Goal: Task Accomplishment & Management: Complete application form

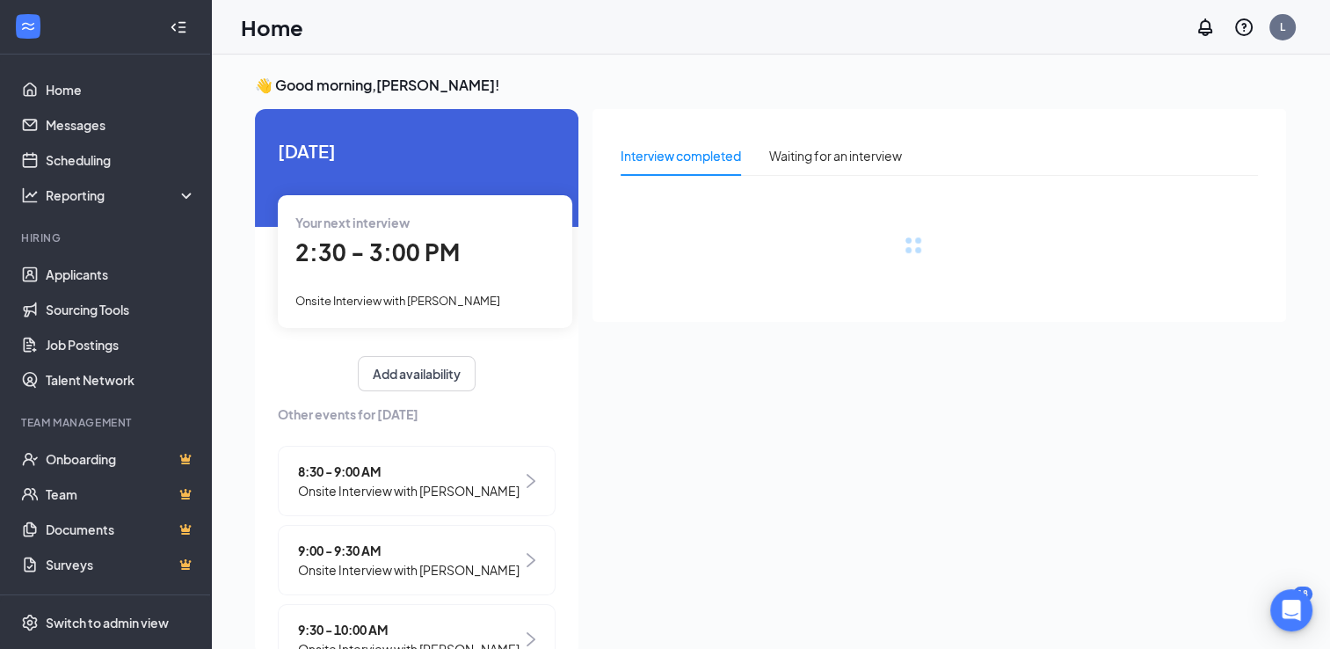
click at [470, 276] on div "Your next interview 2:30 - 3:00 PM Onsite Interview with Arianna Boyd" at bounding box center [425, 261] width 295 height 132
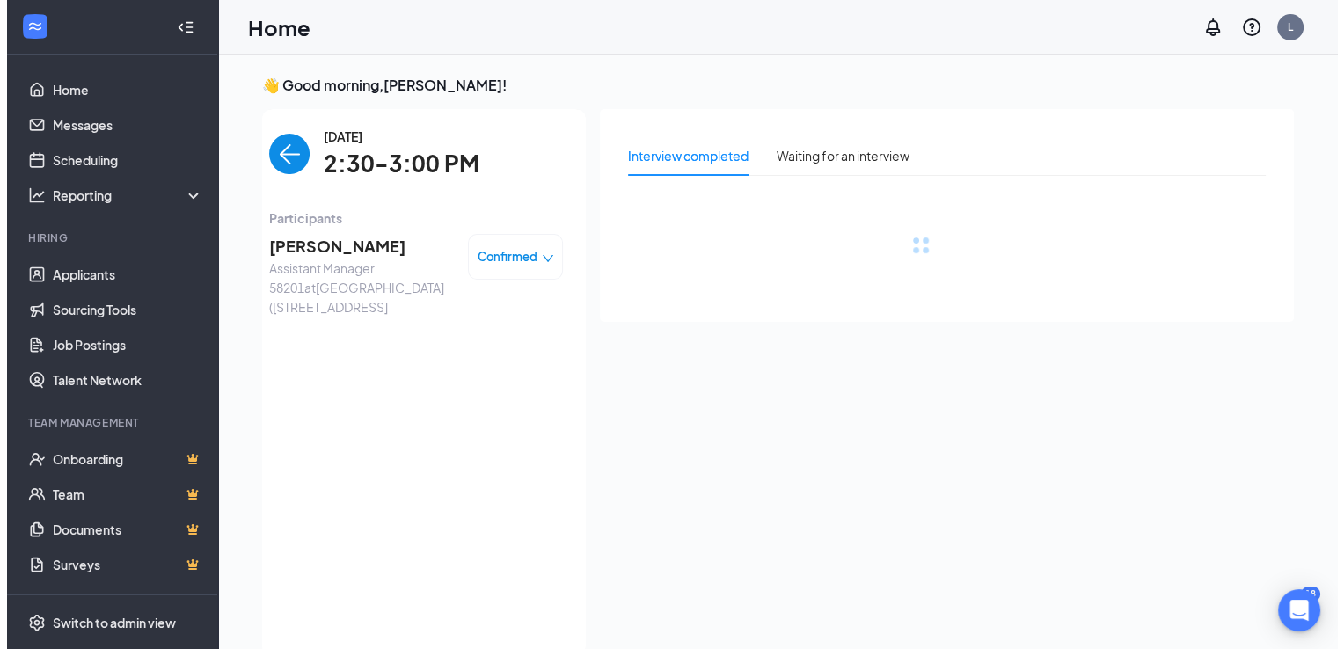
scroll to position [7, 0]
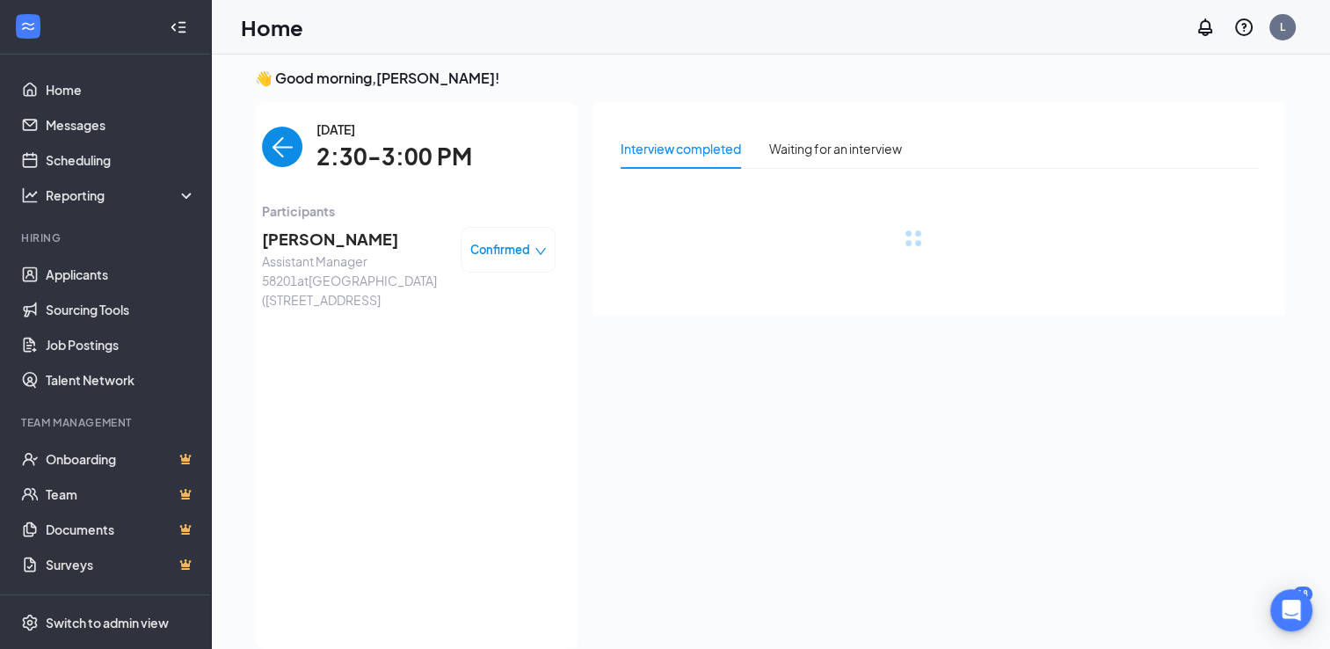
click at [290, 240] on span "Arianna Boyd" at bounding box center [354, 239] width 185 height 25
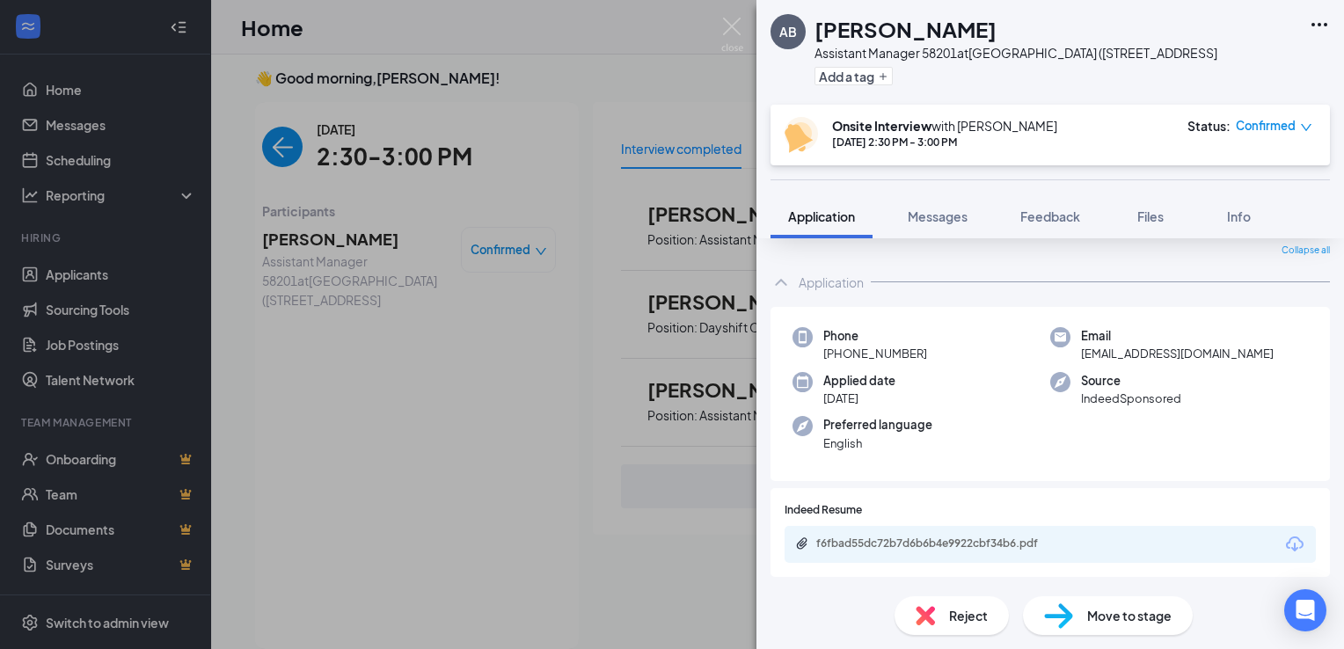
scroll to position [176, 0]
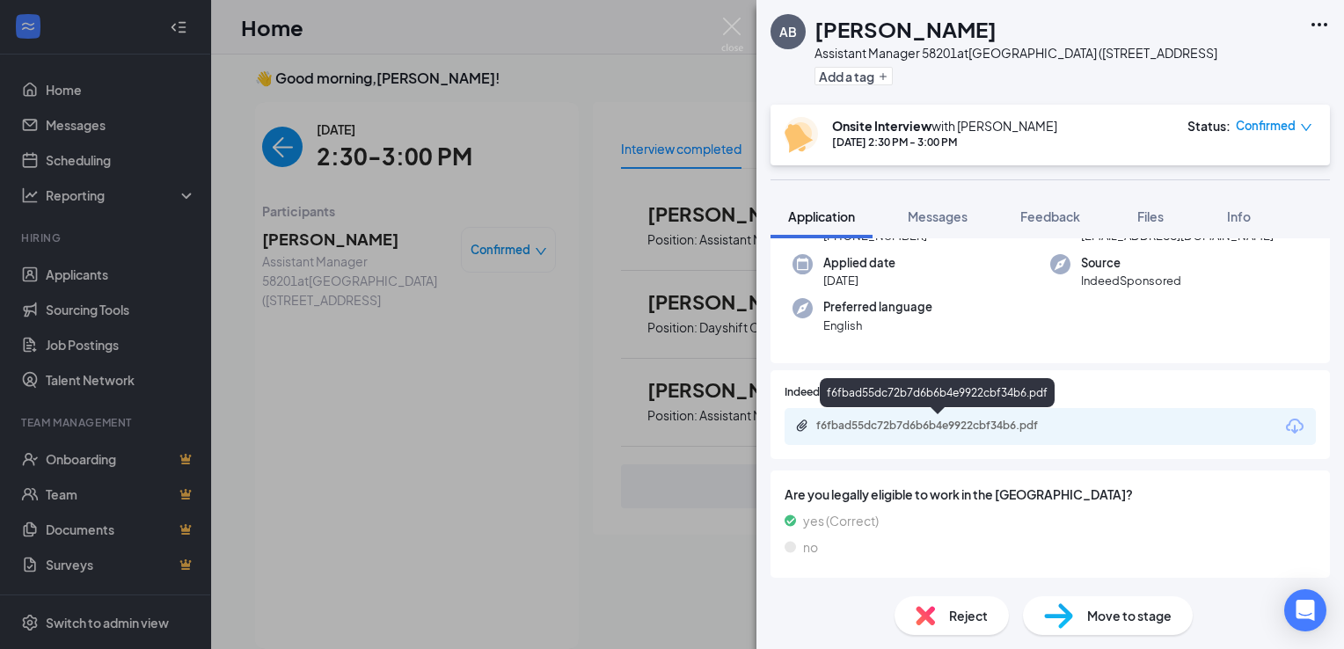
click at [925, 424] on div "f6fbad55dc72b7d6b6b4e9922cbf34b6.pdf" at bounding box center [939, 426] width 246 height 14
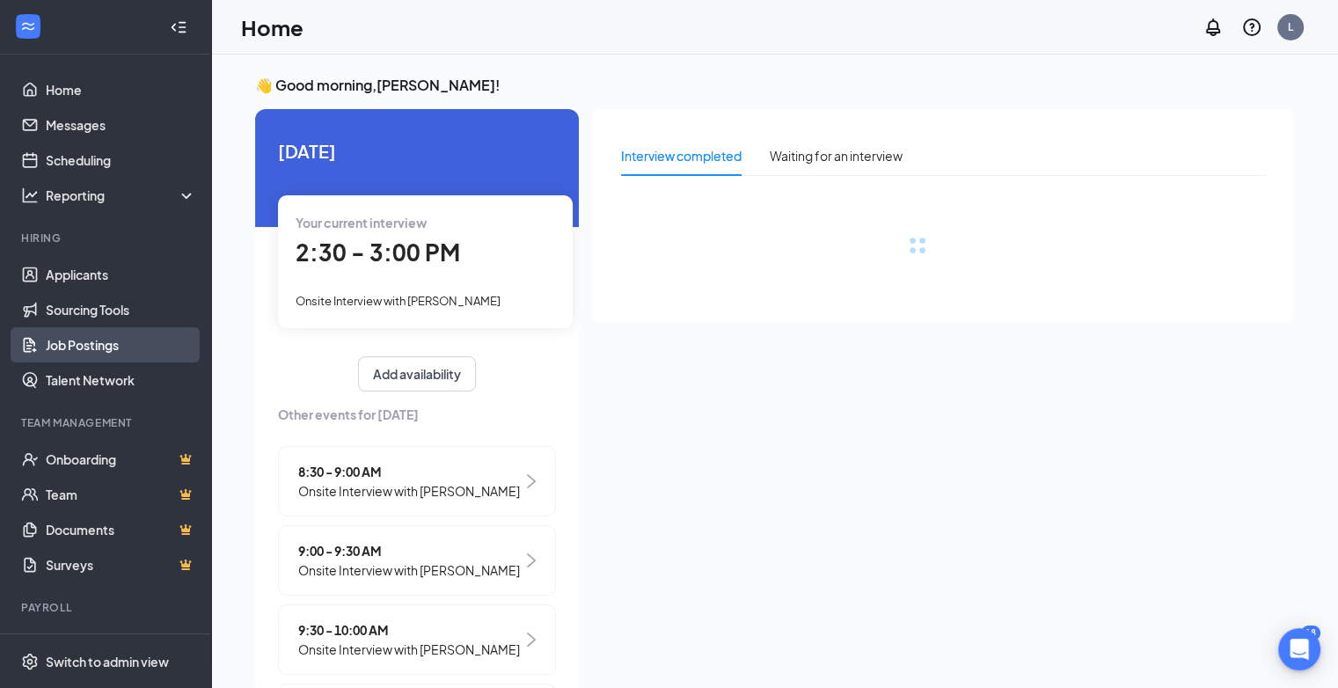
click at [104, 339] on link "Job Postings" at bounding box center [121, 344] width 150 height 35
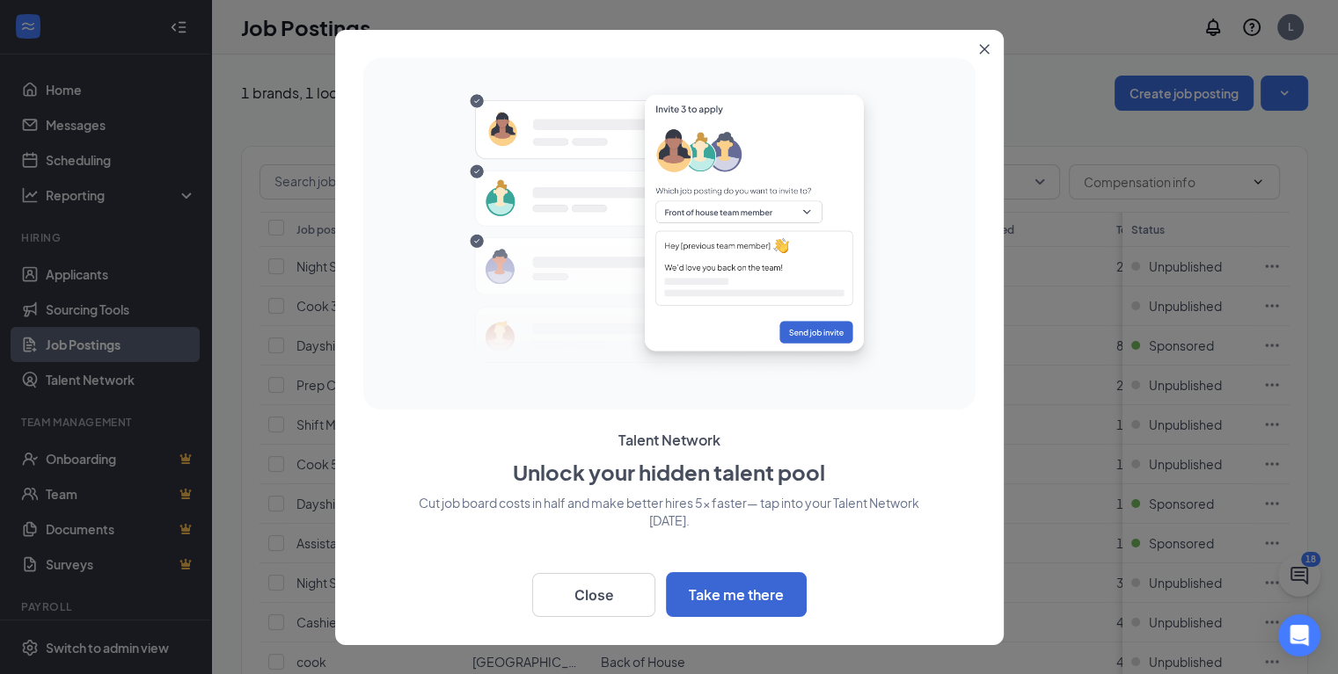
click at [91, 377] on div at bounding box center [669, 337] width 1338 height 674
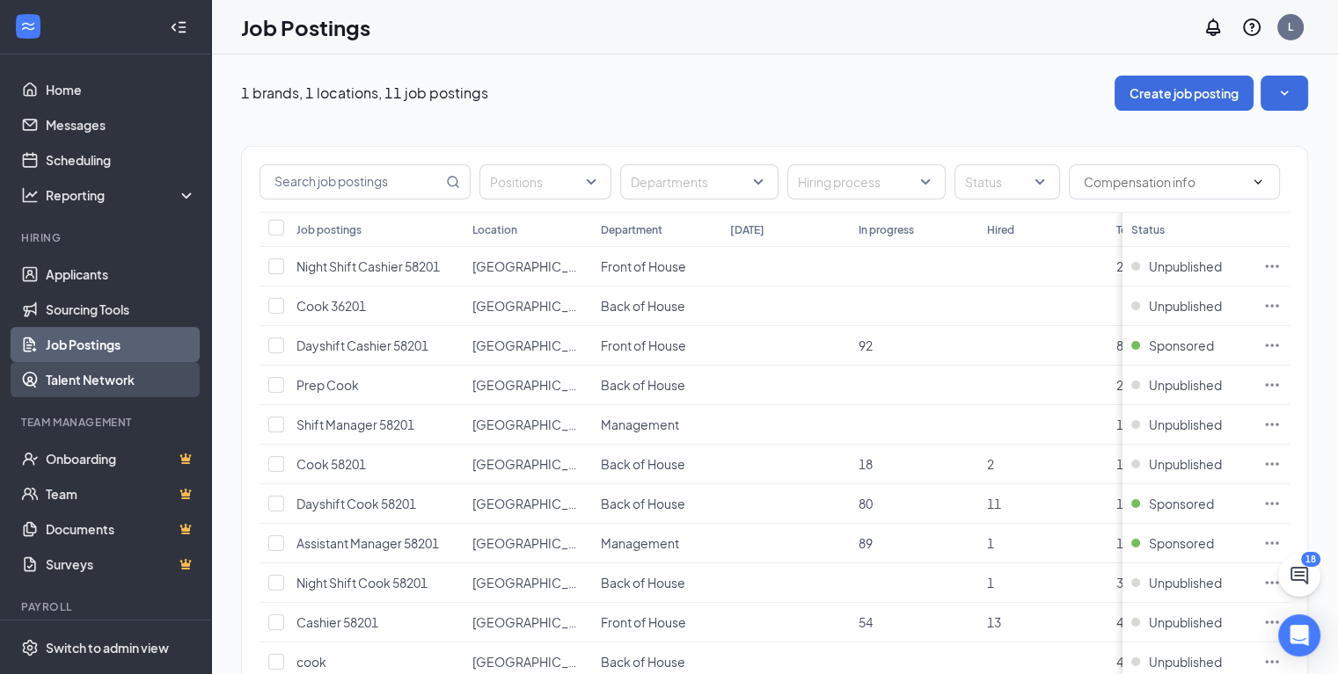
click at [89, 384] on link "Talent Network" at bounding box center [121, 379] width 150 height 35
click at [1152, 536] on div "Sponsored" at bounding box center [1172, 544] width 83 height 18
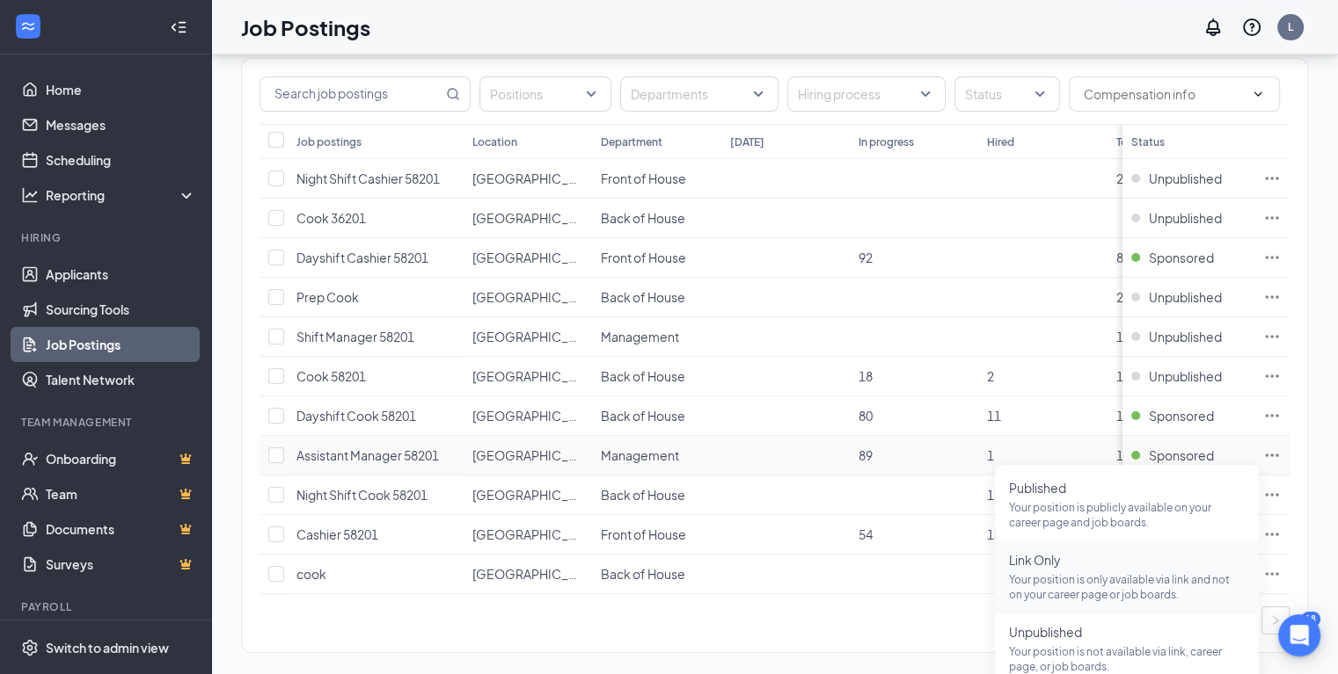
scroll to position [115, 0]
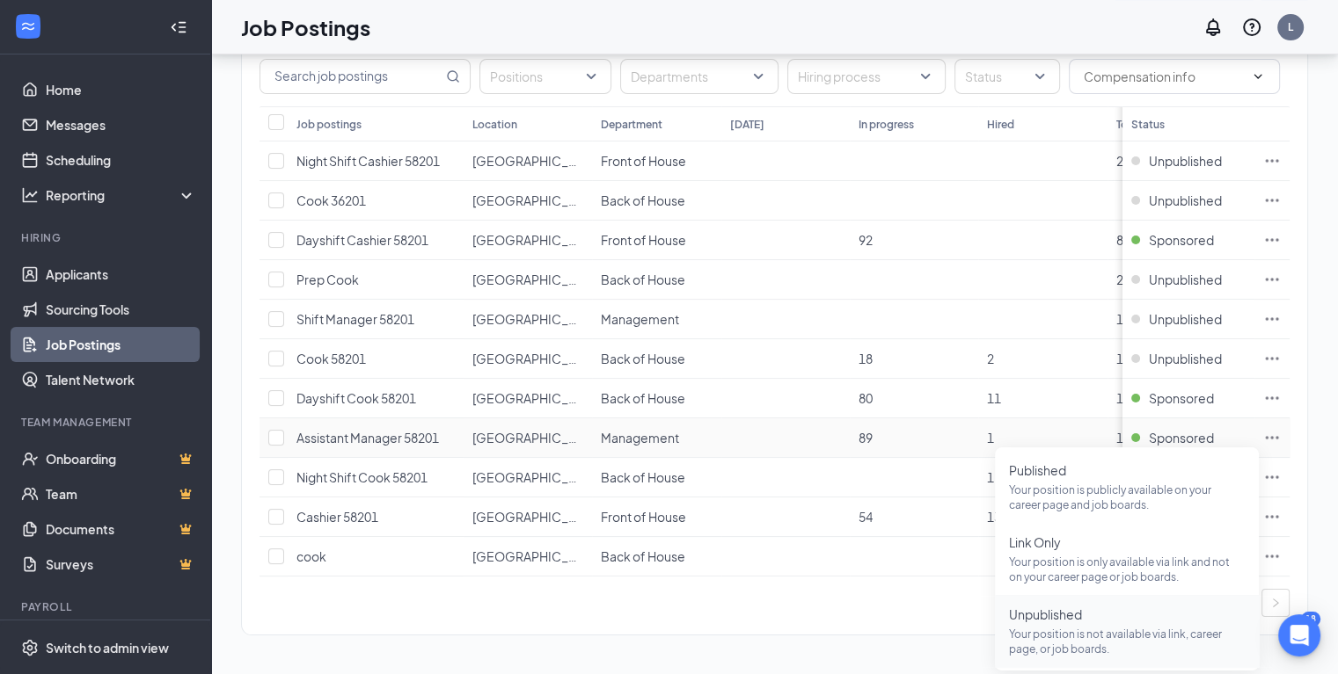
click at [1061, 606] on span "Unpublished" at bounding box center [1127, 615] width 236 height 18
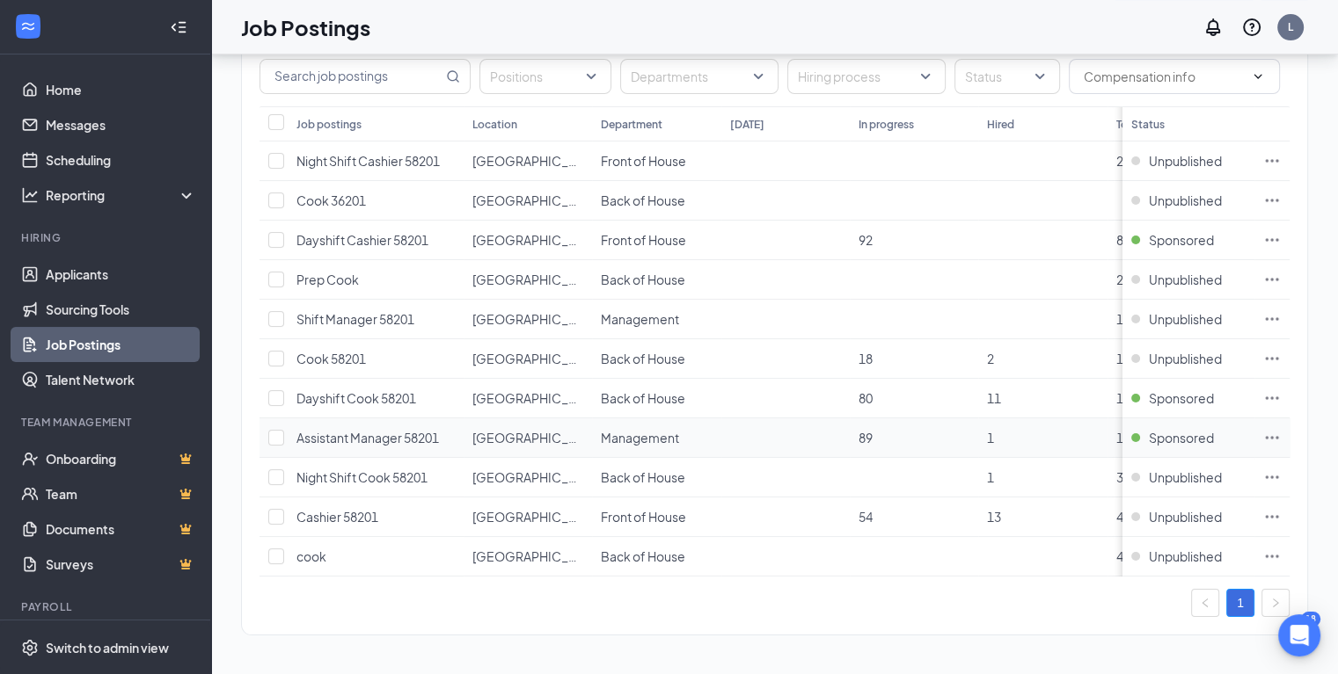
click at [1280, 429] on icon "Ellipses" at bounding box center [1272, 438] width 18 height 18
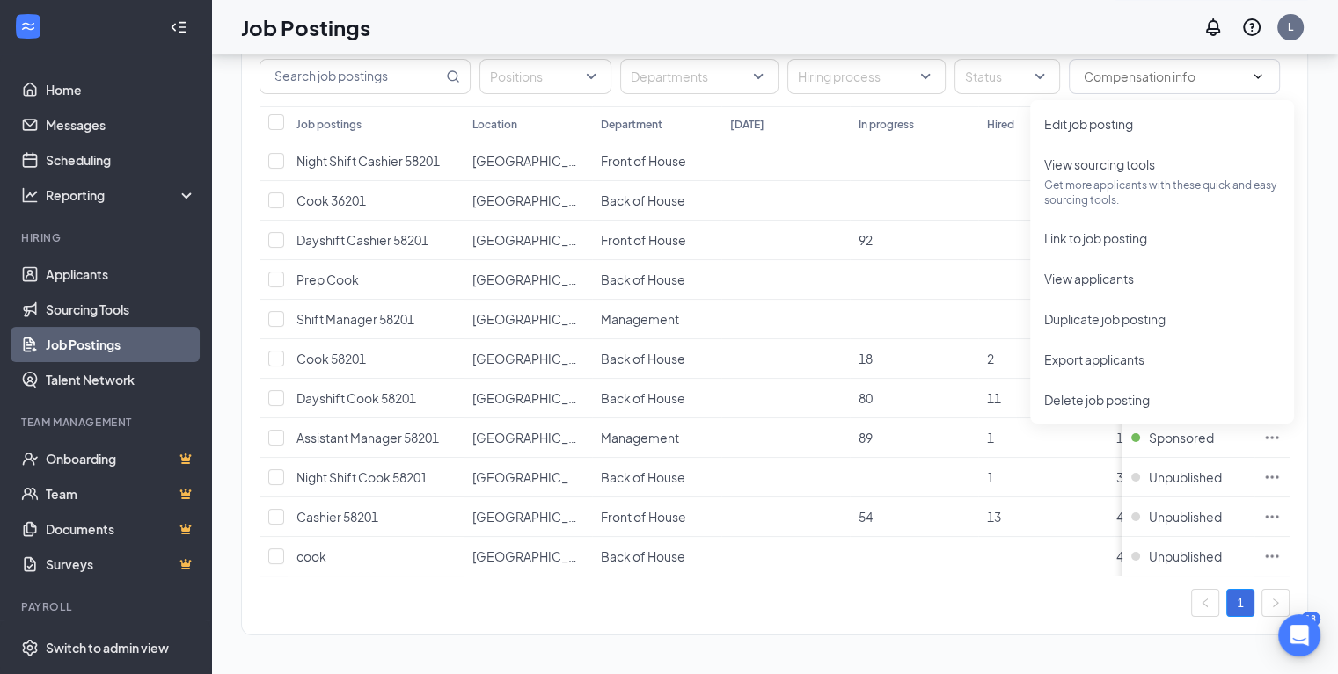
click at [922, 610] on div "1" at bounding box center [774, 603] width 1030 height 28
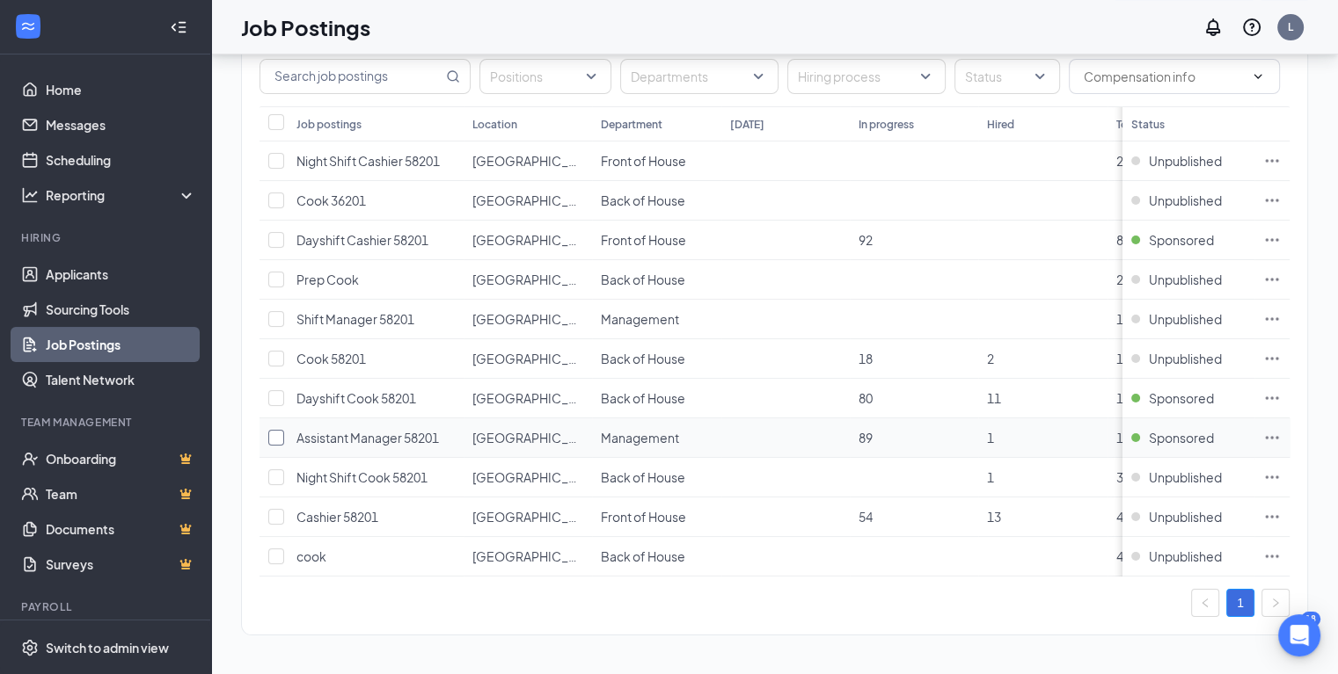
click at [274, 430] on input "checkbox" at bounding box center [276, 438] width 16 height 16
checkbox input "true"
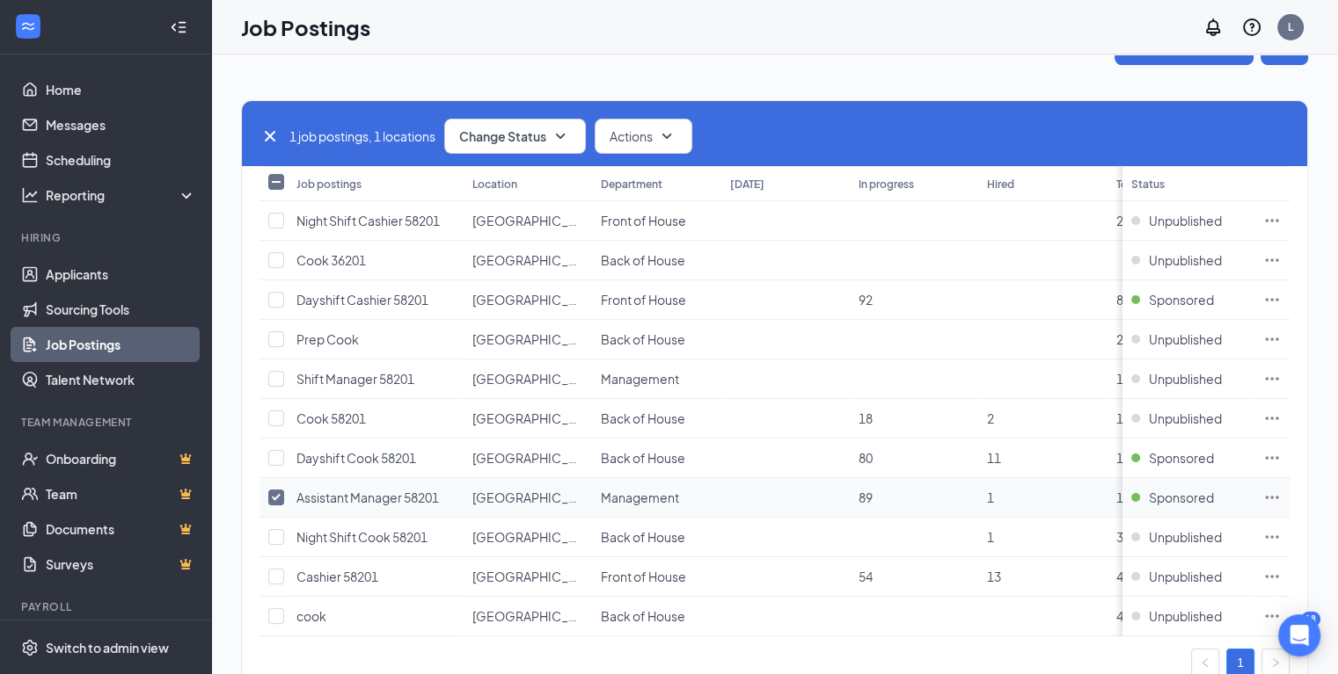
scroll to position [27, 0]
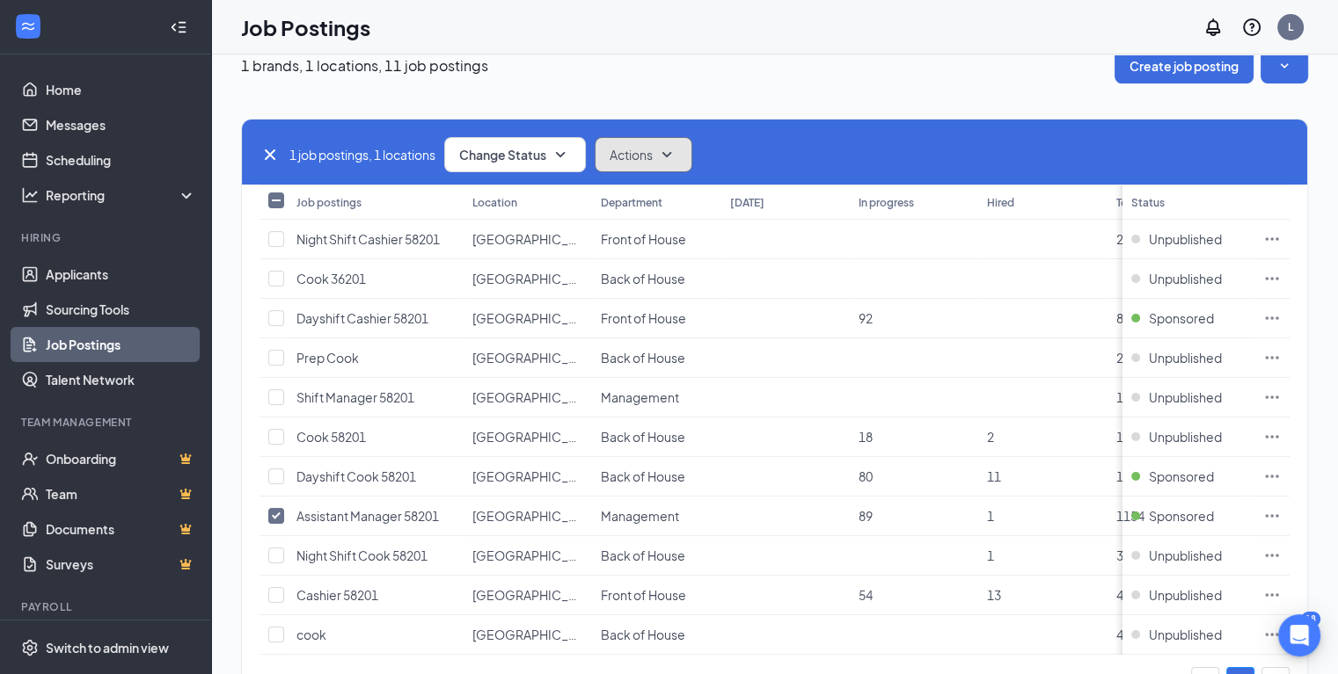
click at [677, 157] on icon "SmallChevronDown" at bounding box center [666, 154] width 21 height 21
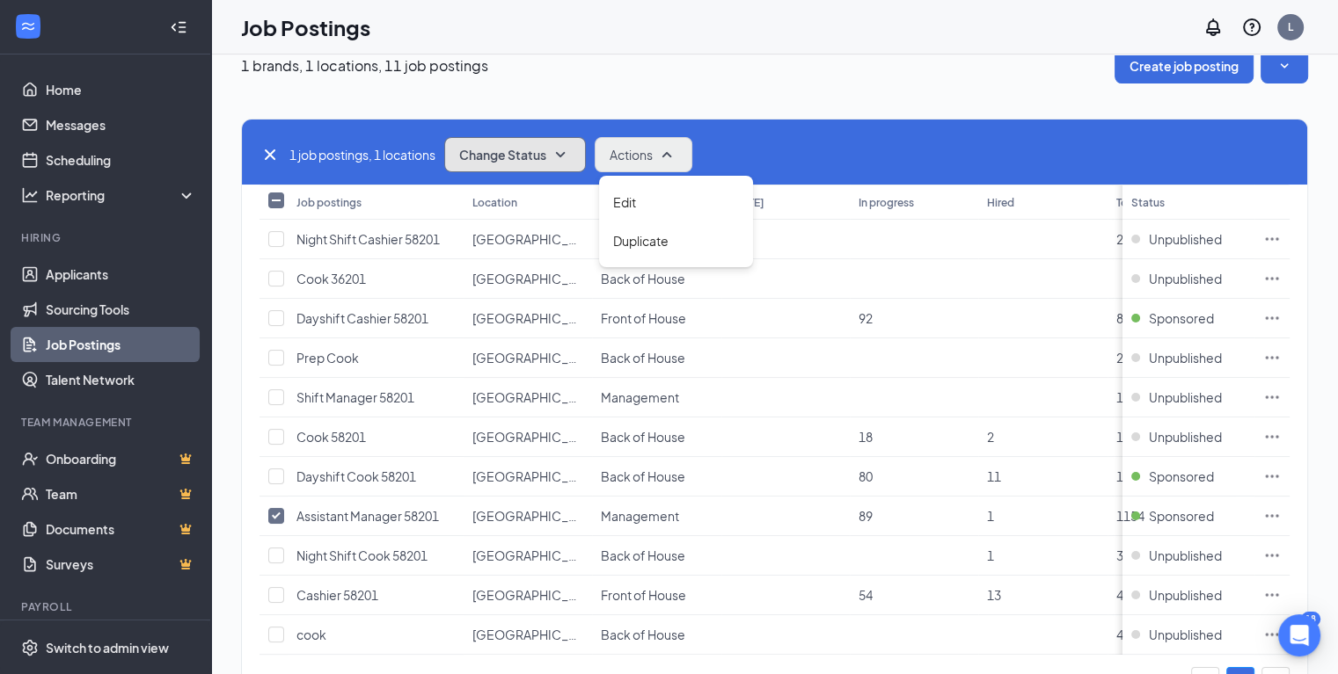
click at [558, 147] on icon "SmallChevronDown" at bounding box center [560, 154] width 21 height 21
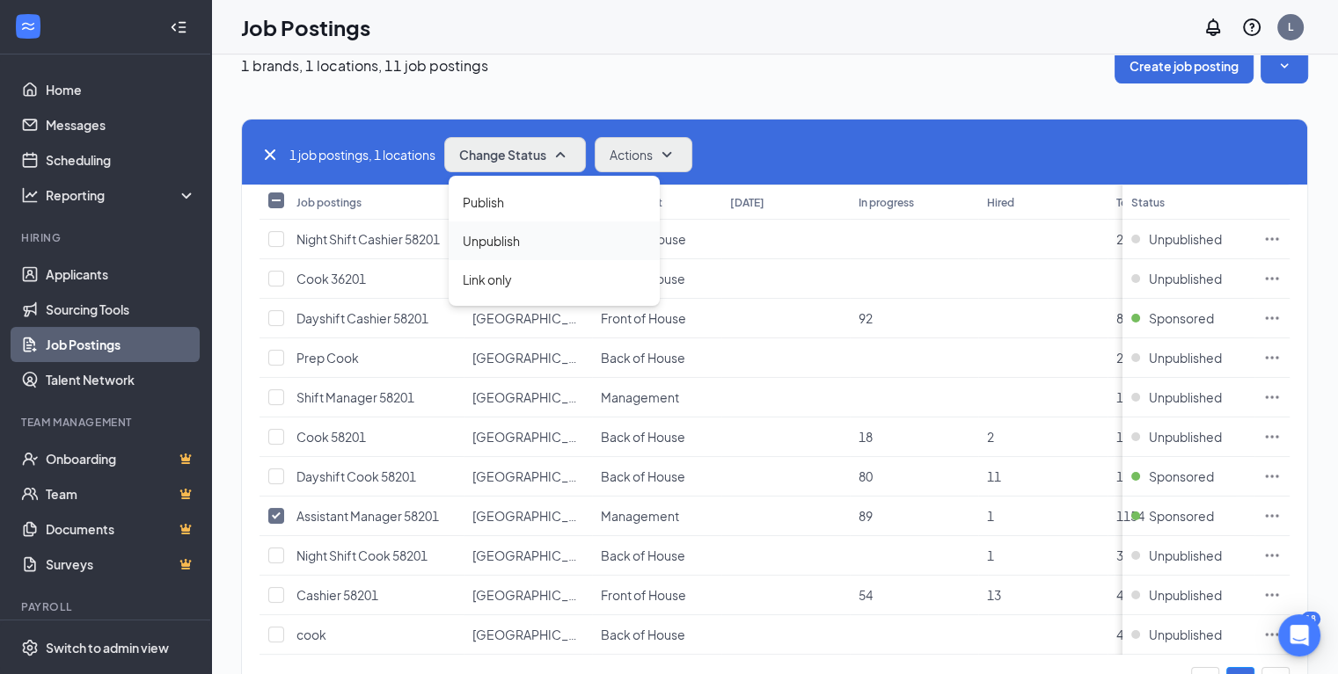
click at [520, 242] on span "Unpublish" at bounding box center [491, 240] width 57 height 19
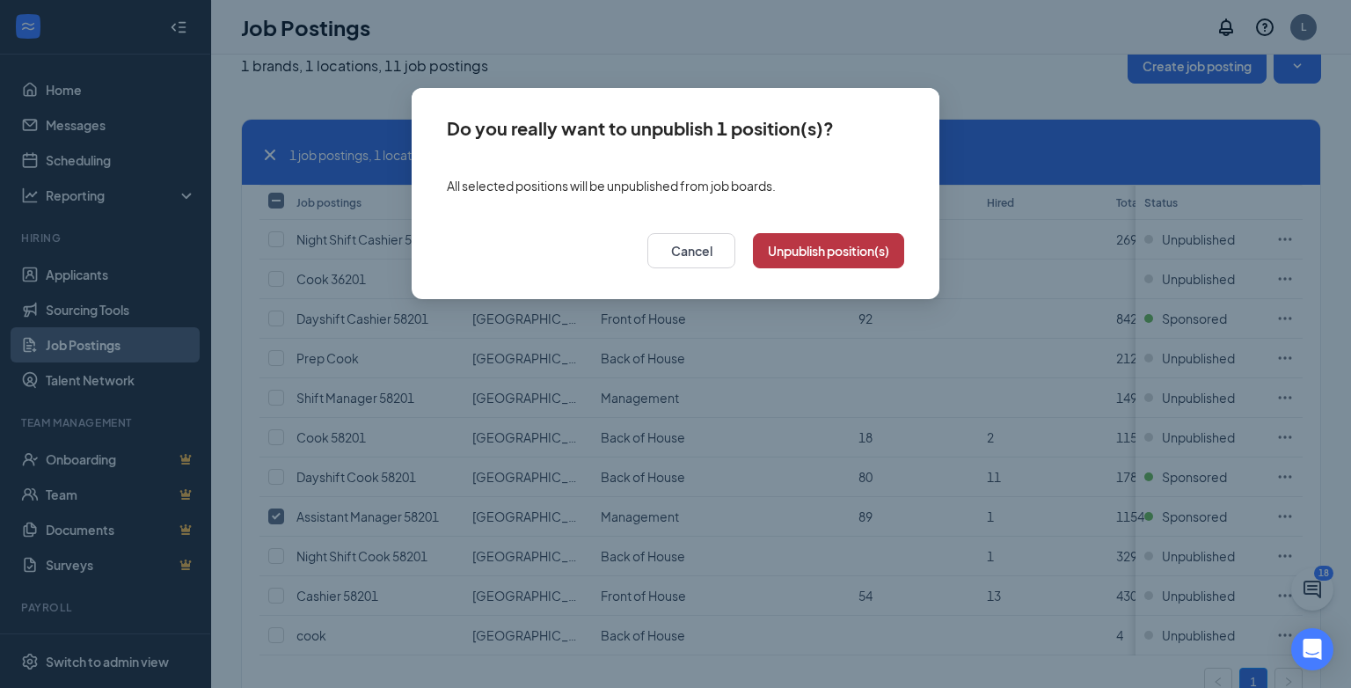
click at [823, 254] on button "Unpublish position(s)" at bounding box center [828, 250] width 151 height 35
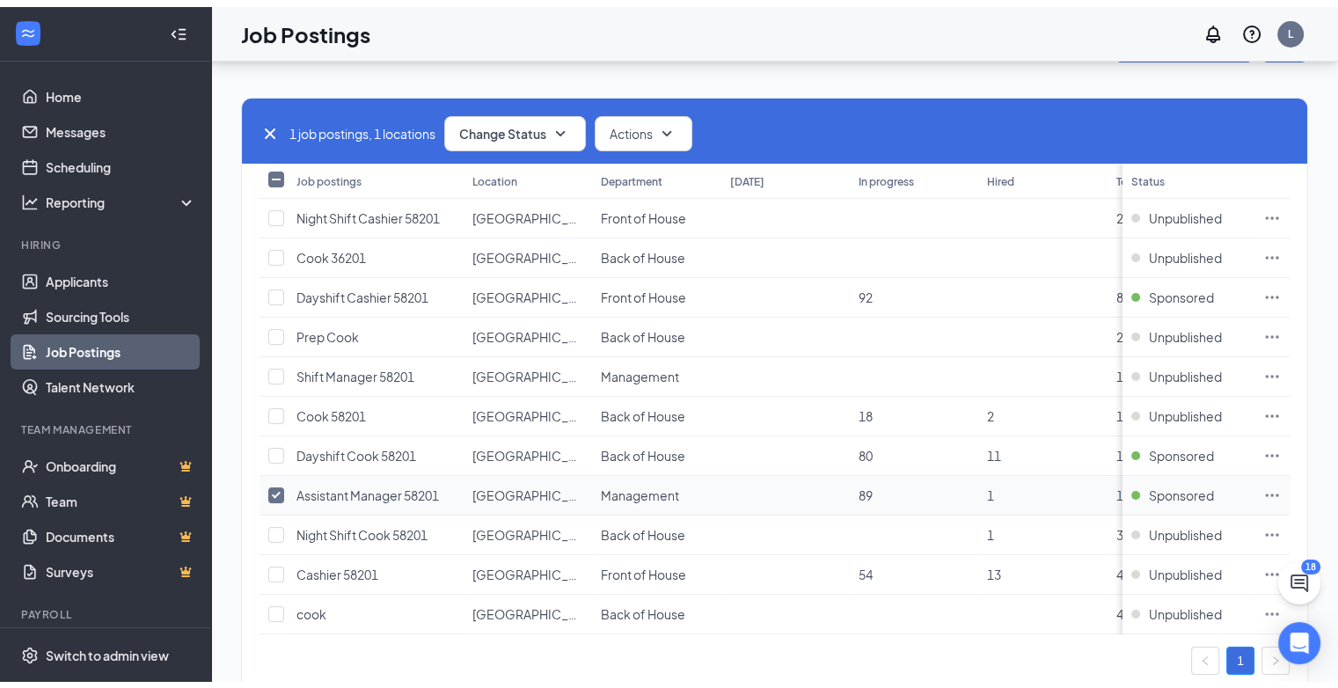
scroll to position [27, 0]
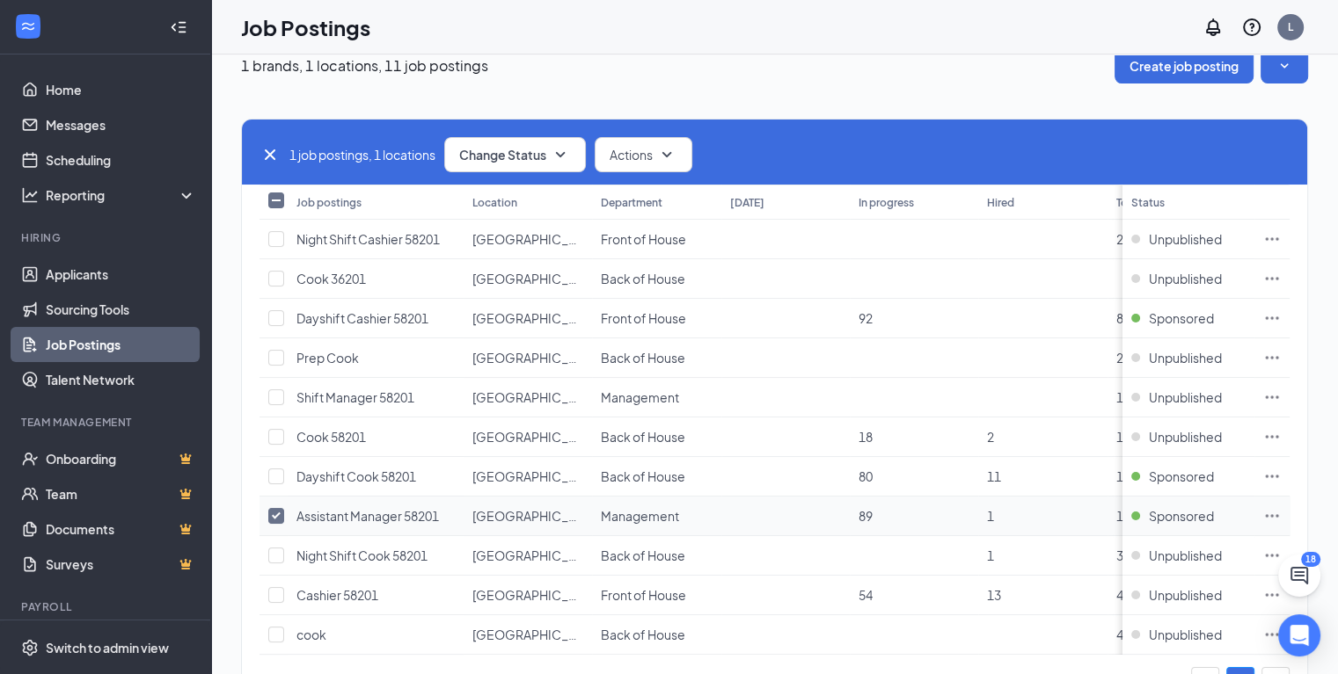
click at [380, 508] on span "Assistant Manager 58201" at bounding box center [367, 516] width 142 height 16
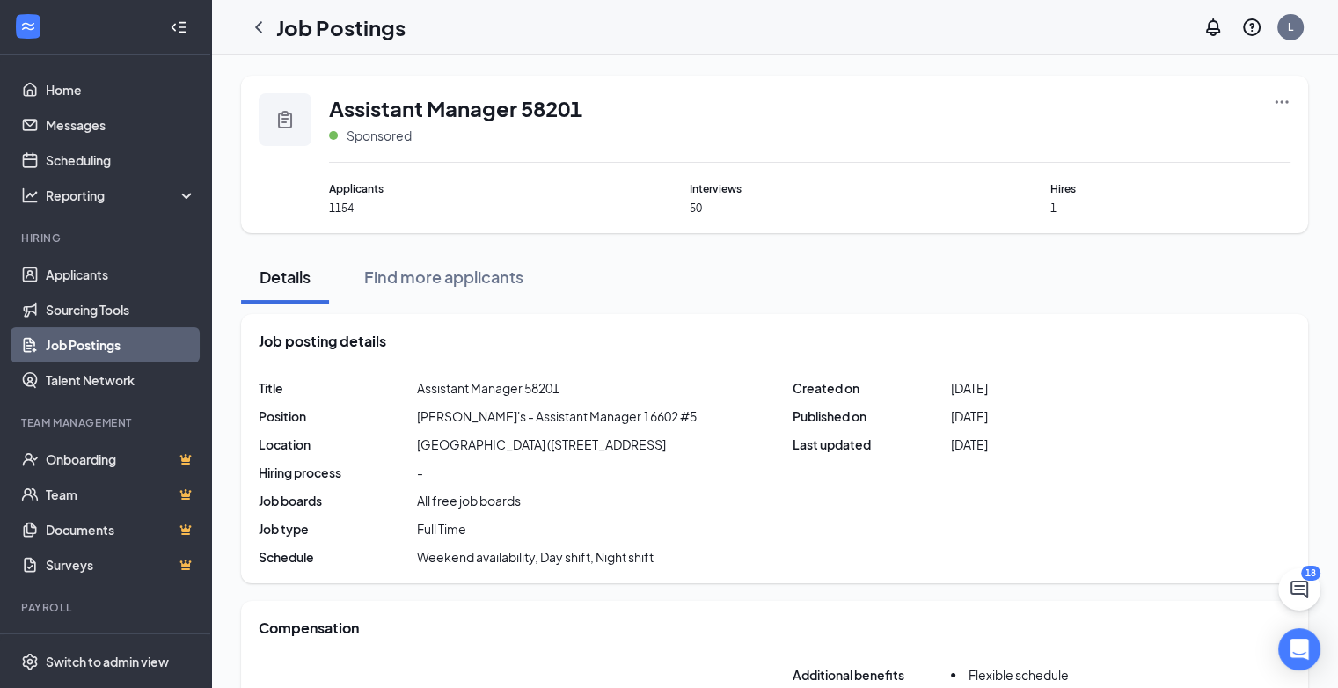
click at [294, 125] on icon "Clipboard" at bounding box center [284, 119] width 21 height 21
click at [1280, 100] on icon "Ellipses" at bounding box center [1281, 102] width 18 height 18
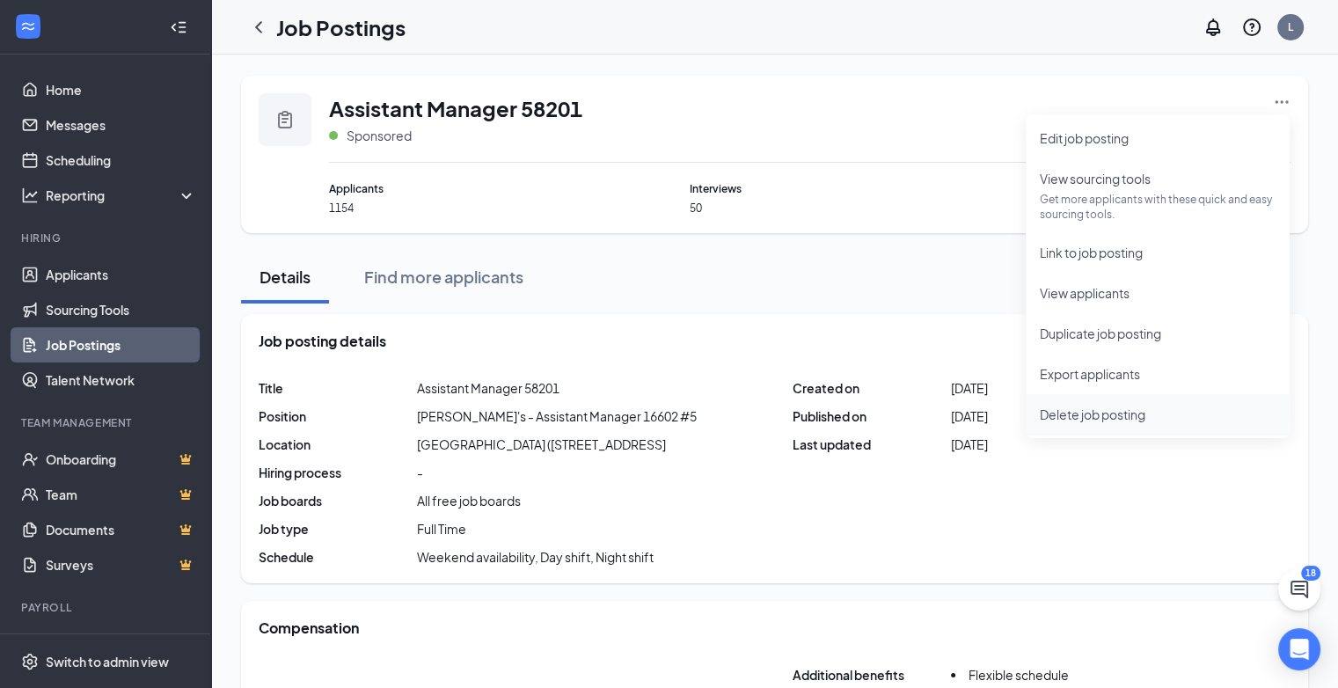
click at [1113, 411] on span "Delete job posting" at bounding box center [1092, 414] width 106 height 16
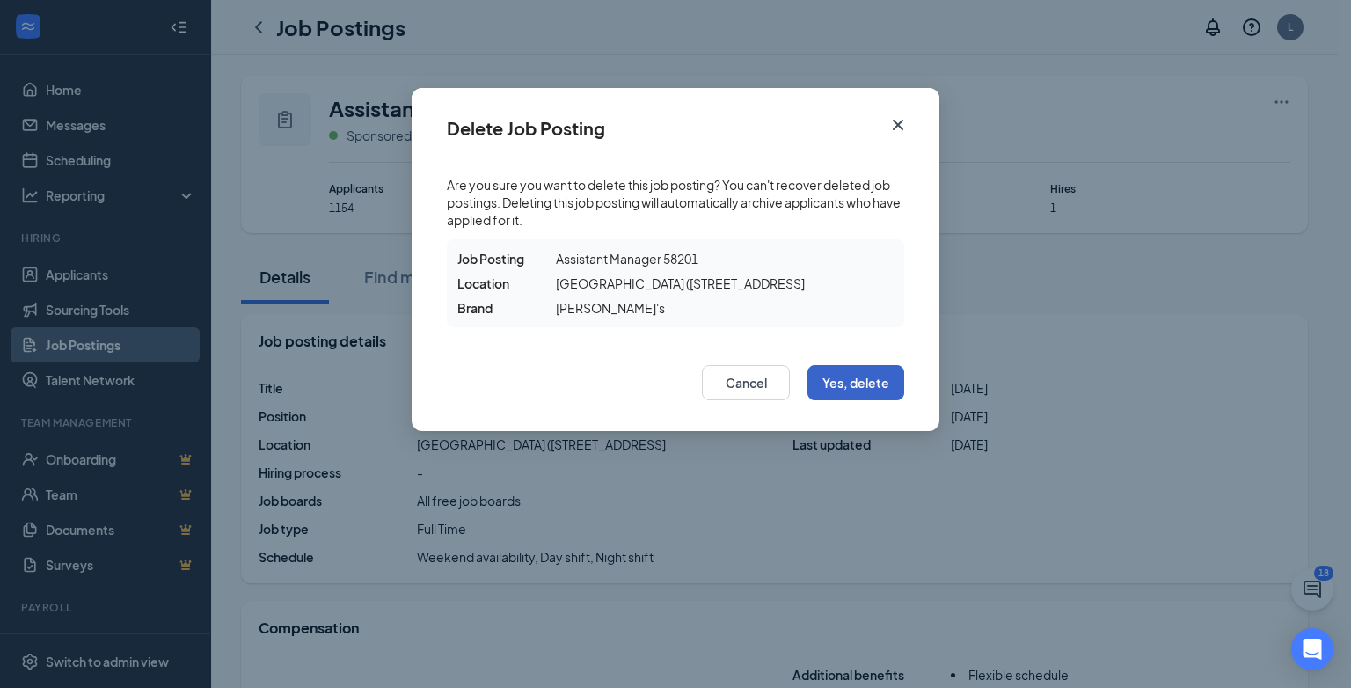
click at [845, 381] on button "Yes, delete" at bounding box center [855, 382] width 97 height 35
click at [858, 378] on button "Yes, delete" at bounding box center [855, 382] width 97 height 35
click at [853, 382] on button "Yes, delete" at bounding box center [855, 382] width 97 height 35
click at [879, 382] on button "Yes, delete" at bounding box center [855, 382] width 97 height 35
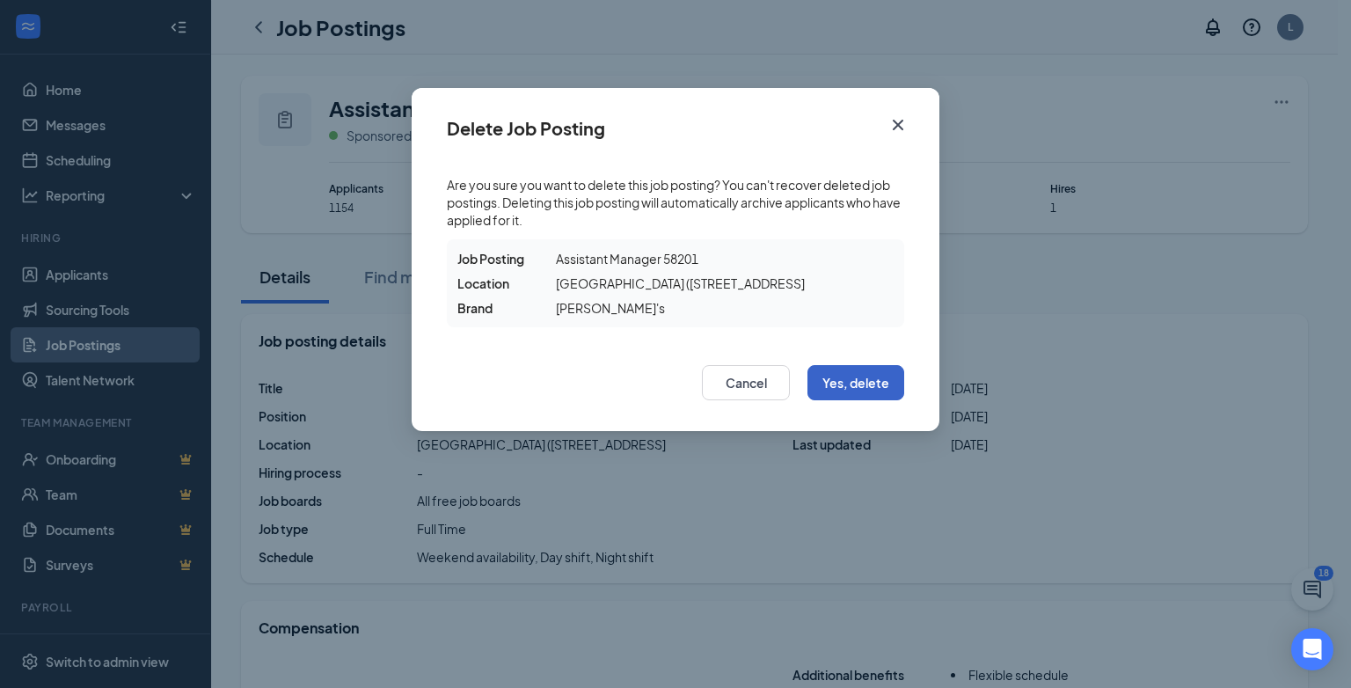
click at [879, 382] on button "Yes, delete" at bounding box center [855, 382] width 97 height 35
click at [895, 120] on icon "Cross" at bounding box center [897, 124] width 21 height 21
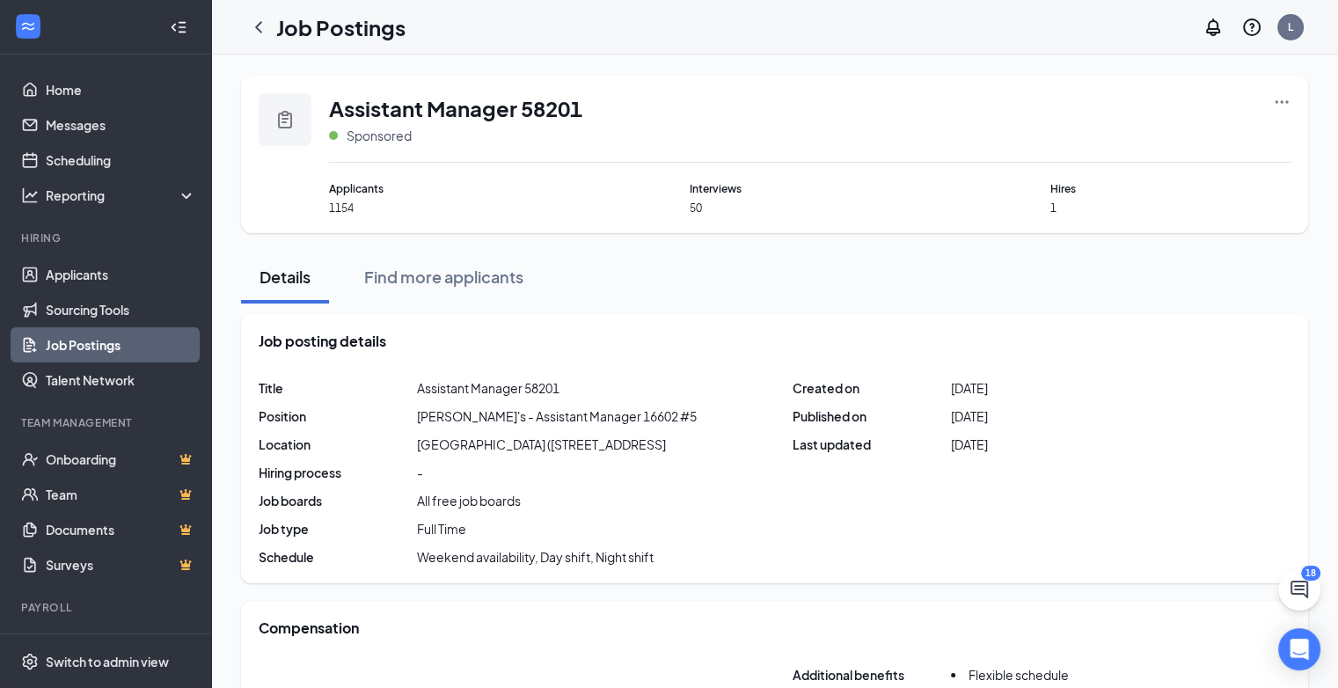
click at [380, 110] on span "Assistant Manager 58201" at bounding box center [455, 108] width 253 height 30
drag, startPoint x: 296, startPoint y: 122, endPoint x: 273, endPoint y: 120, distance: 23.9
click at [280, 121] on div at bounding box center [285, 119] width 53 height 53
drag, startPoint x: 262, startPoint y: 118, endPoint x: 281, endPoint y: 114, distance: 18.8
click at [264, 118] on div at bounding box center [285, 119] width 53 height 53
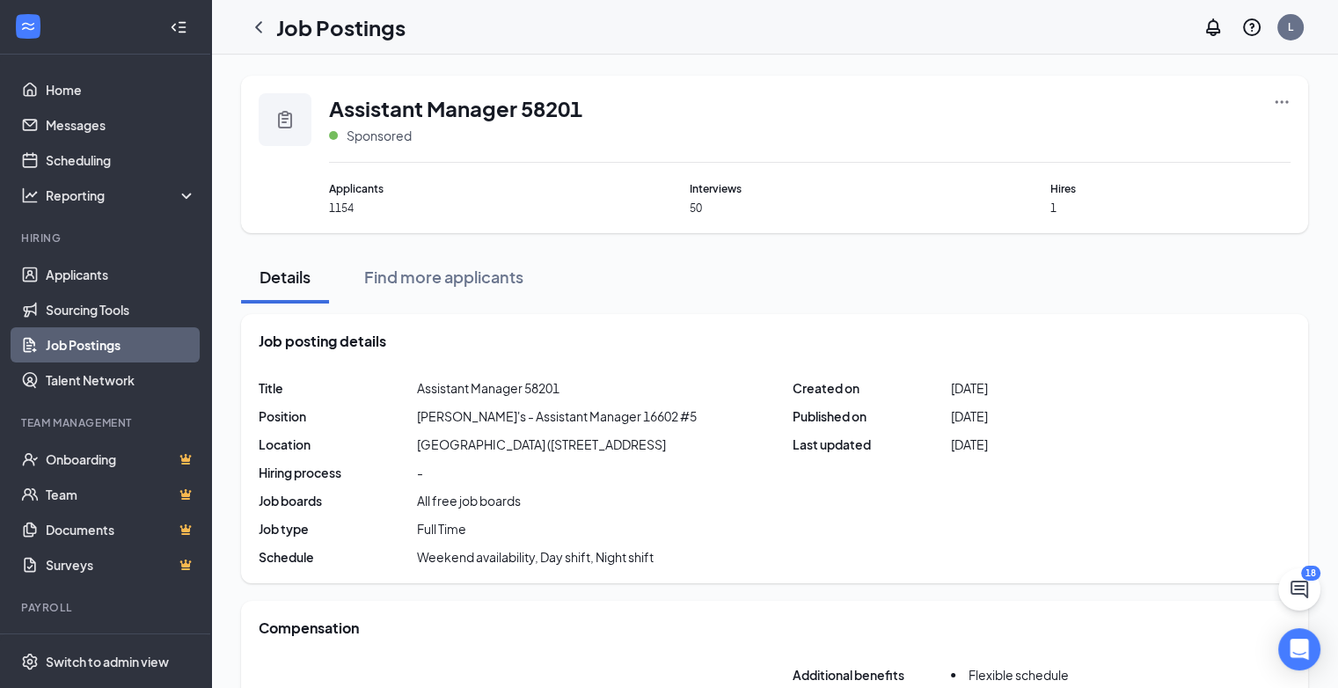
click at [281, 114] on icon "Clipboard" at bounding box center [285, 120] width 14 height 18
click at [71, 344] on link "Job Postings" at bounding box center [121, 344] width 150 height 35
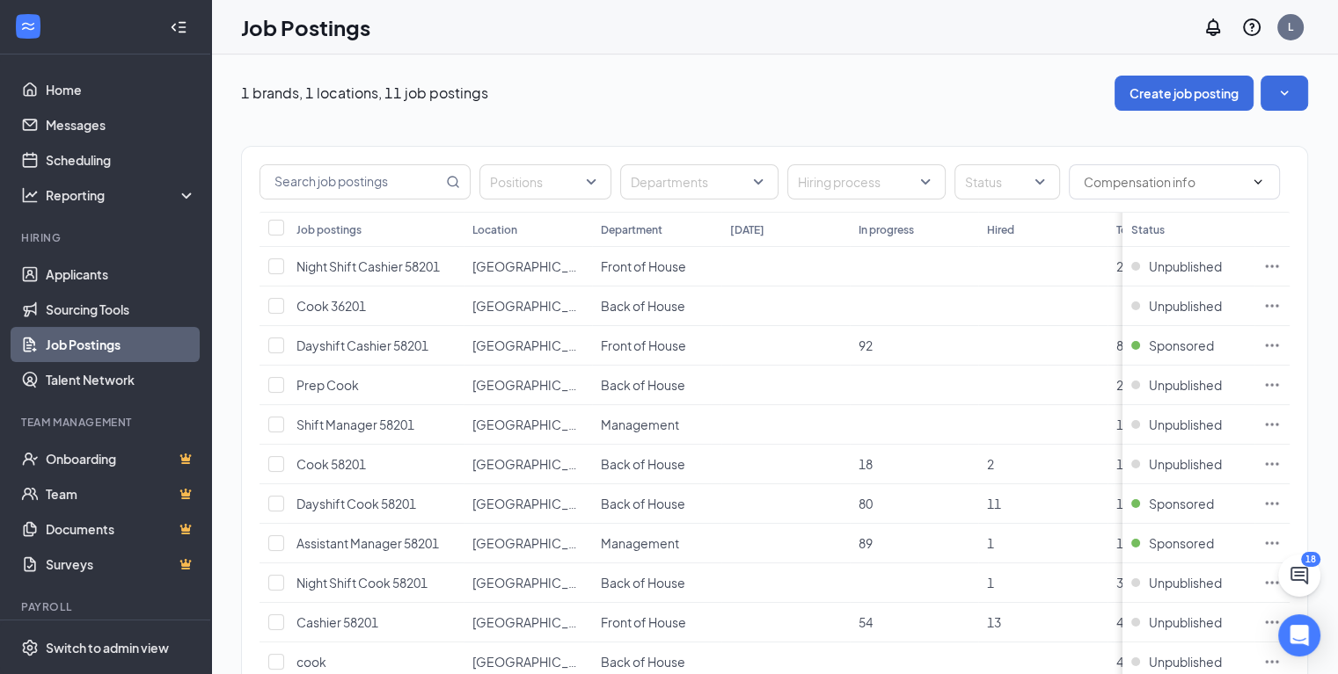
click at [1287, 215] on th at bounding box center [1271, 229] width 35 height 35
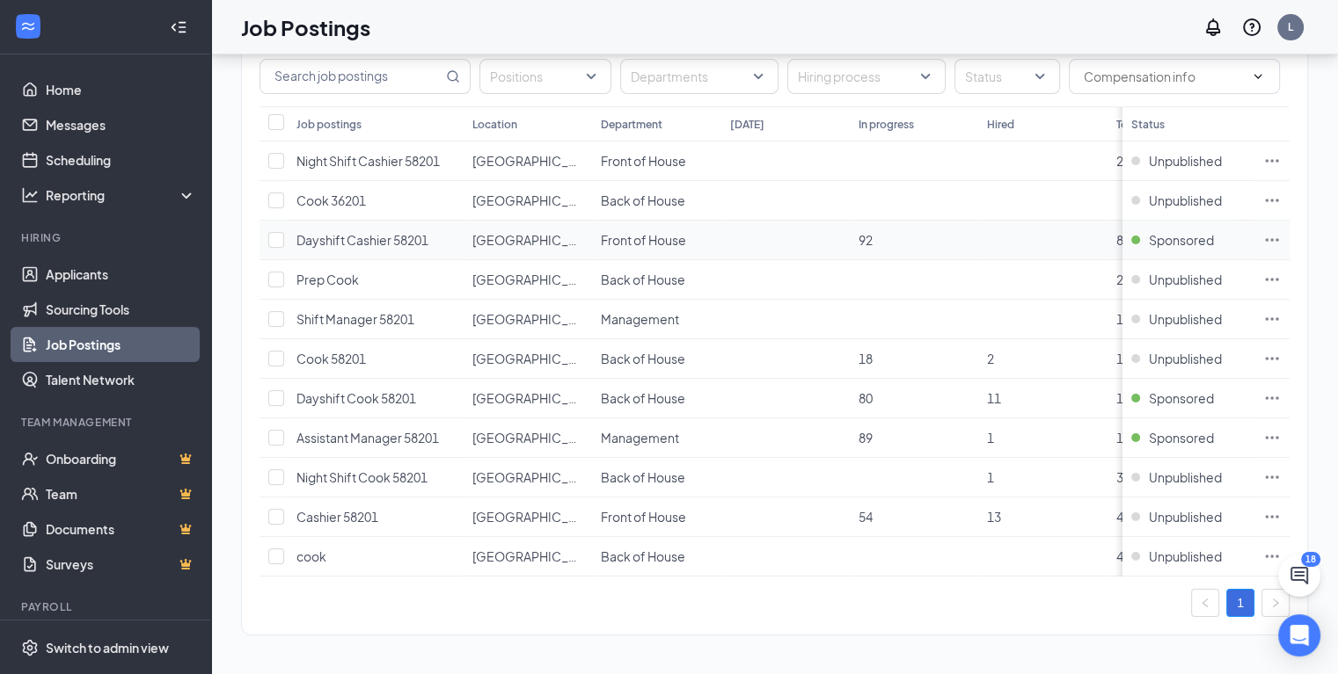
scroll to position [115, 0]
click at [1280, 429] on icon "Ellipses" at bounding box center [1272, 438] width 18 height 18
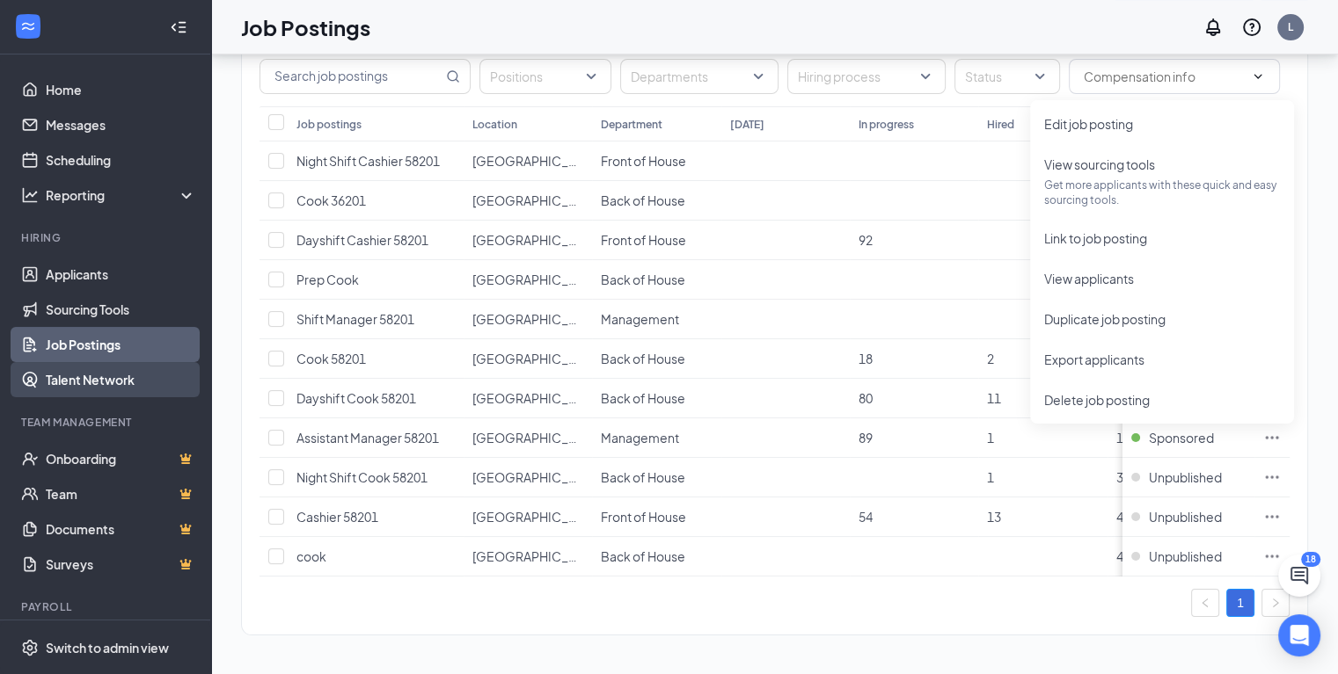
click at [98, 362] on link "Talent Network" at bounding box center [121, 379] width 150 height 35
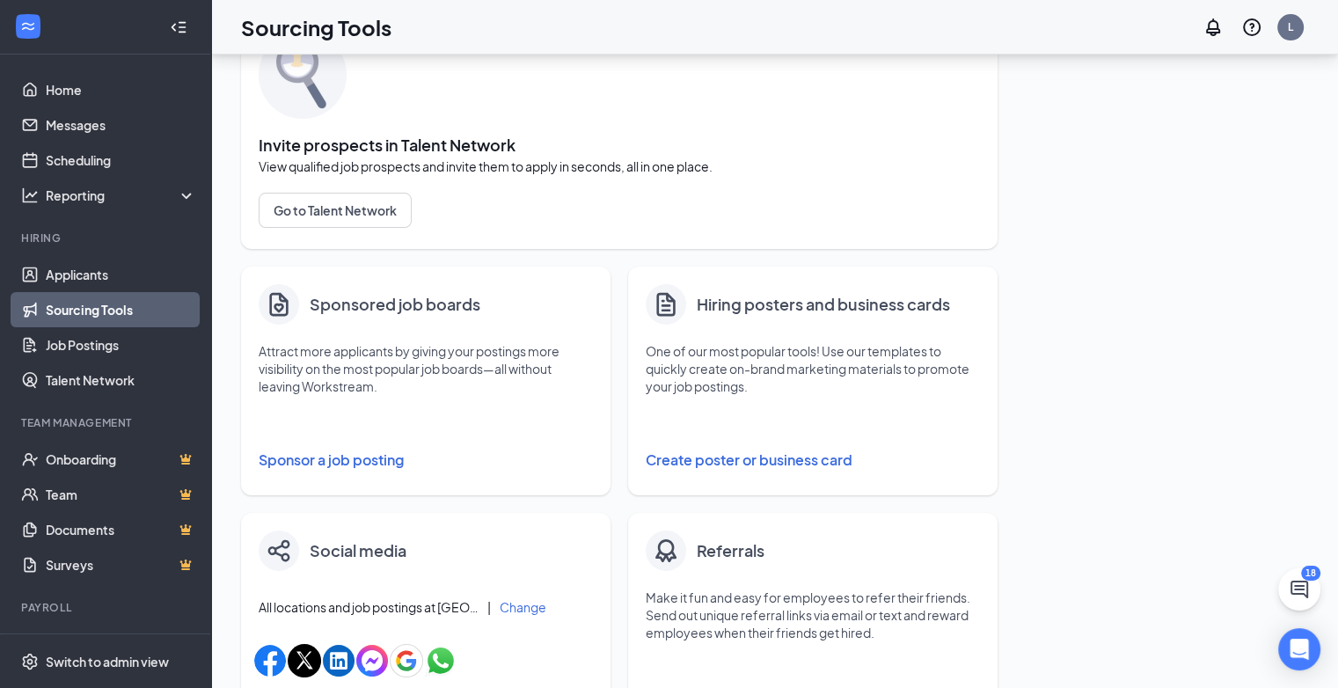
scroll to position [70, 0]
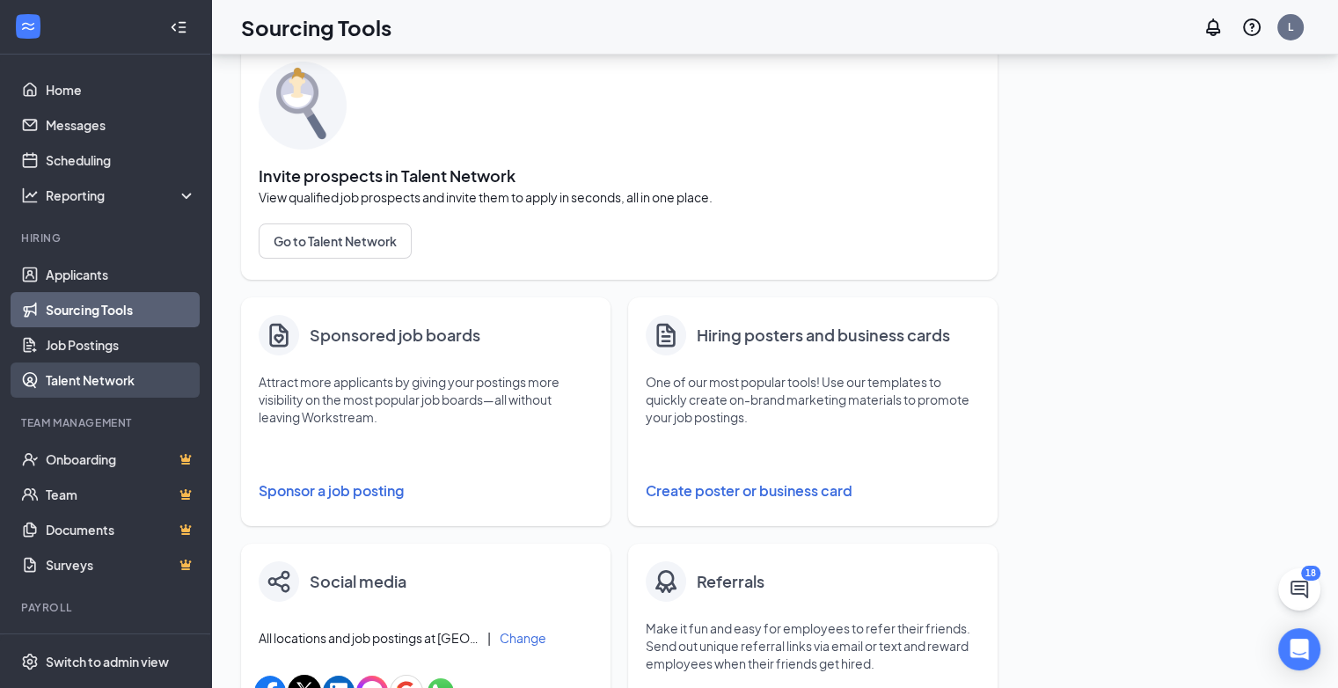
click at [68, 368] on link "Talent Network" at bounding box center [121, 379] width 150 height 35
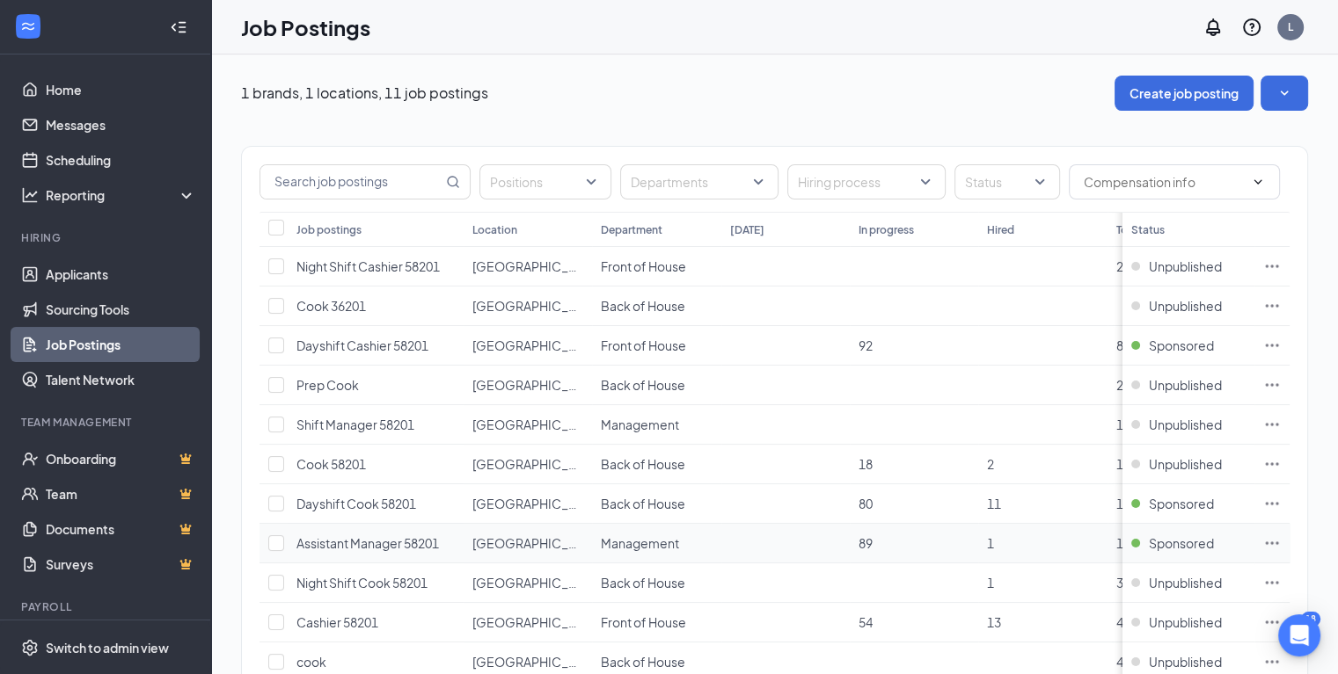
click at [319, 539] on span "Assistant Manager 58201" at bounding box center [367, 544] width 142 height 16
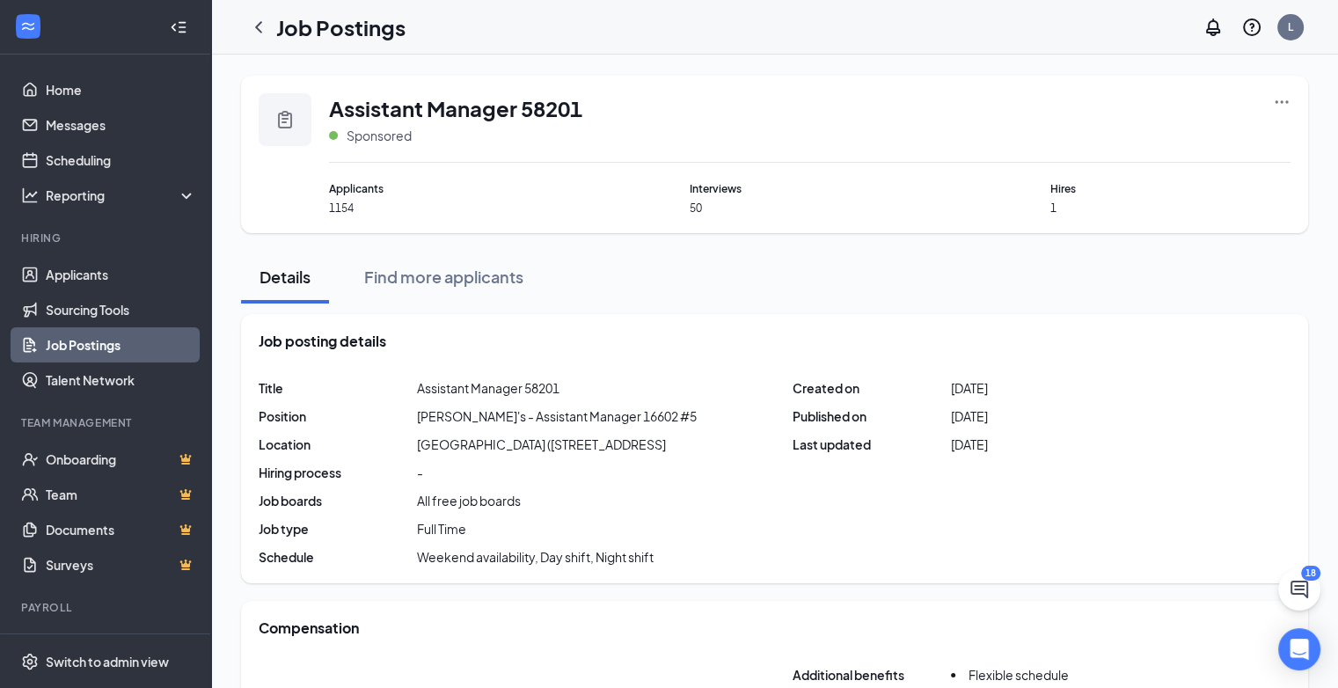
click at [1279, 97] on icon "Ellipses" at bounding box center [1281, 102] width 18 height 18
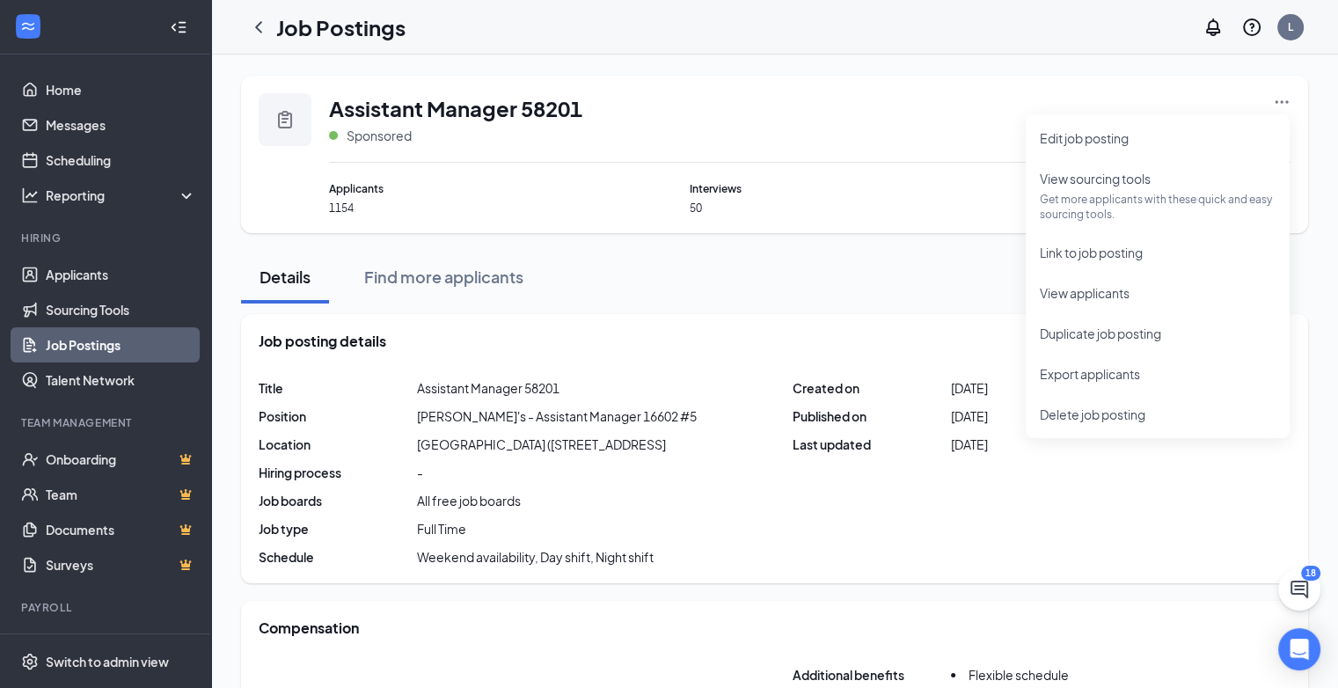
click at [911, 119] on div "Assistant Manager 58201 Sponsored" at bounding box center [809, 127] width 961 height 69
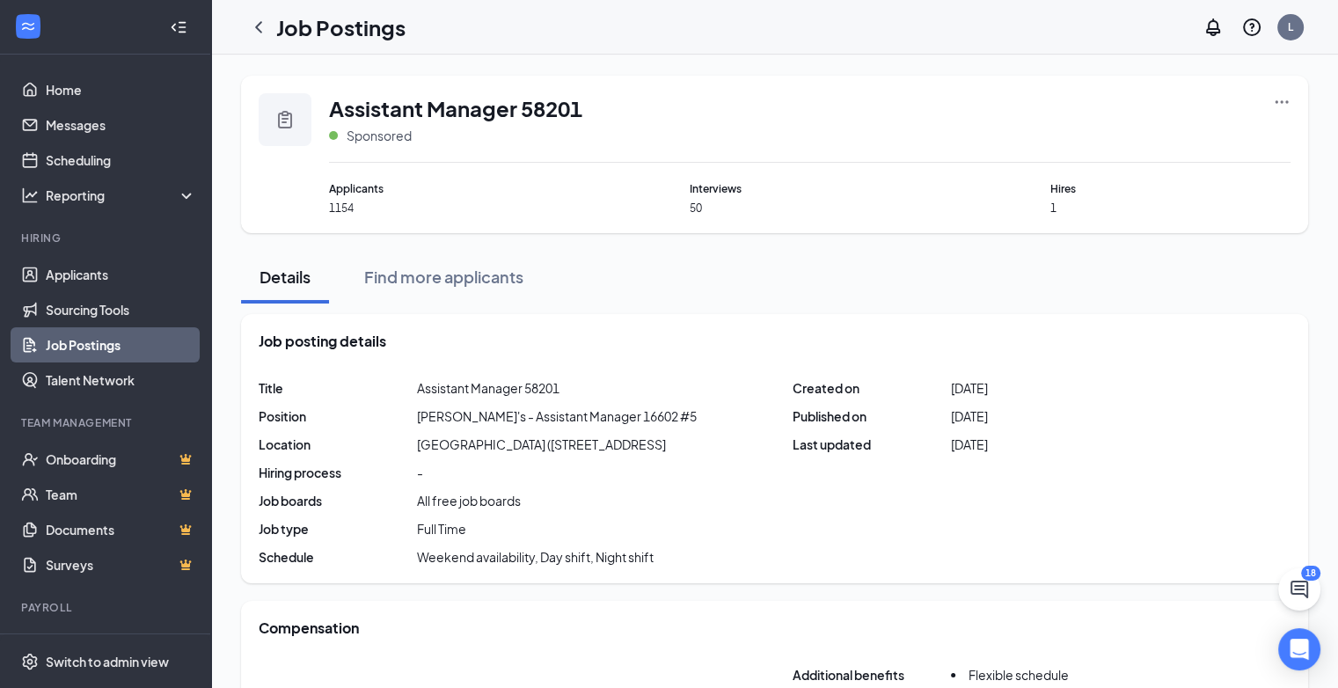
drag, startPoint x: 284, startPoint y: 125, endPoint x: 311, endPoint y: 113, distance: 29.6
click at [284, 125] on icon "Clipboard" at bounding box center [284, 119] width 21 height 21
click at [376, 113] on span "Assistant Manager 58201" at bounding box center [455, 108] width 253 height 30
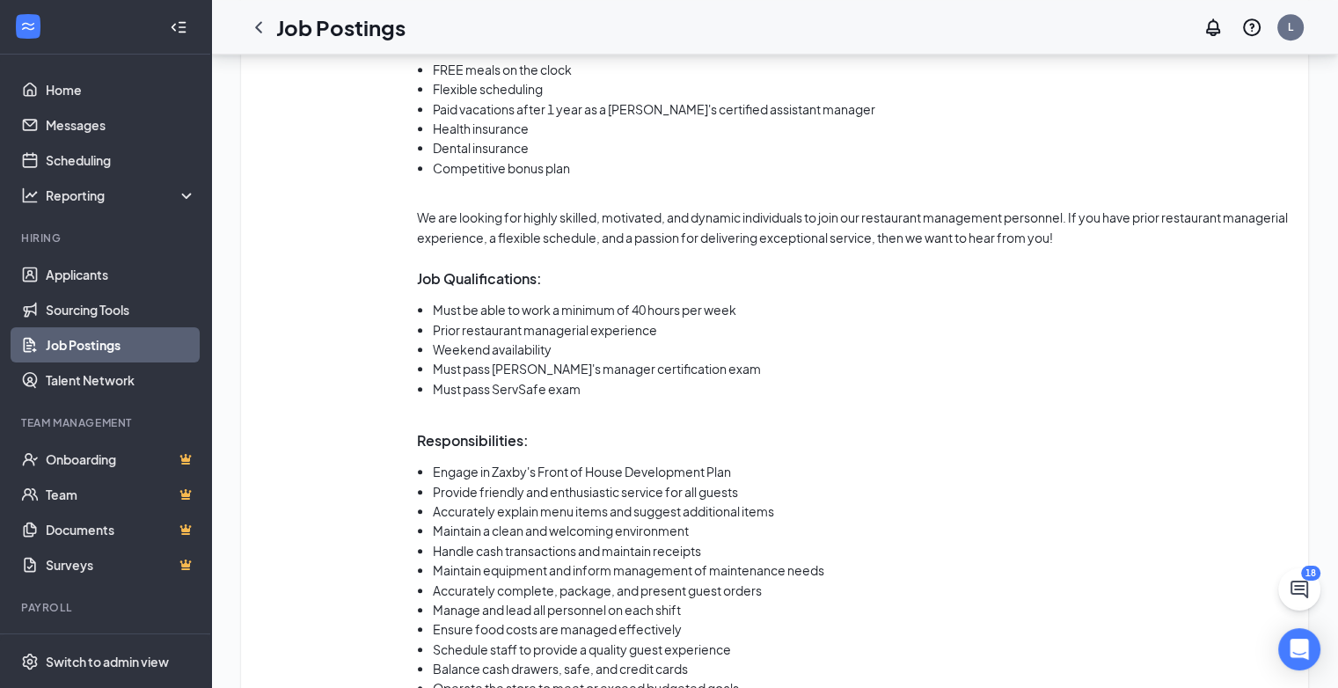
scroll to position [1216, 0]
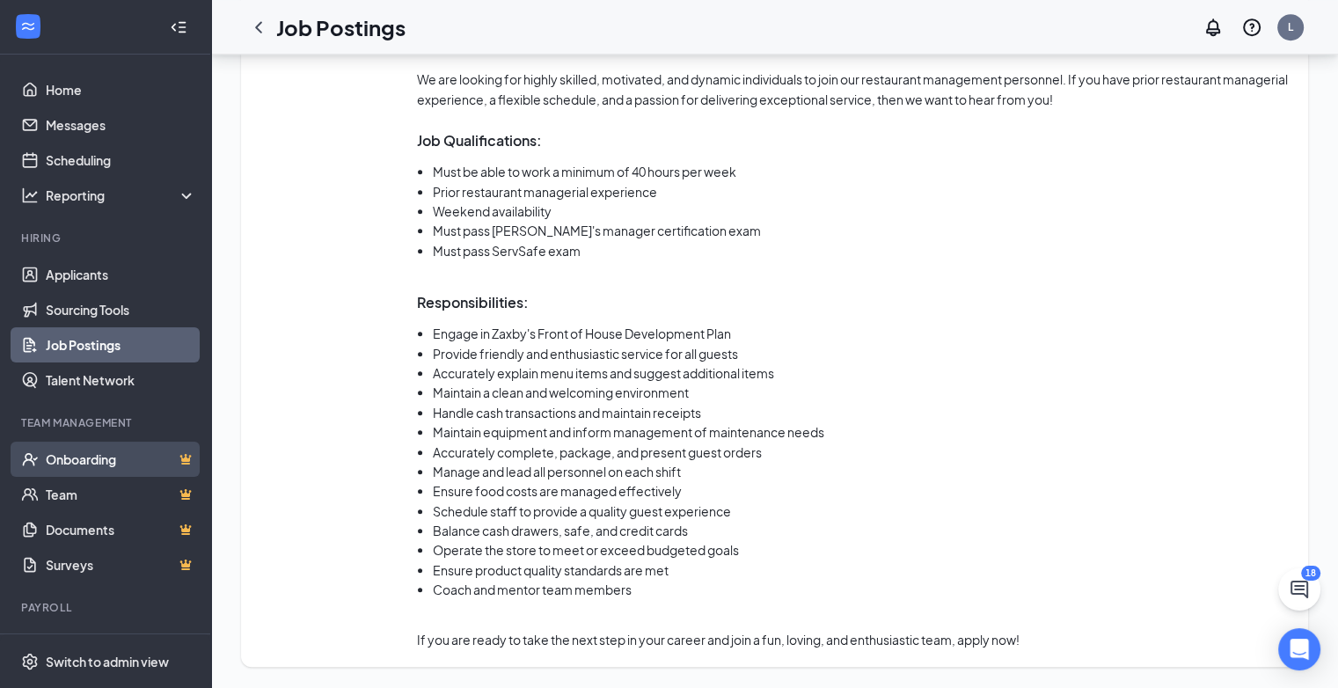
click at [63, 455] on link "Onboarding" at bounding box center [121, 458] width 150 height 35
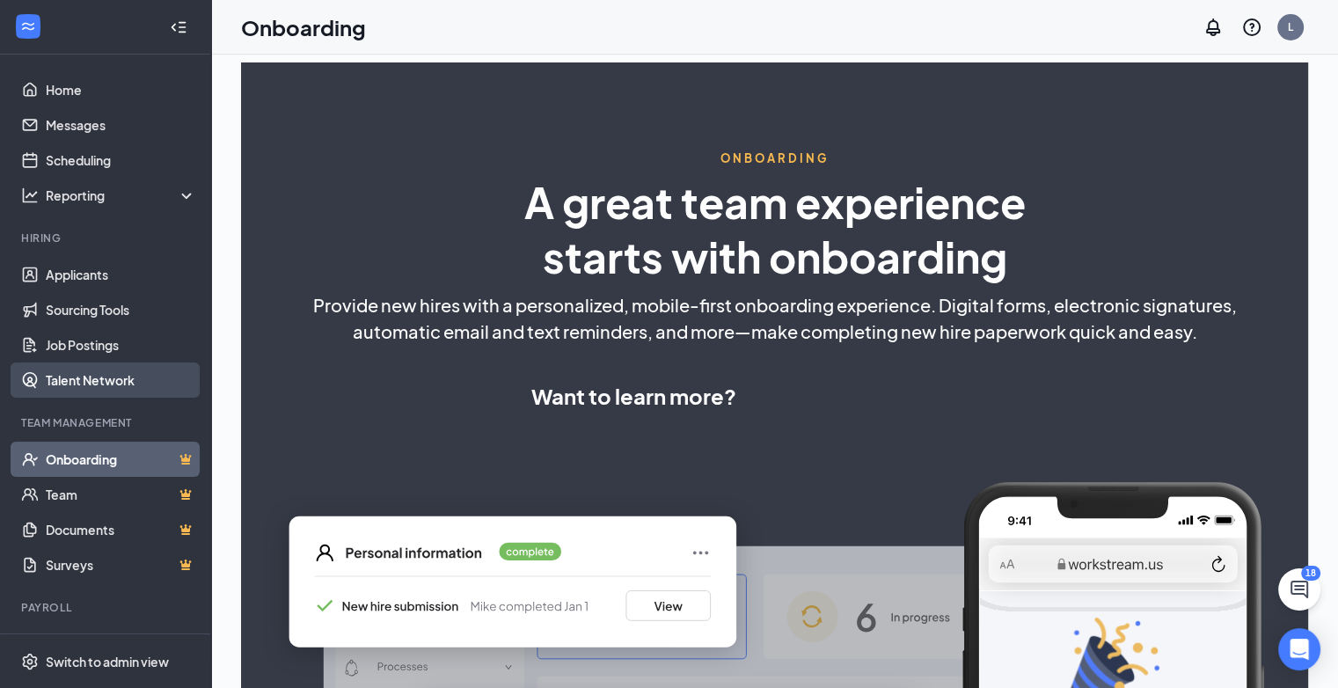
select select "US"
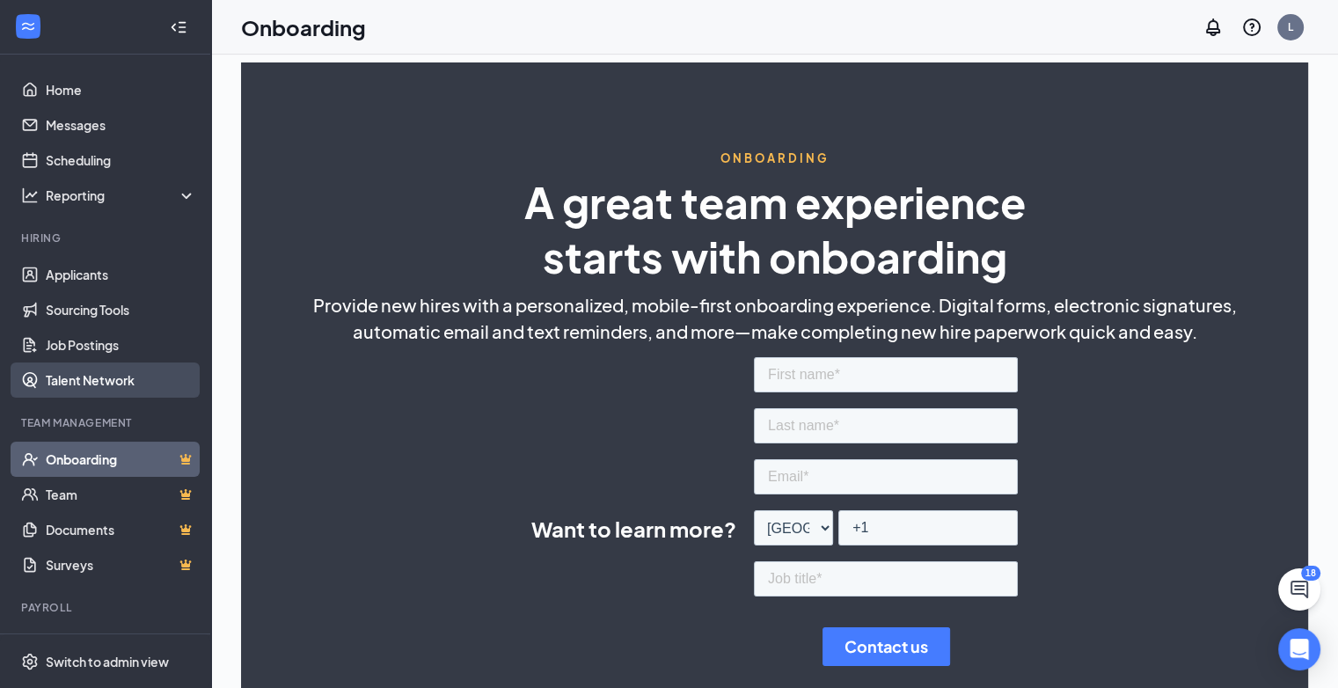
click at [77, 380] on link "Talent Network" at bounding box center [121, 379] width 150 height 35
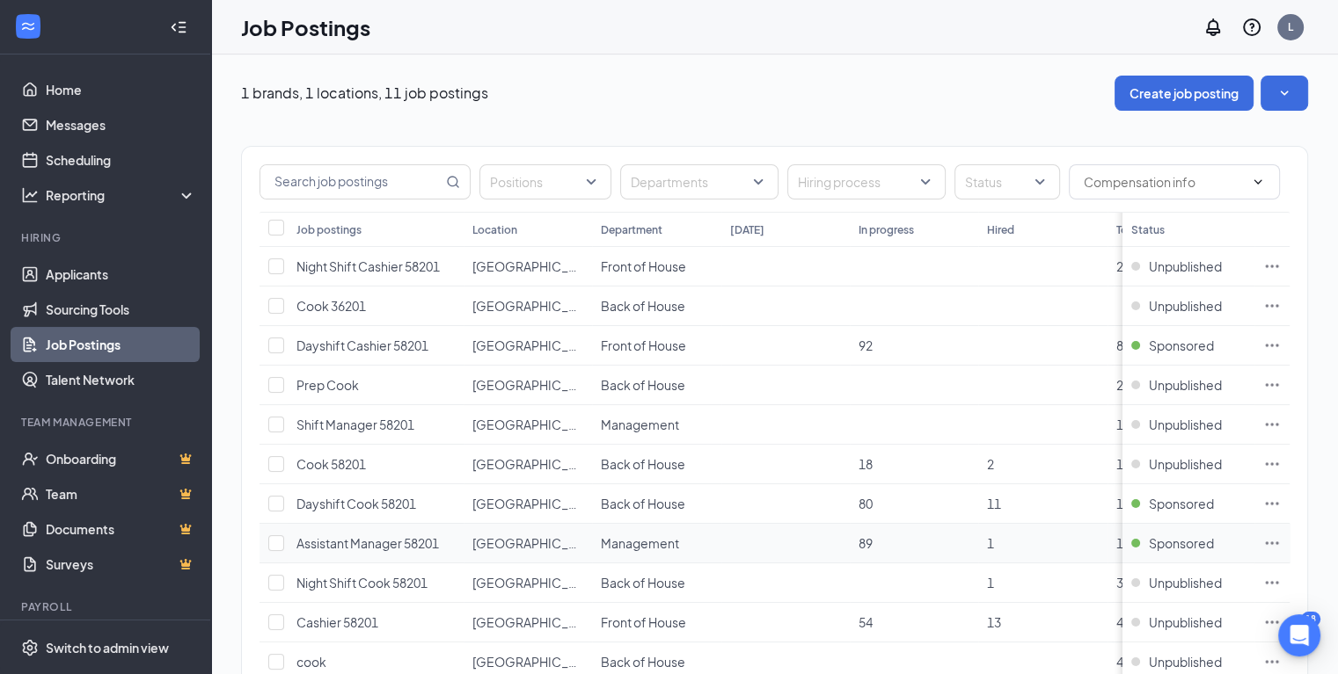
click at [321, 537] on span "Assistant Manager 58201" at bounding box center [367, 544] width 142 height 16
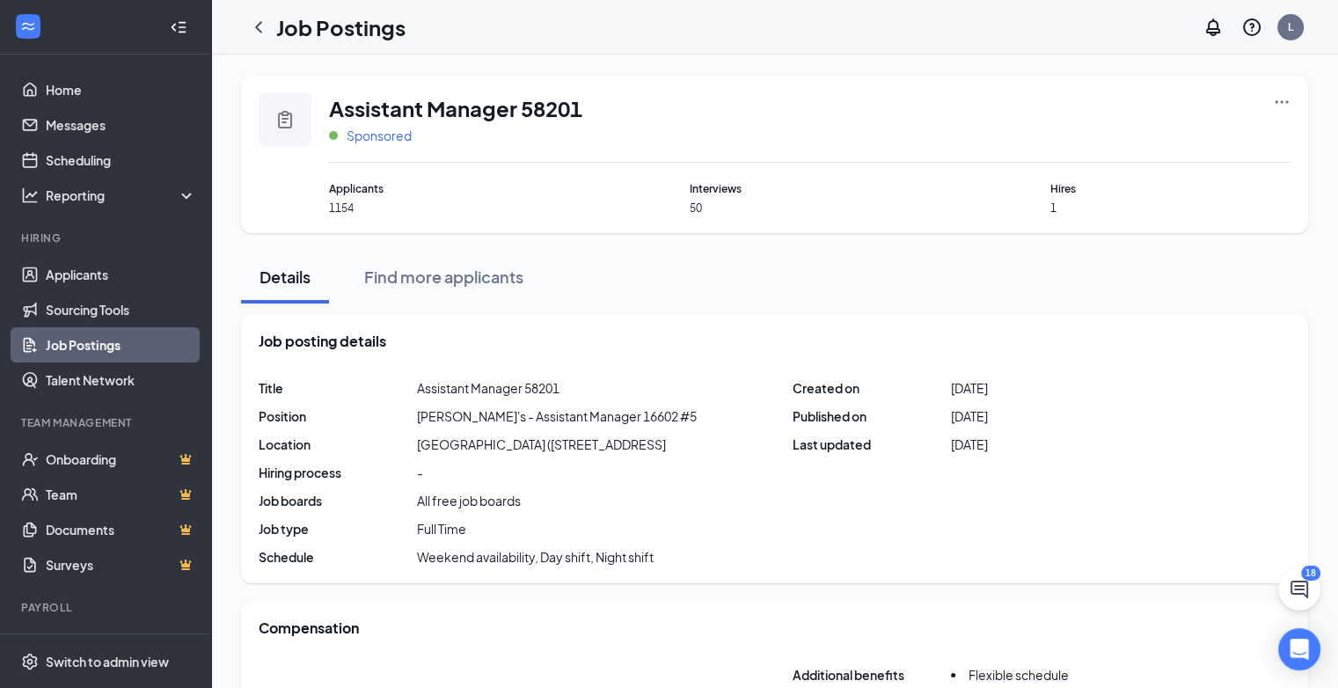
click at [358, 138] on span "Sponsored" at bounding box center [378, 136] width 65 height 18
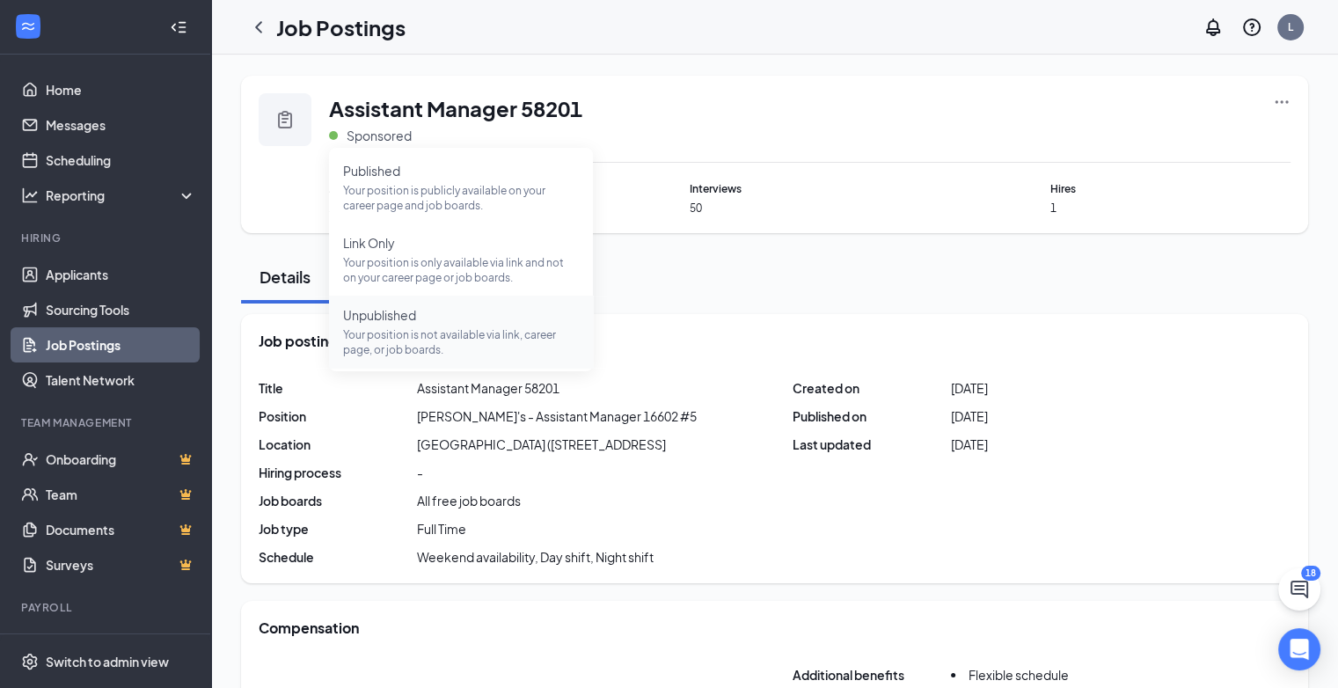
click at [380, 314] on span "Unpublished" at bounding box center [461, 315] width 236 height 18
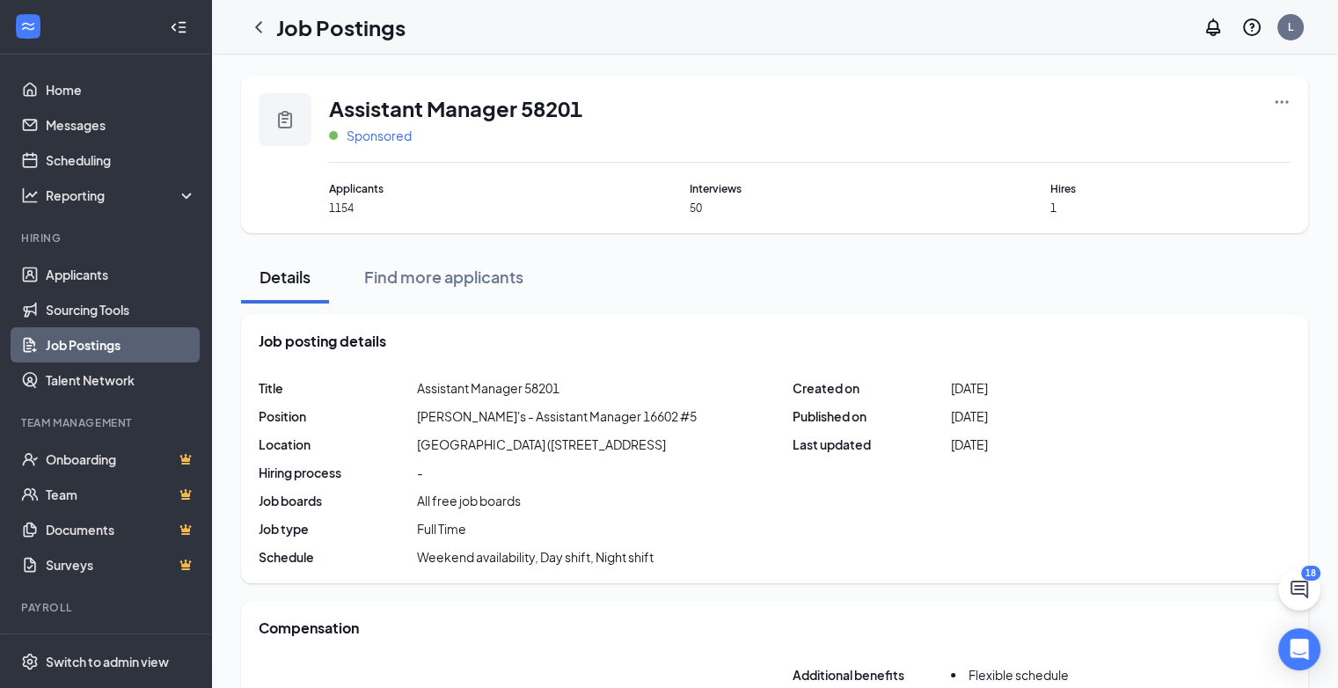
click at [382, 132] on span "Sponsored" at bounding box center [378, 136] width 65 height 18
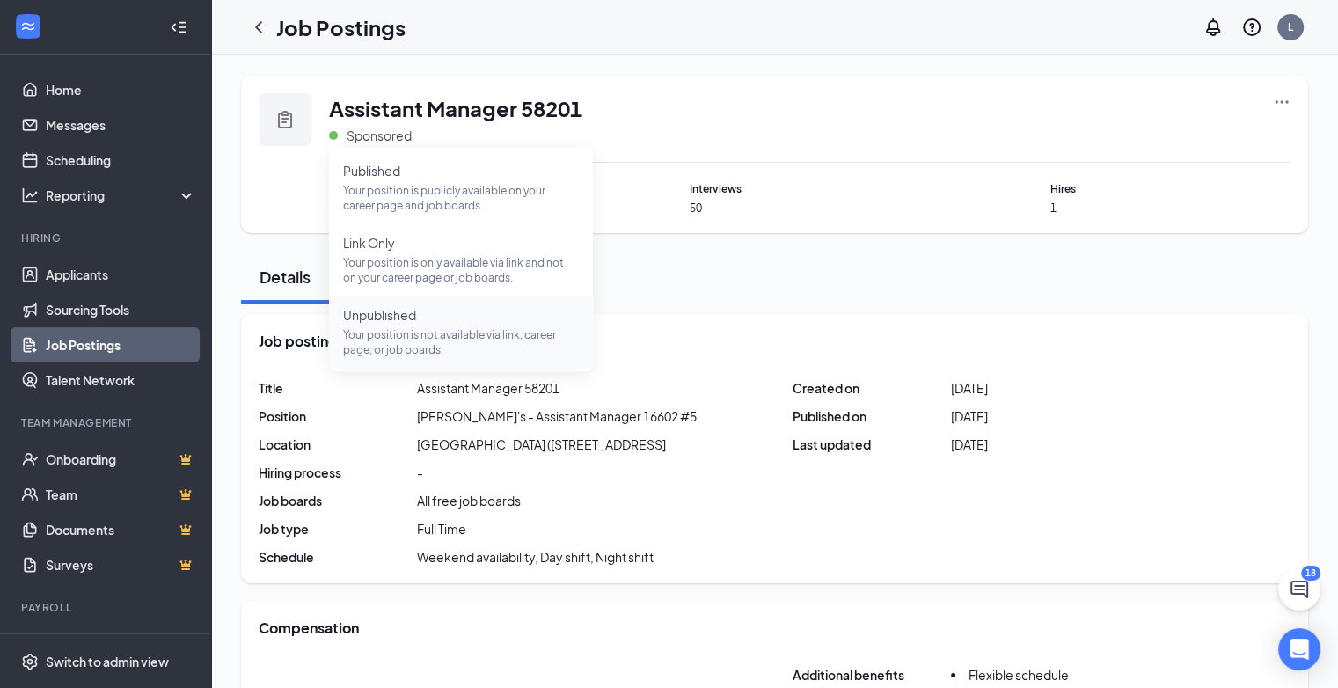
click at [383, 310] on span "Unpublished" at bounding box center [461, 315] width 236 height 18
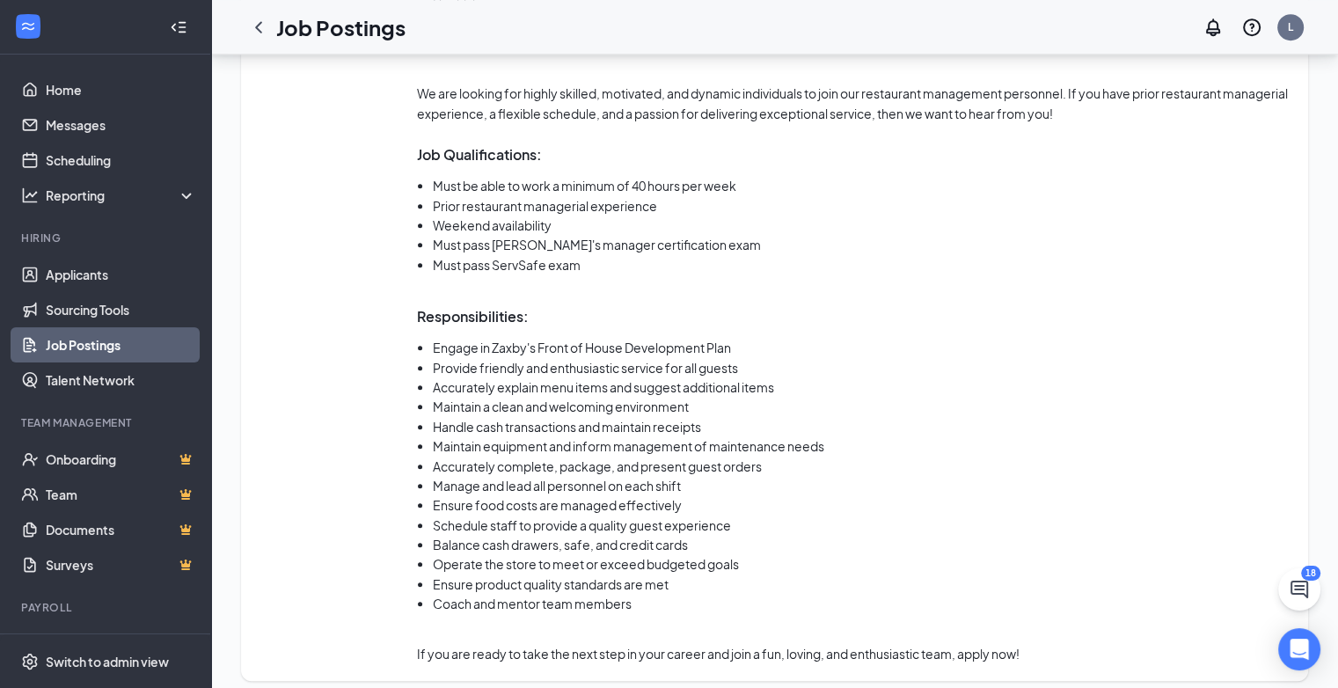
scroll to position [1216, 0]
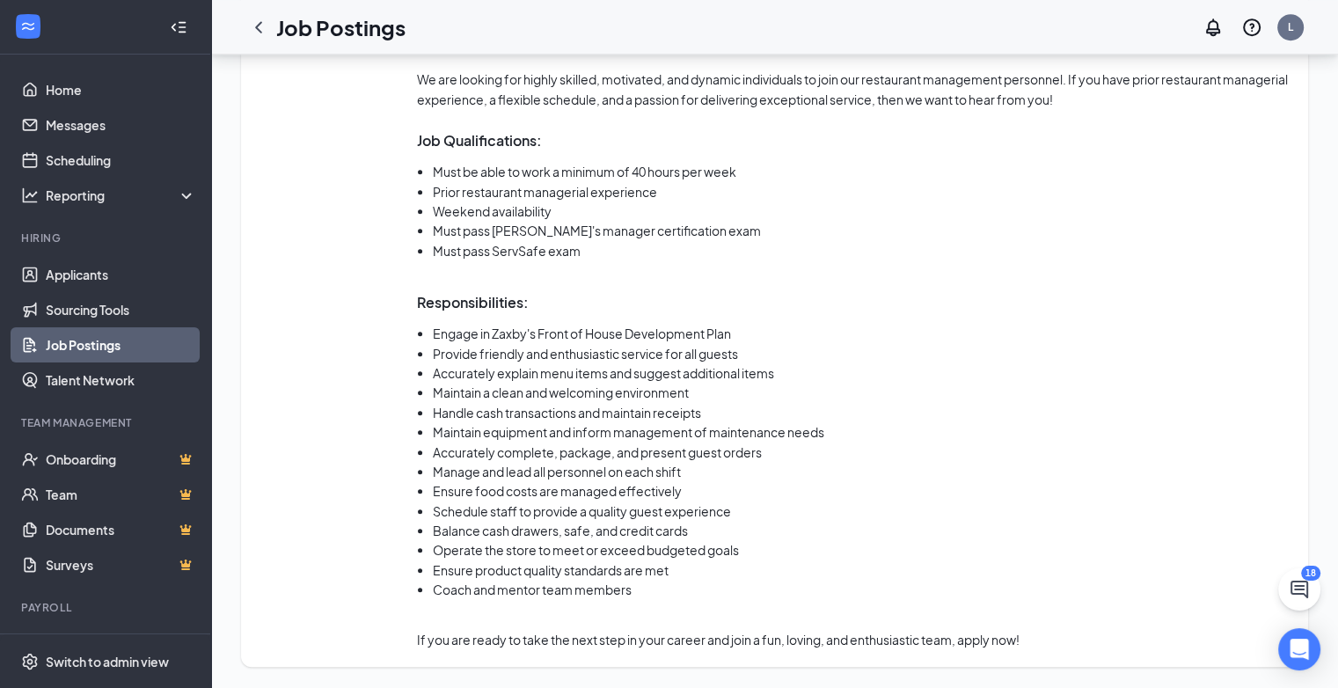
click at [74, 346] on link "Job Postings" at bounding box center [121, 344] width 150 height 35
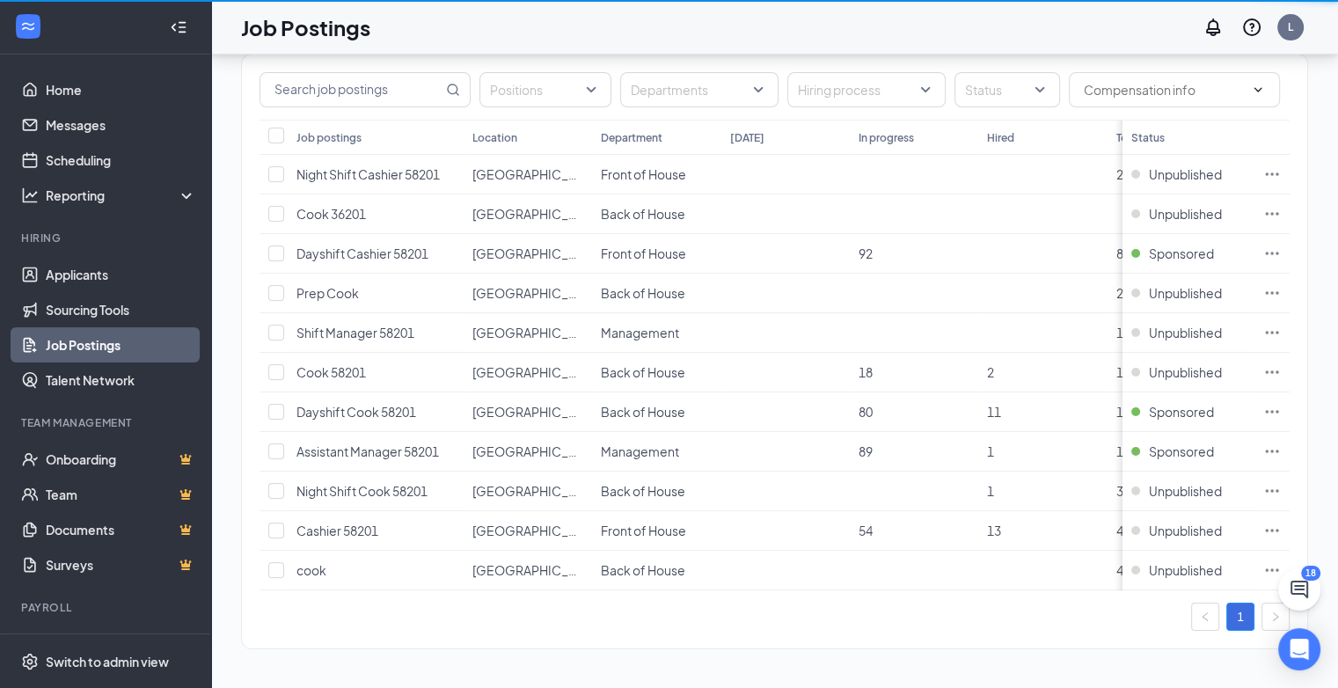
scroll to position [115, 0]
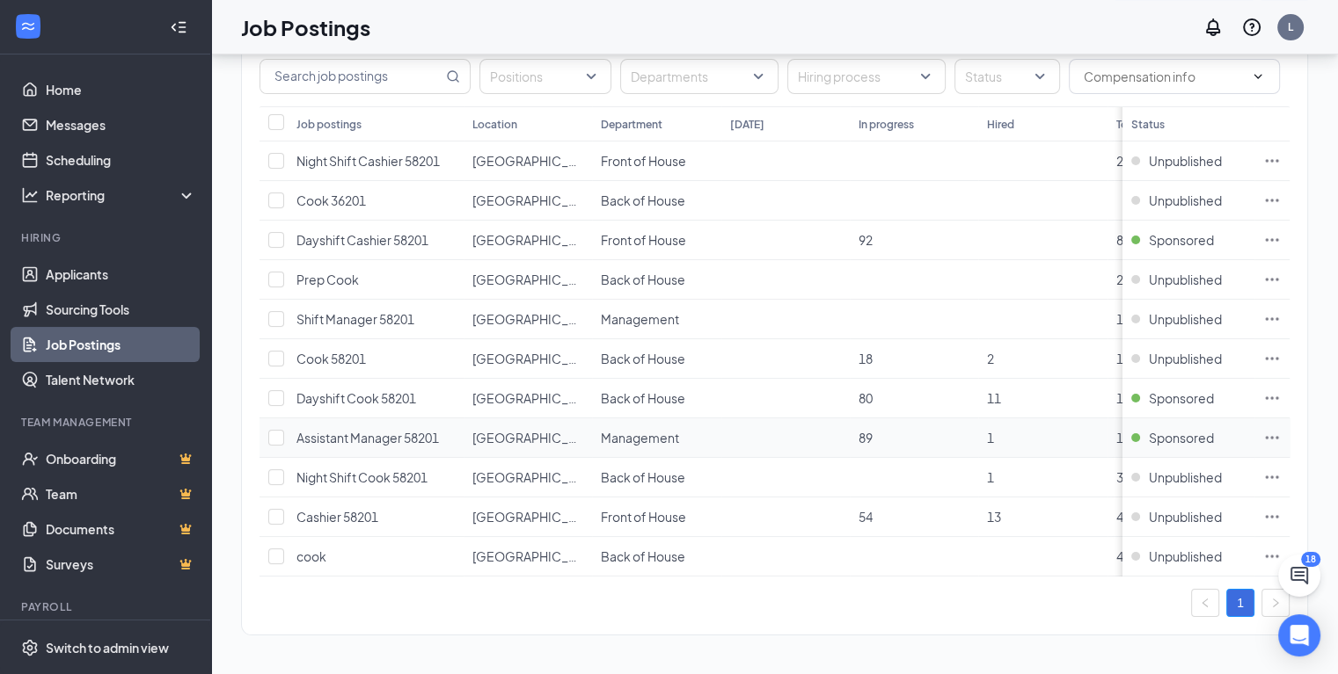
click at [377, 430] on span "Assistant Manager 58201" at bounding box center [367, 438] width 142 height 16
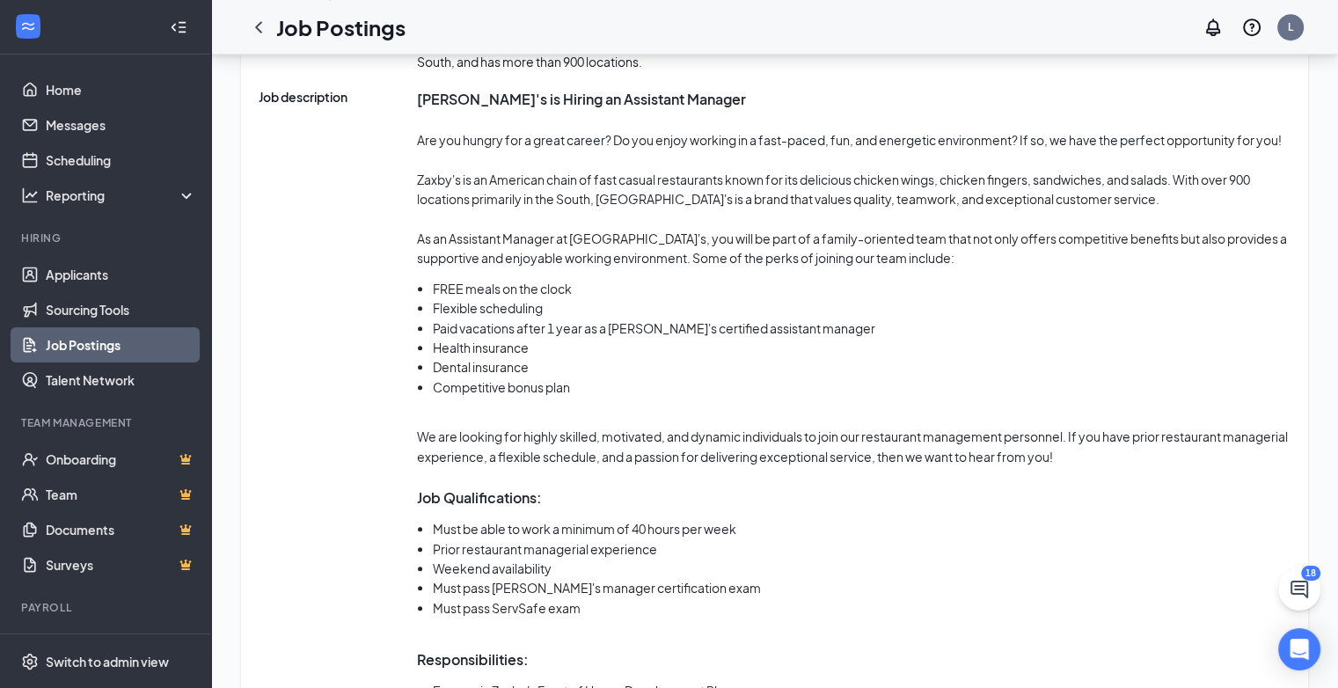
scroll to position [1216, 0]
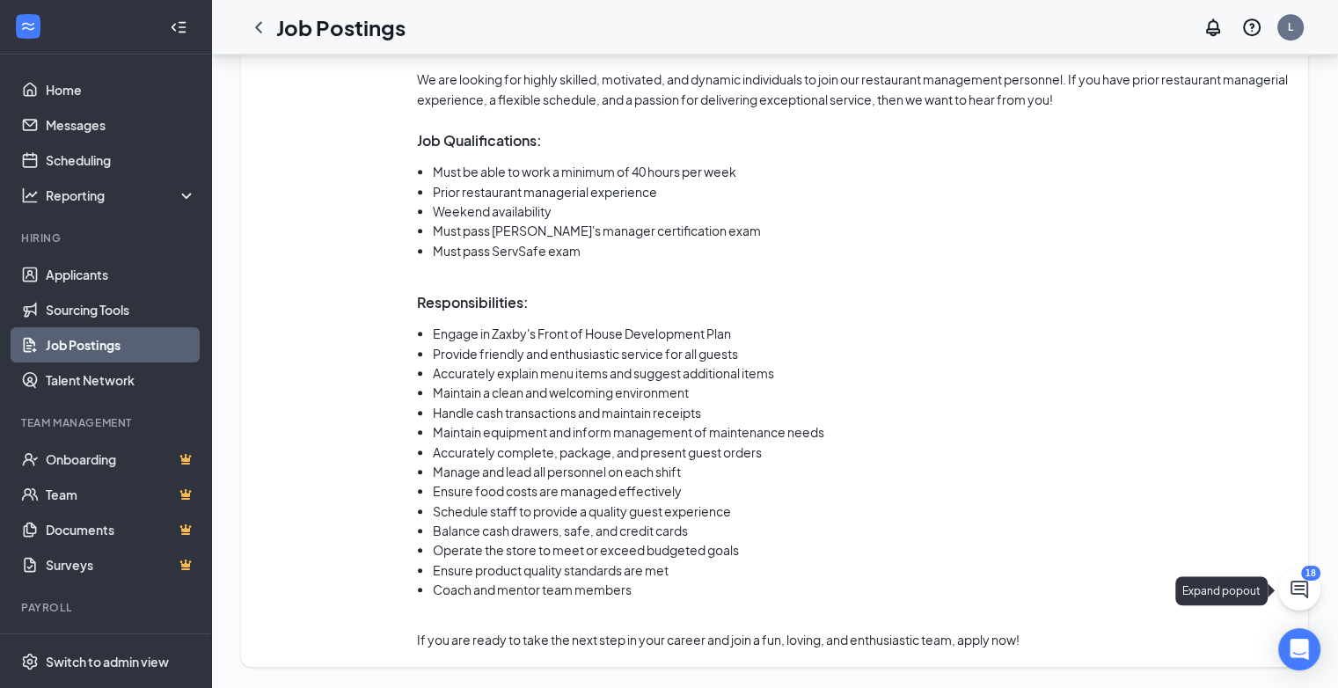
click at [1302, 585] on icon "ChatActive" at bounding box center [1298, 589] width 21 height 21
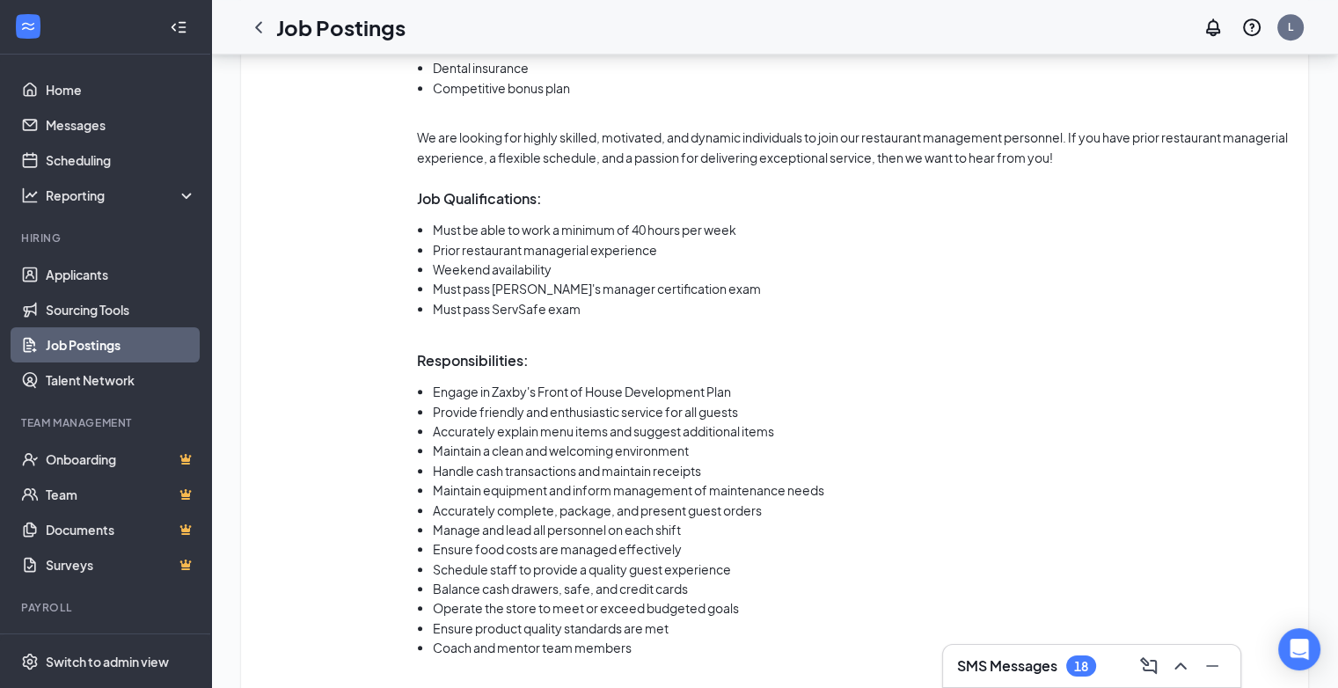
scroll to position [1128, 0]
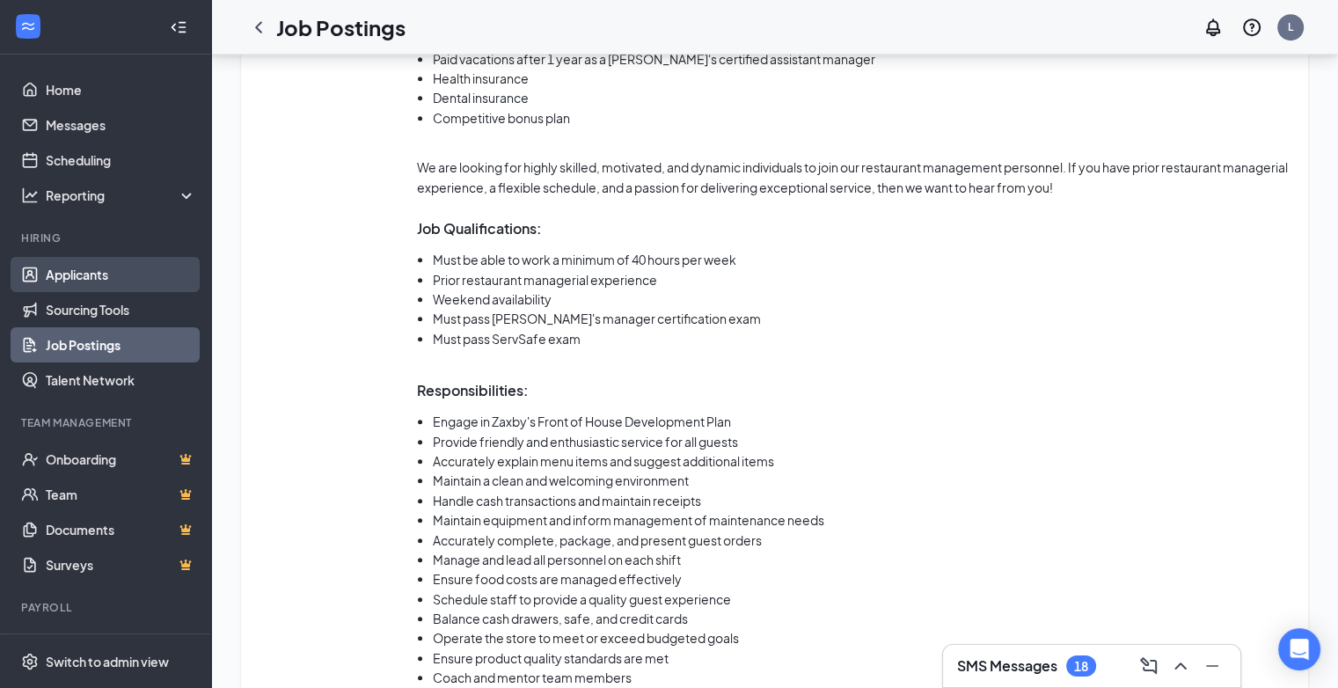
click at [74, 278] on link "Applicants" at bounding box center [121, 274] width 150 height 35
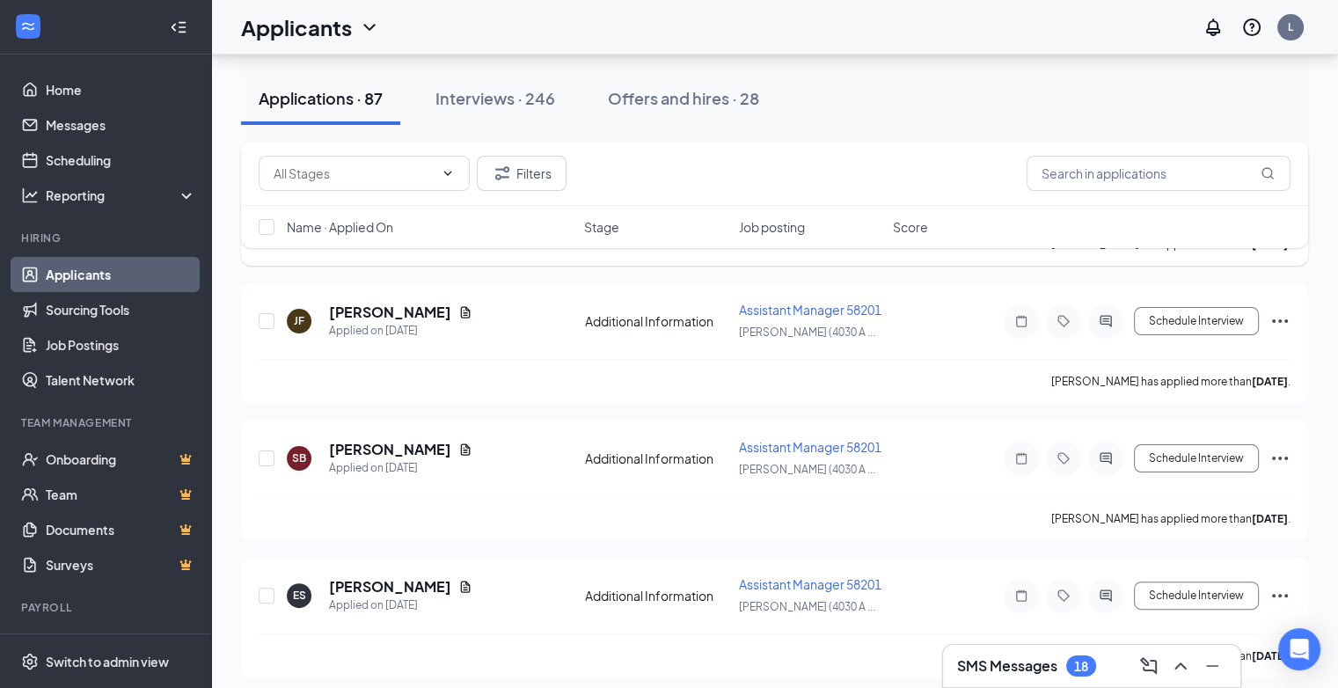
scroll to position [352, 0]
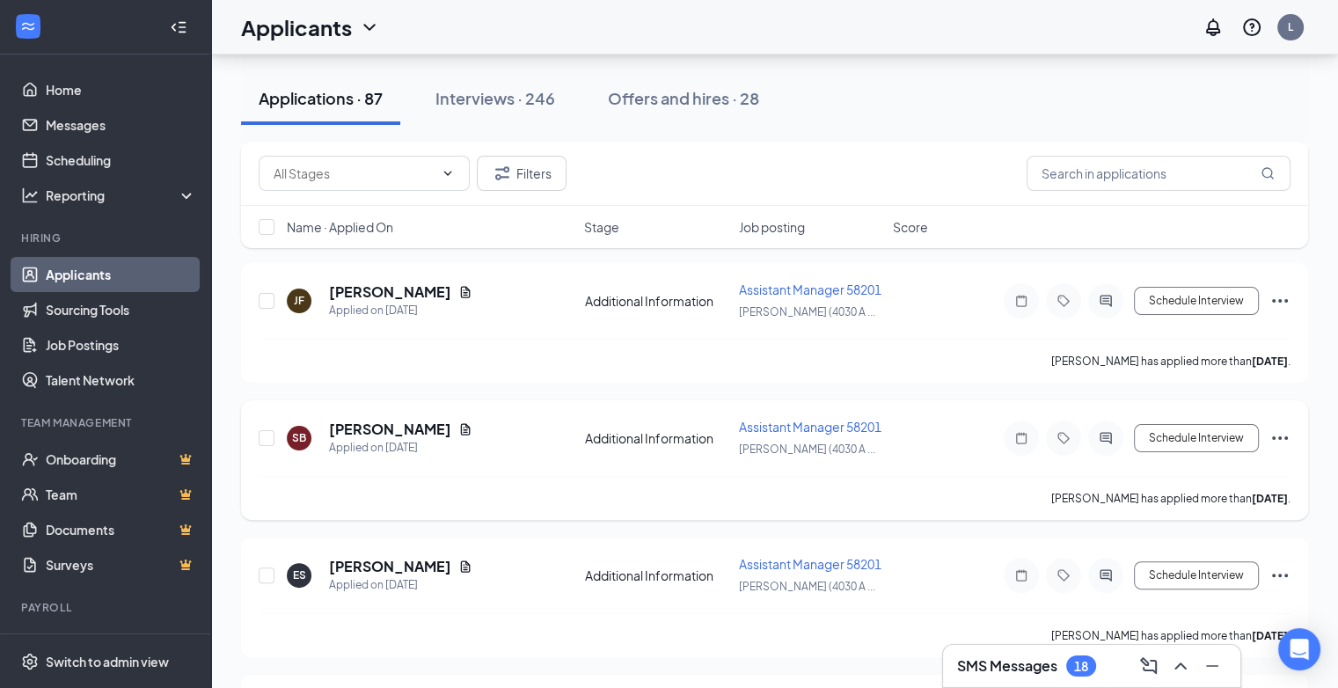
click at [1281, 448] on icon "Ellipses" at bounding box center [1279, 437] width 21 height 21
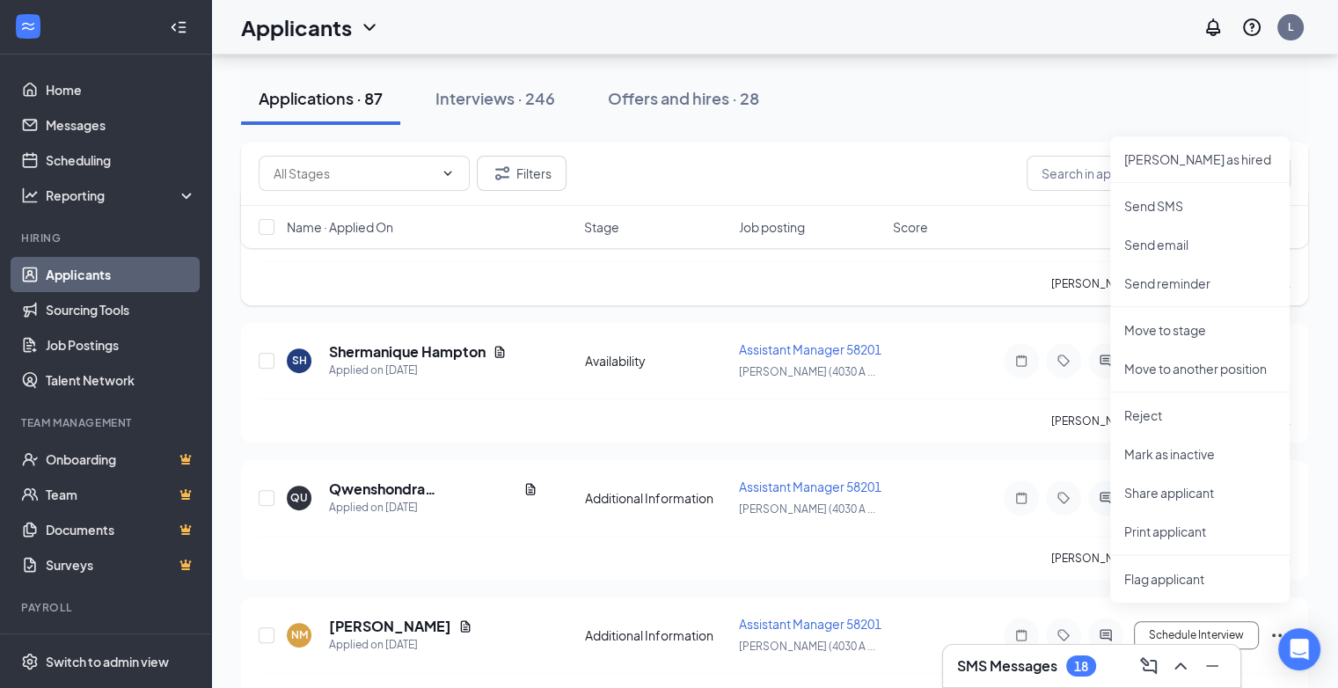
scroll to position [616, 0]
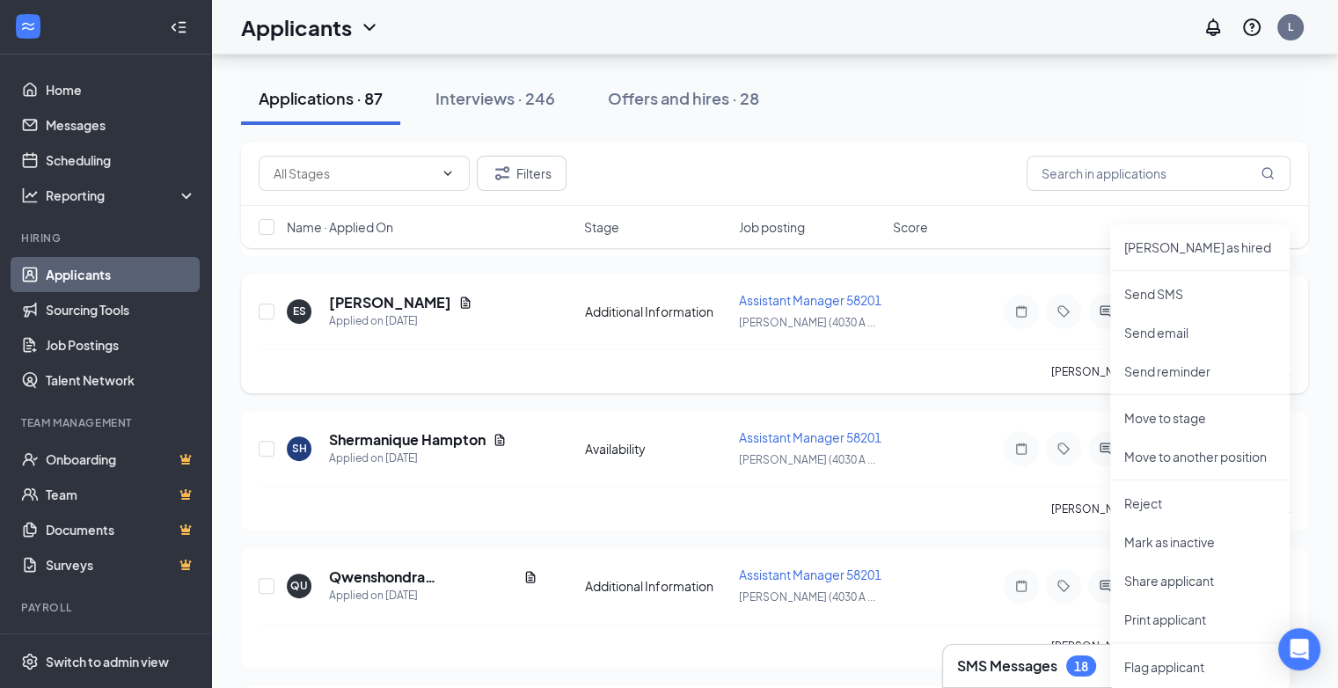
click at [915, 349] on div "ES Eboni Smith Applied on Sep 12 Additional Information Assistant Manager 58201…" at bounding box center [775, 320] width 1032 height 58
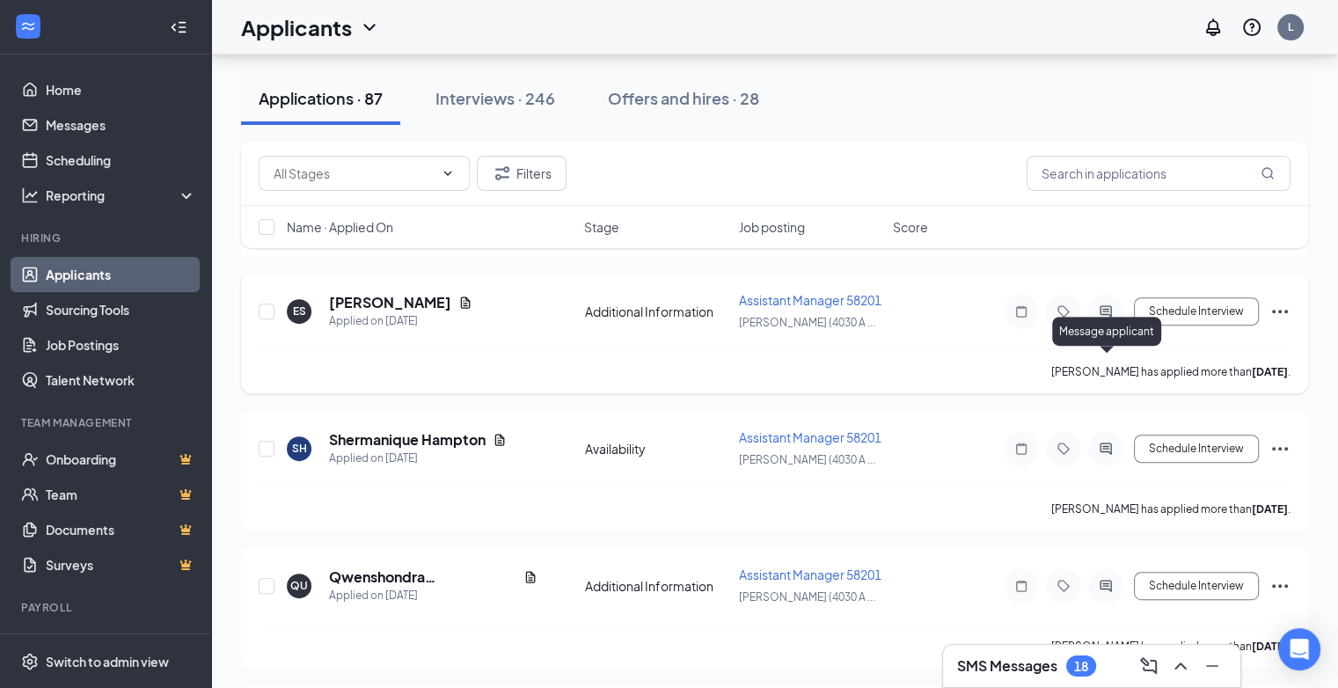
click at [1103, 317] on icon "ActiveChat" at bounding box center [1104, 310] width 11 height 11
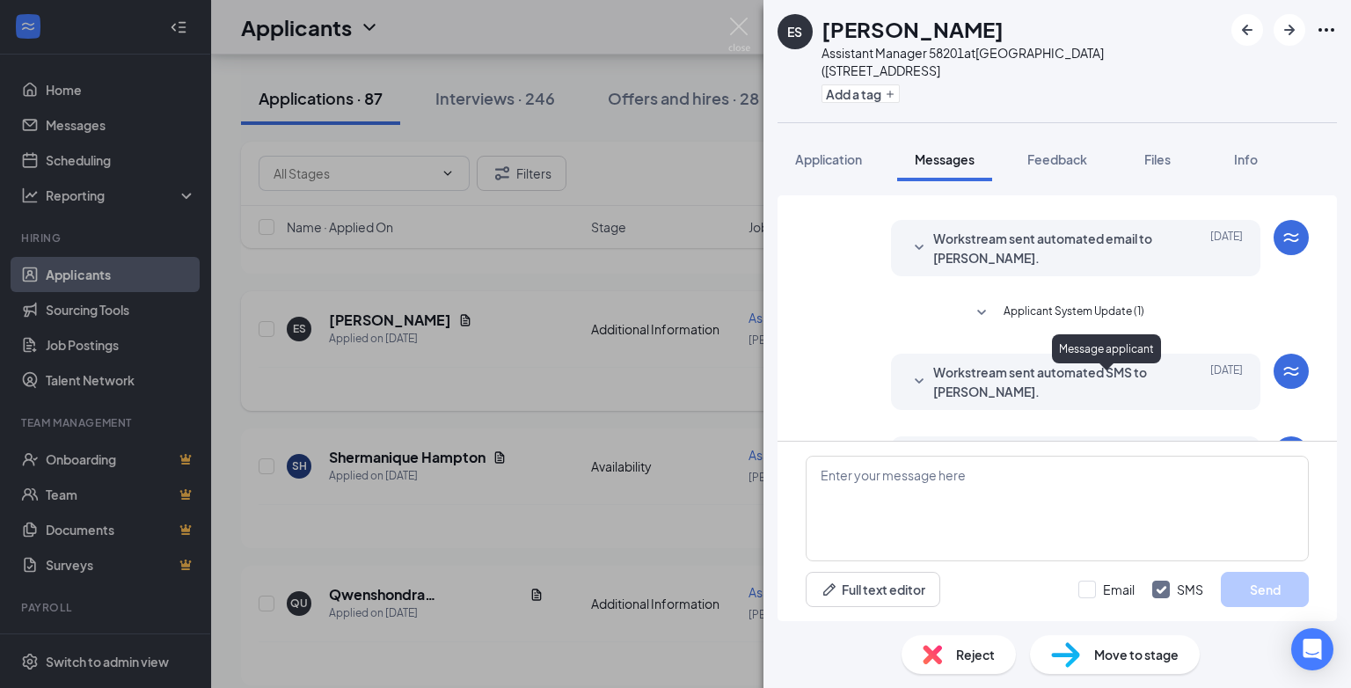
scroll to position [334, 0]
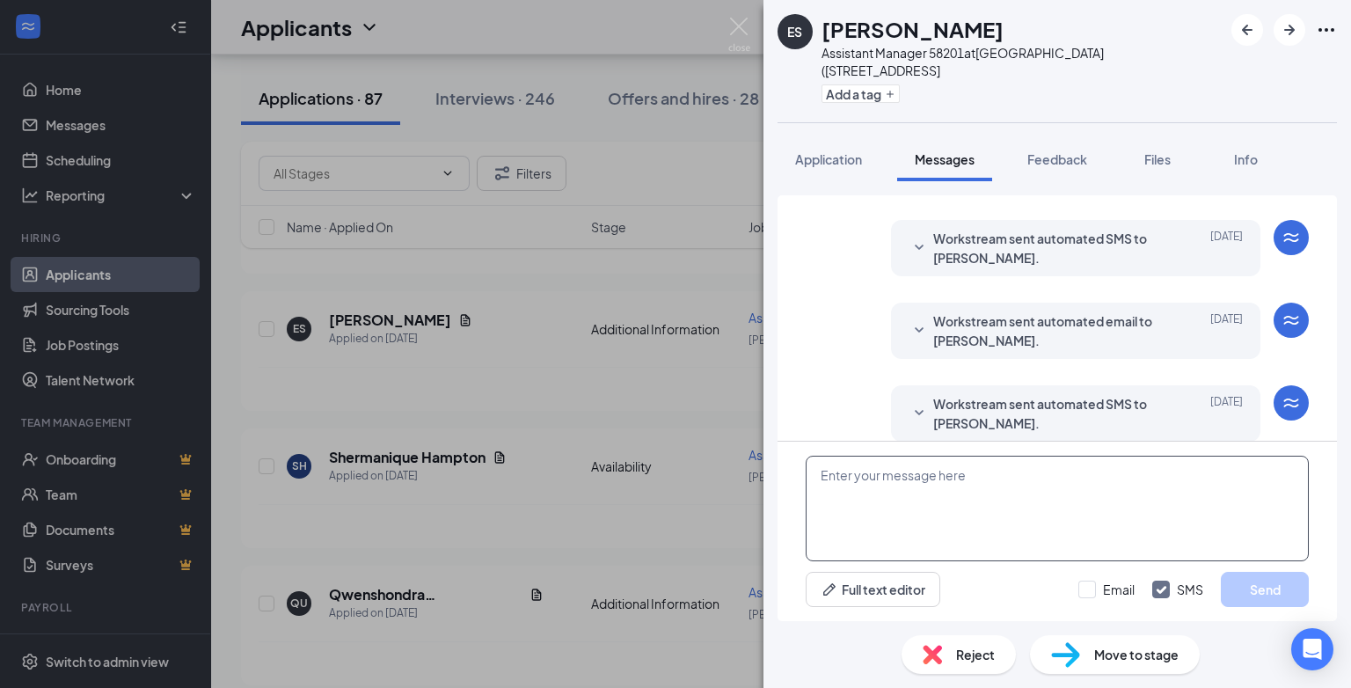
click at [840, 480] on textarea at bounding box center [1057, 509] width 503 height 106
drag, startPoint x: 725, startPoint y: 26, endPoint x: 735, endPoint y: 26, distance: 10.6
click at [735, 26] on div "ES Eboni Smith Assistant Manager 58201 at Montgomery (4030 Atlanta Hwy), AL Add…" at bounding box center [675, 344] width 1351 height 688
click at [735, 26] on img at bounding box center [739, 35] width 22 height 34
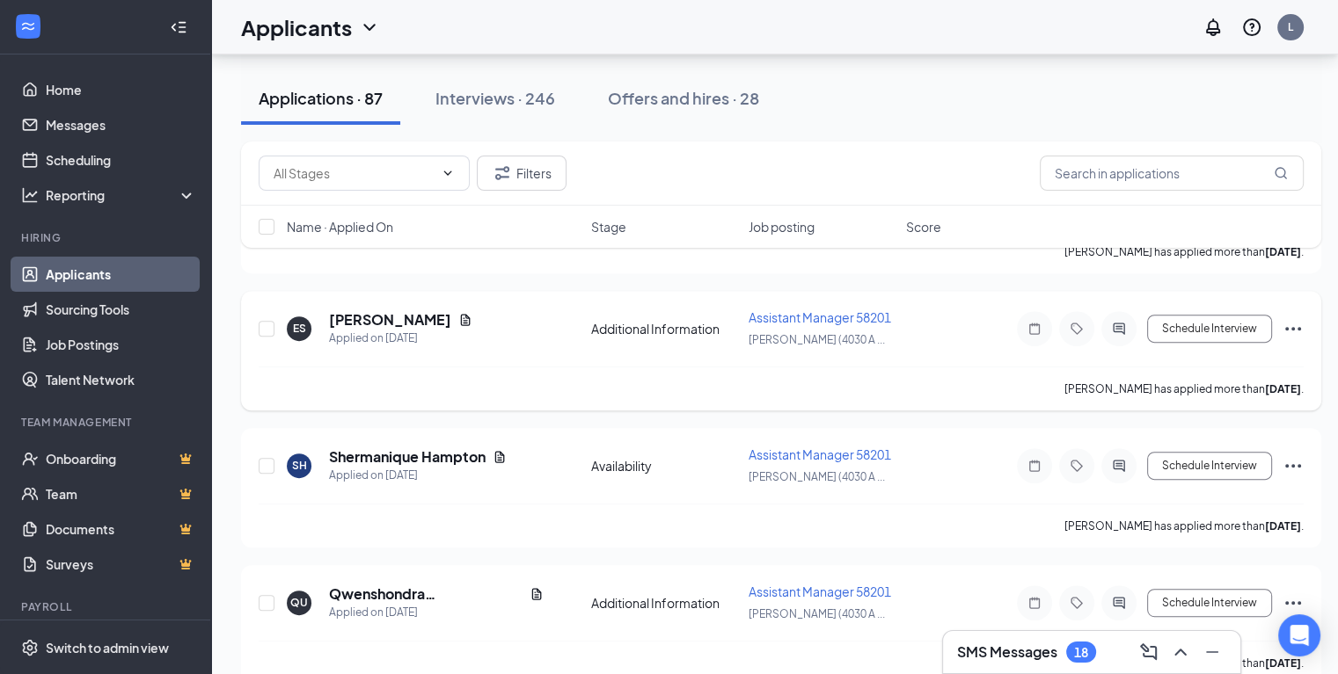
click at [1293, 327] on icon "Ellipses" at bounding box center [1293, 329] width 16 height 4
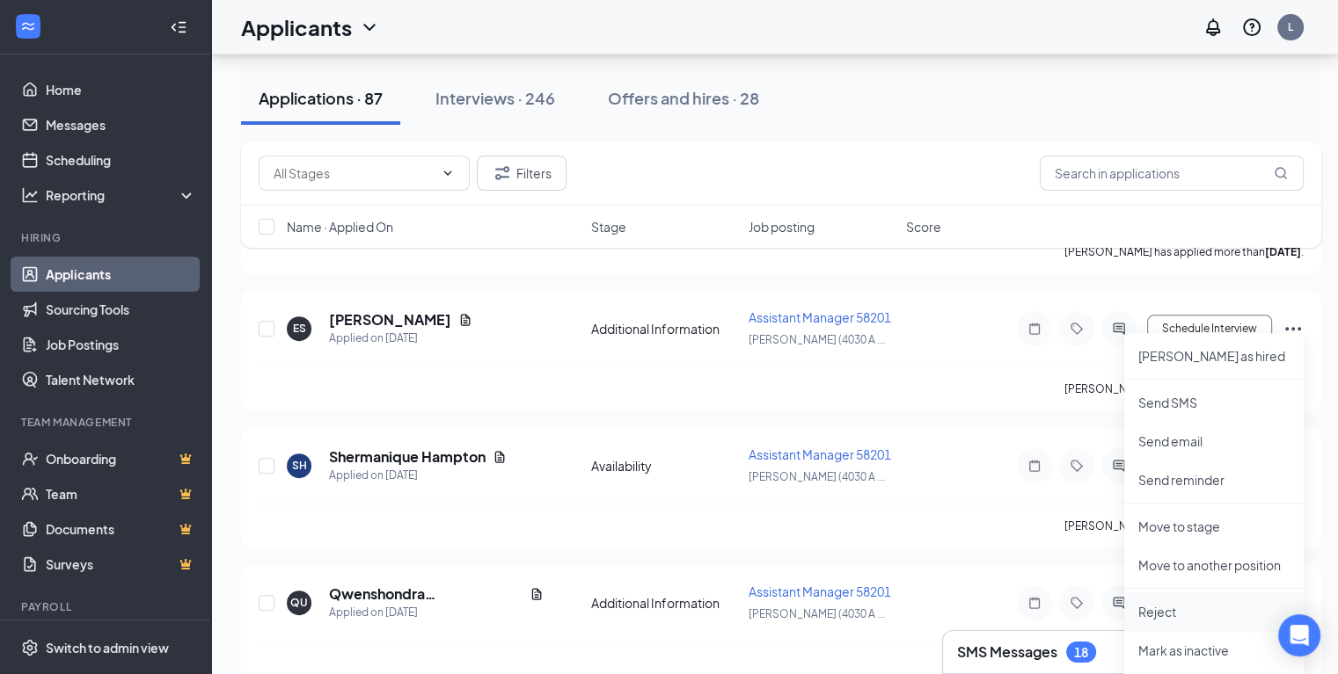
click at [1175, 611] on p "Reject" at bounding box center [1213, 612] width 151 height 18
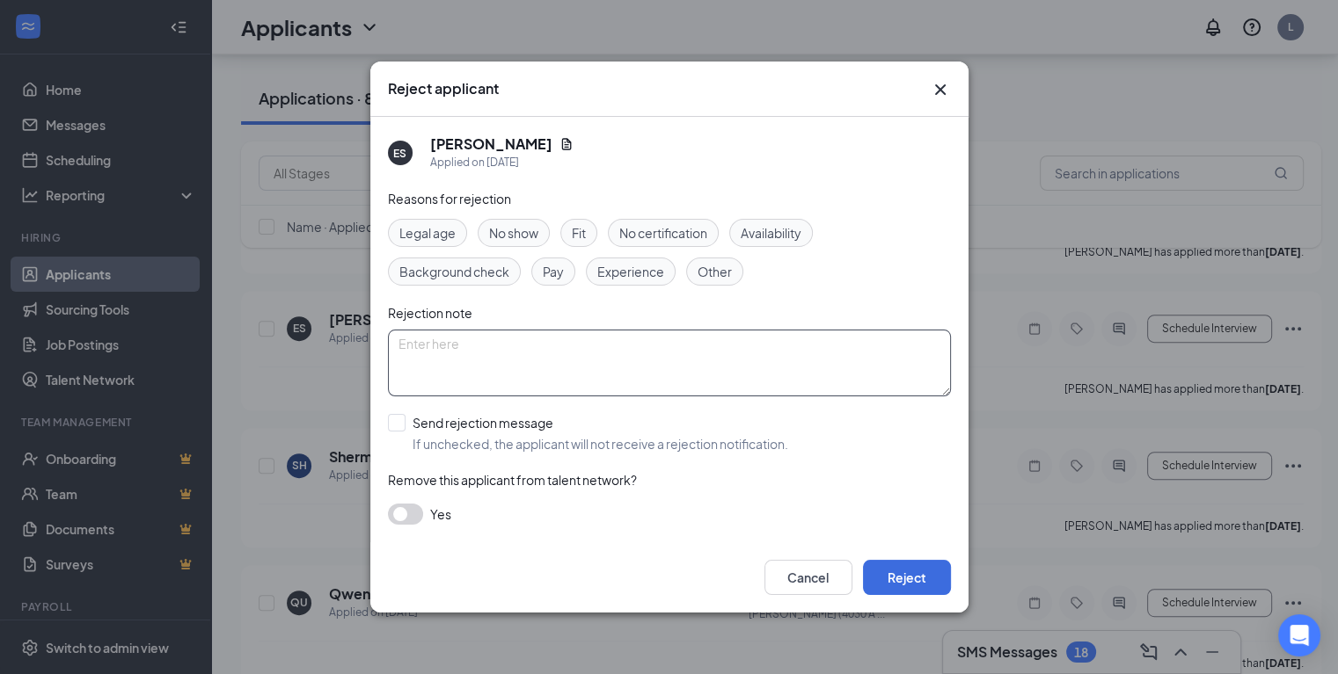
click at [418, 346] on textarea at bounding box center [669, 363] width 563 height 67
type textarea "position filled"
click at [648, 532] on div "Reasons for rejection Legal age No show Fit No certification Availability Backg…" at bounding box center [669, 366] width 563 height 354
click at [399, 421] on input "Send rejection message If unchecked, the applicant will not receive a rejection…" at bounding box center [588, 433] width 400 height 39
checkbox input "true"
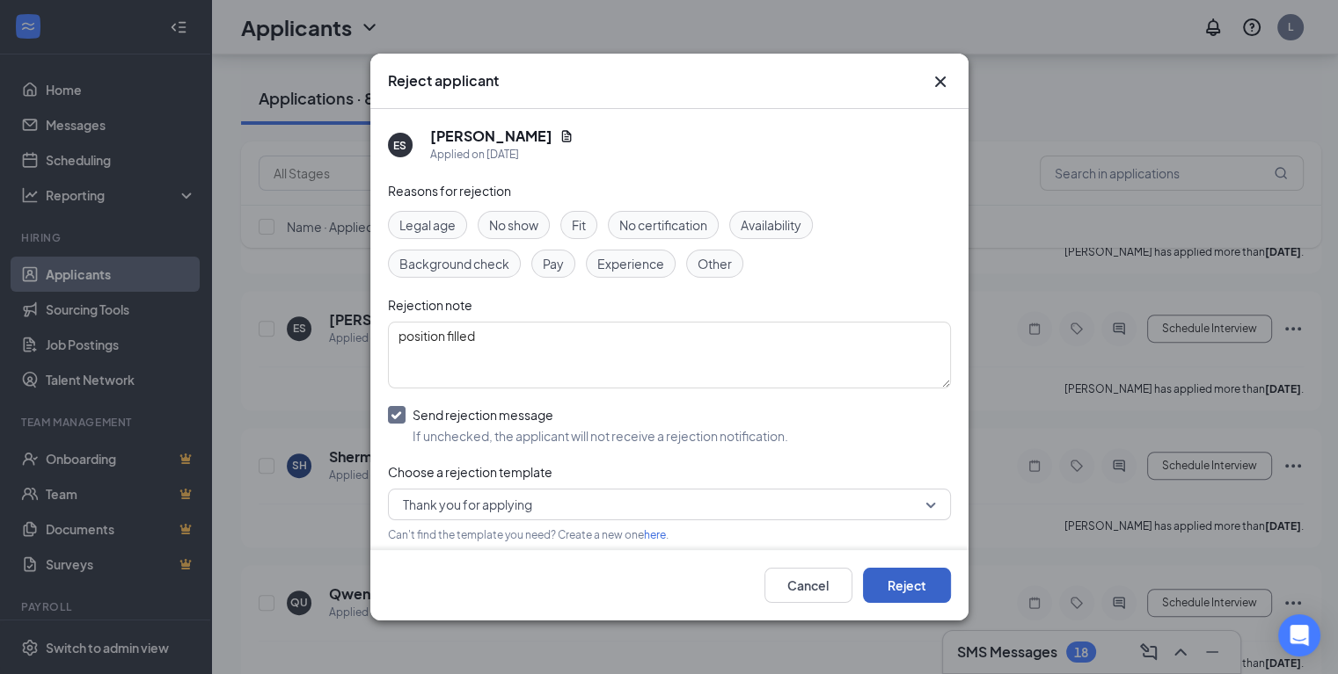
click at [914, 595] on button "Reject" at bounding box center [907, 585] width 88 height 35
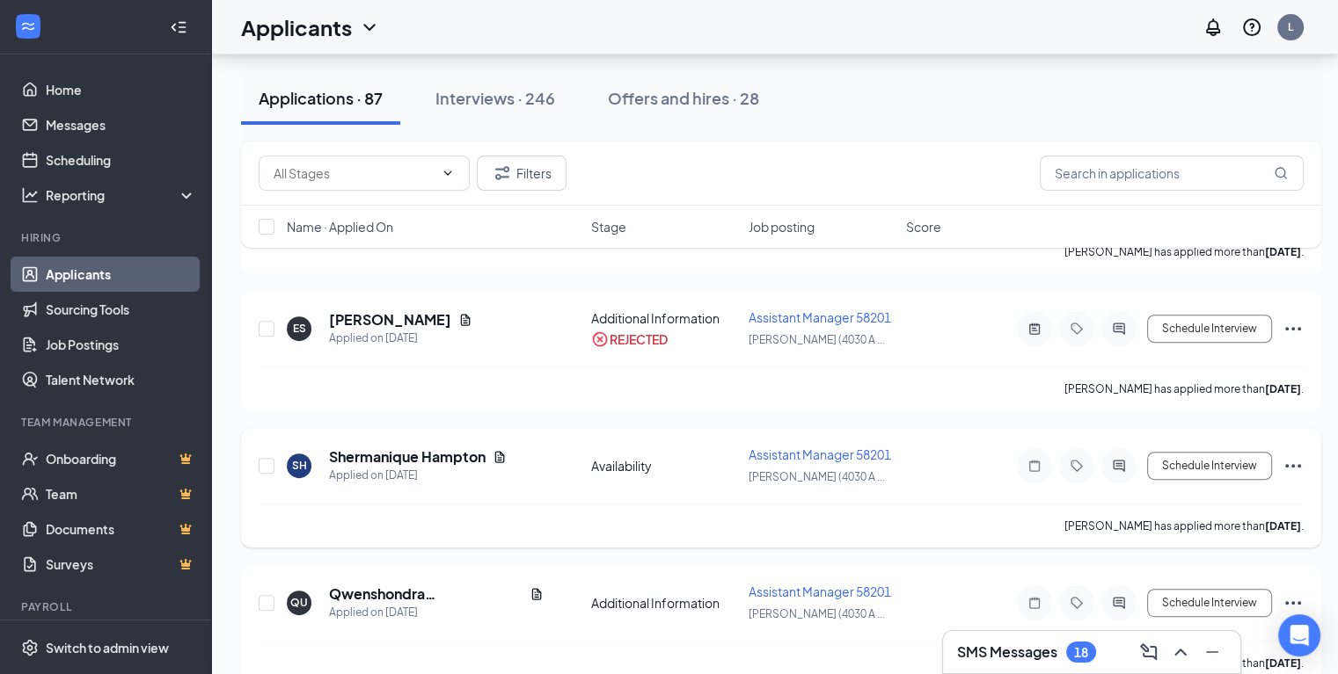
click at [1286, 456] on icon "Ellipses" at bounding box center [1292, 466] width 21 height 21
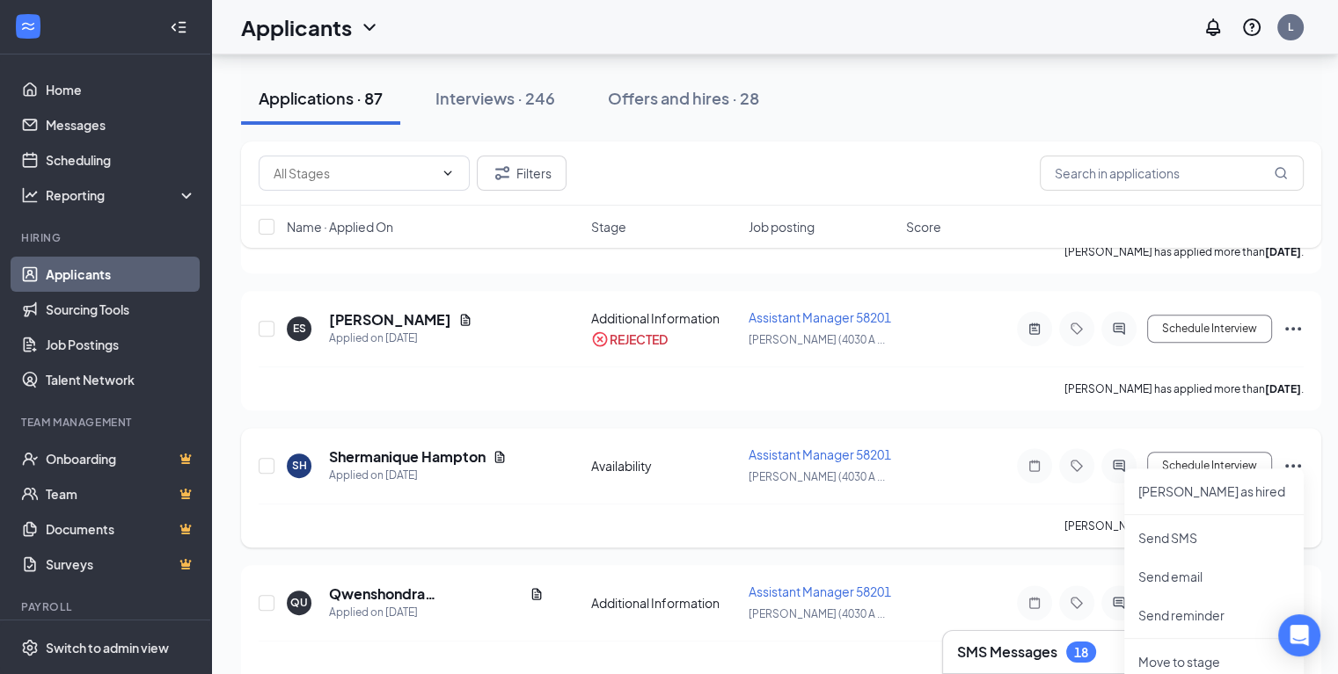
click at [1010, 477] on div "SH Shermanique Hampton Applied on Sep 12 Availability Assistant Manager 58201 M…" at bounding box center [781, 475] width 1045 height 58
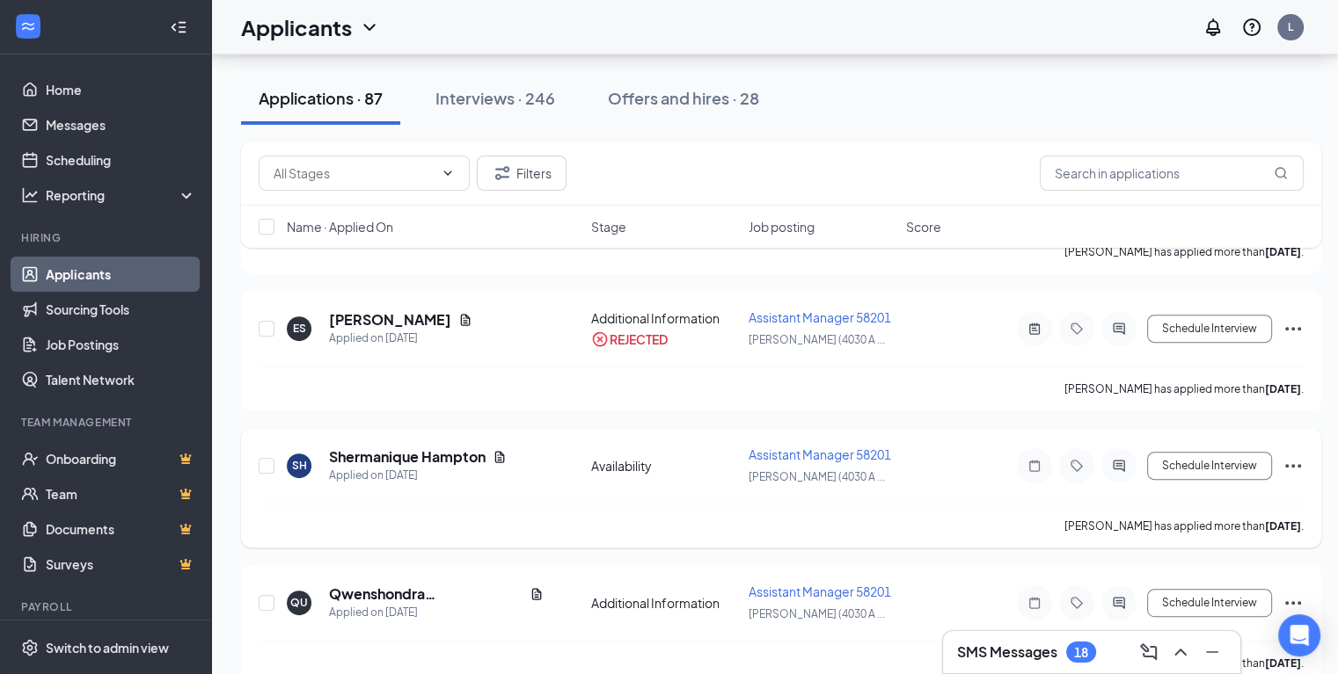
click at [1290, 456] on icon "Ellipses" at bounding box center [1292, 466] width 21 height 21
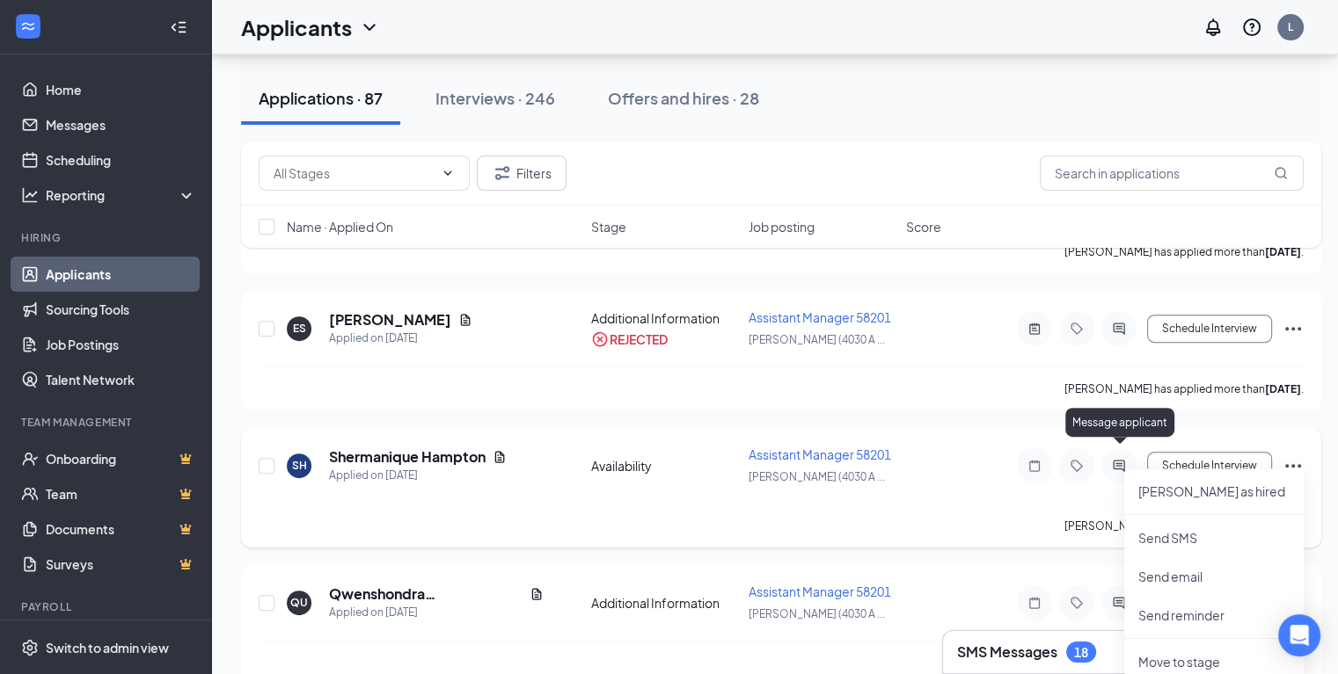
click at [1116, 459] on icon "ActiveChat" at bounding box center [1118, 466] width 21 height 14
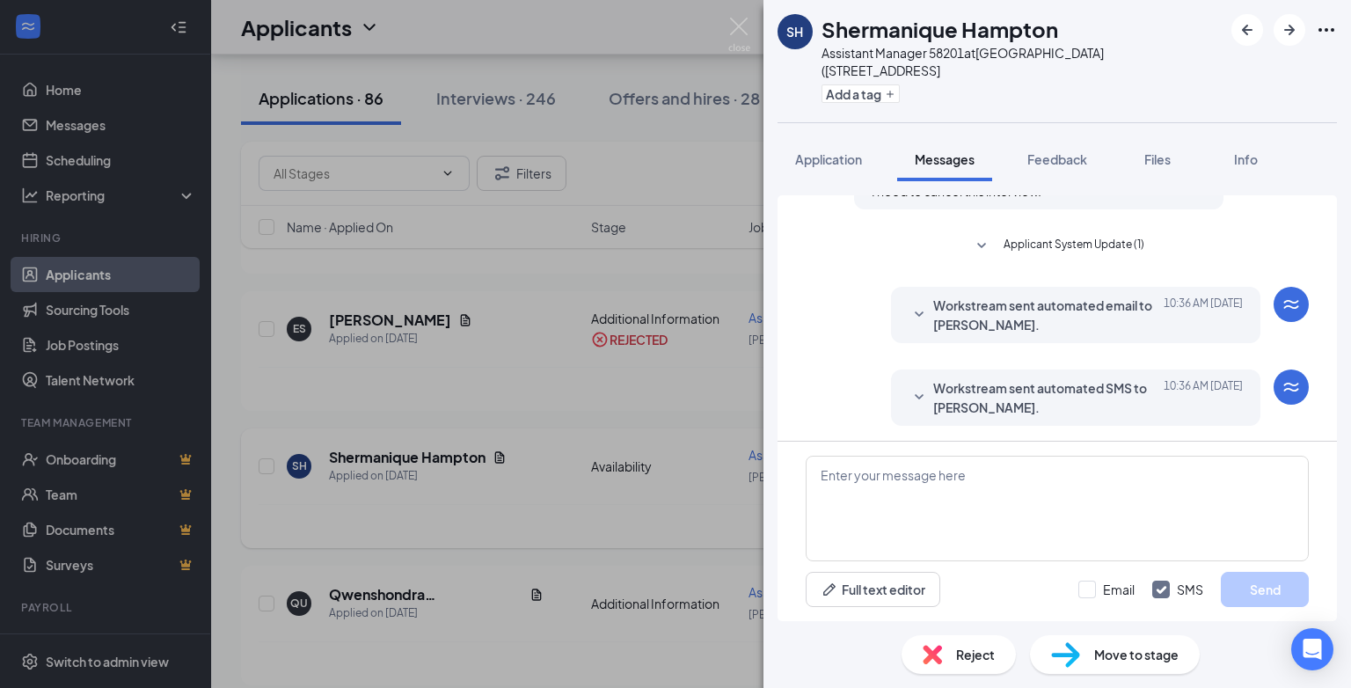
scroll to position [554, 0]
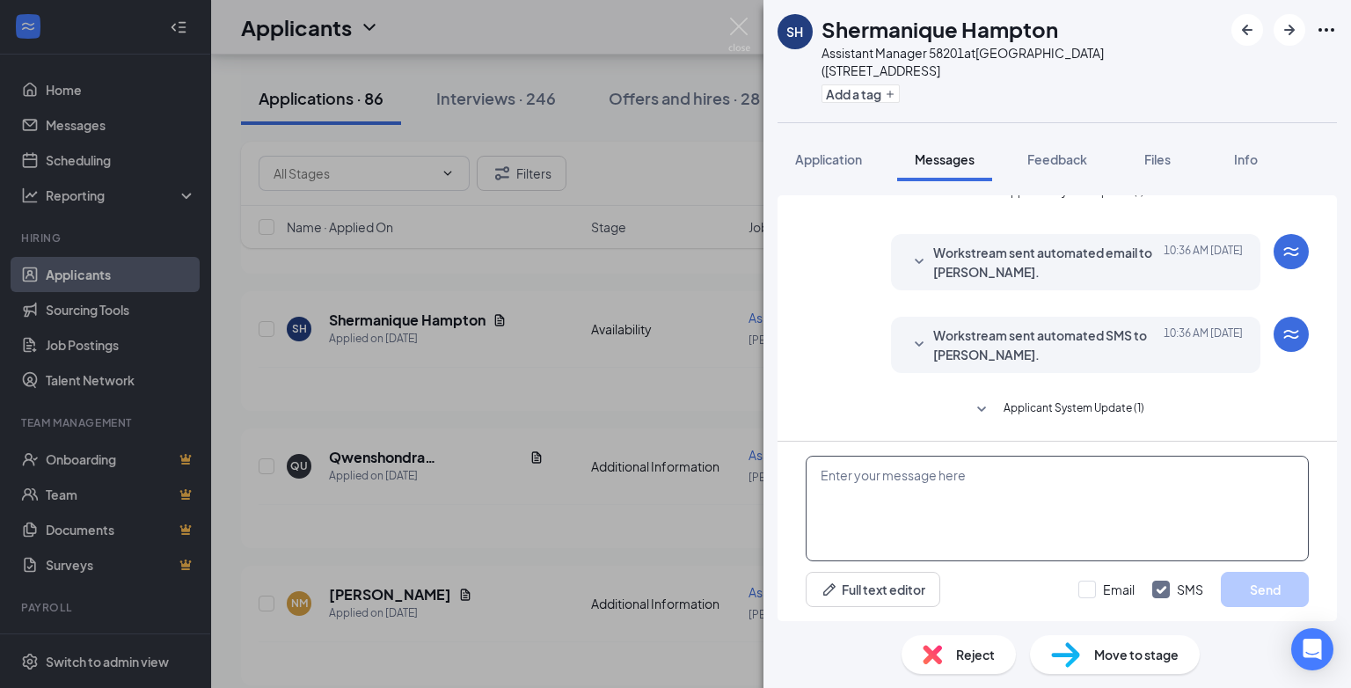
click at [843, 476] on textarea at bounding box center [1057, 509] width 503 height 106
type textarea "p"
click at [974, 653] on span "Reject" at bounding box center [975, 654] width 39 height 19
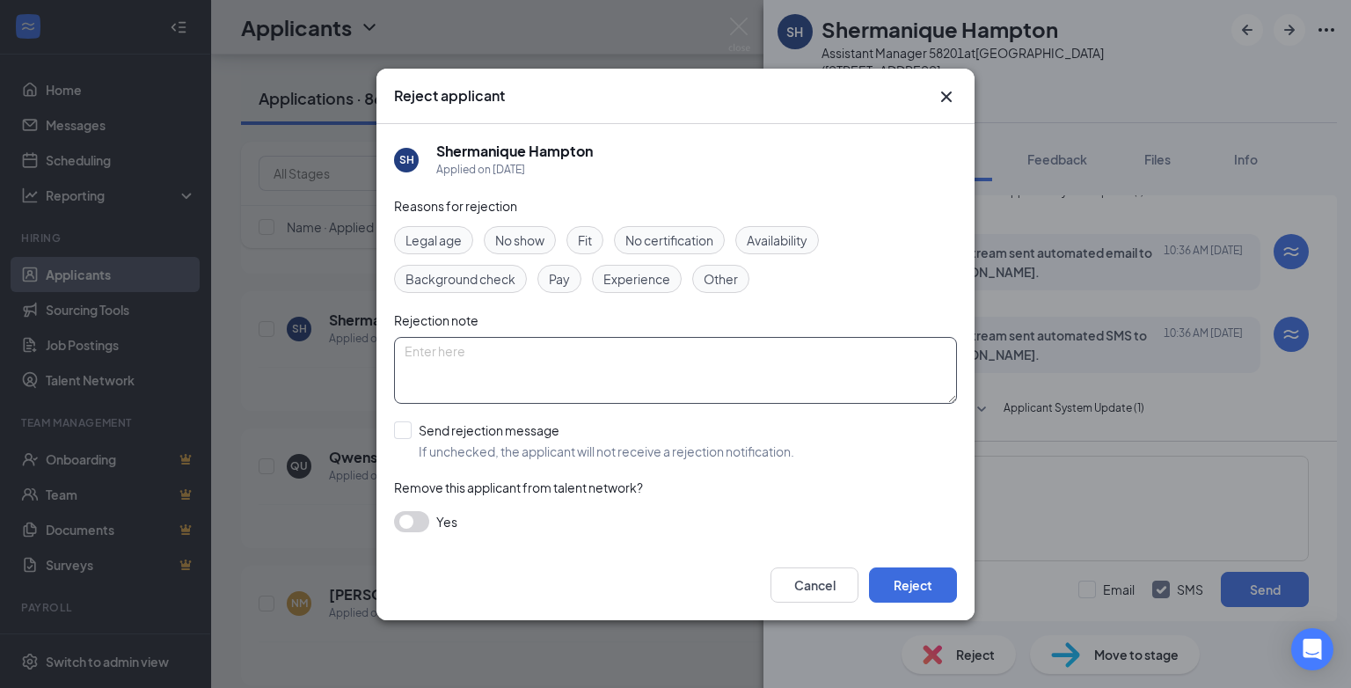
click at [454, 361] on textarea at bounding box center [675, 370] width 563 height 67
drag, startPoint x: 546, startPoint y: 343, endPoint x: 434, endPoint y: 353, distance: 113.0
click at [368, 366] on div "Reject applicant SH Shermanique Hampton Applied on Sep 12 Reasons for rejection…" at bounding box center [675, 344] width 1351 height 688
type textarea "position has been filled"
click at [397, 431] on input "Send rejection message If unchecked, the applicant will not receive a rejection…" at bounding box center [594, 440] width 400 height 39
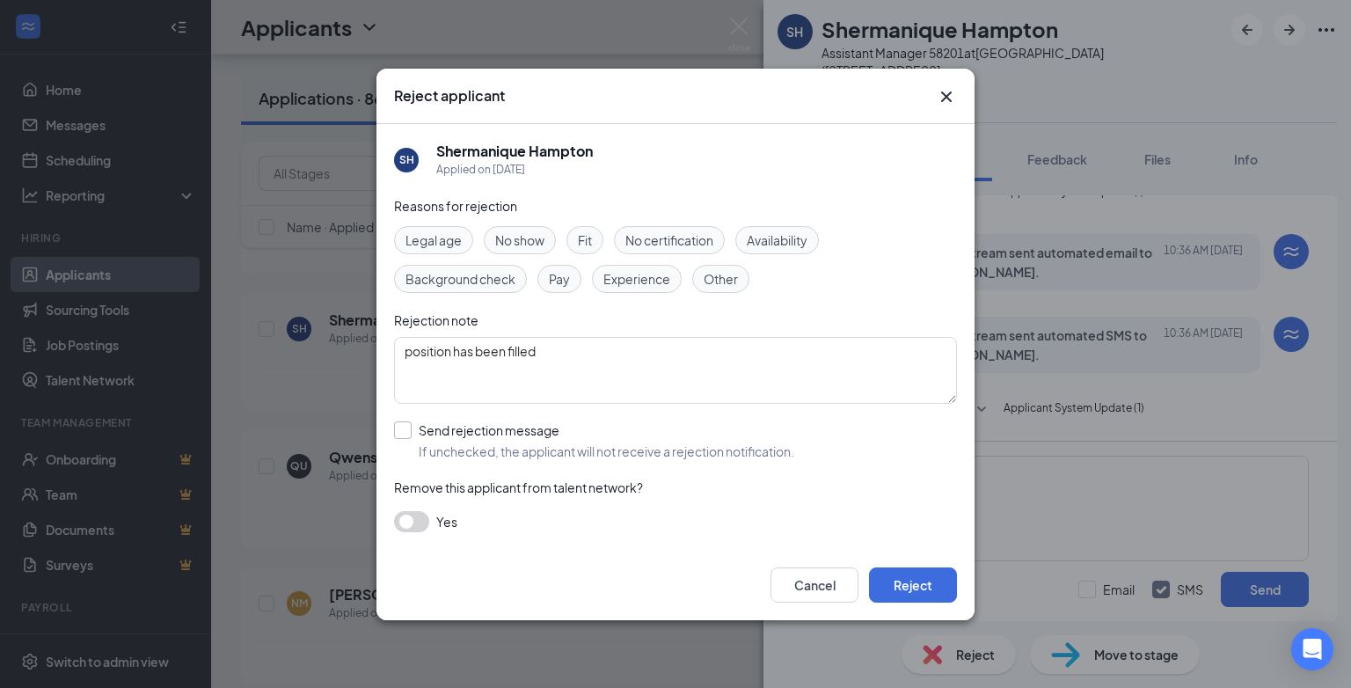
checkbox input "true"
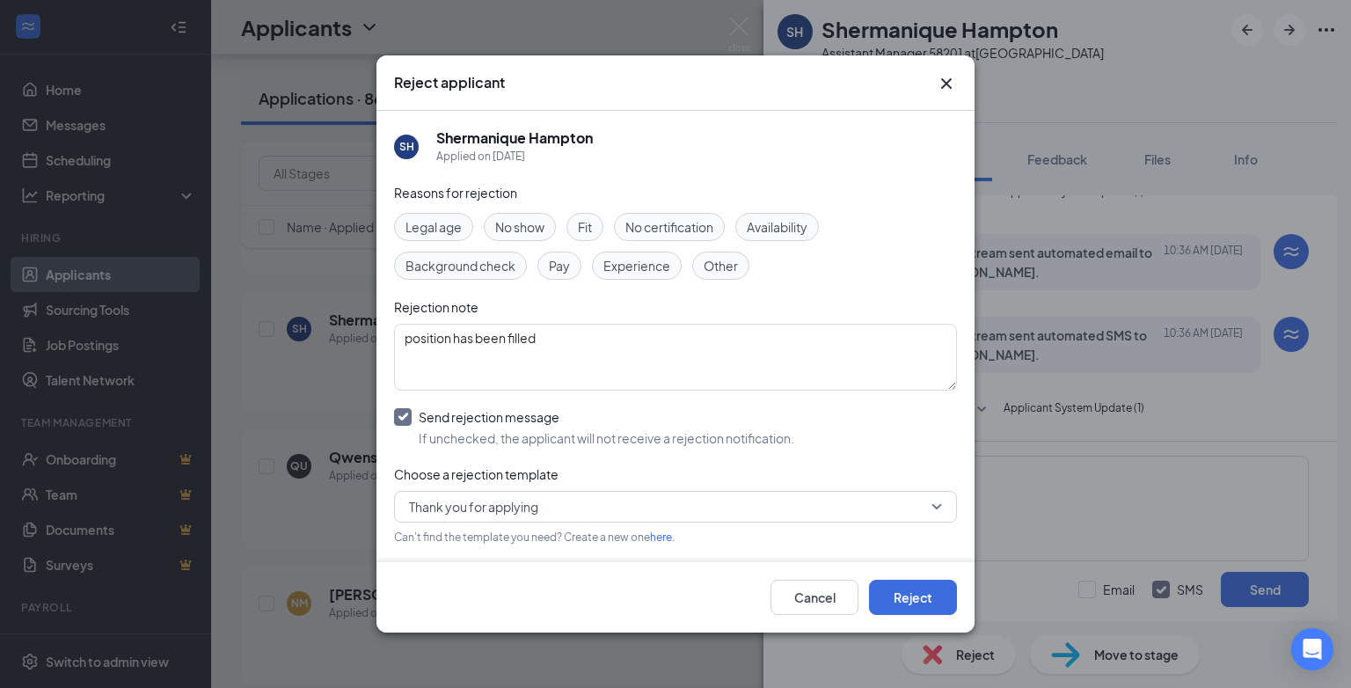
scroll to position [70, 0]
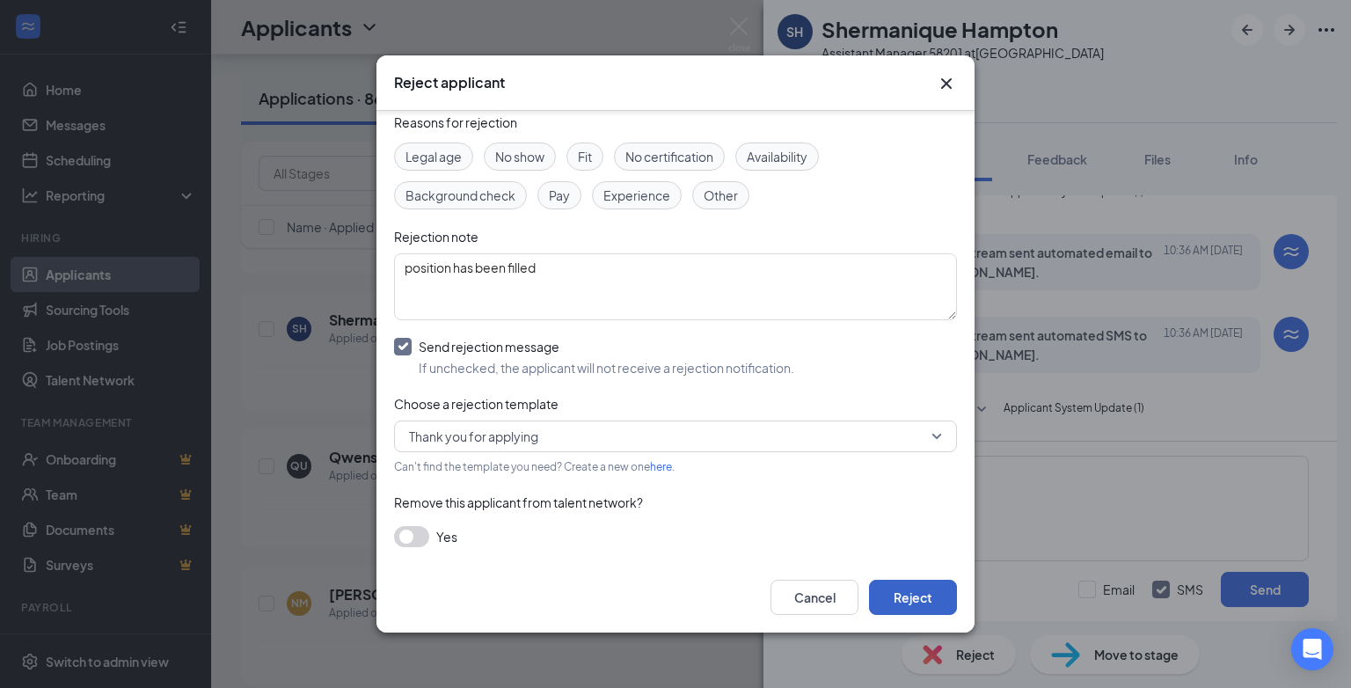
click at [914, 597] on button "Reject" at bounding box center [913, 597] width 88 height 35
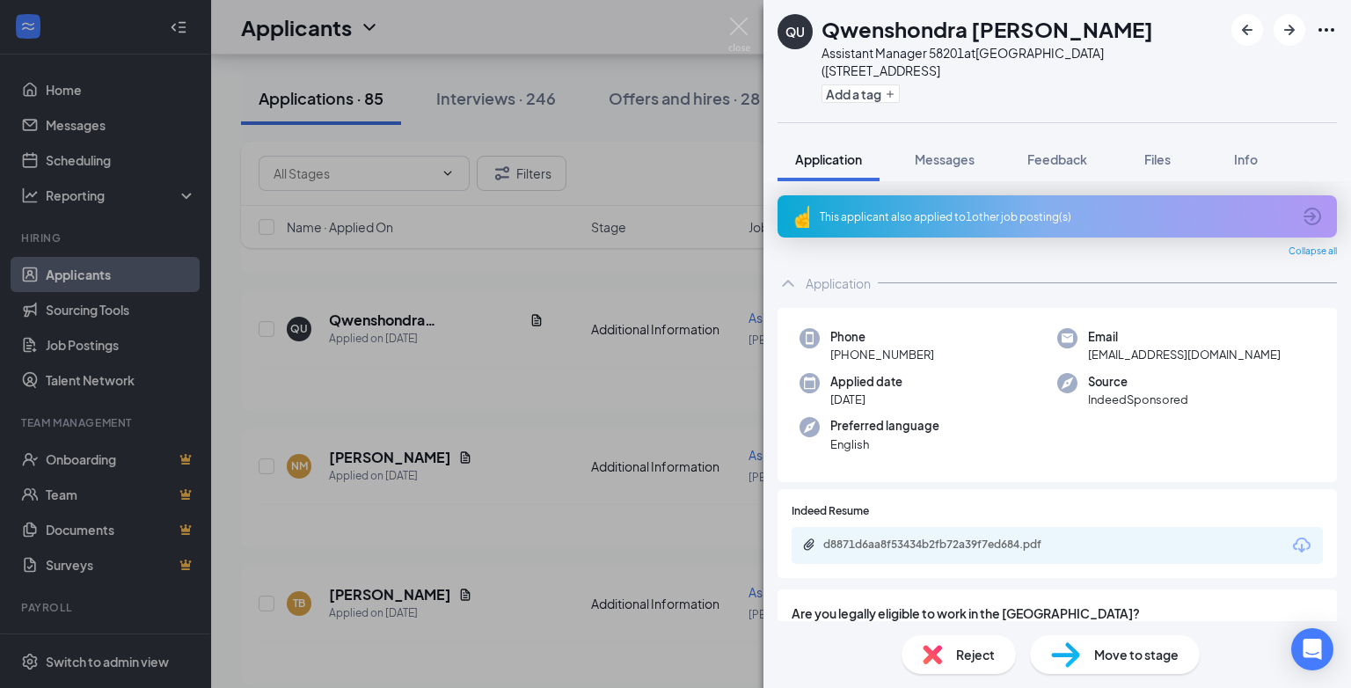
click at [609, 513] on div "QU Qwenshondra Uzzle Assistant Manager 58201 at Montgomery (4030 Atlanta Hwy), …" at bounding box center [675, 344] width 1351 height 688
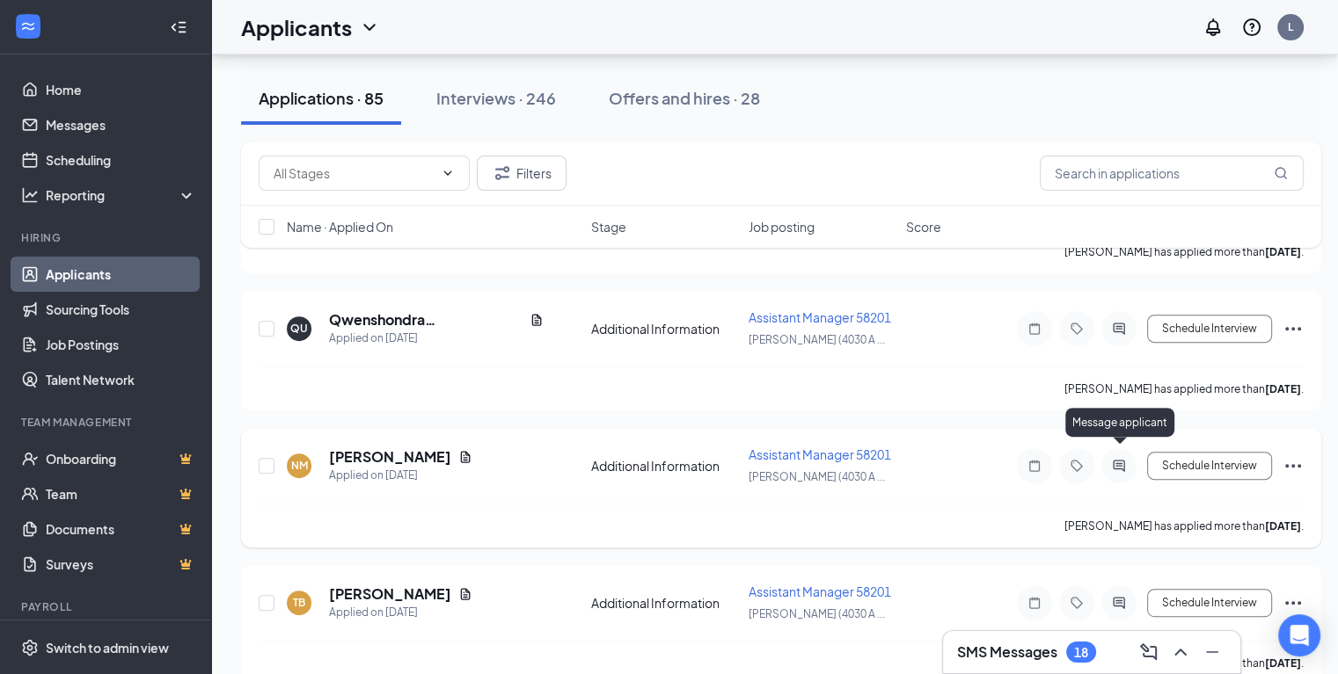
click at [1120, 459] on icon "ActiveChat" at bounding box center [1118, 466] width 21 height 14
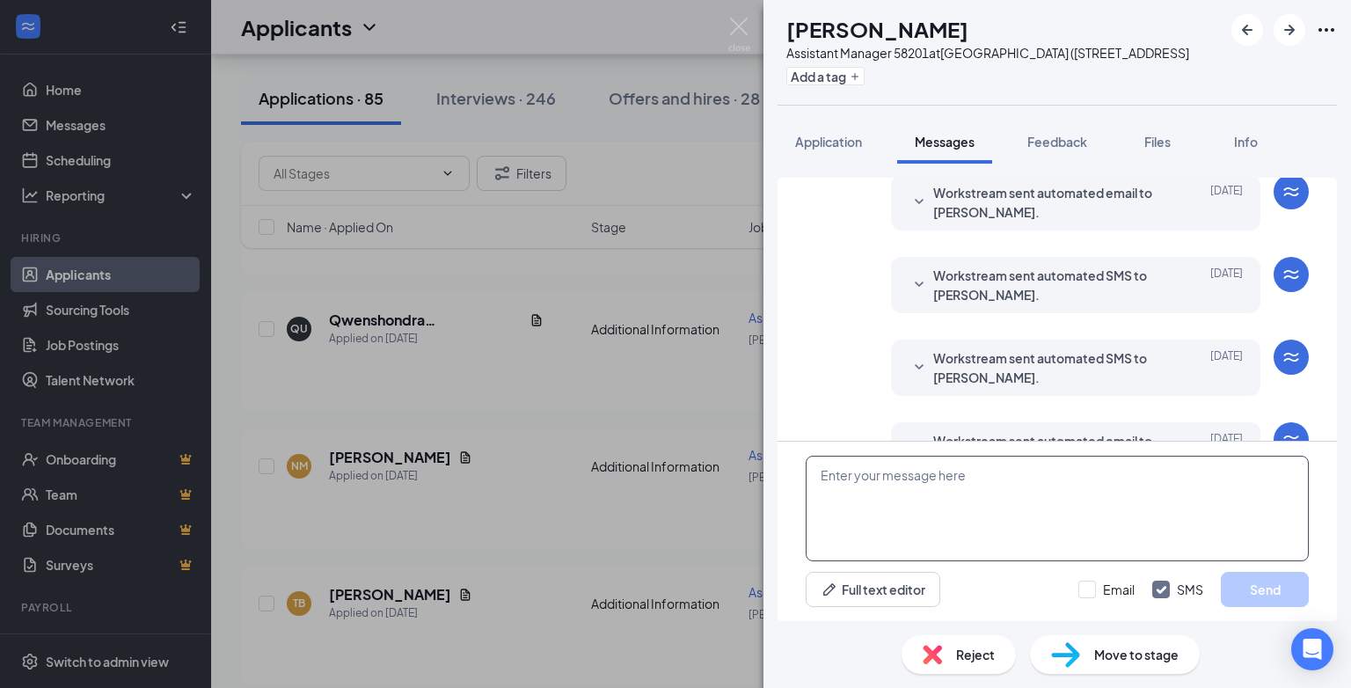
scroll to position [283, 0]
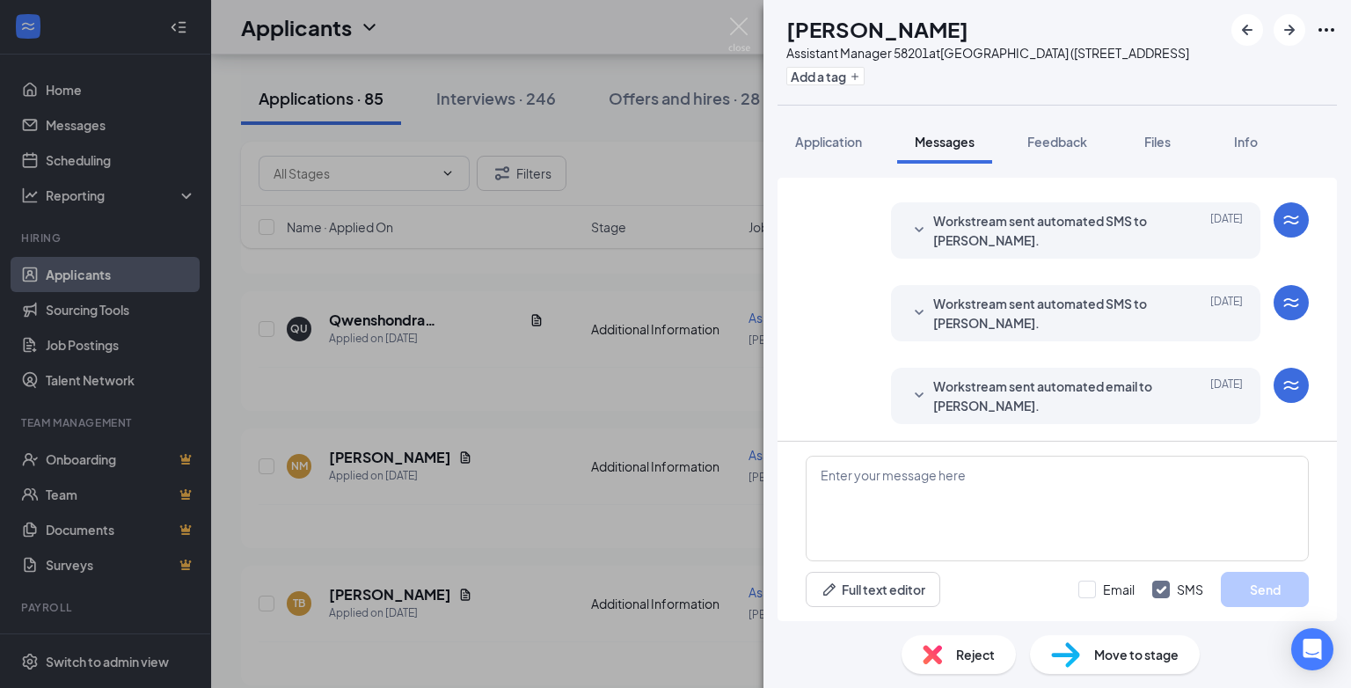
click at [950, 652] on div "Reject" at bounding box center [958, 654] width 114 height 39
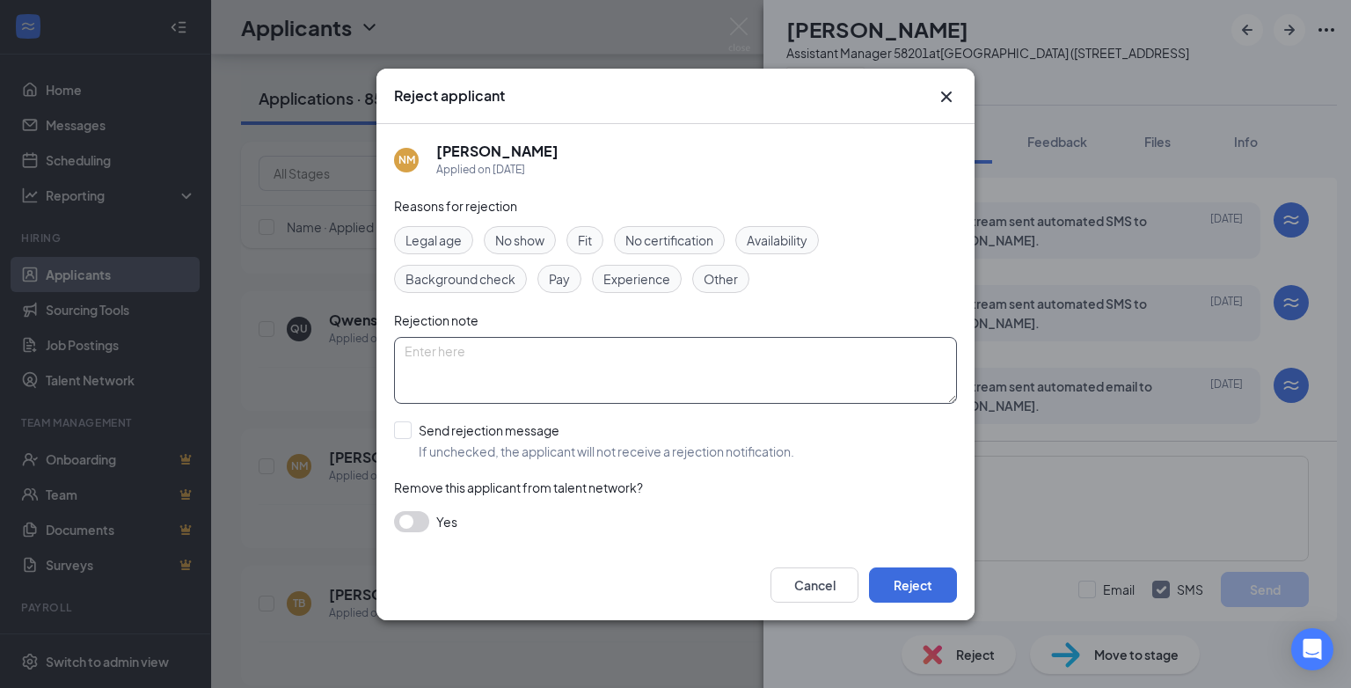
click at [418, 357] on textarea at bounding box center [675, 370] width 563 height 67
type textarea "position has been filled"
click at [901, 587] on button "Reject" at bounding box center [913, 584] width 88 height 35
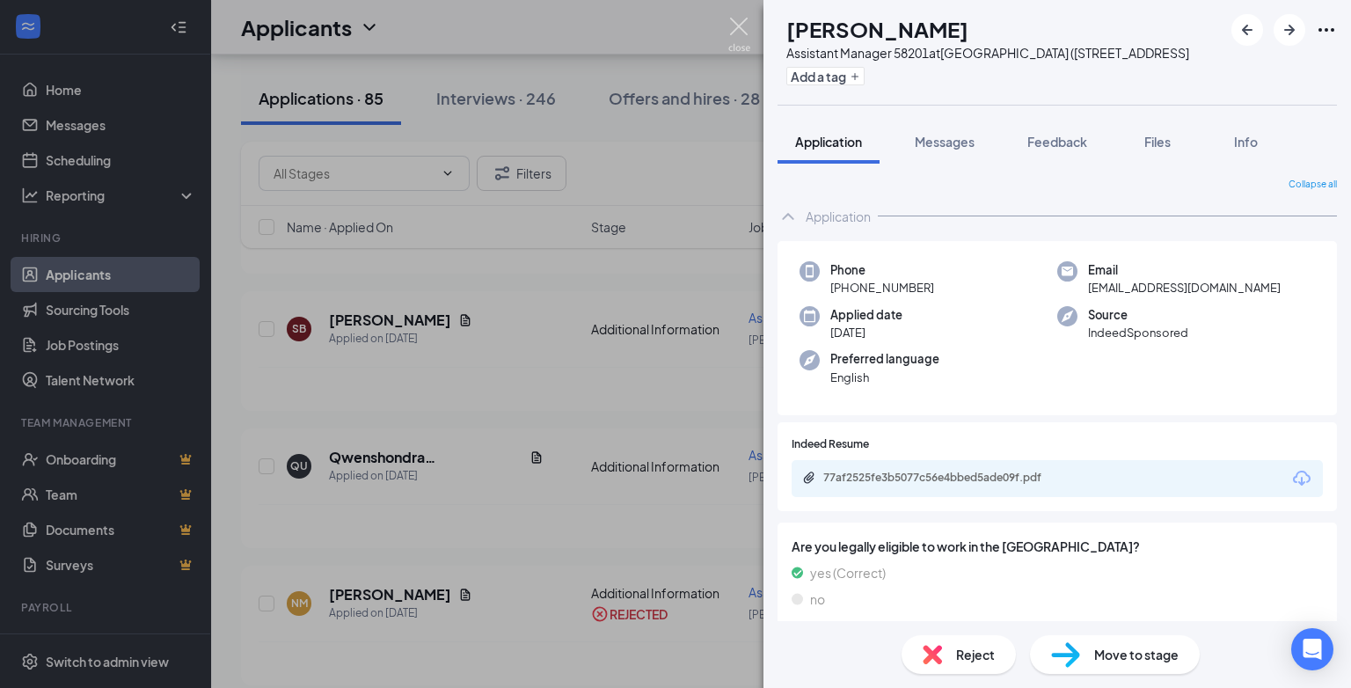
click at [740, 27] on img at bounding box center [739, 35] width 22 height 34
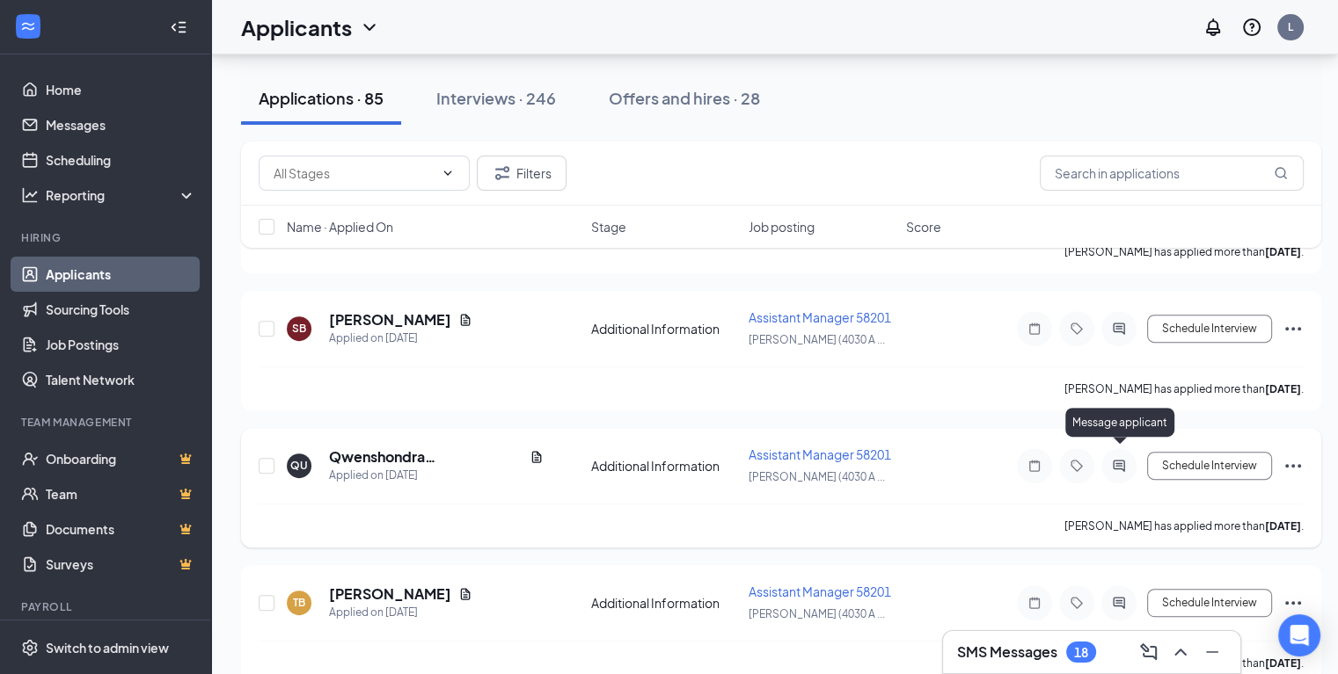
click at [1122, 459] on icon "ActiveChat" at bounding box center [1118, 466] width 21 height 14
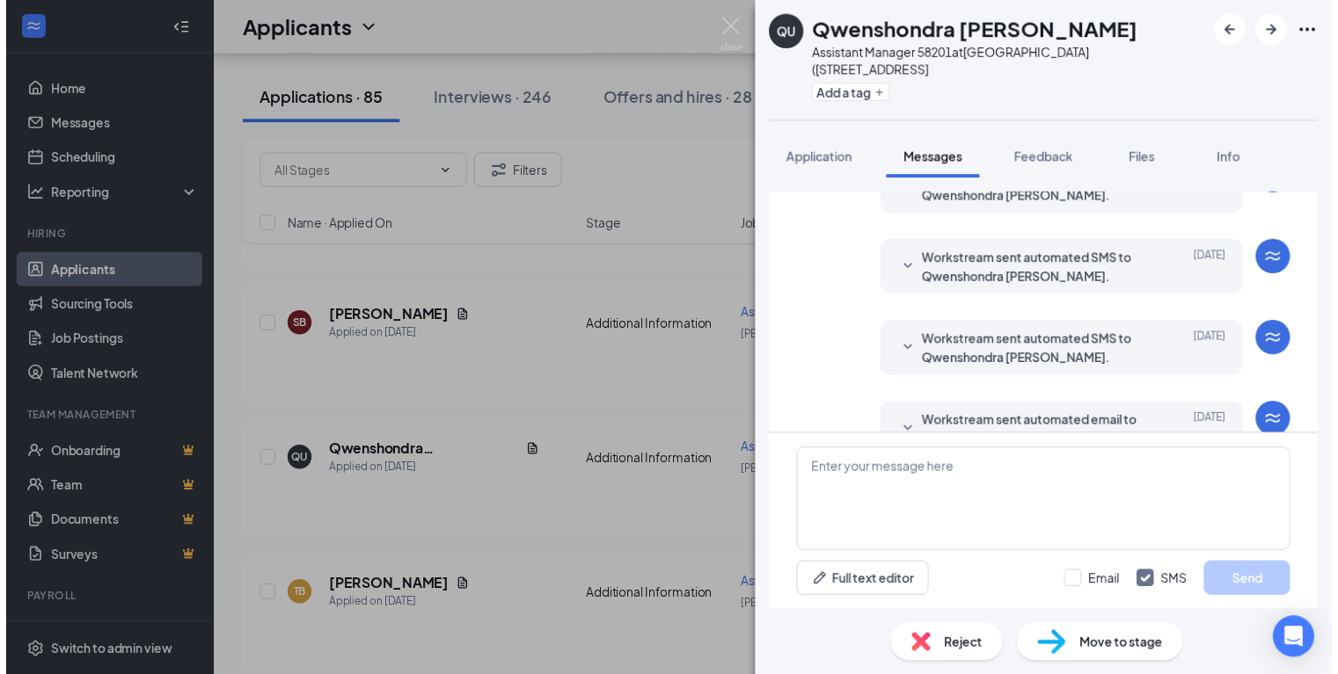
scroll to position [283, 0]
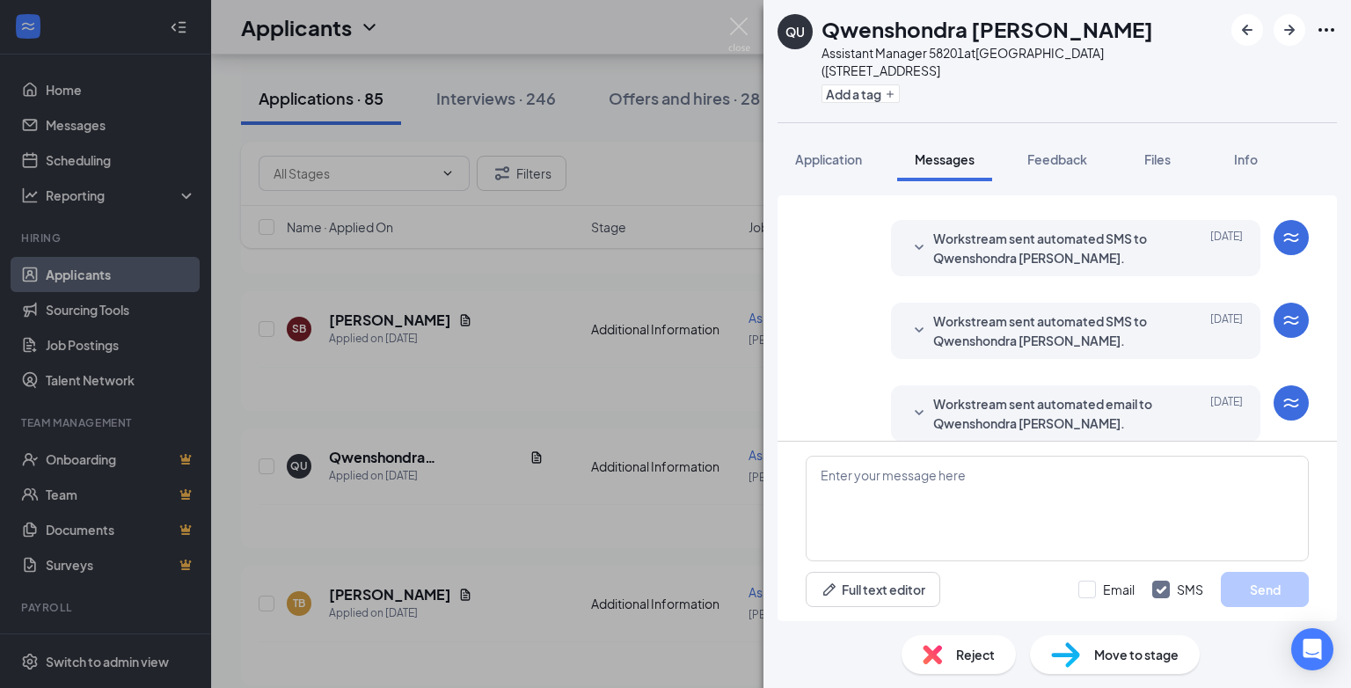
click at [953, 654] on div "Reject" at bounding box center [958, 654] width 114 height 39
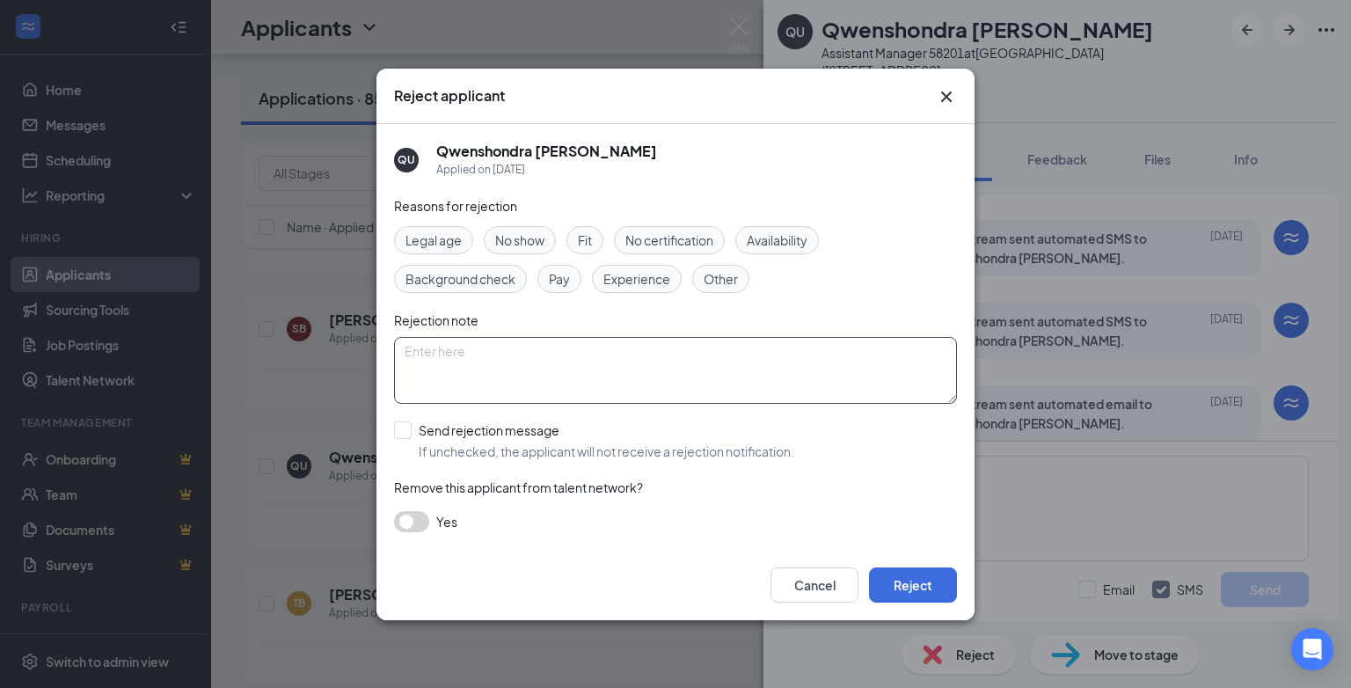
click at [449, 350] on textarea at bounding box center [675, 370] width 563 height 67
type textarea "position has been filled"
click at [915, 576] on button "Reject" at bounding box center [913, 584] width 88 height 35
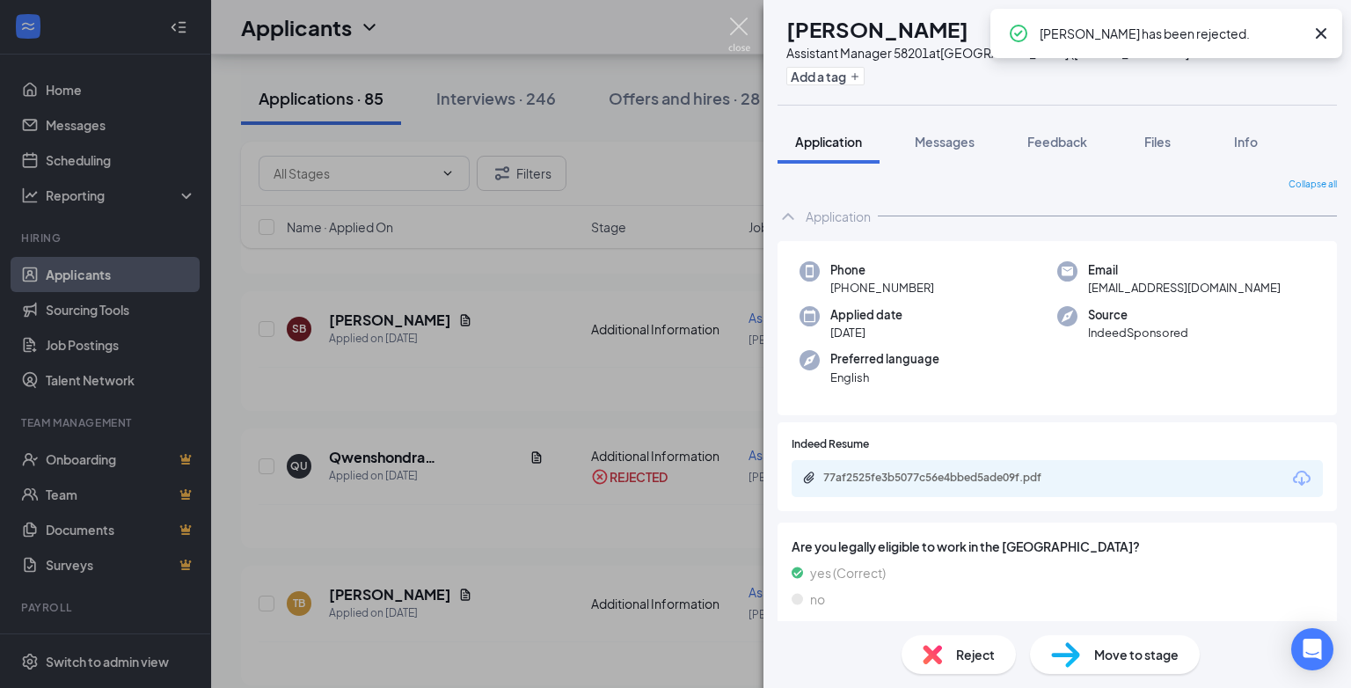
click at [734, 18] on img at bounding box center [739, 35] width 22 height 34
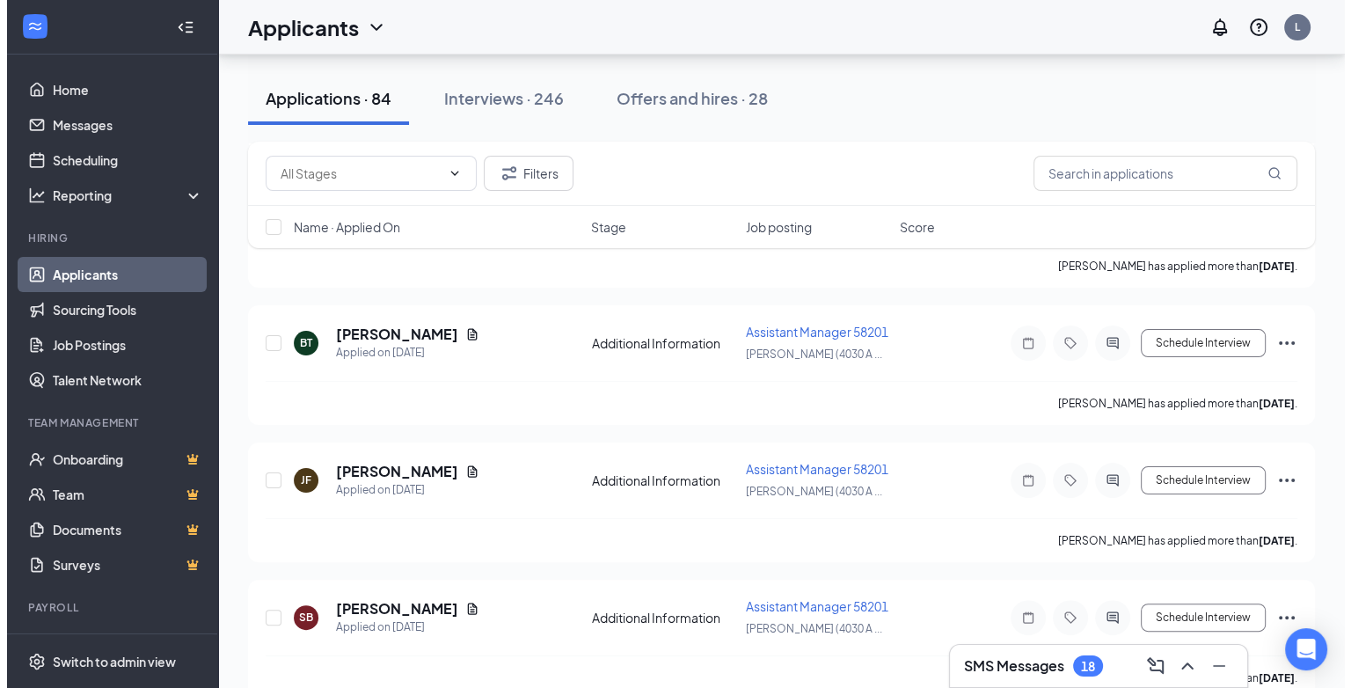
scroll to position [352, 0]
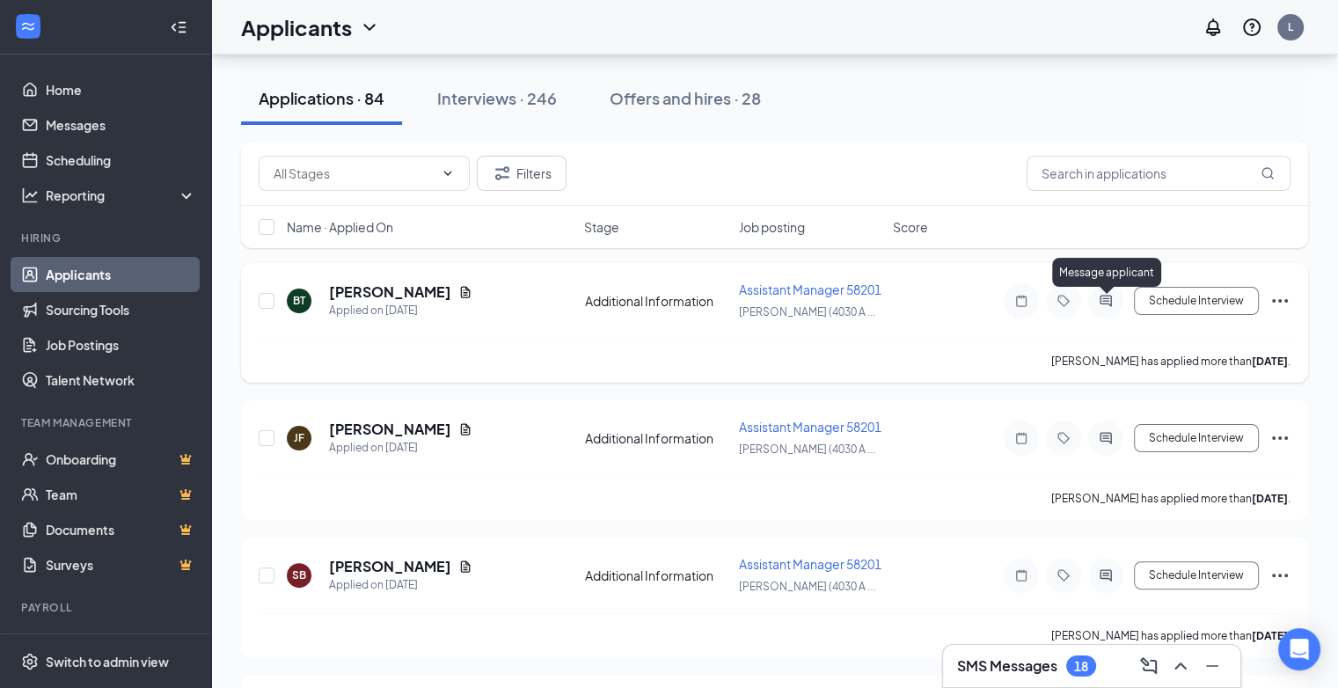
click at [1105, 304] on icon "ActiveChat" at bounding box center [1104, 300] width 11 height 11
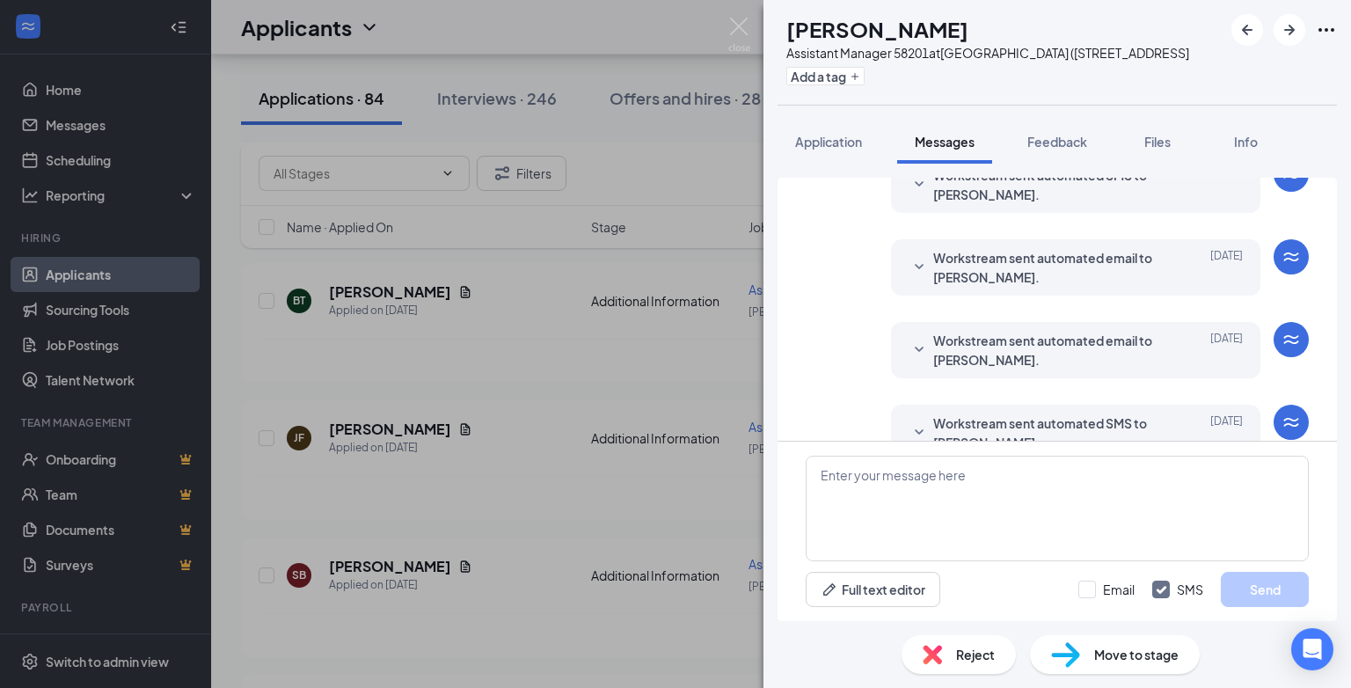
scroll to position [283, 0]
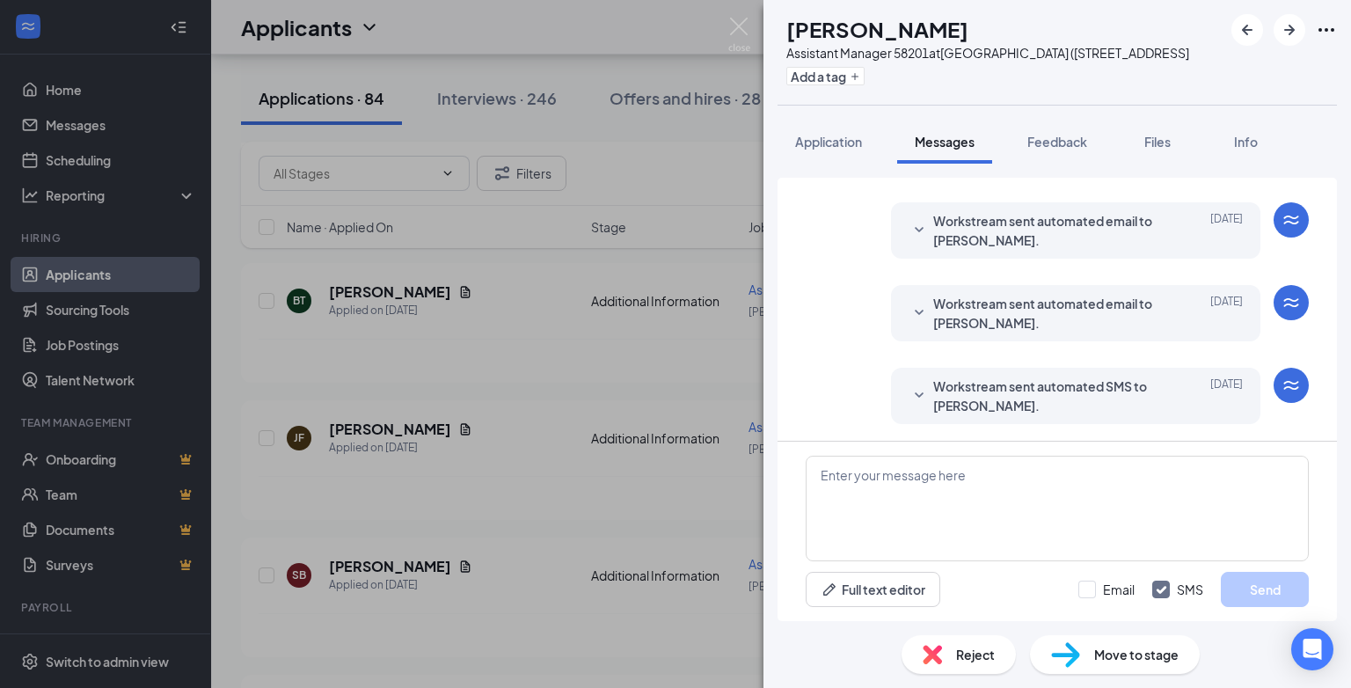
click at [969, 656] on span "Reject" at bounding box center [975, 654] width 39 height 19
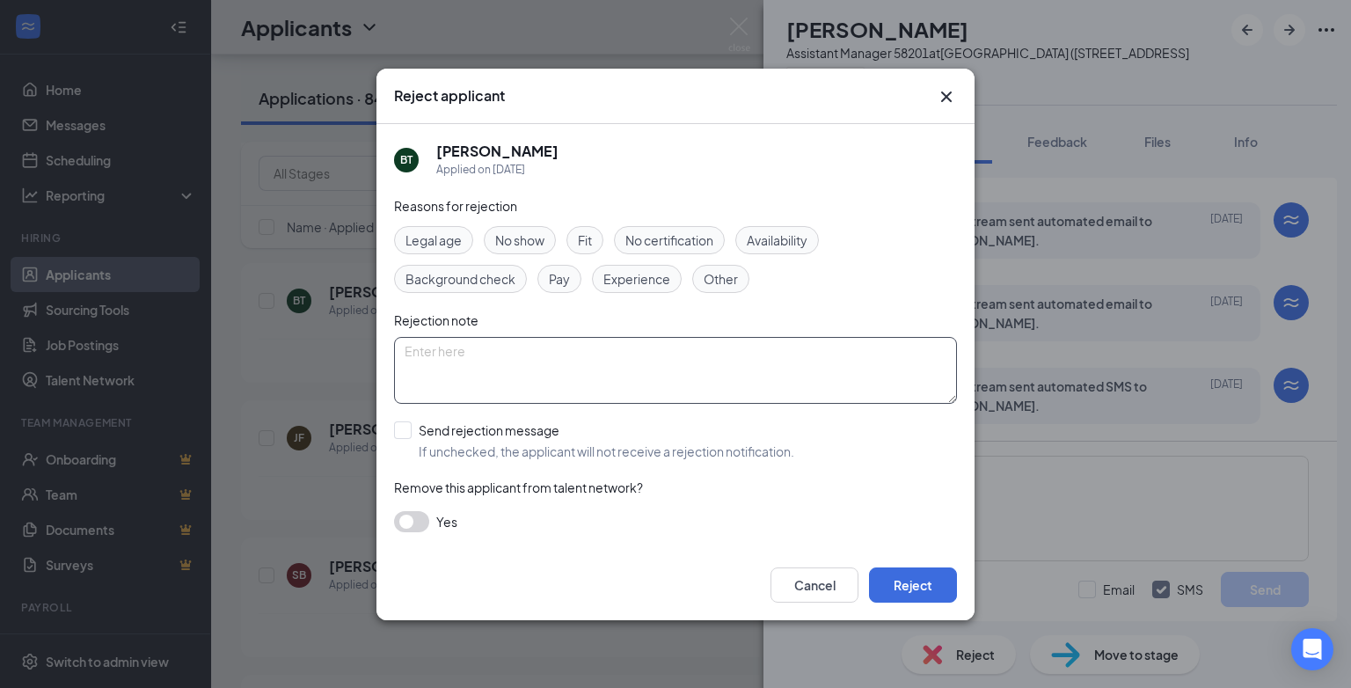
click at [426, 347] on textarea at bounding box center [675, 370] width 563 height 67
paste textarea "position has been filled"
type textarea "position has been filled"
click at [916, 587] on button "Reject" at bounding box center [913, 584] width 88 height 35
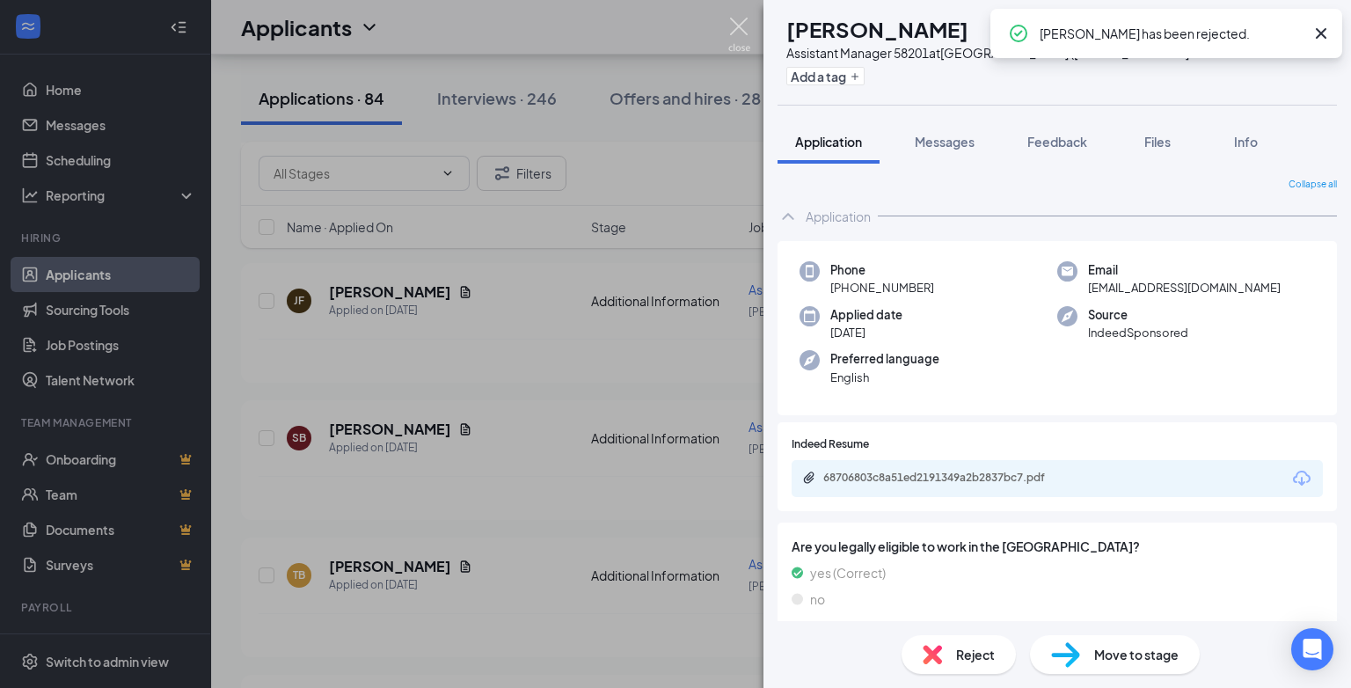
click at [735, 24] on img at bounding box center [739, 35] width 22 height 34
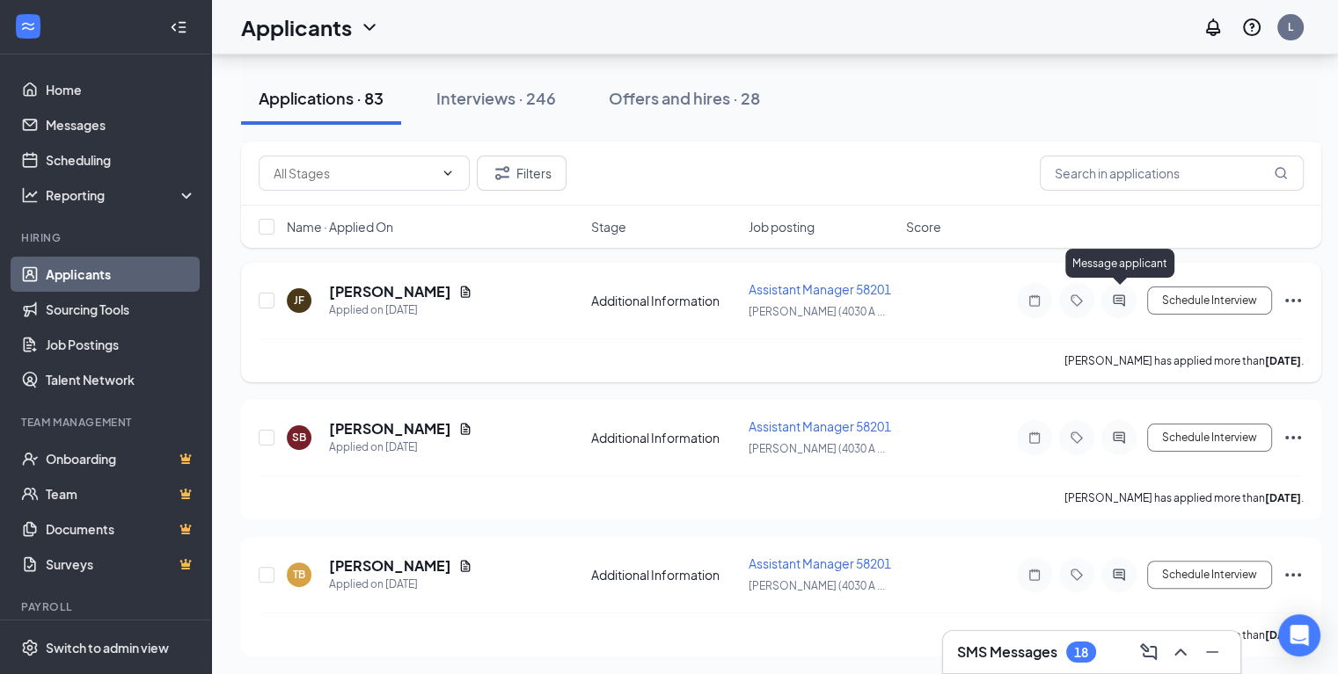
click at [1117, 297] on icon "ActiveChat" at bounding box center [1118, 301] width 21 height 14
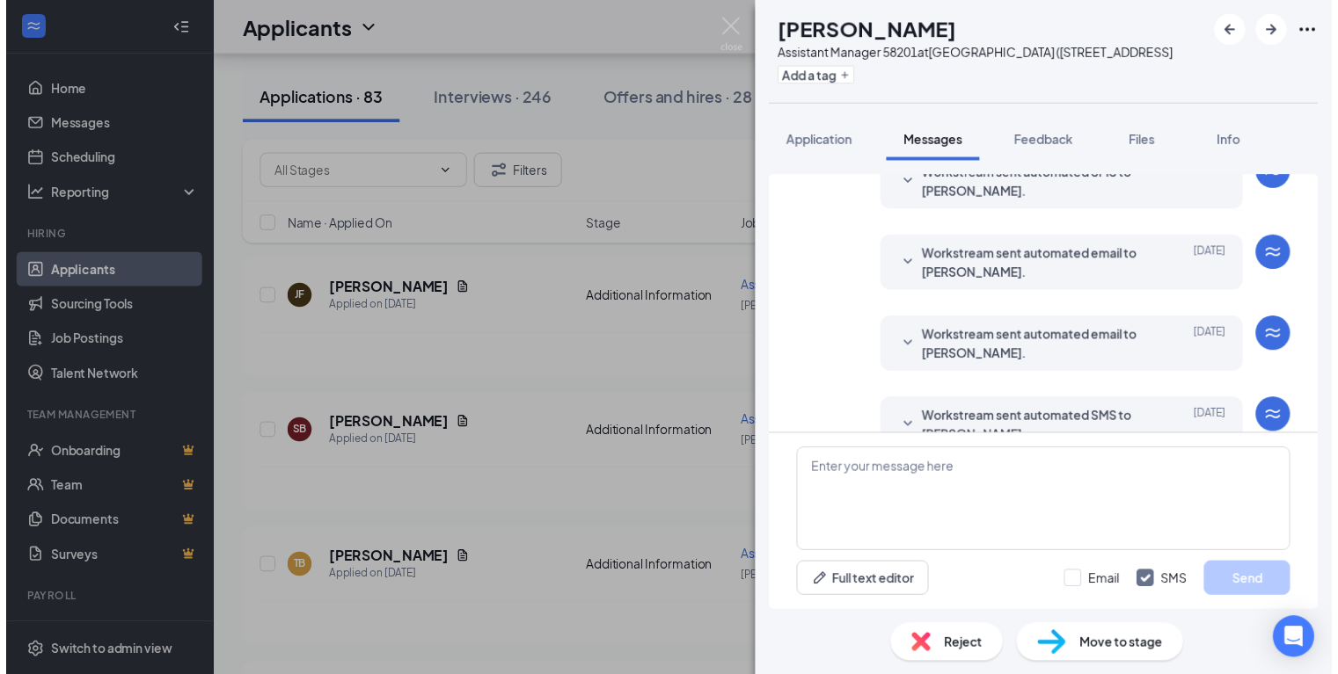
scroll to position [283, 0]
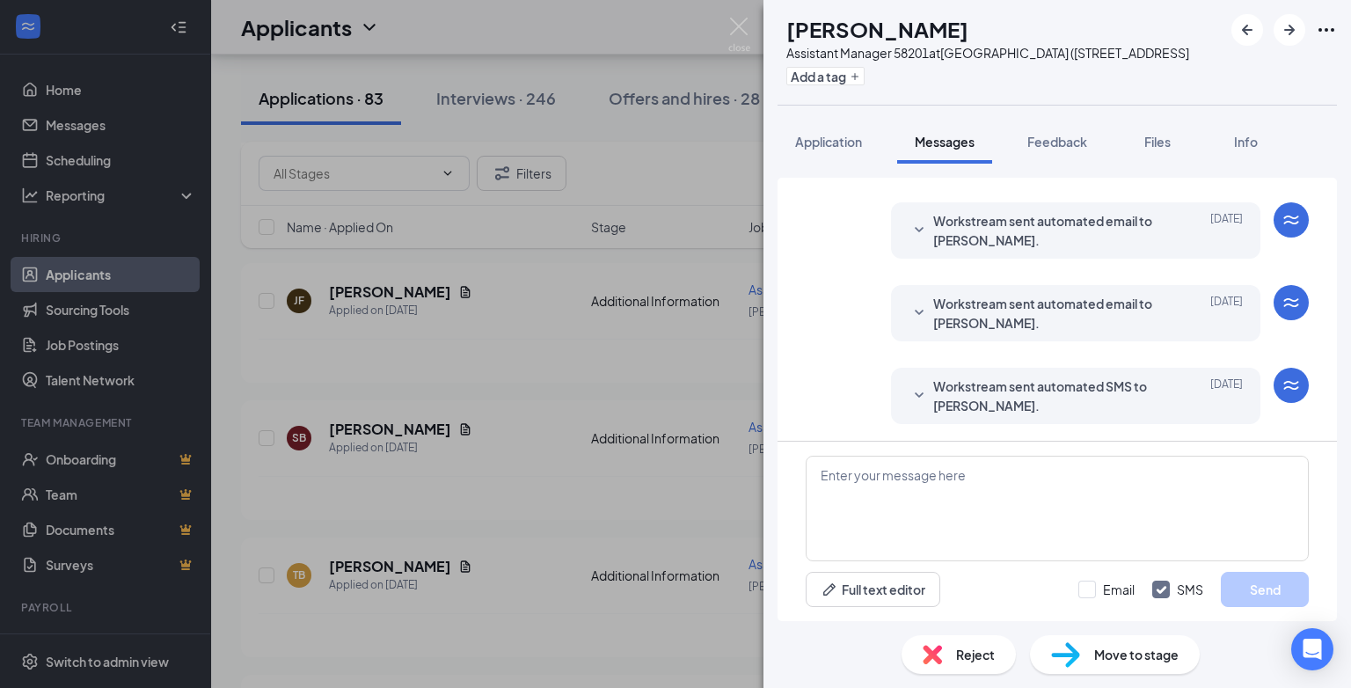
click at [967, 652] on span "Reject" at bounding box center [975, 654] width 39 height 19
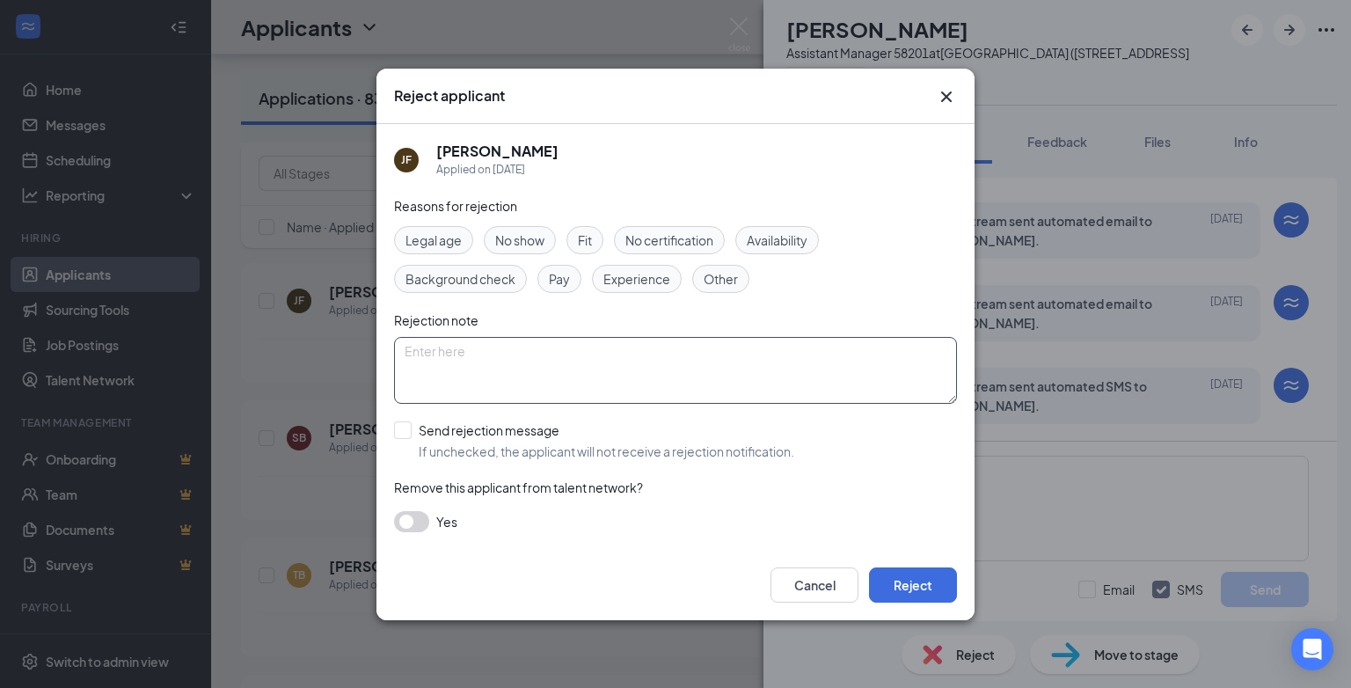
click at [418, 346] on textarea at bounding box center [675, 370] width 563 height 67
type textarea "position has been filled"
click at [404, 427] on input "Send rejection message If unchecked, the applicant will not receive a rejection…" at bounding box center [594, 440] width 400 height 39
checkbox input "true"
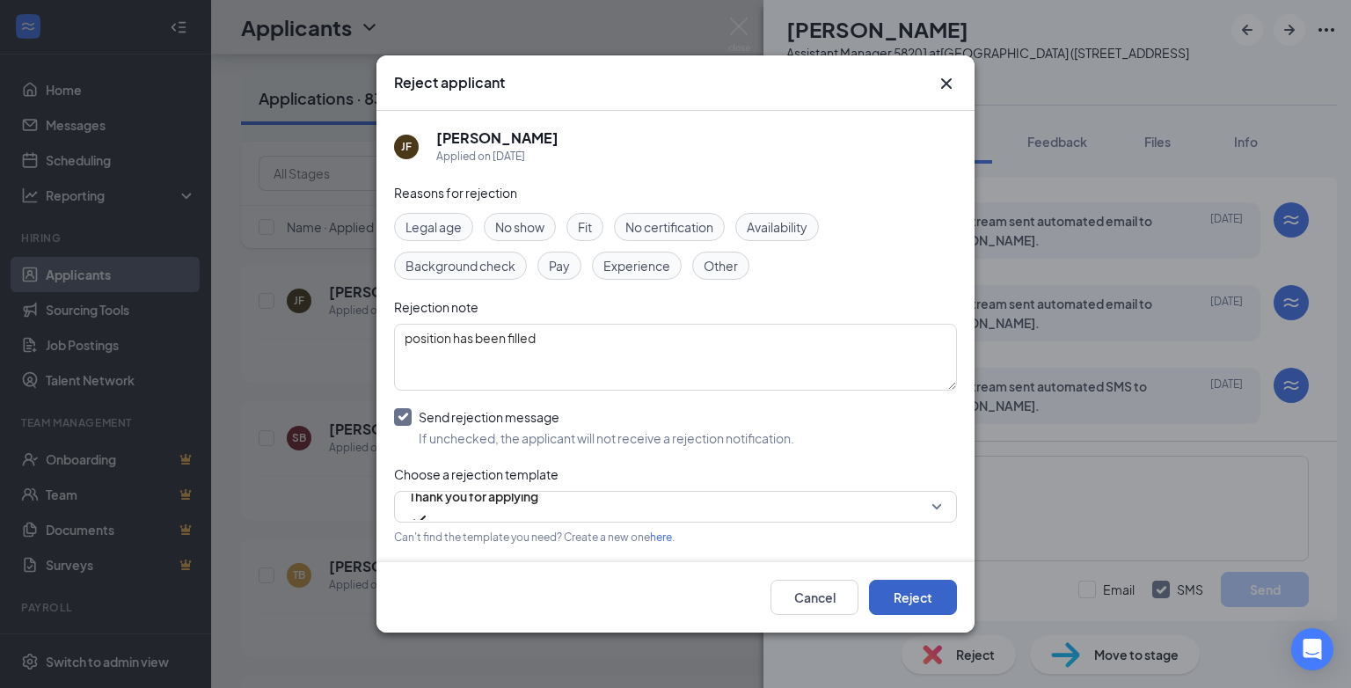
click at [905, 602] on button "Reject" at bounding box center [913, 597] width 88 height 35
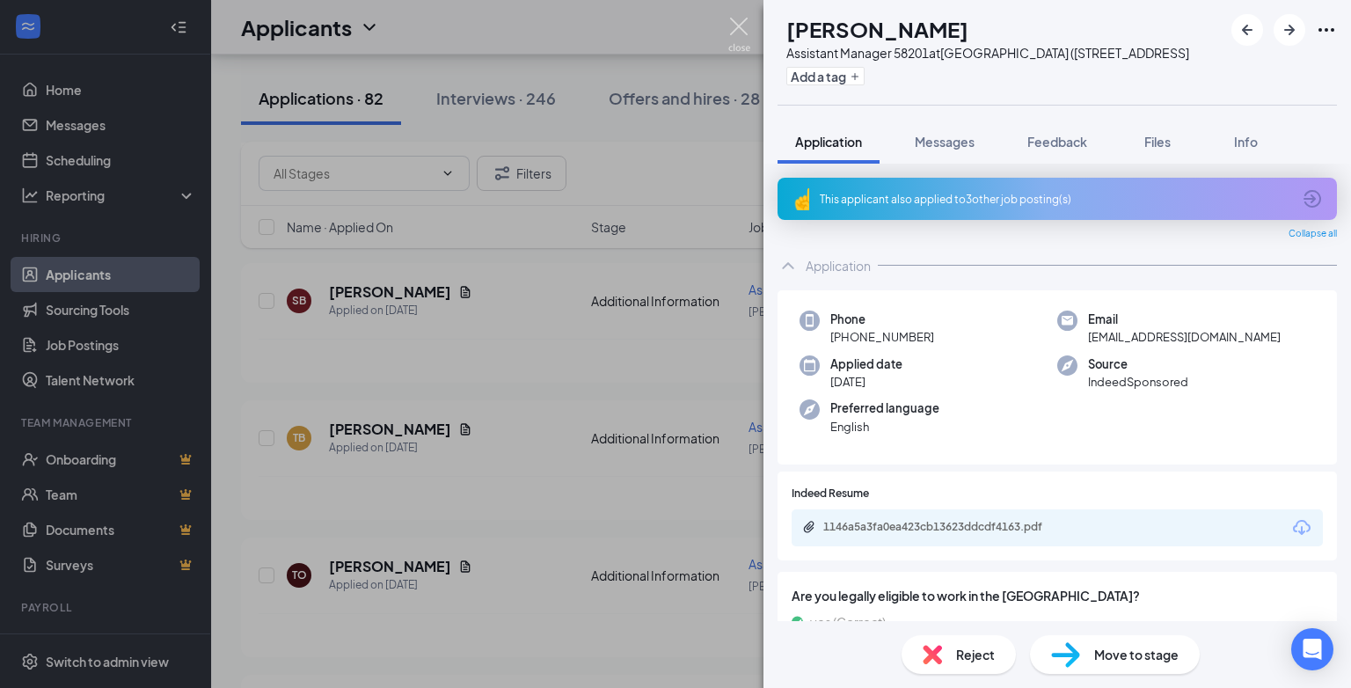
click at [739, 29] on img at bounding box center [739, 35] width 22 height 34
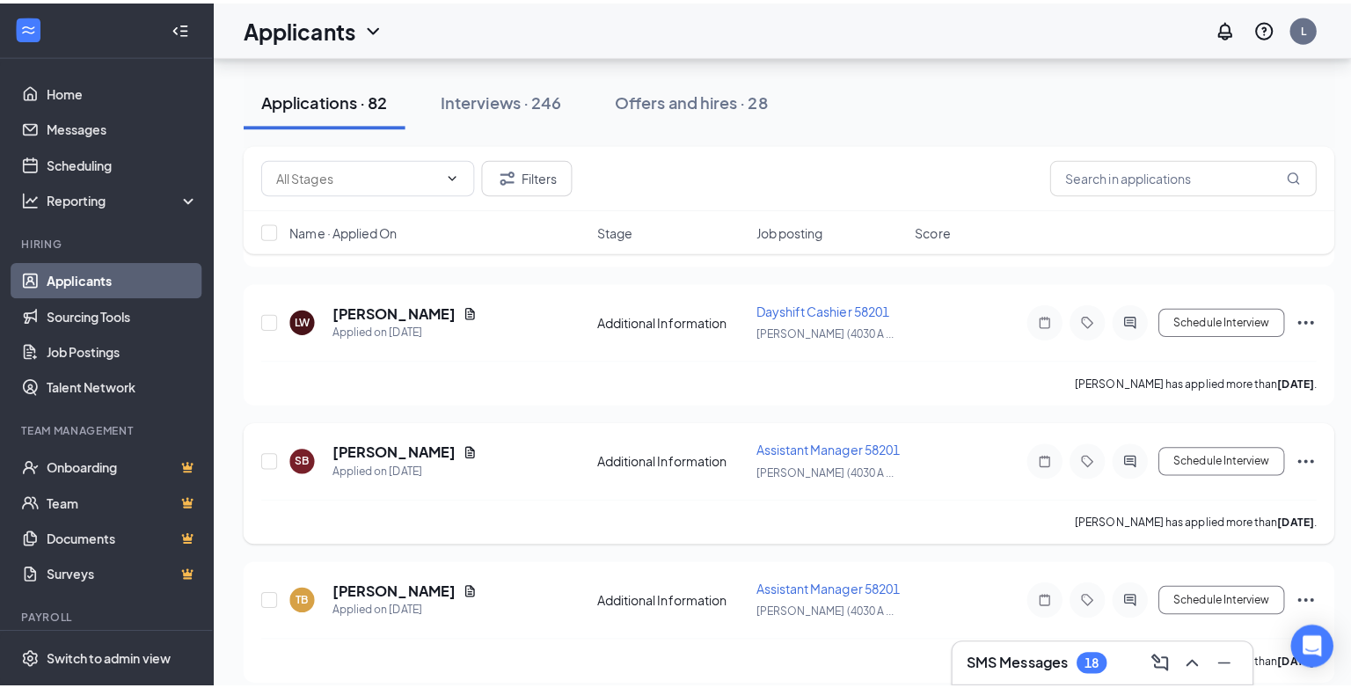
scroll to position [176, 0]
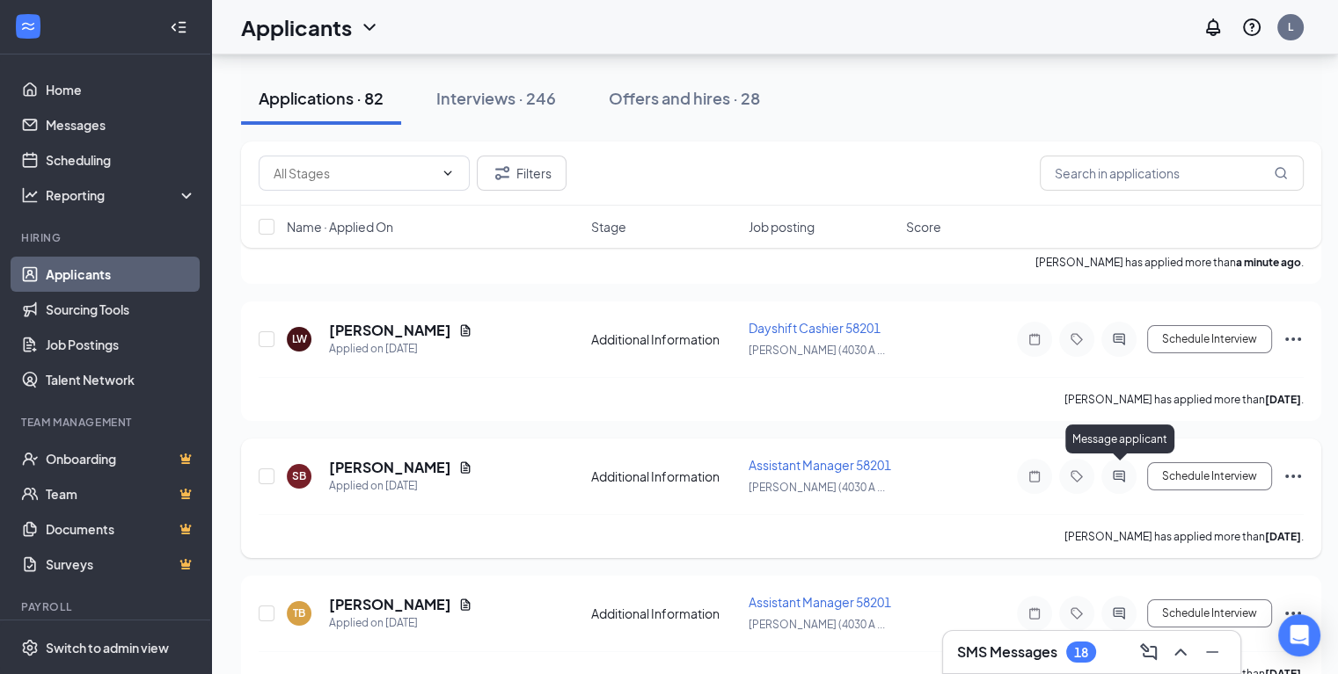
click at [1118, 473] on icon "ActiveChat" at bounding box center [1117, 475] width 11 height 11
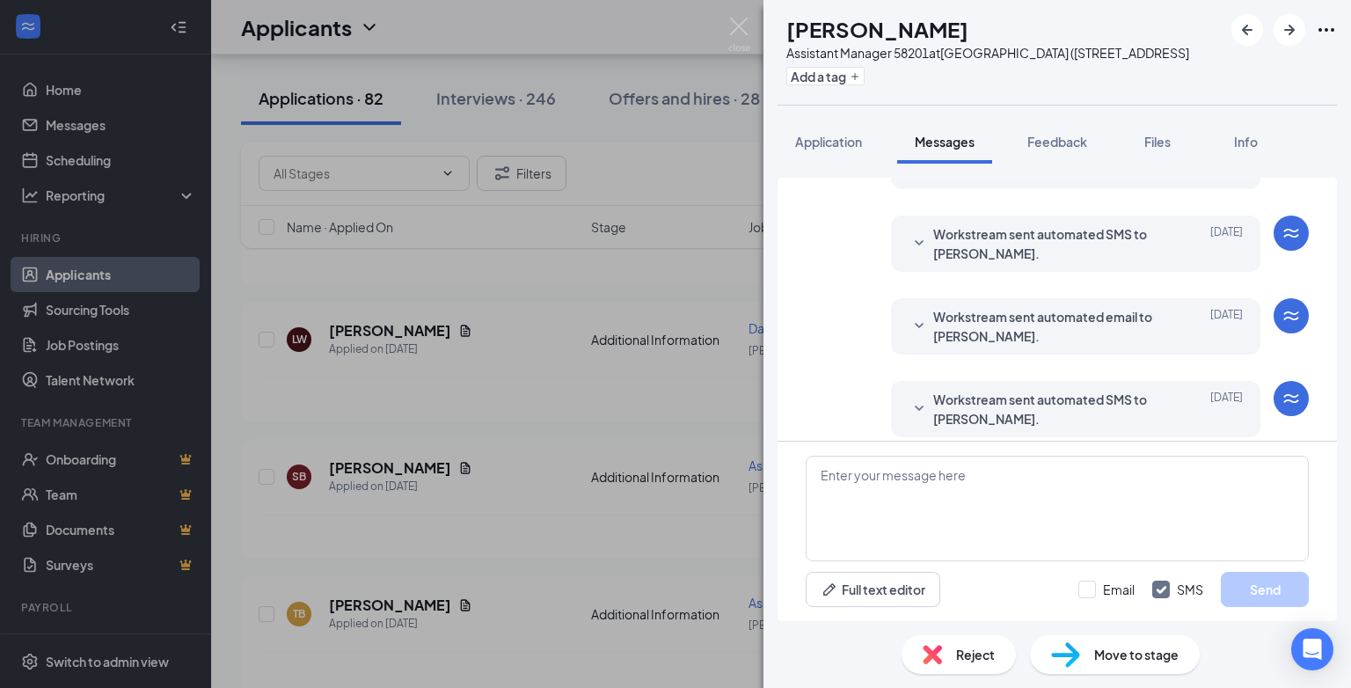
scroll to position [283, 0]
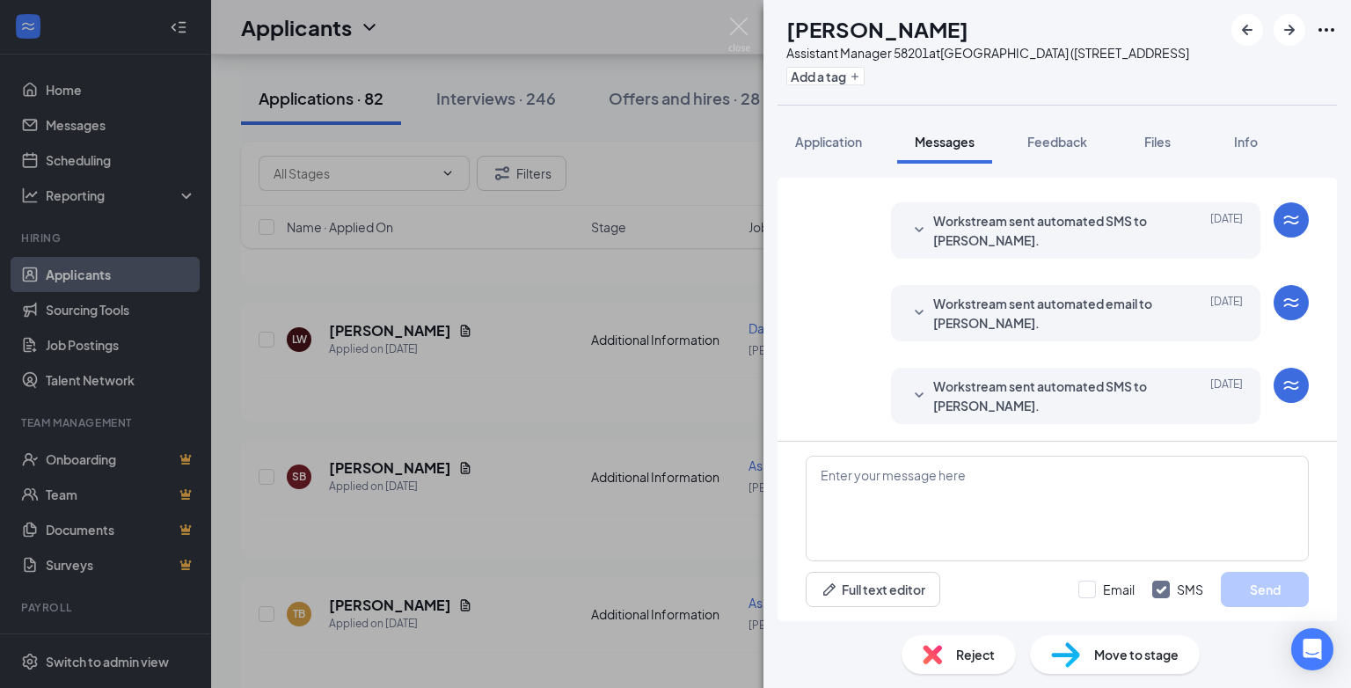
click at [951, 661] on div "Reject" at bounding box center [958, 654] width 114 height 39
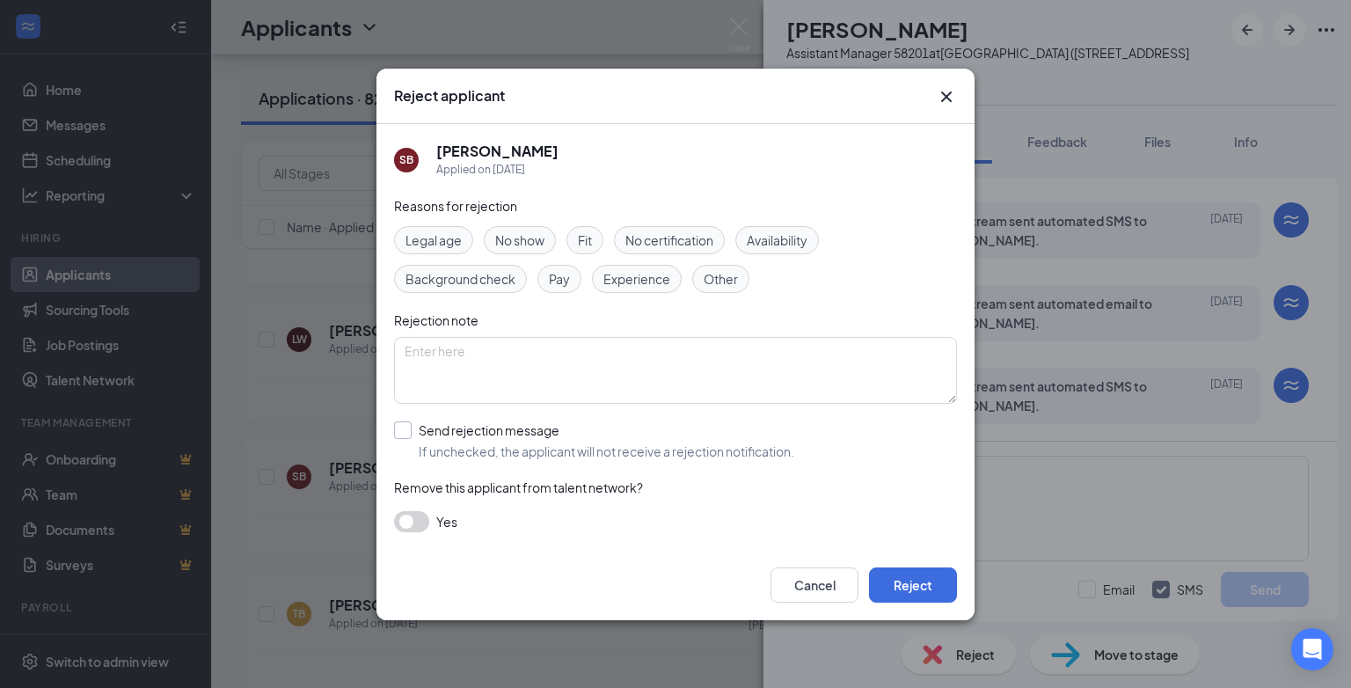
click at [409, 429] on input "Send rejection message If unchecked, the applicant will not receive a rejection…" at bounding box center [594, 440] width 400 height 39
checkbox input "true"
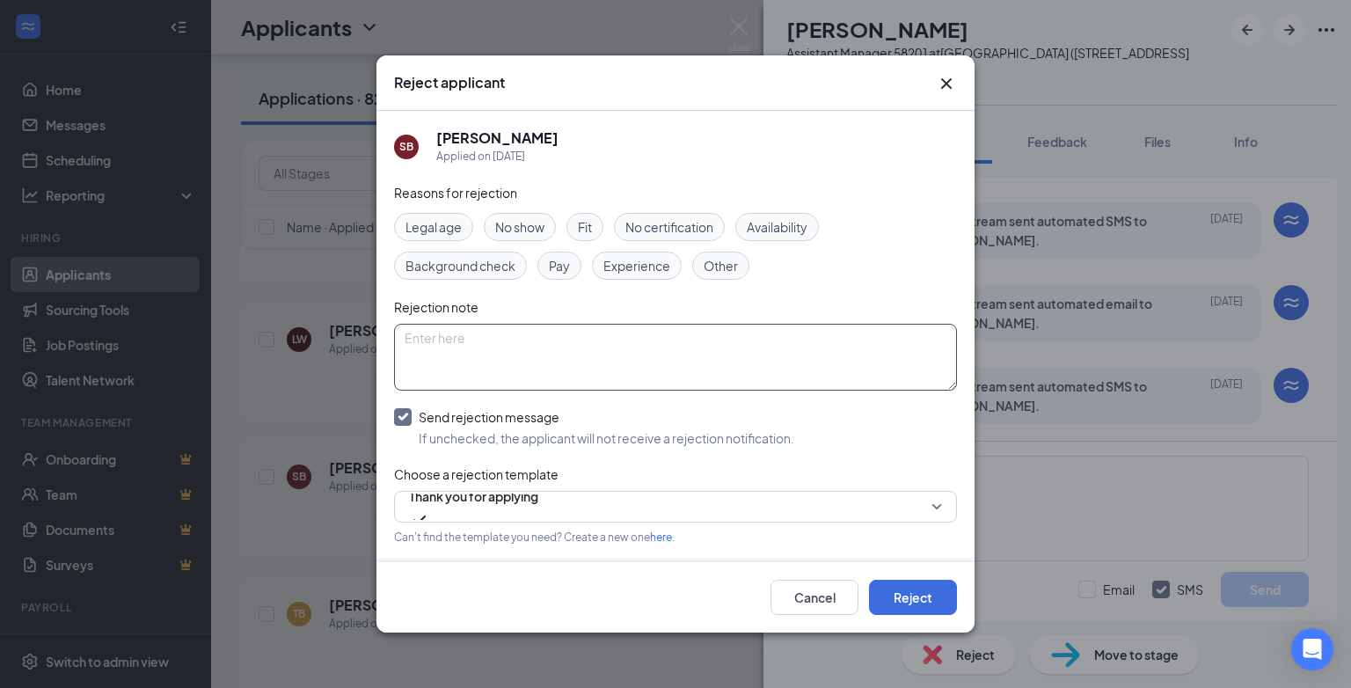
click at [426, 336] on textarea at bounding box center [675, 357] width 563 height 67
type textarea "position has been filled"
click at [908, 593] on button "Reject" at bounding box center [913, 597] width 88 height 35
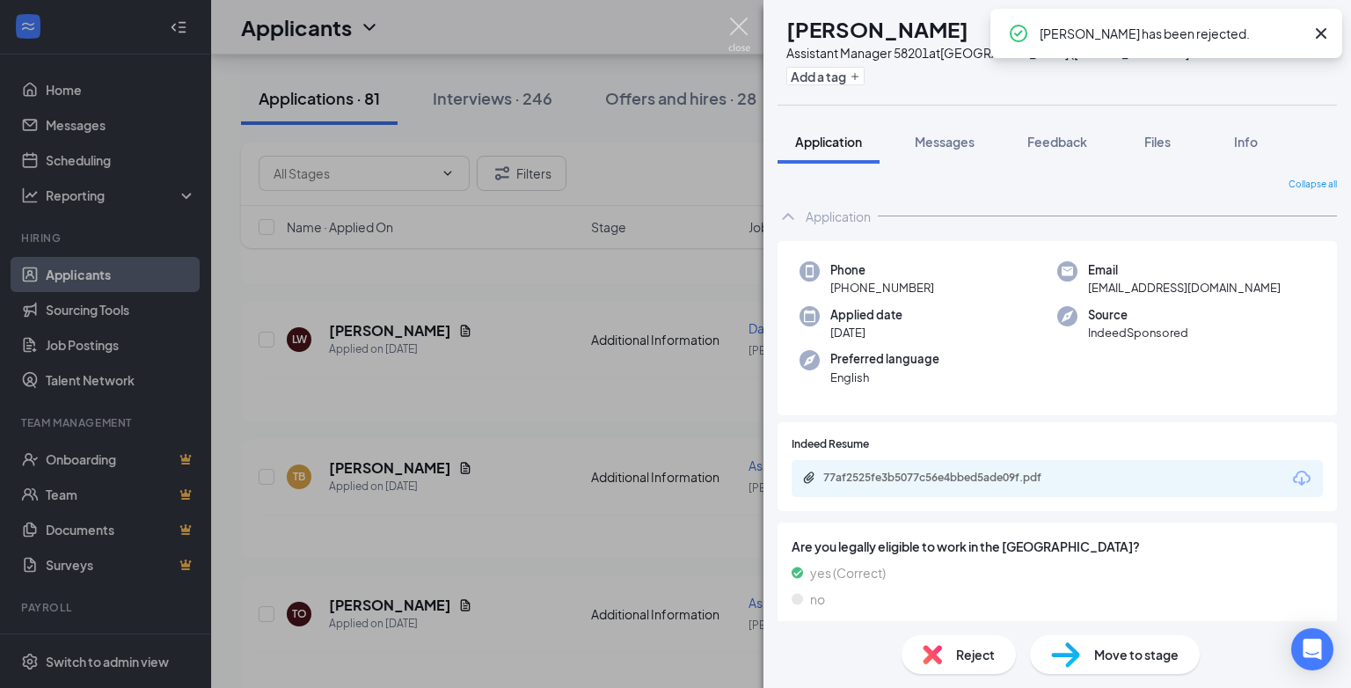
click at [738, 26] on img at bounding box center [739, 35] width 22 height 34
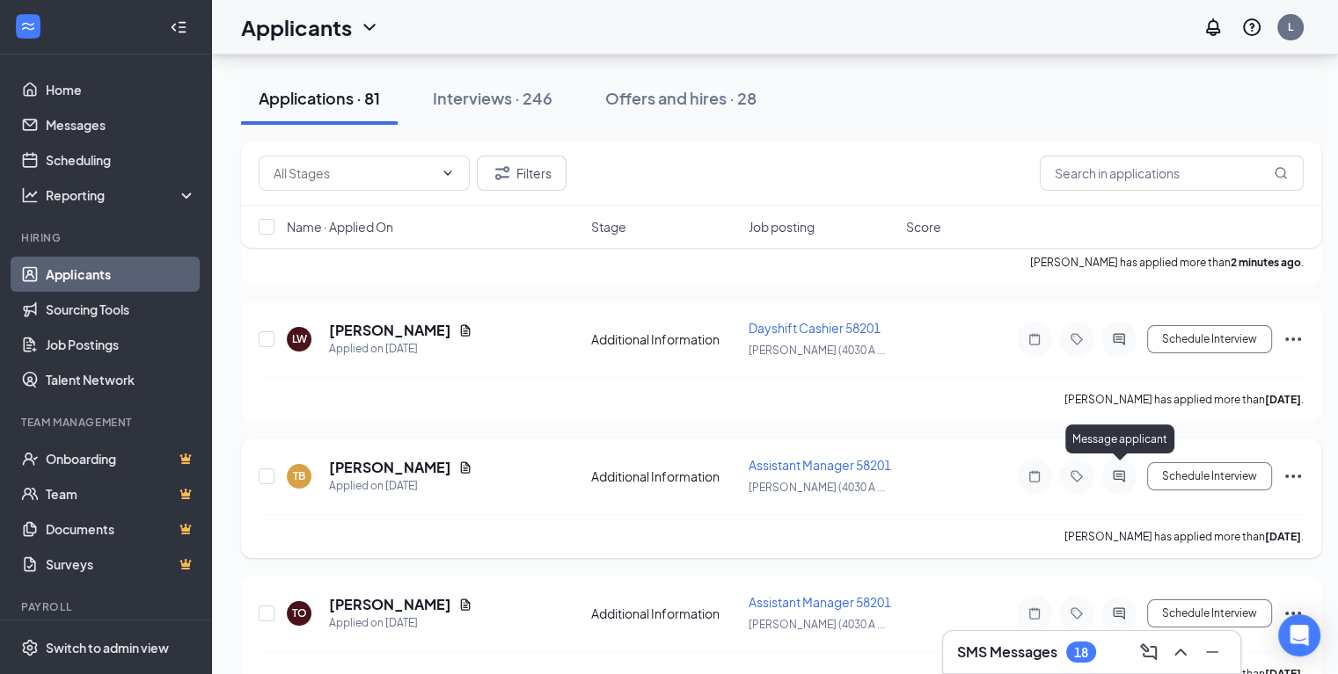
click at [1124, 470] on icon "ActiveChat" at bounding box center [1117, 475] width 11 height 11
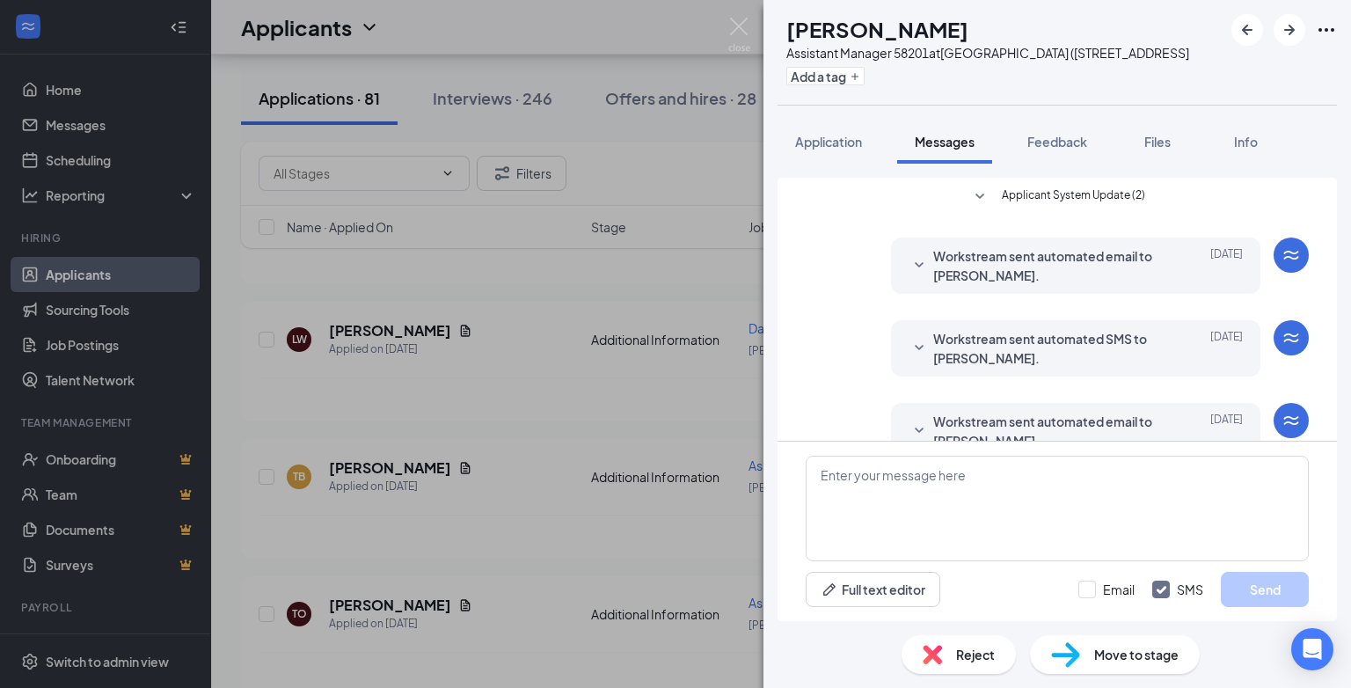
scroll to position [283, 0]
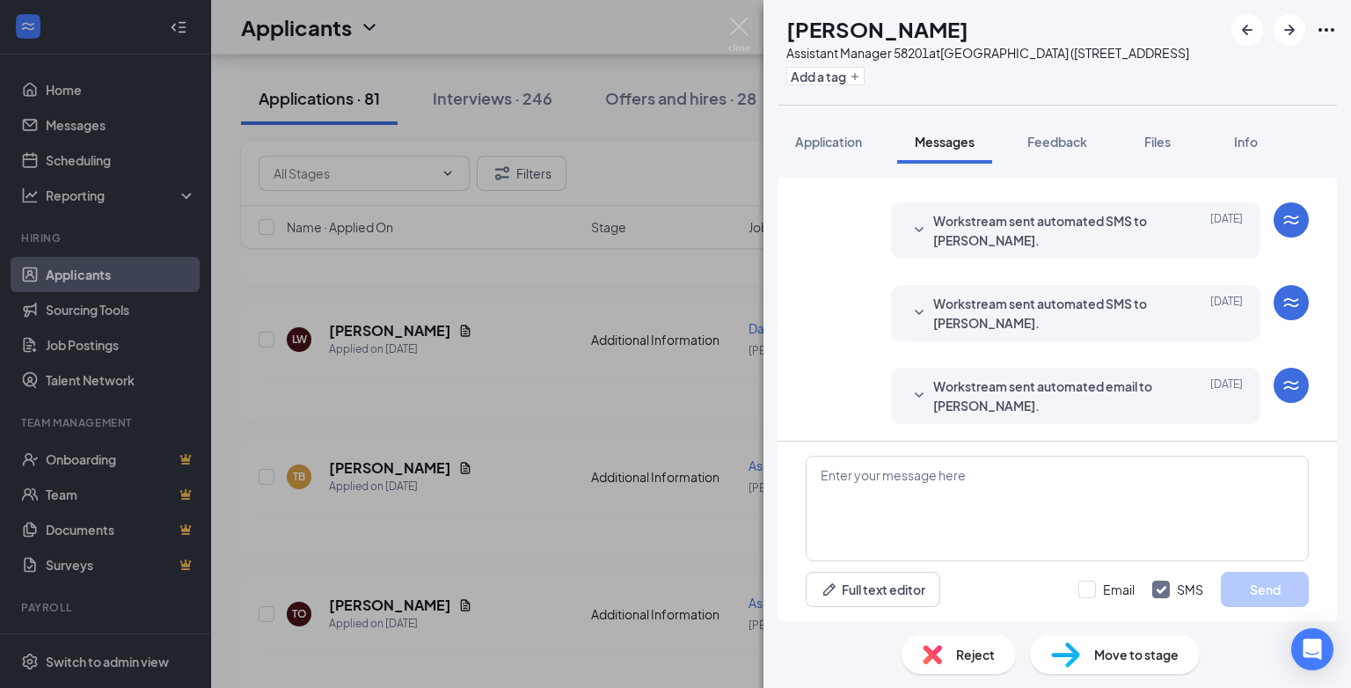
click at [929, 649] on img at bounding box center [931, 654] width 19 height 19
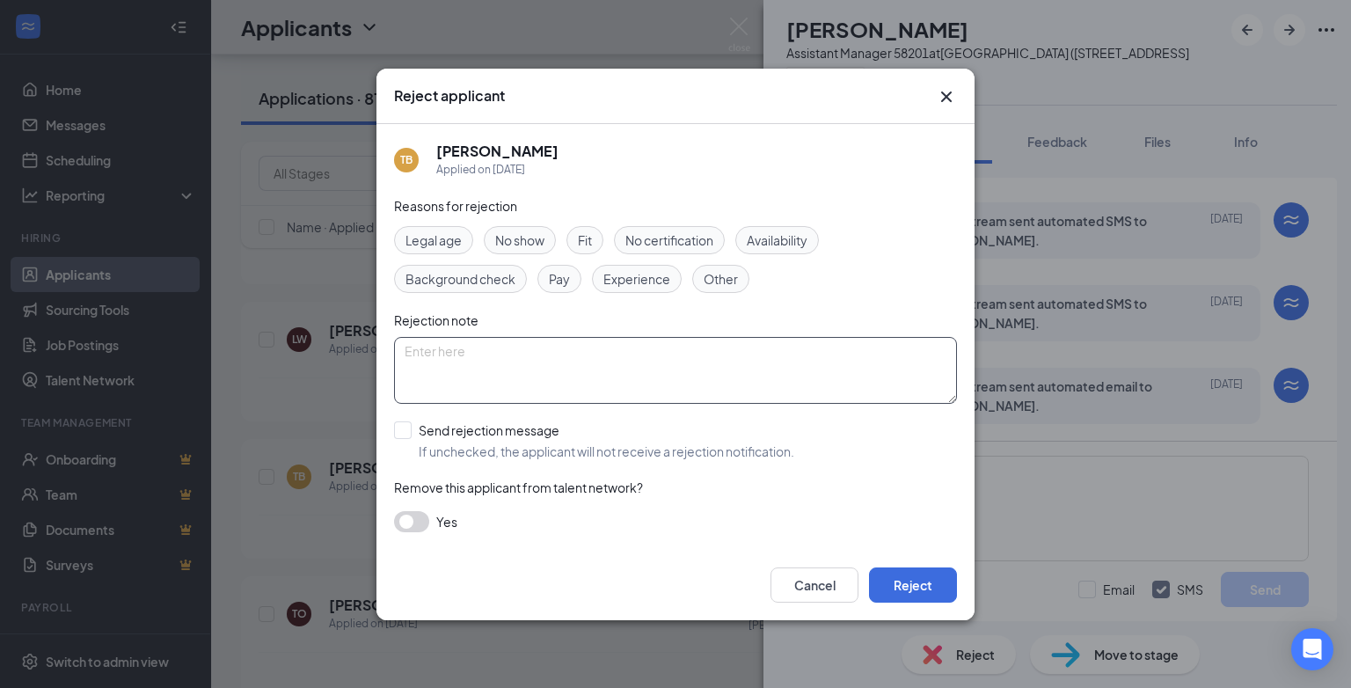
click at [448, 361] on textarea at bounding box center [675, 370] width 563 height 67
paste textarea "position has been filled"
type textarea "position has been filled"
click at [402, 427] on input "Send rejection message If unchecked, the applicant will not receive a rejection…" at bounding box center [594, 440] width 400 height 39
checkbox input "true"
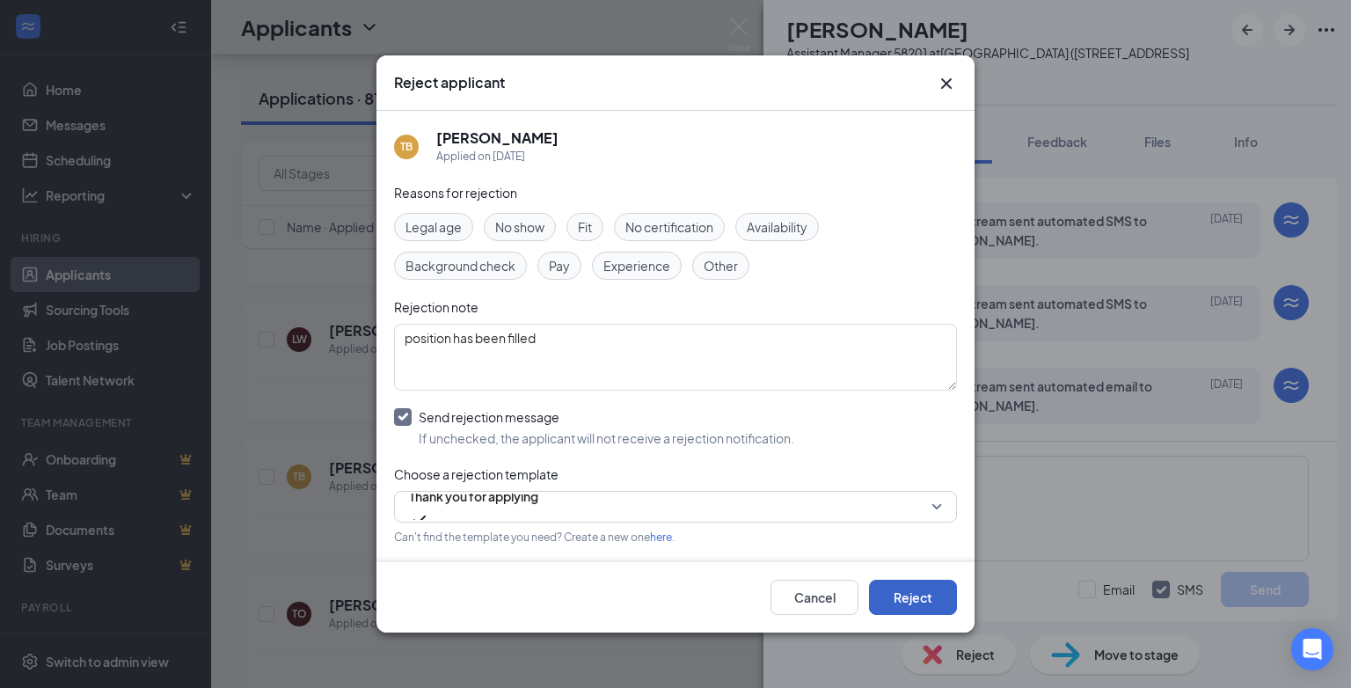
click at [908, 599] on button "Reject" at bounding box center [913, 597] width 88 height 35
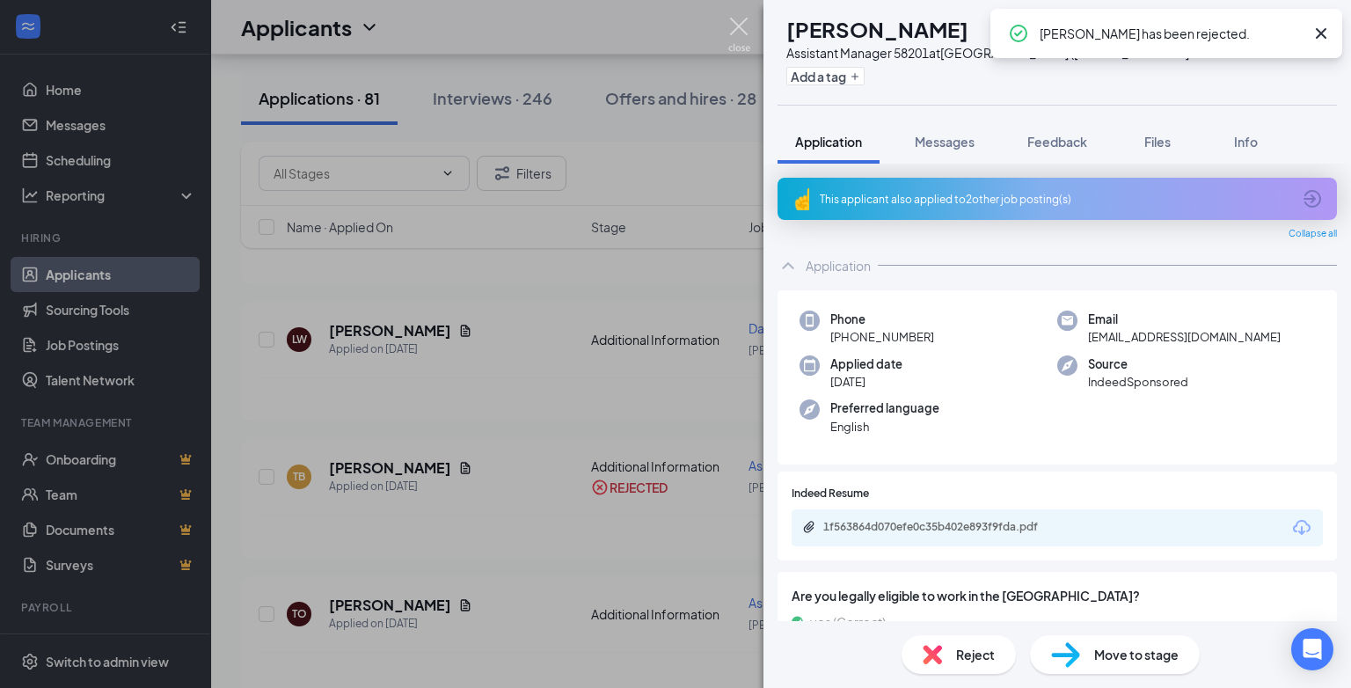
click at [741, 28] on img at bounding box center [739, 35] width 22 height 34
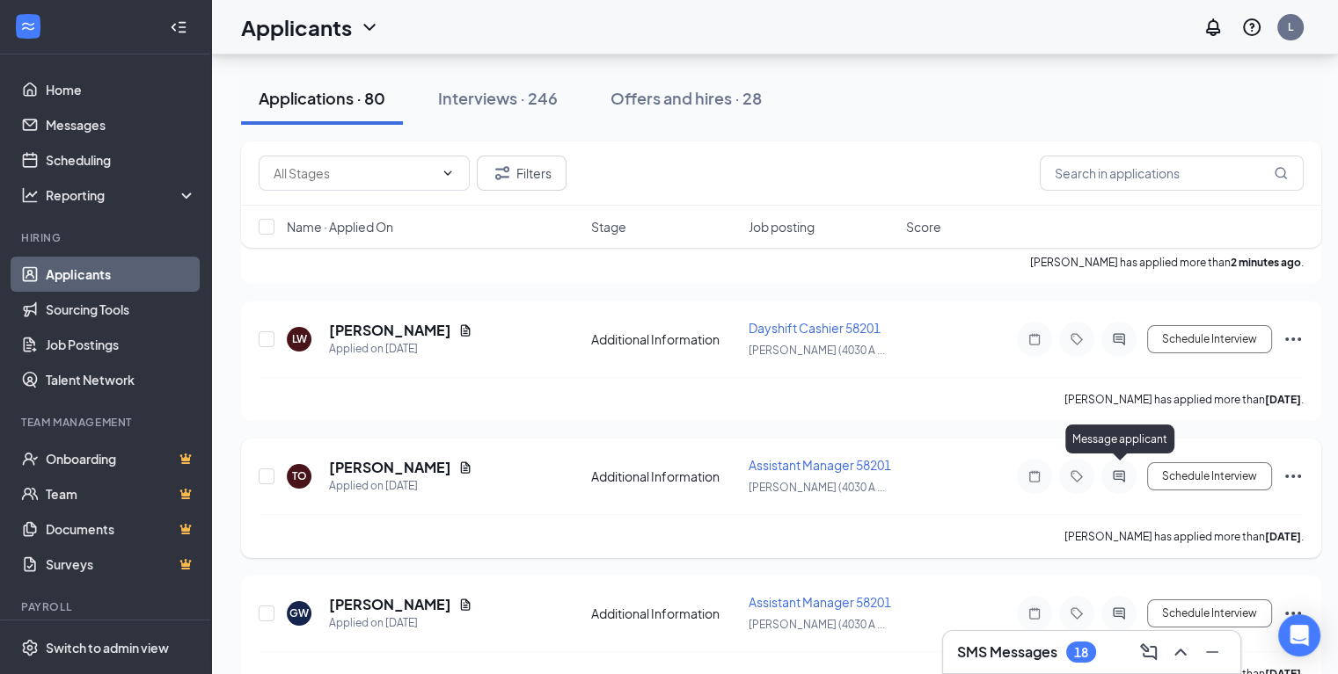
click at [1119, 472] on icon "ActiveChat" at bounding box center [1118, 477] width 21 height 14
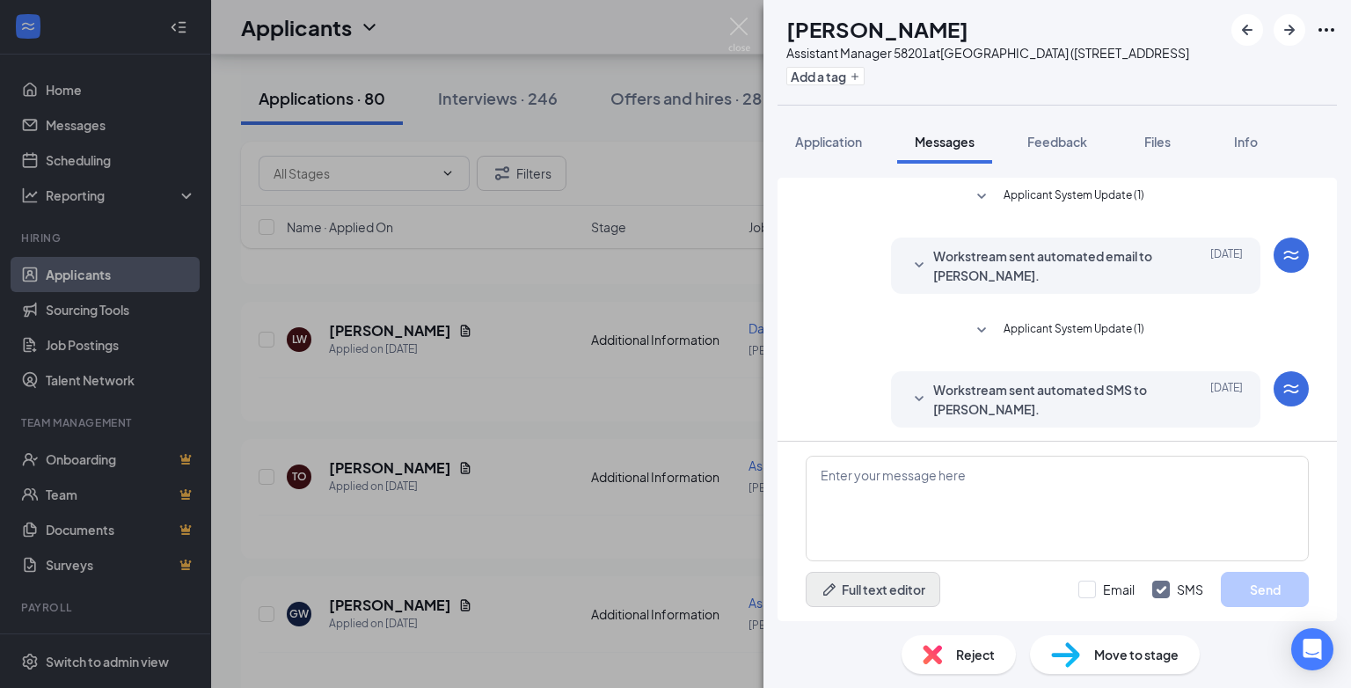
scroll to position [334, 0]
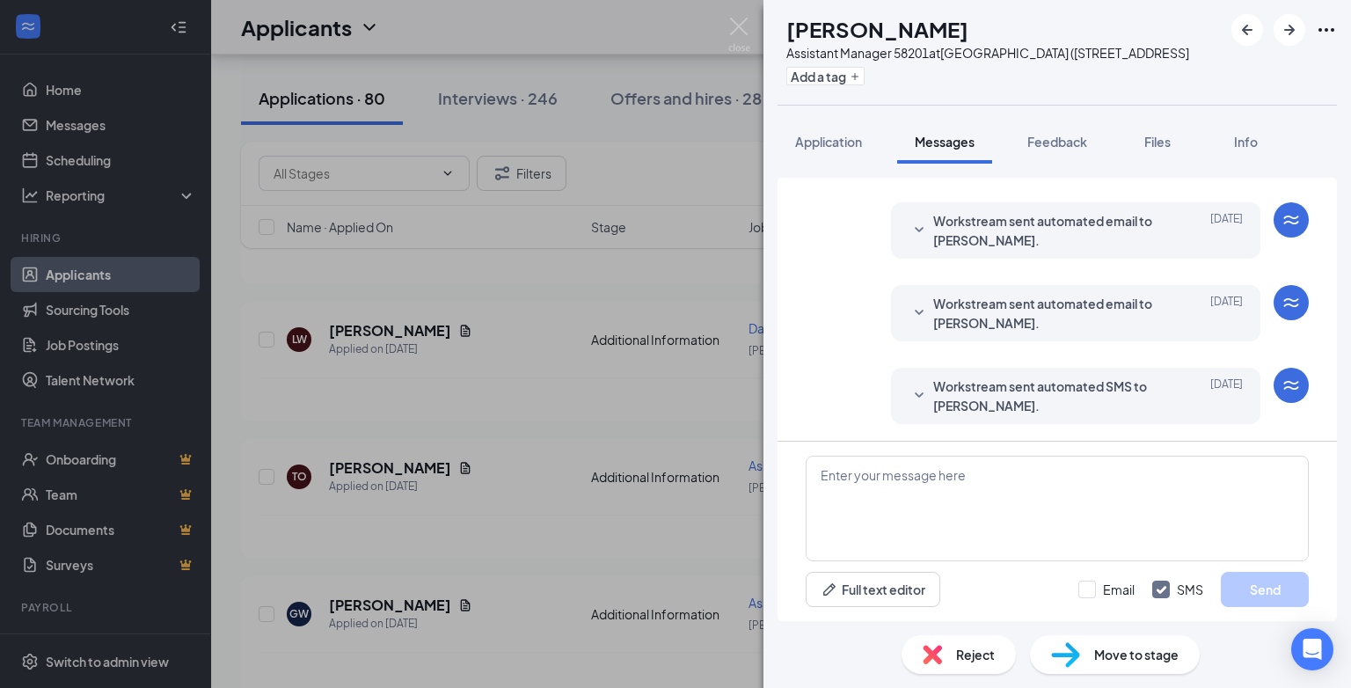
click at [954, 652] on div "Reject" at bounding box center [958, 654] width 114 height 39
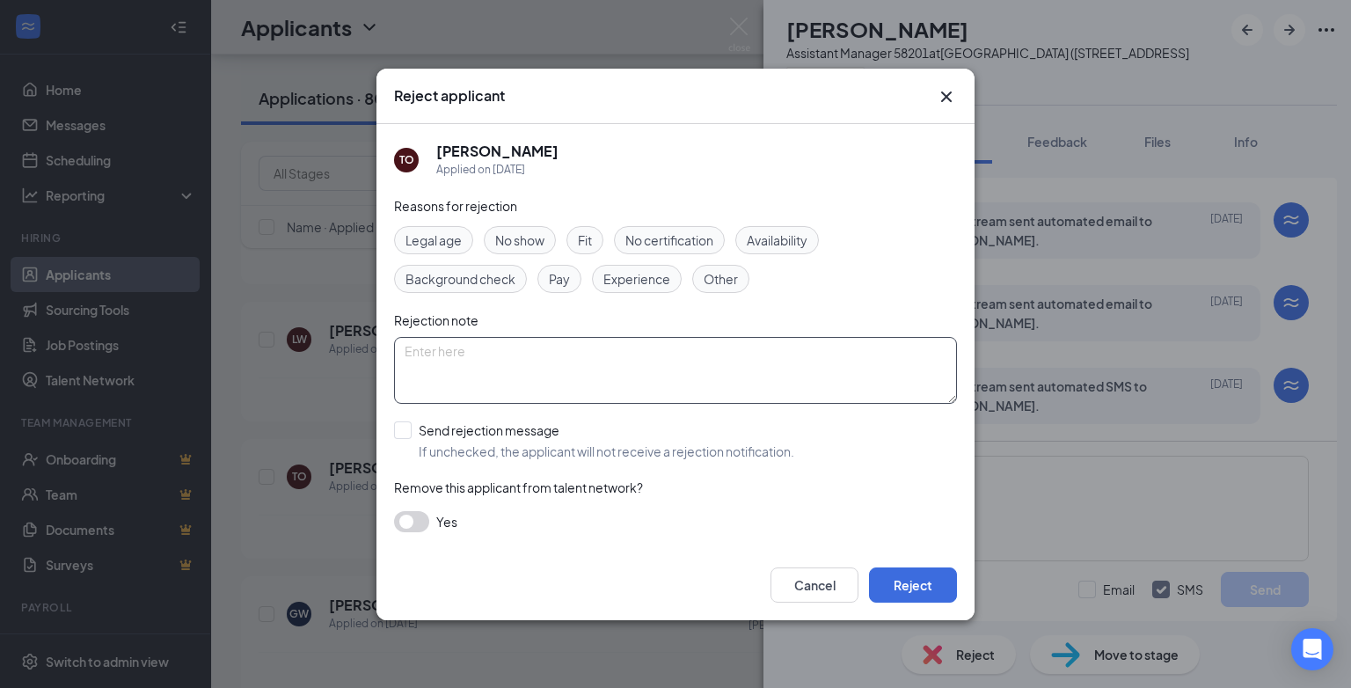
click at [441, 364] on textarea at bounding box center [675, 370] width 563 height 67
paste textarea "position has been filled"
type textarea "position has been filled"
click at [411, 431] on input "Send rejection message If unchecked, the applicant will not receive a rejection…" at bounding box center [594, 440] width 400 height 39
checkbox input "true"
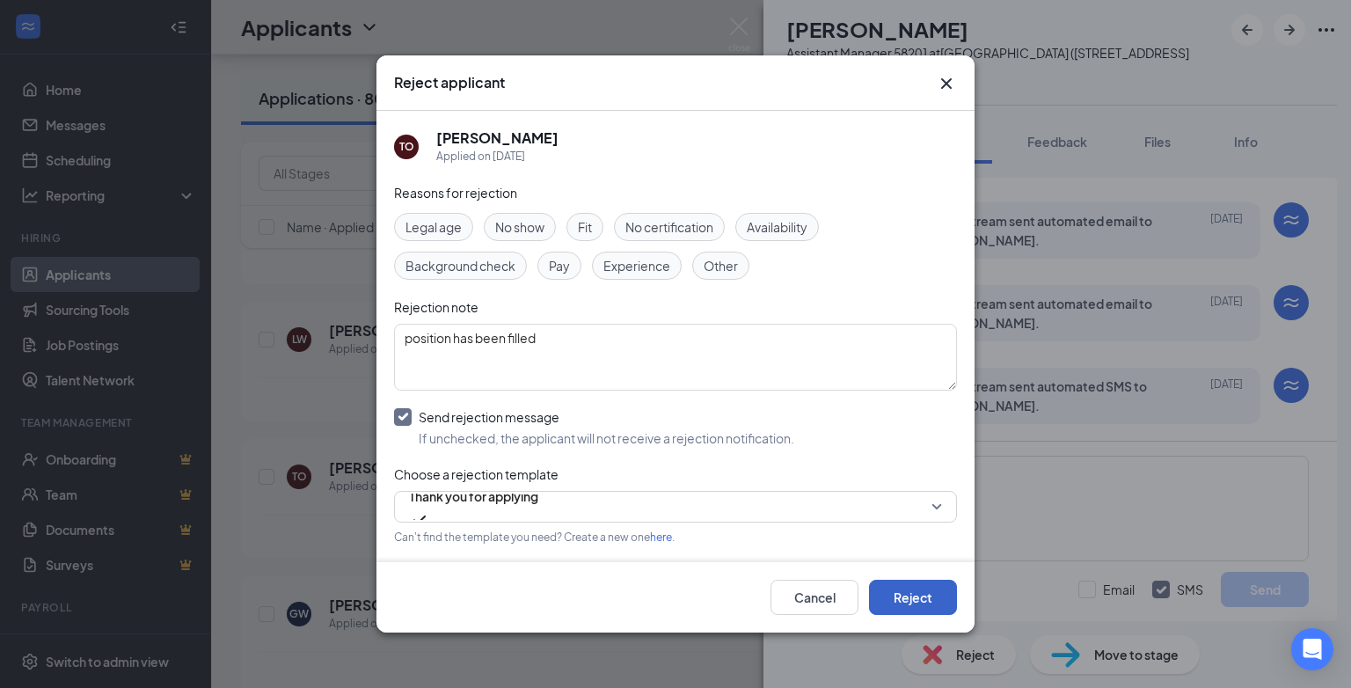
click at [925, 596] on button "Reject" at bounding box center [913, 597] width 88 height 35
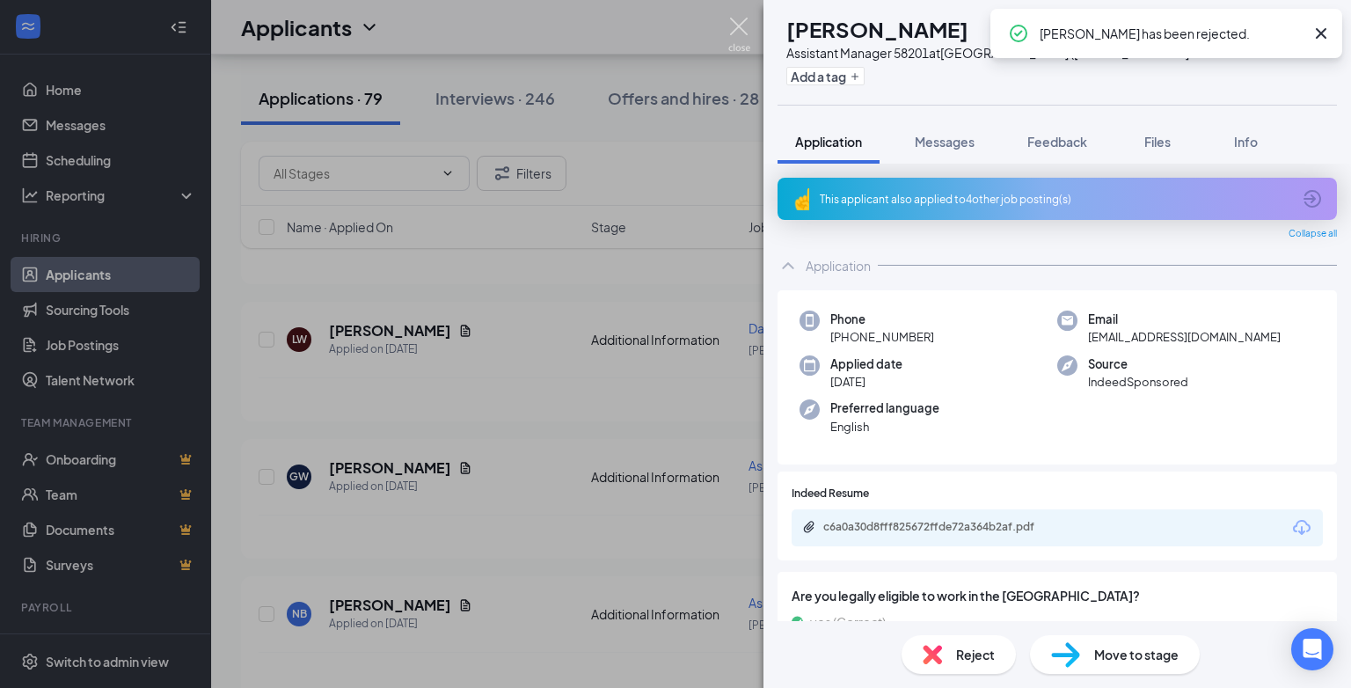
click at [738, 28] on img at bounding box center [739, 35] width 22 height 34
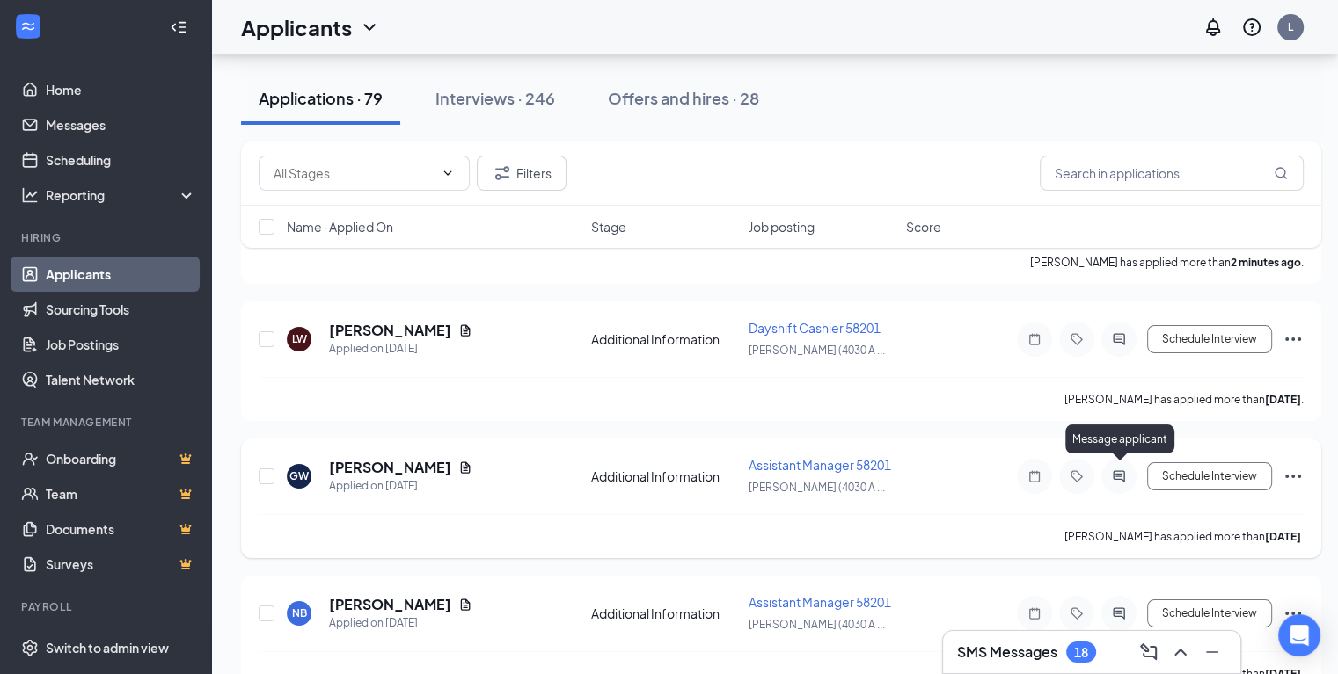
click at [1120, 470] on icon "ActiveChat" at bounding box center [1117, 475] width 11 height 11
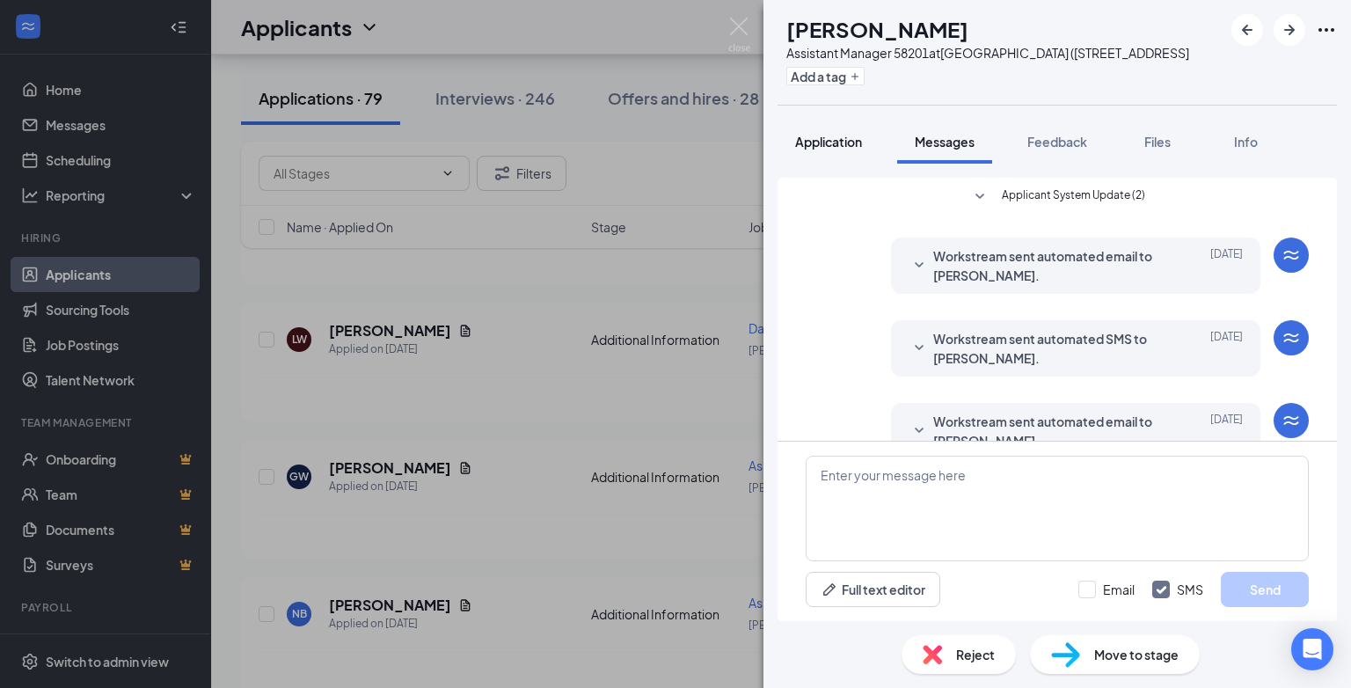
scroll to position [283, 0]
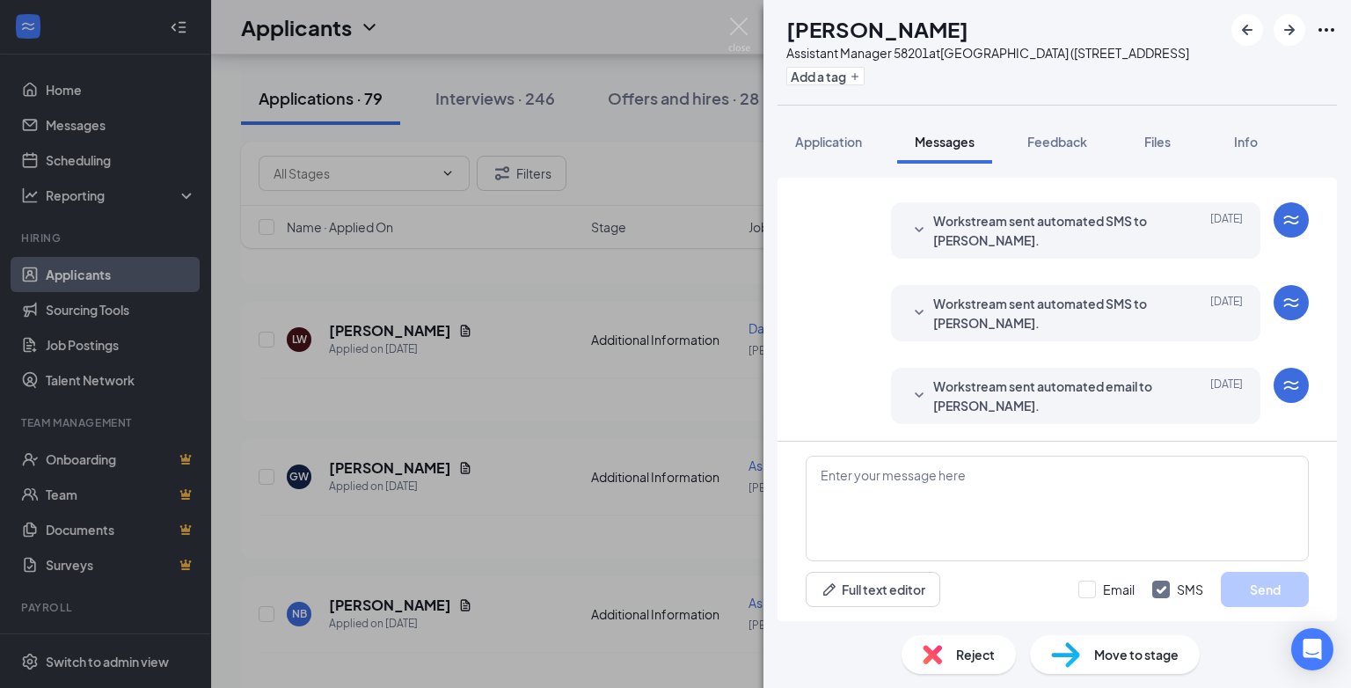
click at [951, 656] on div "Reject" at bounding box center [958, 654] width 114 height 39
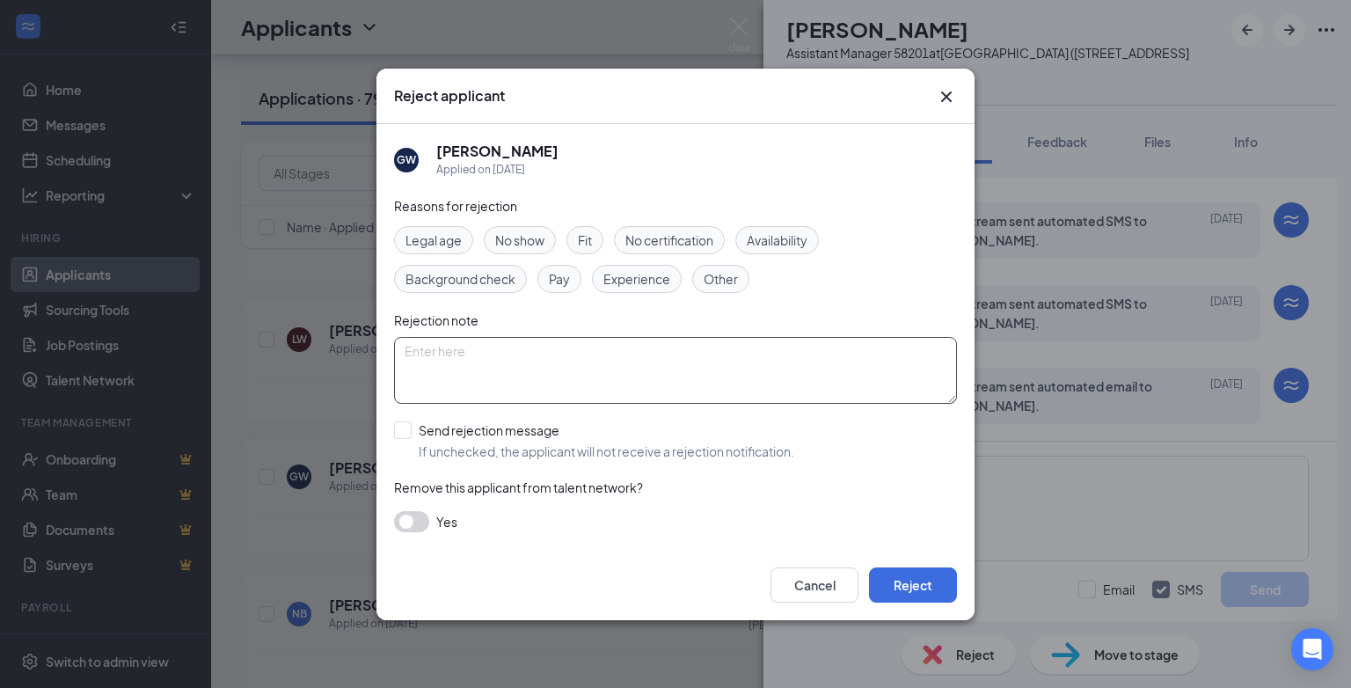
click at [456, 365] on textarea at bounding box center [675, 370] width 563 height 67
type textarea "position has been filled"
click at [403, 424] on input "Send rejection message If unchecked, the applicant will not receive a rejection…" at bounding box center [594, 440] width 400 height 39
checkbox input "true"
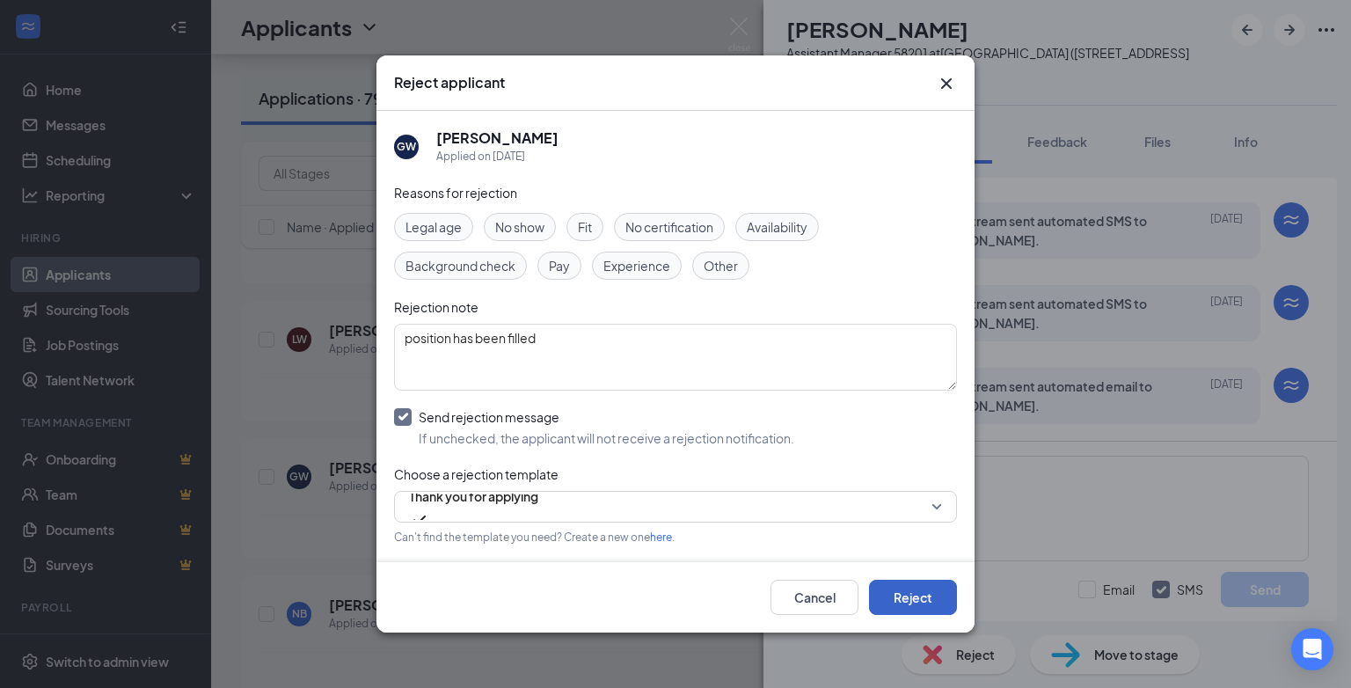
click at [893, 600] on button "Reject" at bounding box center [913, 597] width 88 height 35
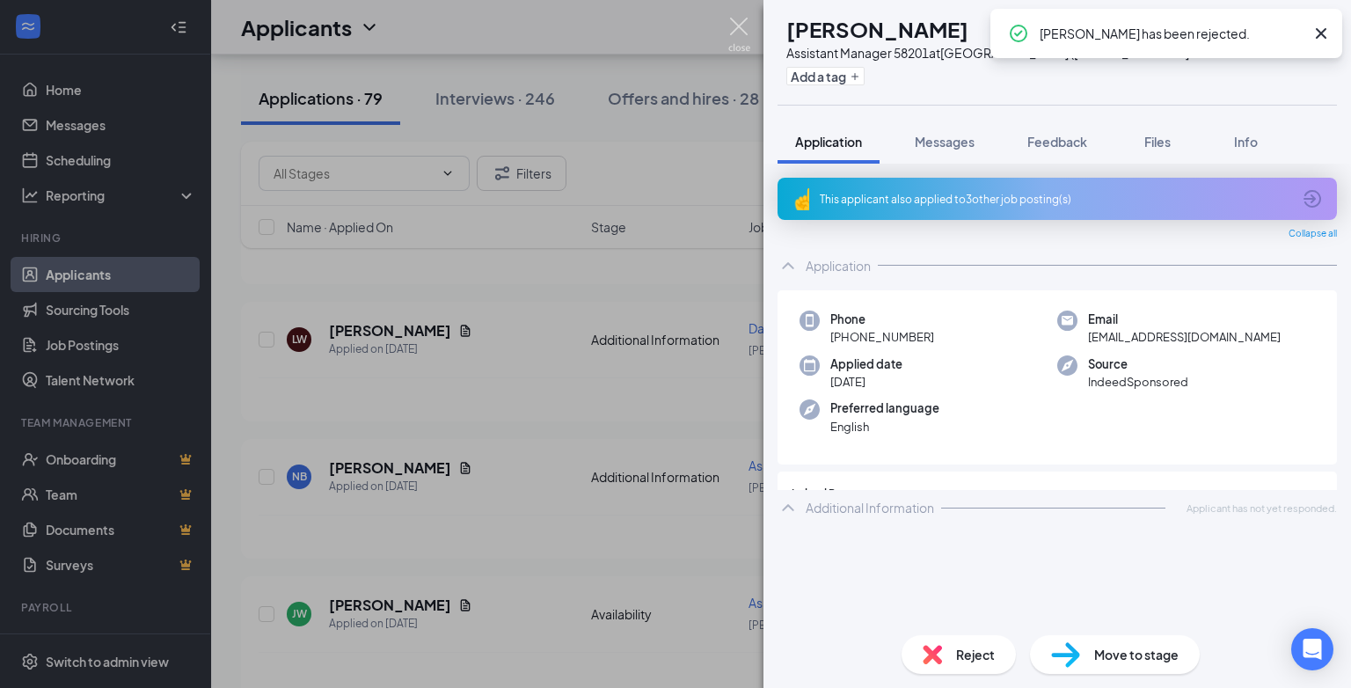
click at [733, 23] on img at bounding box center [739, 35] width 22 height 34
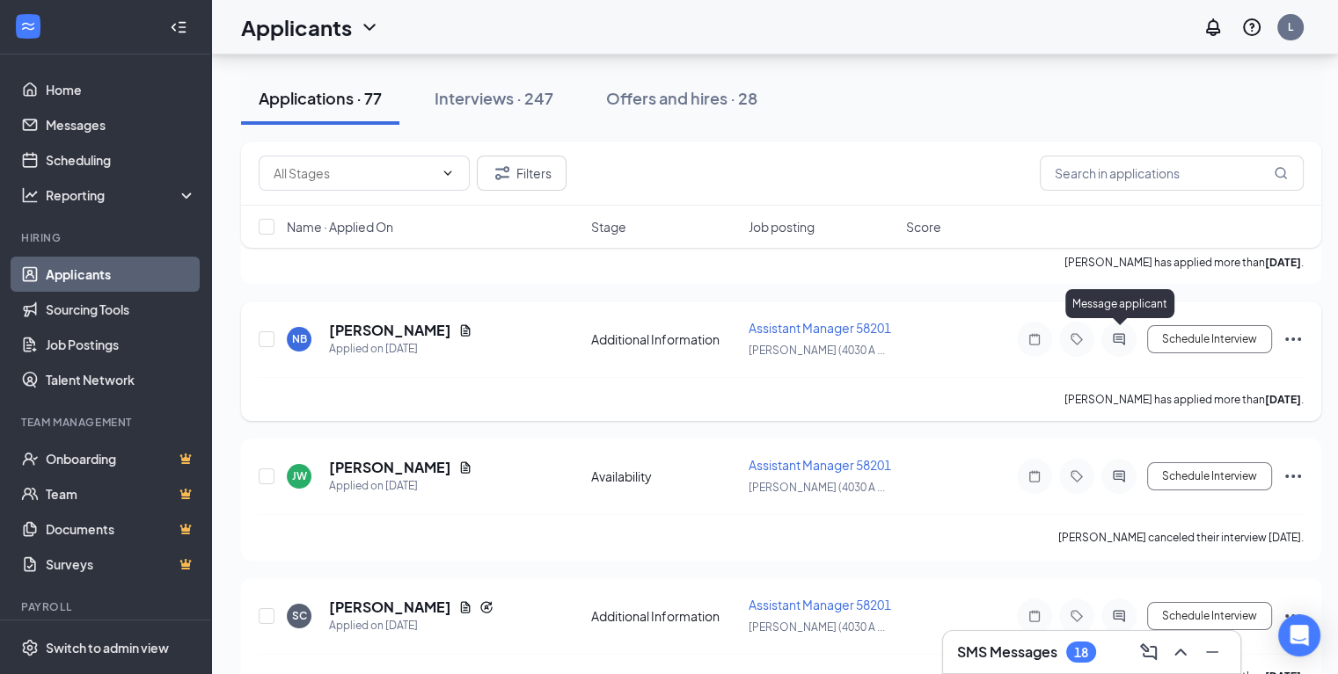
click at [1120, 339] on icon "ActiveChat" at bounding box center [1117, 338] width 11 height 11
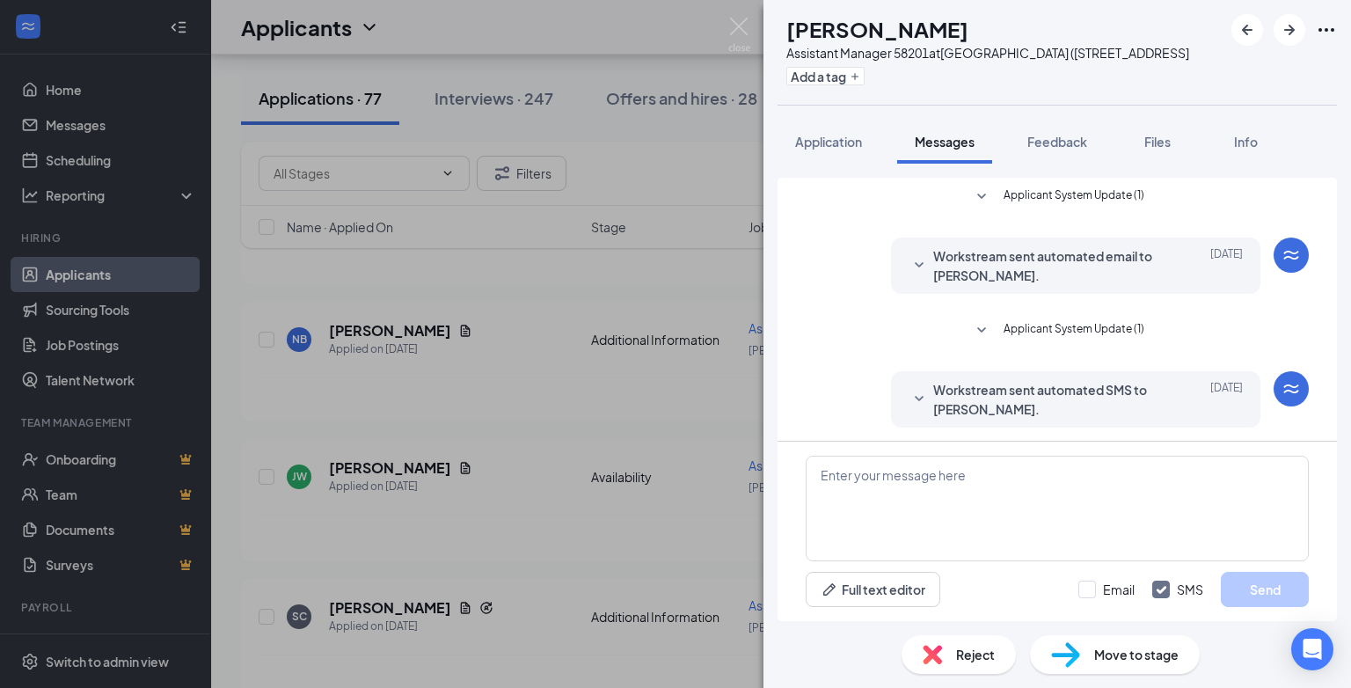
scroll to position [334, 0]
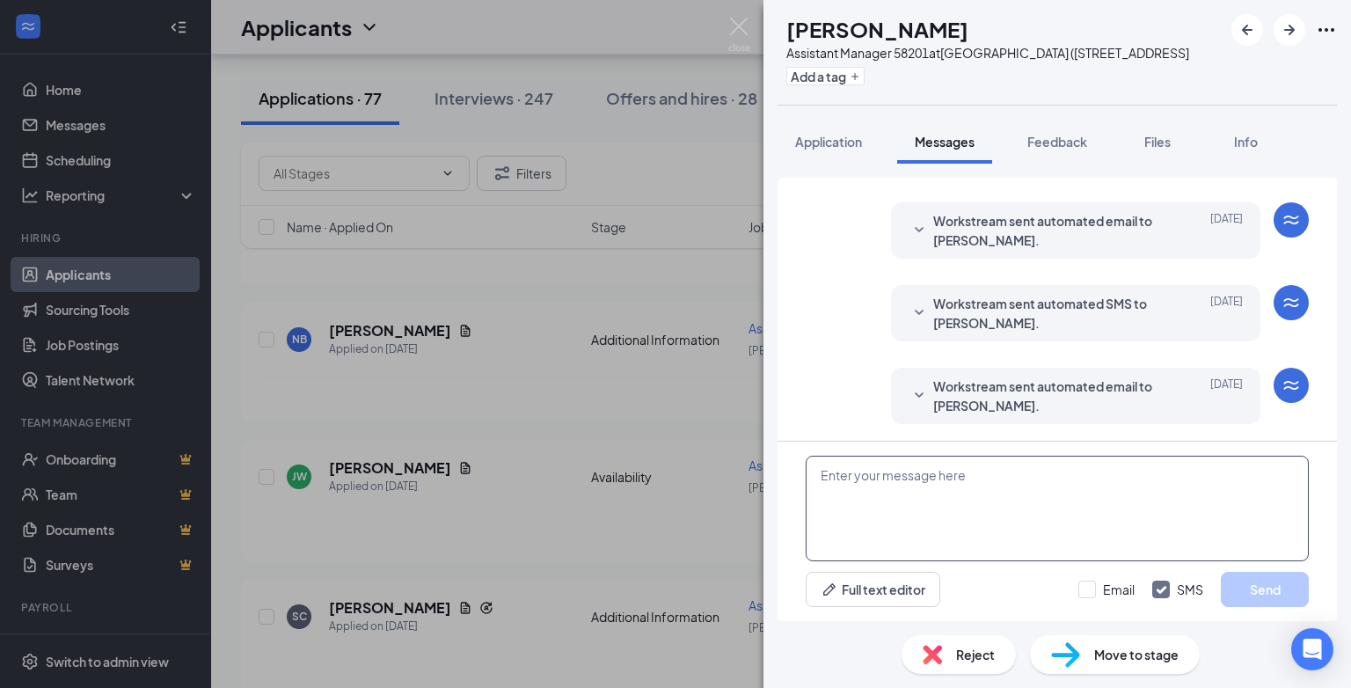
click at [870, 476] on textarea at bounding box center [1057, 509] width 503 height 106
click at [957, 637] on div "Reject" at bounding box center [958, 654] width 114 height 39
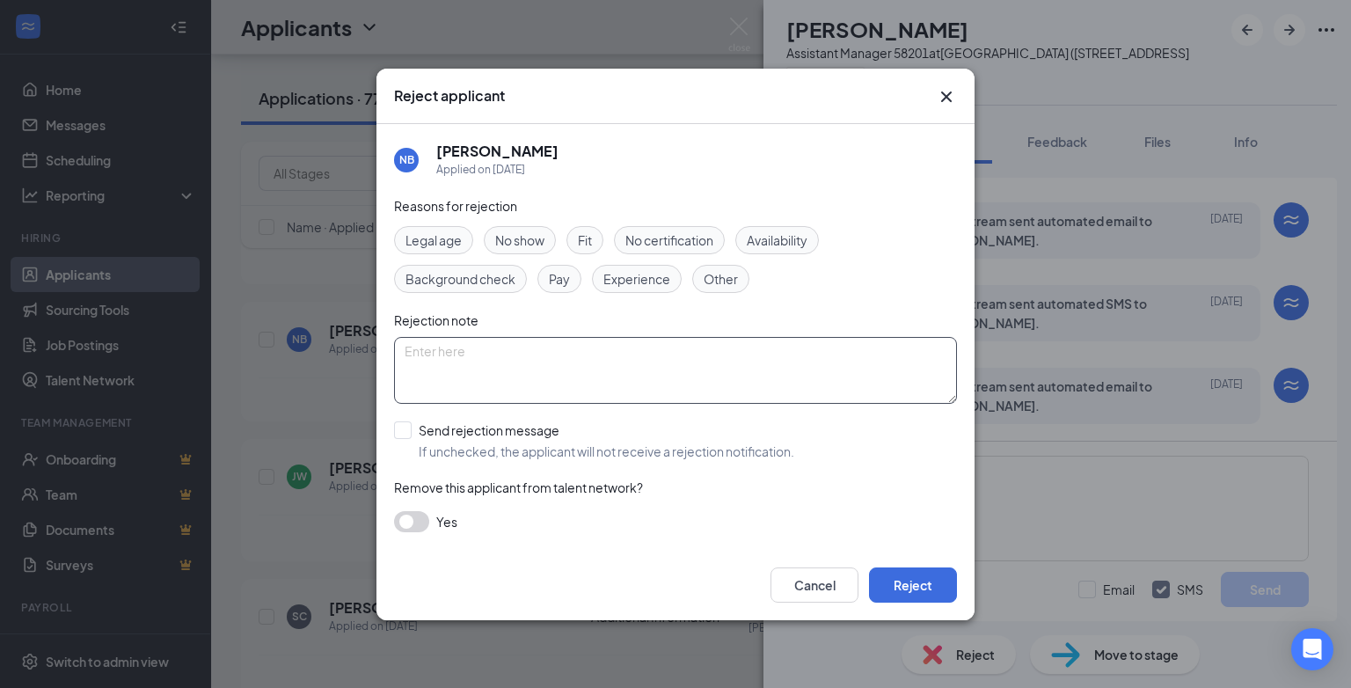
click at [426, 346] on textarea at bounding box center [675, 370] width 563 height 67
type textarea "position has been filled"
click at [406, 422] on input "Send rejection message If unchecked, the applicant will not receive a rejection…" at bounding box center [594, 440] width 400 height 39
checkbox input "true"
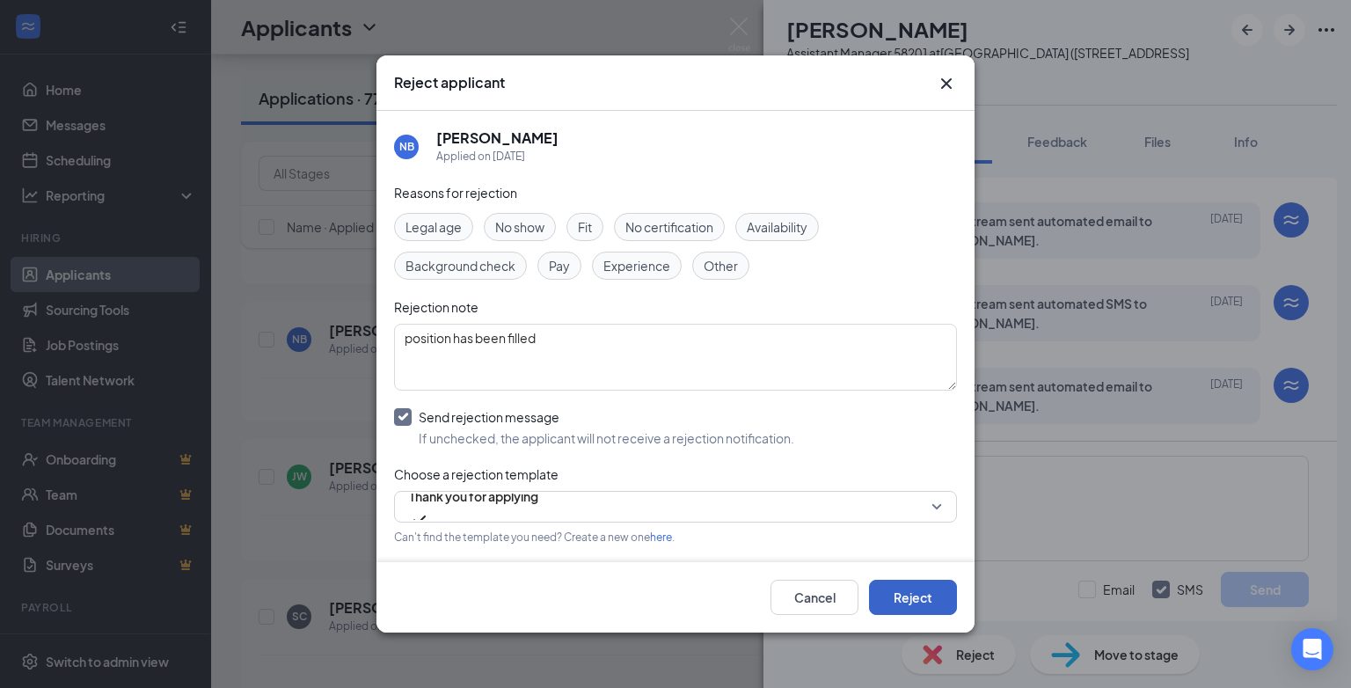
click at [919, 604] on button "Reject" at bounding box center [913, 597] width 88 height 35
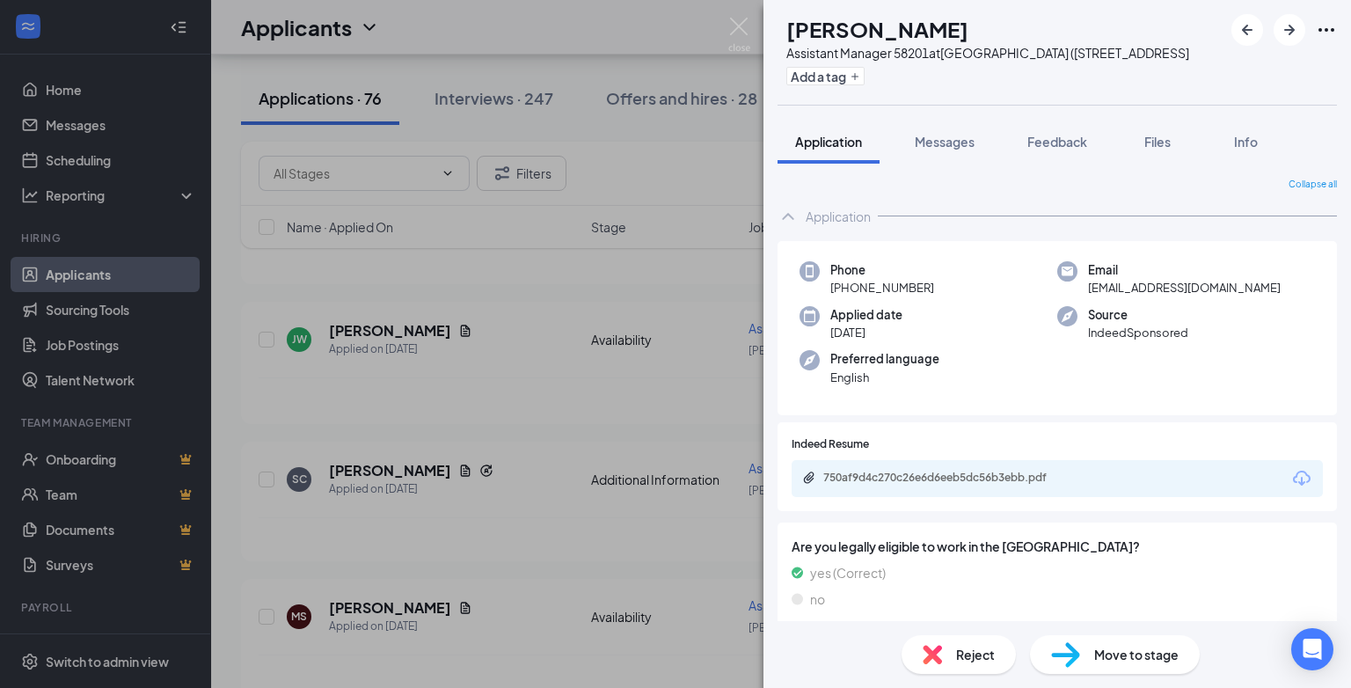
click at [951, 652] on div "Reject" at bounding box center [958, 654] width 114 height 39
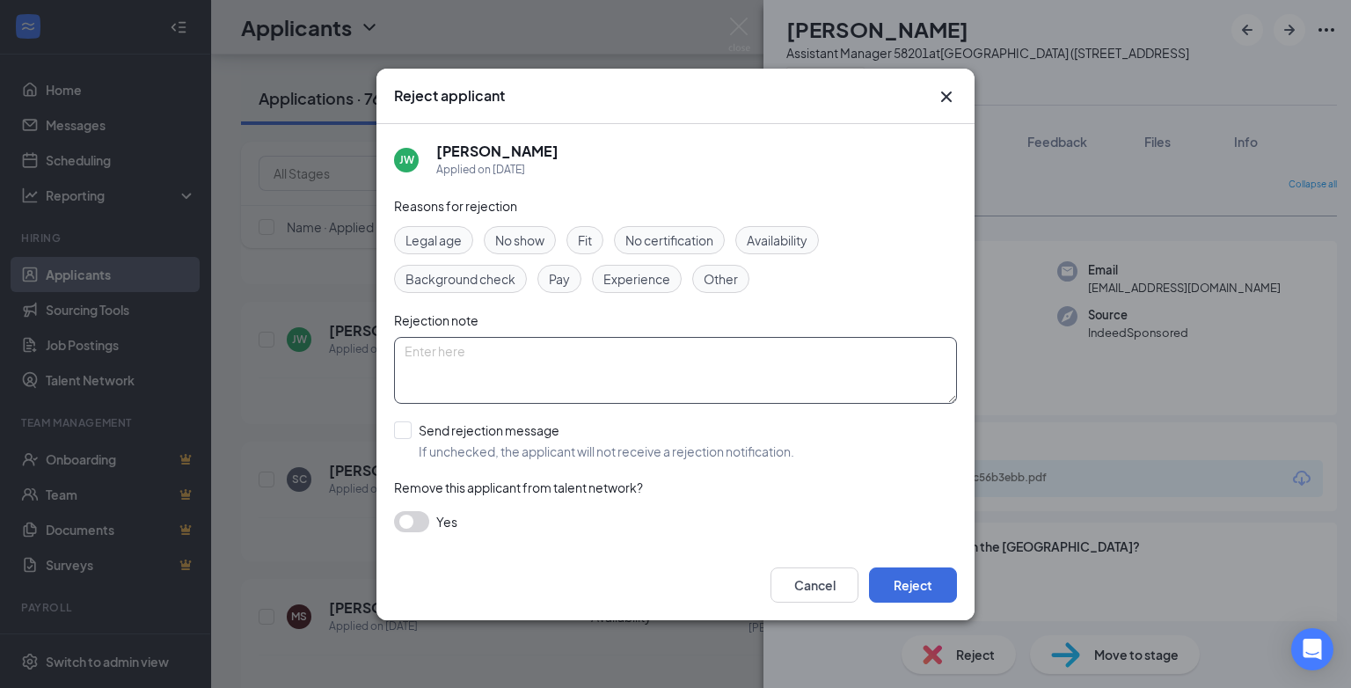
click at [419, 357] on textarea at bounding box center [675, 370] width 563 height 67
paste textarea "position has been filled"
type textarea "position has been filled"
drag, startPoint x: 404, startPoint y: 433, endPoint x: 502, endPoint y: 445, distance: 99.3
click at [405, 433] on input "Send rejection message If unchecked, the applicant will not receive a rejection…" at bounding box center [594, 440] width 400 height 39
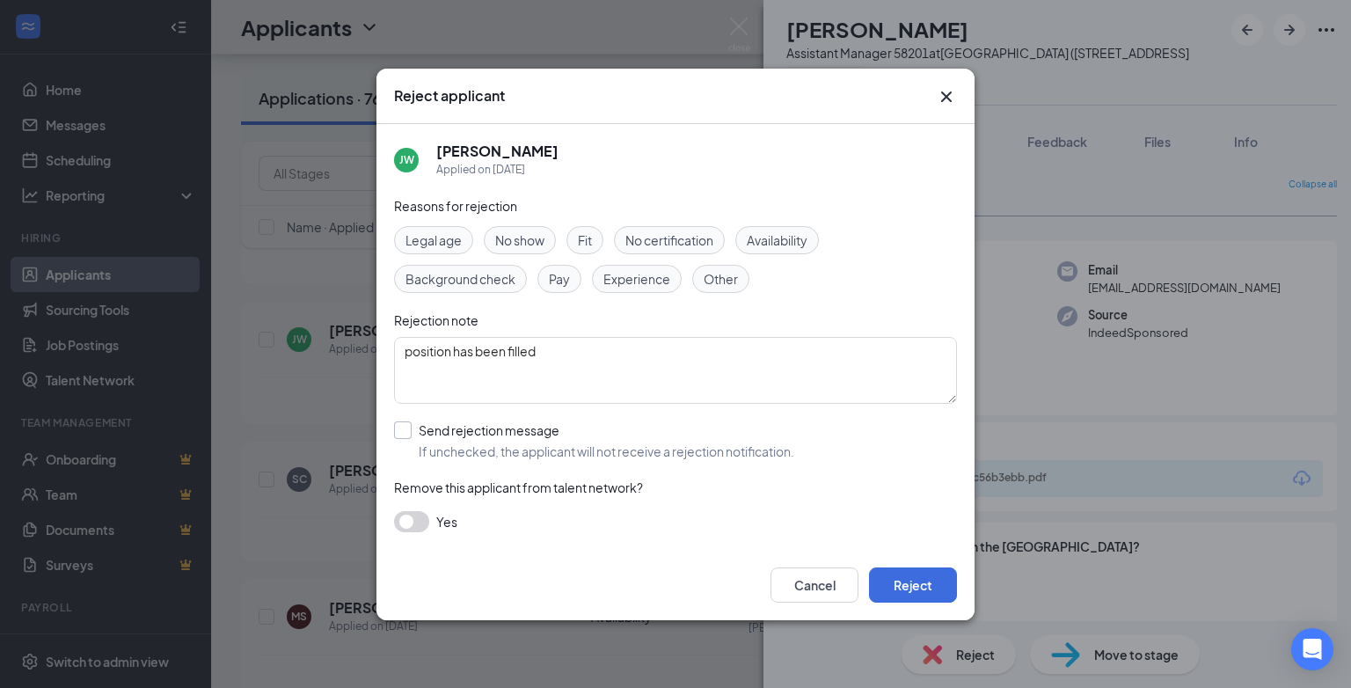
checkbox input "true"
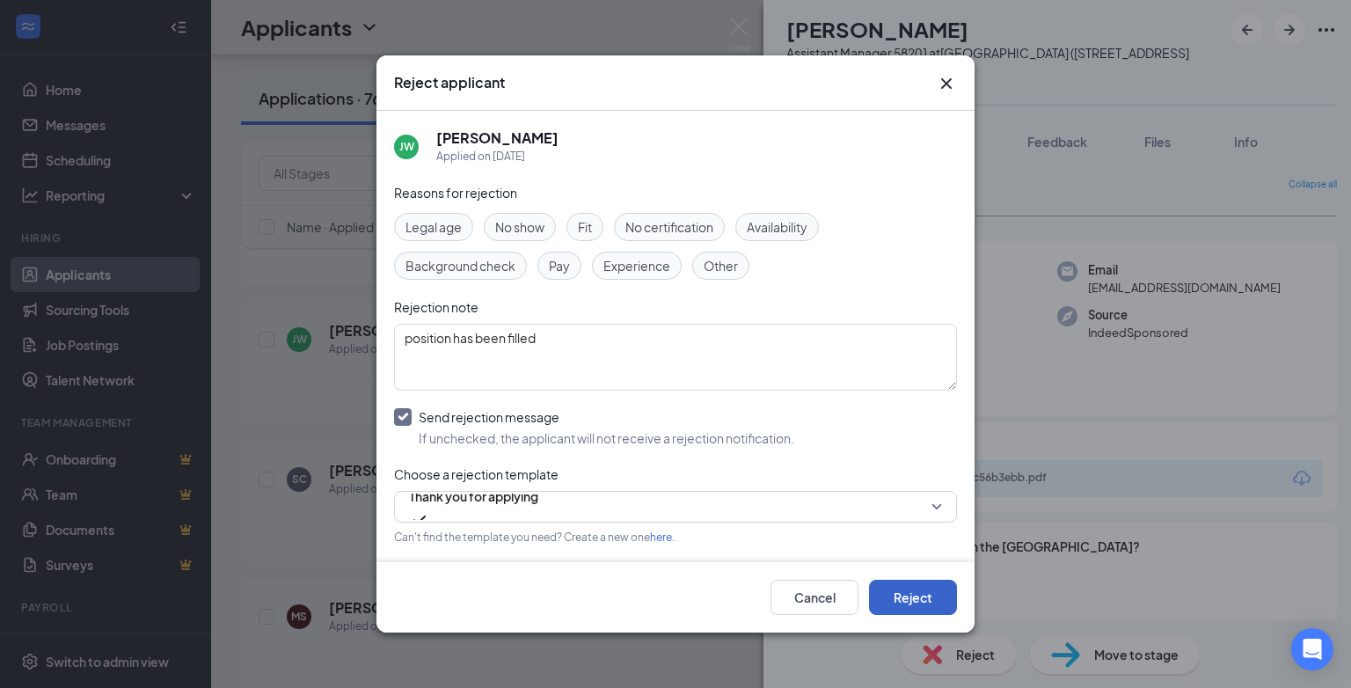
click at [915, 603] on button "Reject" at bounding box center [913, 597] width 88 height 35
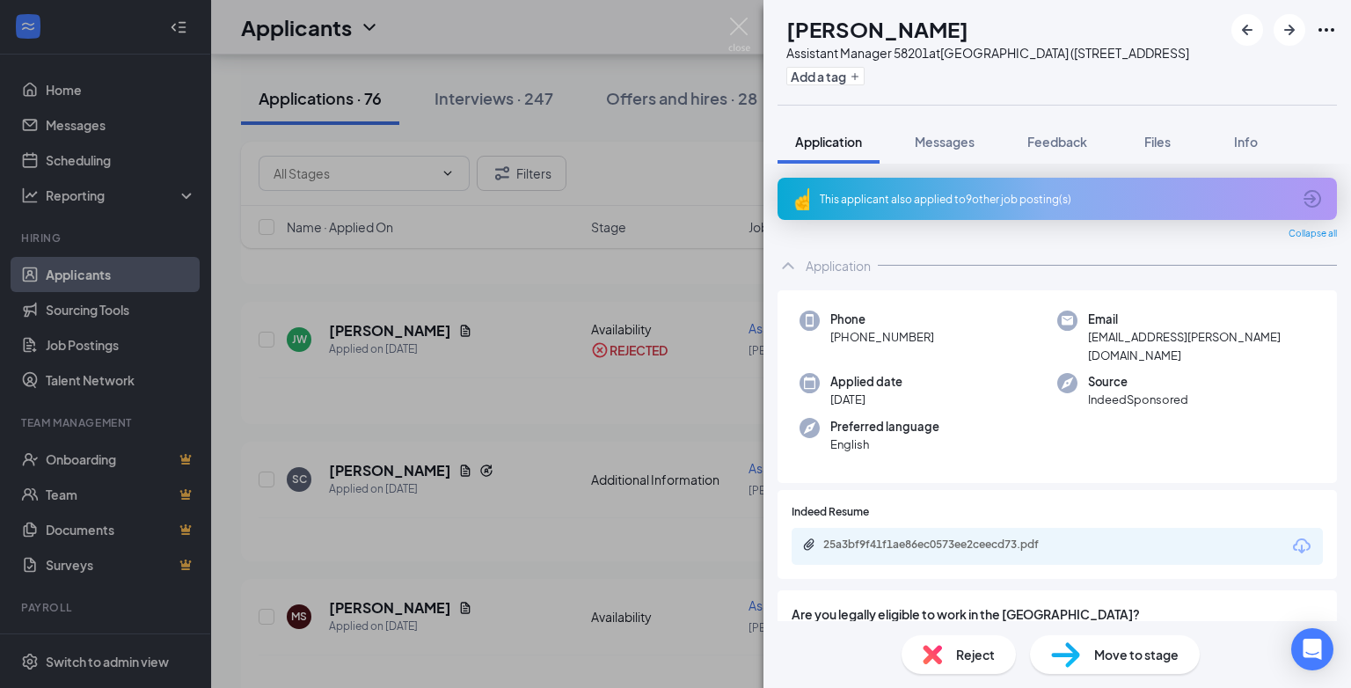
click at [946, 644] on div "Reject" at bounding box center [958, 654] width 114 height 39
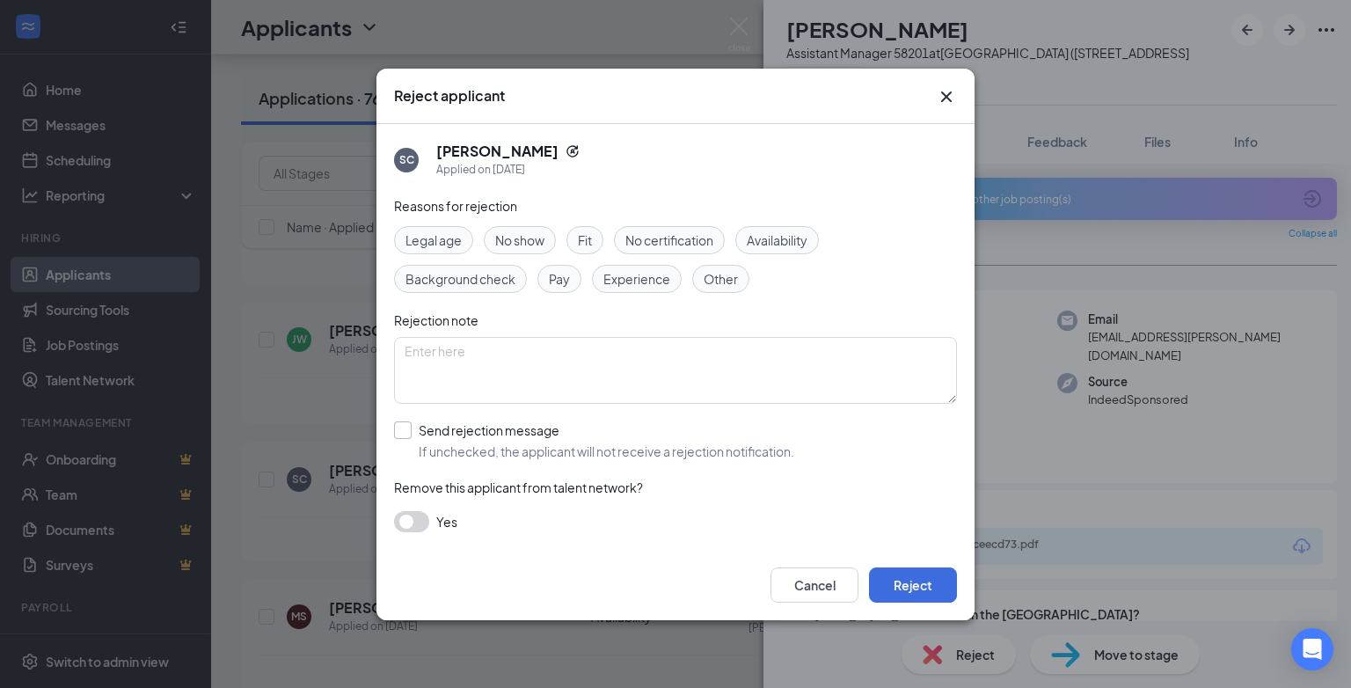
drag, startPoint x: 399, startPoint y: 434, endPoint x: 409, endPoint y: 413, distance: 22.4
click at [400, 433] on input "Send rejection message If unchecked, the applicant will not receive a rejection…" at bounding box center [594, 440] width 400 height 39
checkbox input "true"
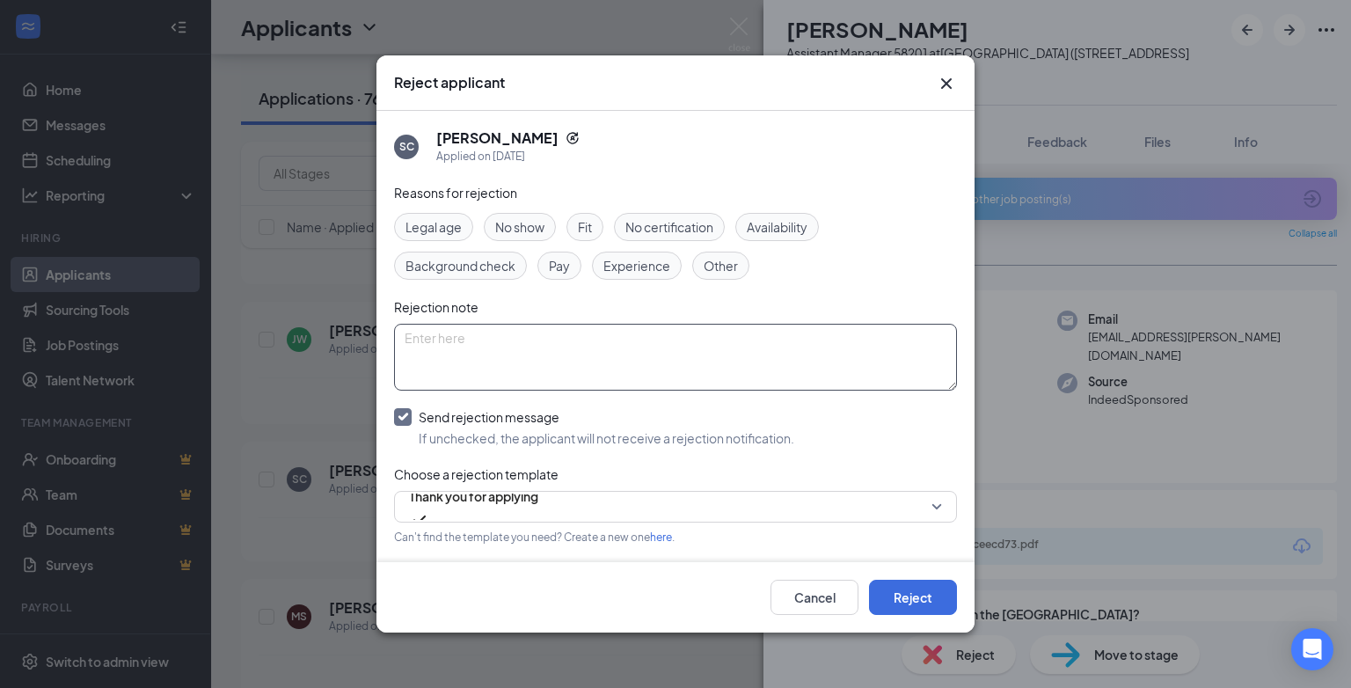
click at [429, 351] on textarea at bounding box center [675, 357] width 563 height 67
paste textarea "position has been filled"
type textarea "position has been filled"
click at [913, 594] on button "Reject" at bounding box center [913, 597] width 88 height 35
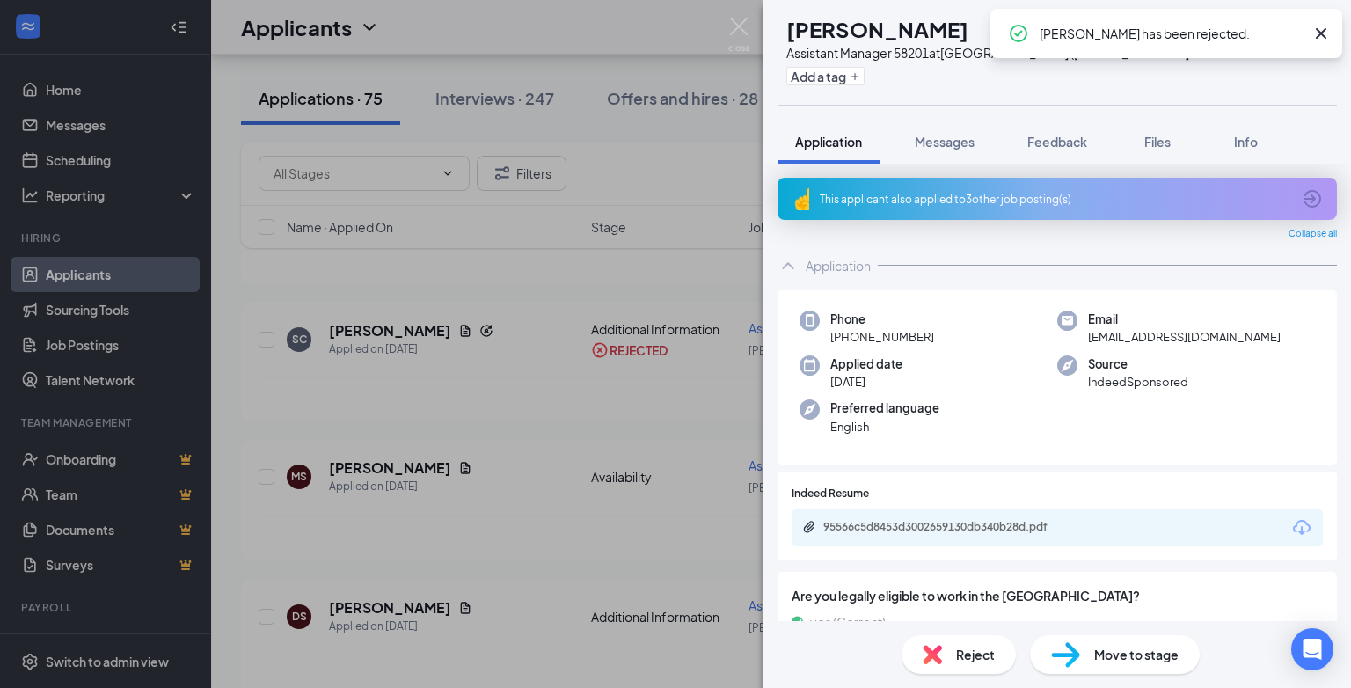
click at [978, 659] on span "Reject" at bounding box center [975, 654] width 39 height 19
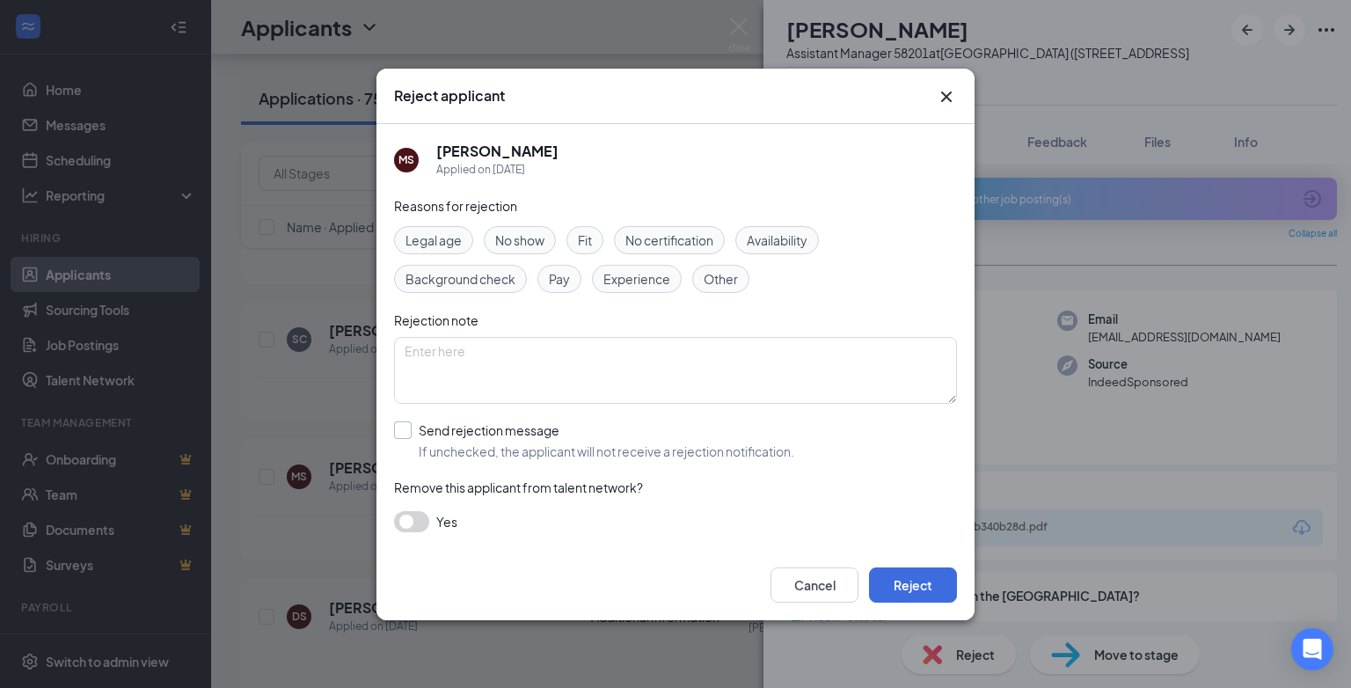
click at [408, 431] on input "Send rejection message If unchecked, the applicant will not receive a rejection…" at bounding box center [594, 440] width 400 height 39
checkbox input "true"
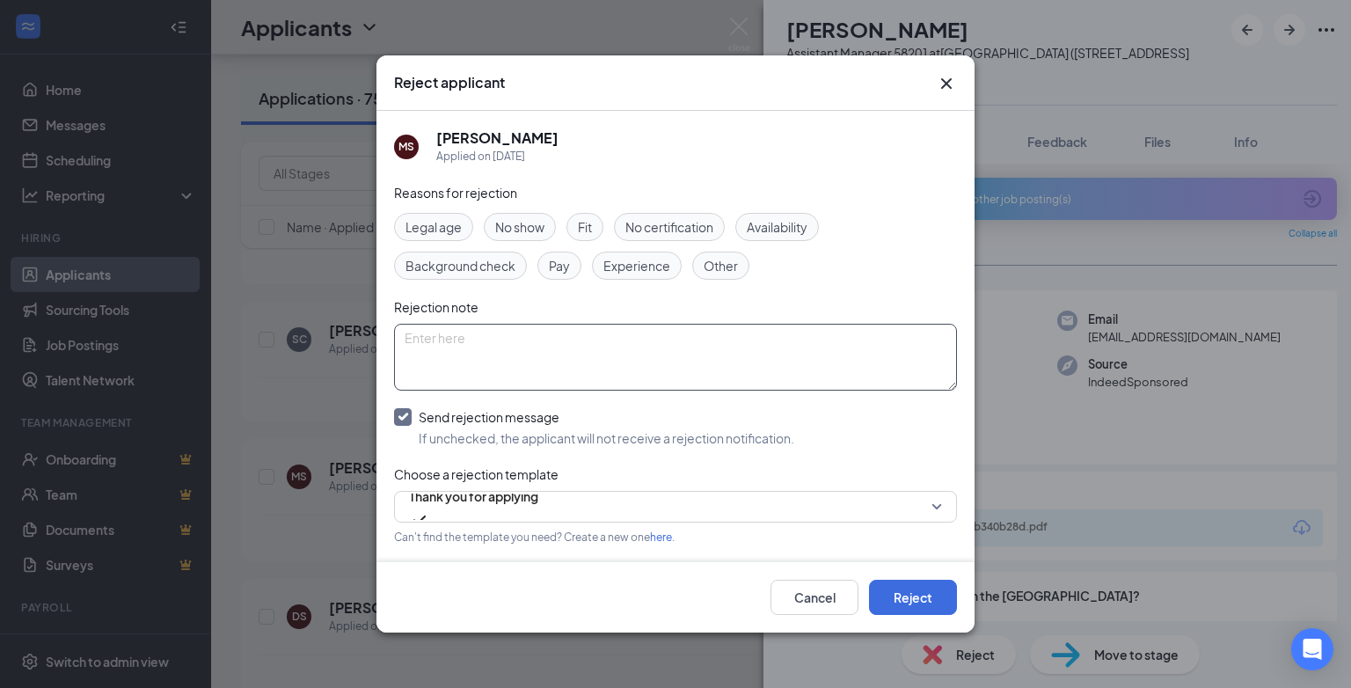
click at [433, 365] on textarea at bounding box center [675, 357] width 563 height 67
paste textarea "position has been filled"
type textarea "position has been filled"
click at [916, 598] on button "Reject" at bounding box center [913, 597] width 88 height 35
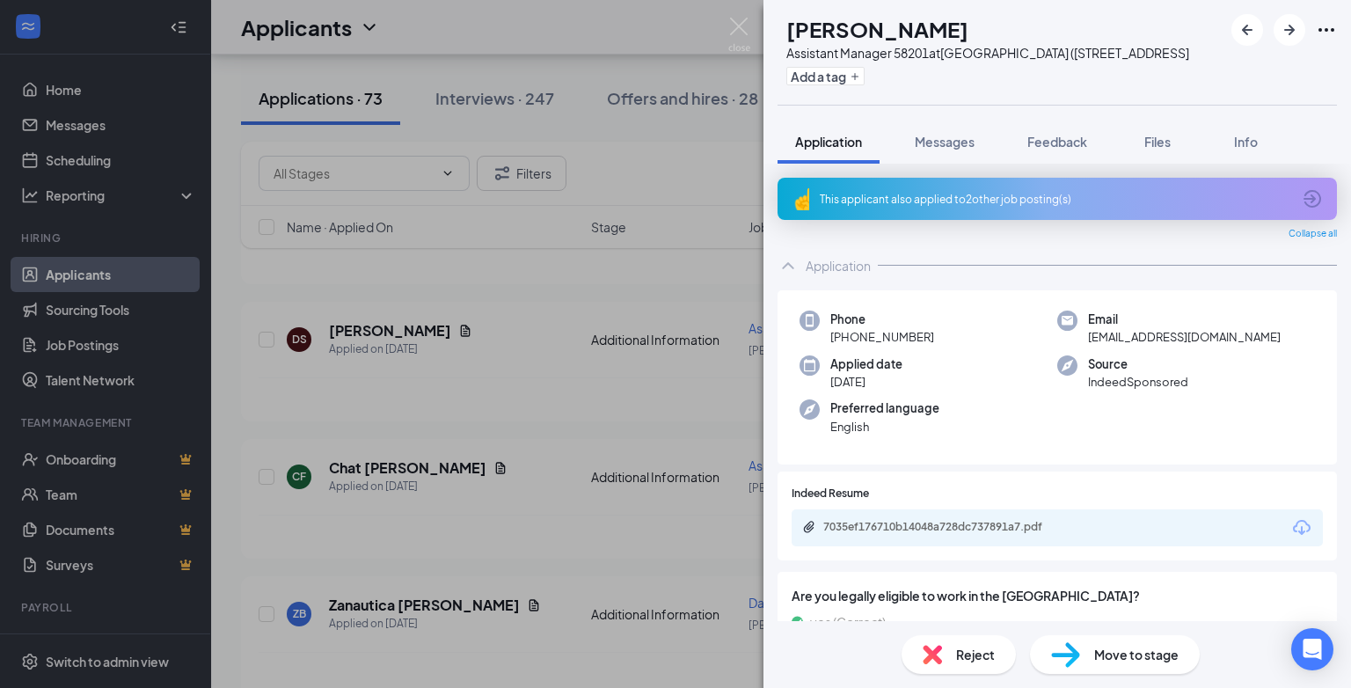
click at [971, 653] on span "Reject" at bounding box center [975, 654] width 39 height 19
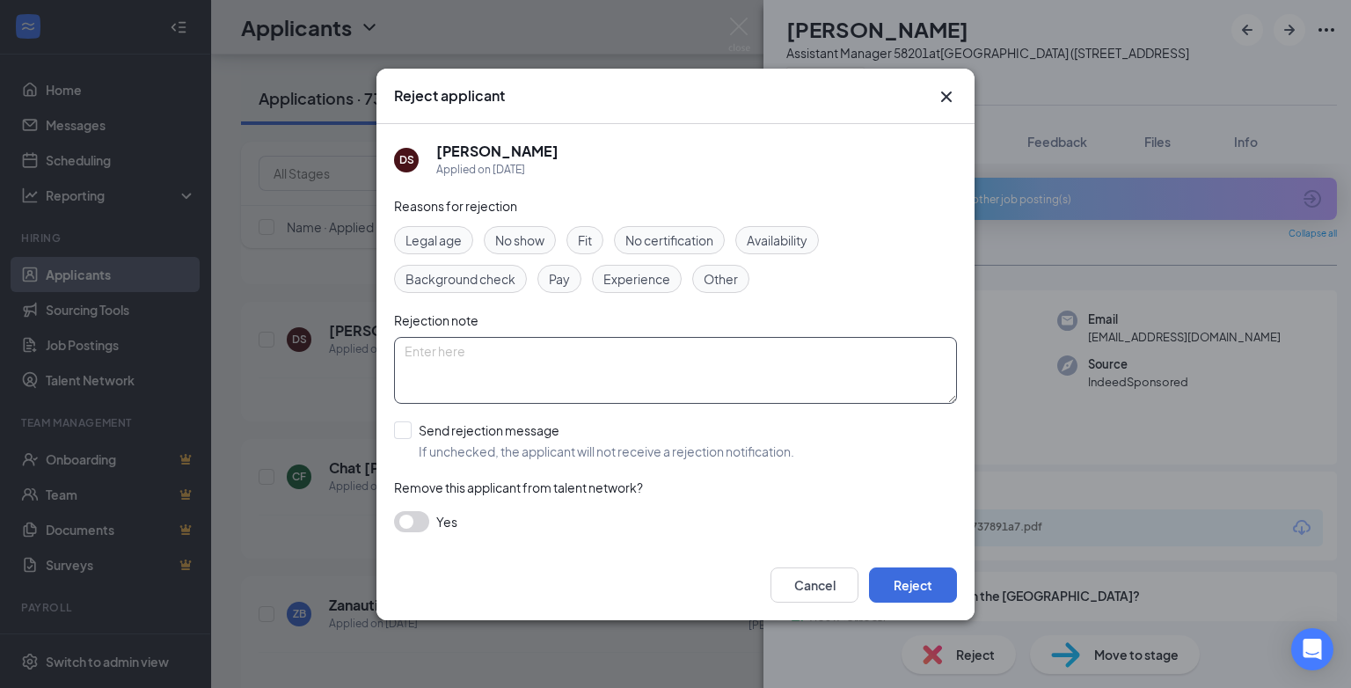
click at [417, 348] on textarea at bounding box center [675, 370] width 563 height 67
paste textarea "position has been filled"
type textarea "position has been filled"
click at [407, 432] on input "Send rejection message If unchecked, the applicant will not receive a rejection…" at bounding box center [594, 440] width 400 height 39
checkbox input "true"
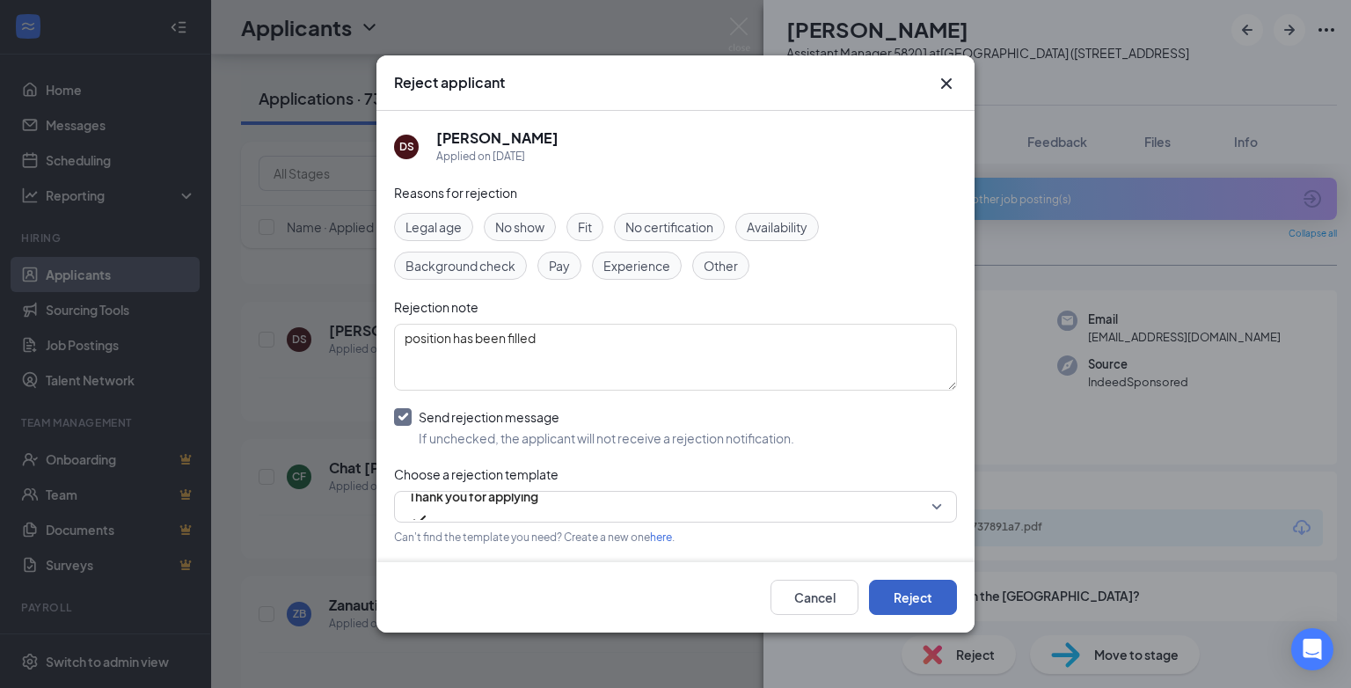
click at [893, 582] on button "Reject" at bounding box center [913, 597] width 88 height 35
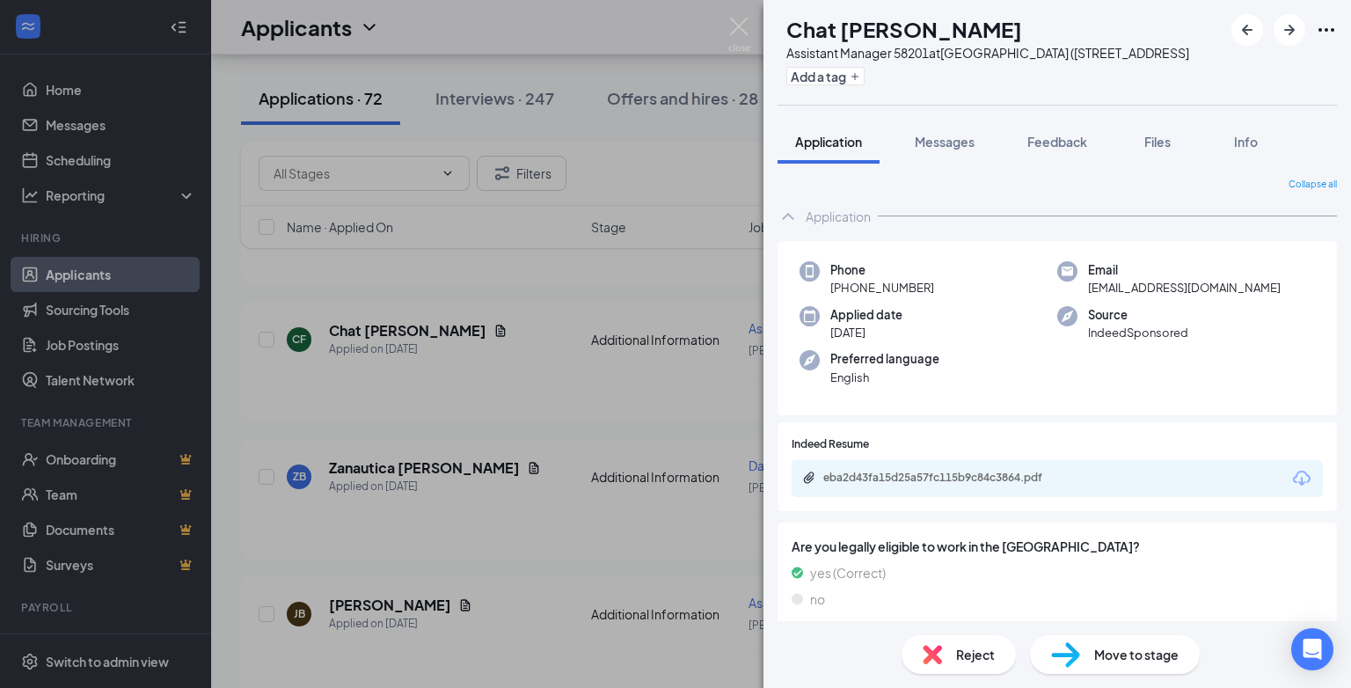
click at [971, 649] on span "Reject" at bounding box center [975, 654] width 39 height 19
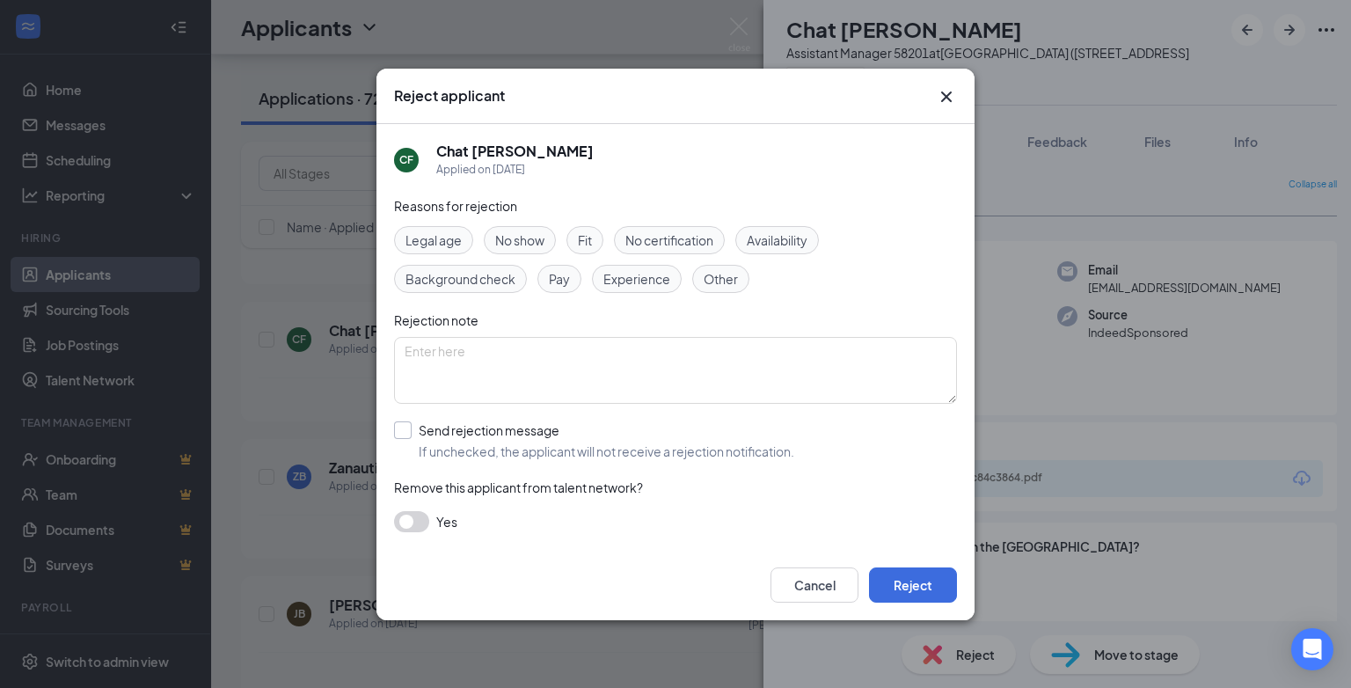
click at [408, 434] on input "Send rejection message If unchecked, the applicant will not receive a rejection…" at bounding box center [594, 440] width 400 height 39
checkbox input "true"
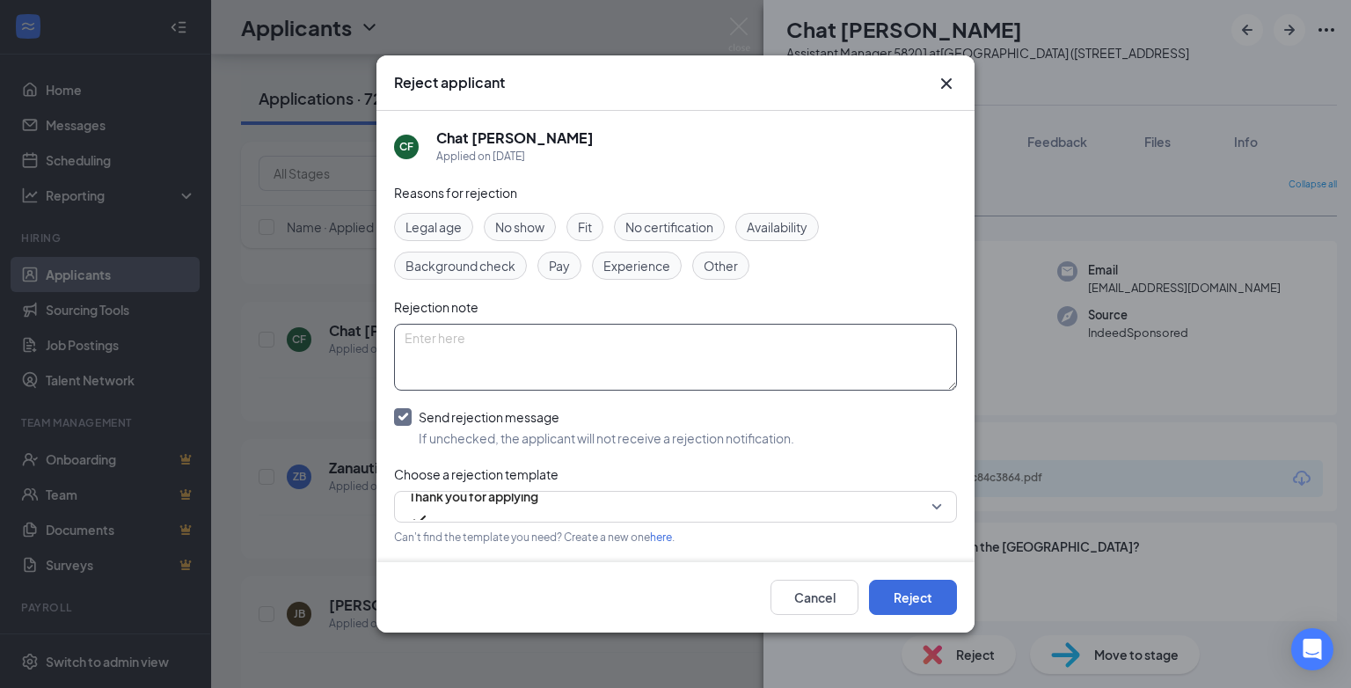
click at [419, 342] on textarea at bounding box center [675, 357] width 563 height 67
paste textarea "position has been filled"
type textarea "position has been filled"
click at [935, 607] on button "Reject" at bounding box center [913, 597] width 88 height 35
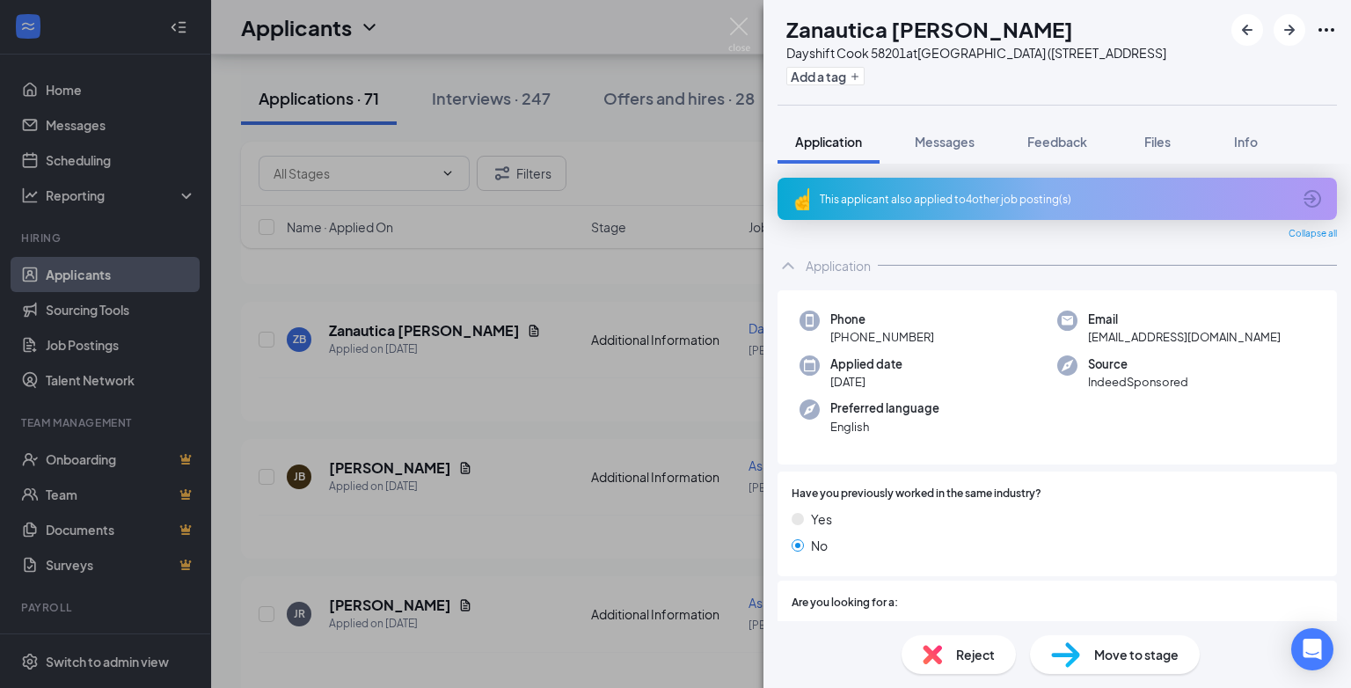
click at [985, 656] on span "Reject" at bounding box center [975, 654] width 39 height 19
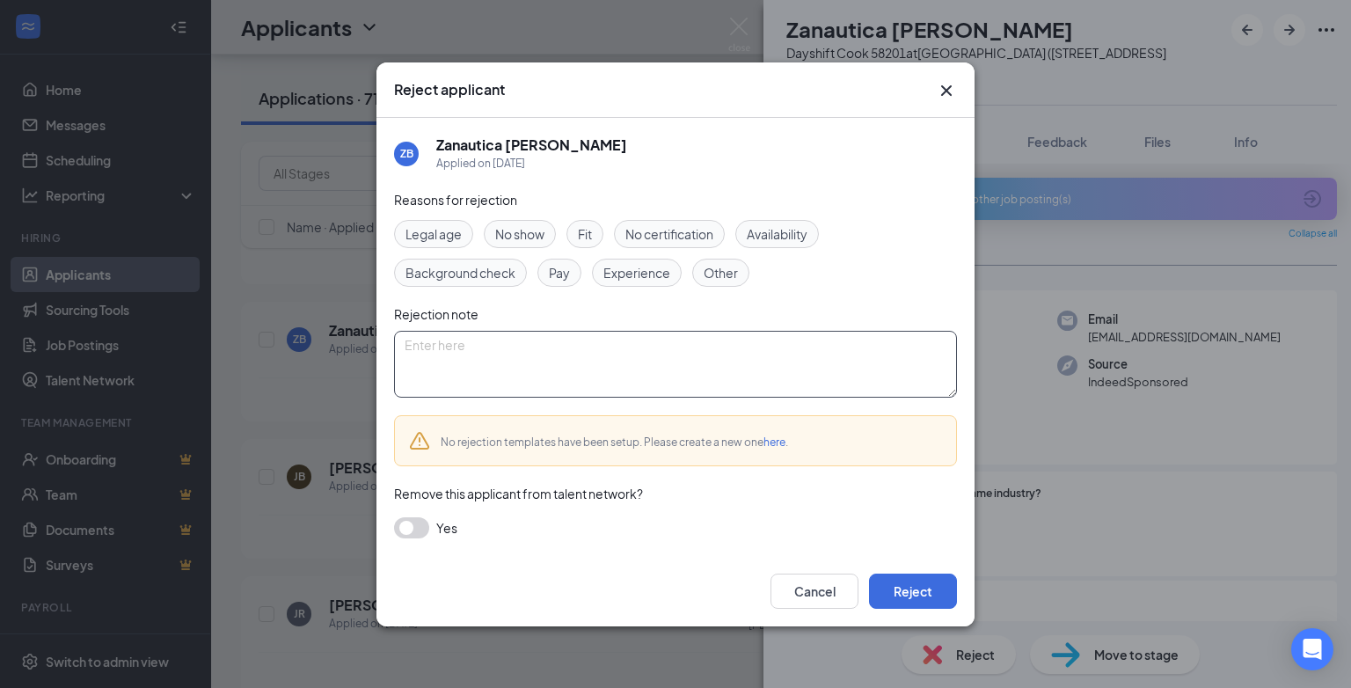
click at [419, 339] on textarea at bounding box center [675, 364] width 563 height 67
paste textarea "position has been filled"
type textarea "position has been filled"
click at [928, 582] on button "Reject" at bounding box center [913, 590] width 88 height 35
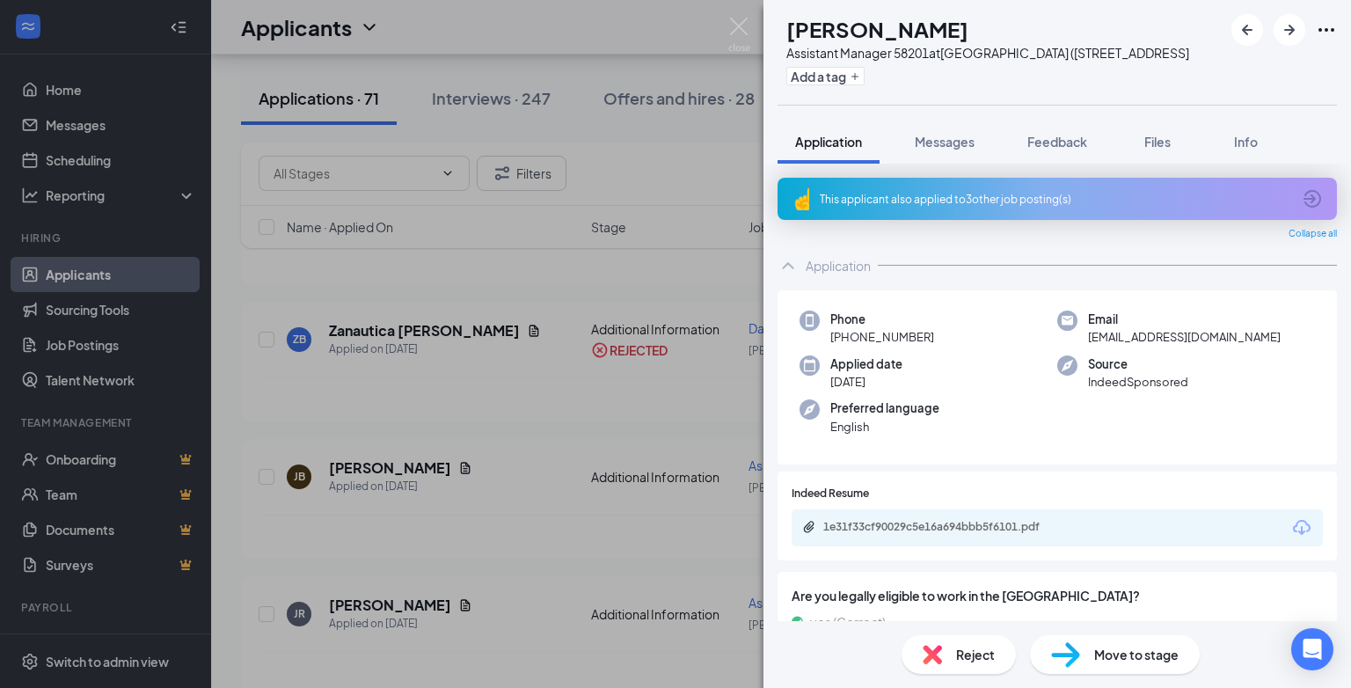
click at [969, 651] on span "Reject" at bounding box center [975, 654] width 39 height 19
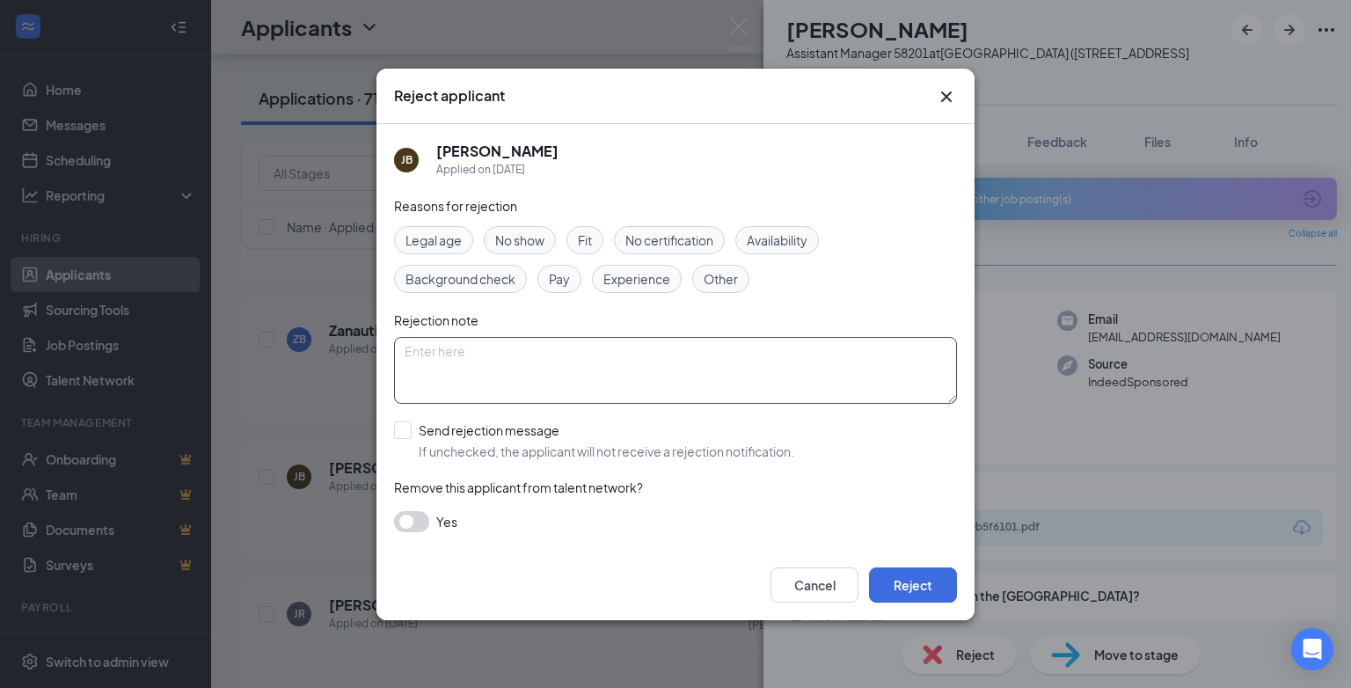
click at [405, 350] on textarea at bounding box center [675, 370] width 563 height 67
paste textarea "position has been filled"
type textarea "position has been filled"
click at [409, 432] on input "Send rejection message If unchecked, the applicant will not receive a rejection…" at bounding box center [594, 440] width 400 height 39
checkbox input "true"
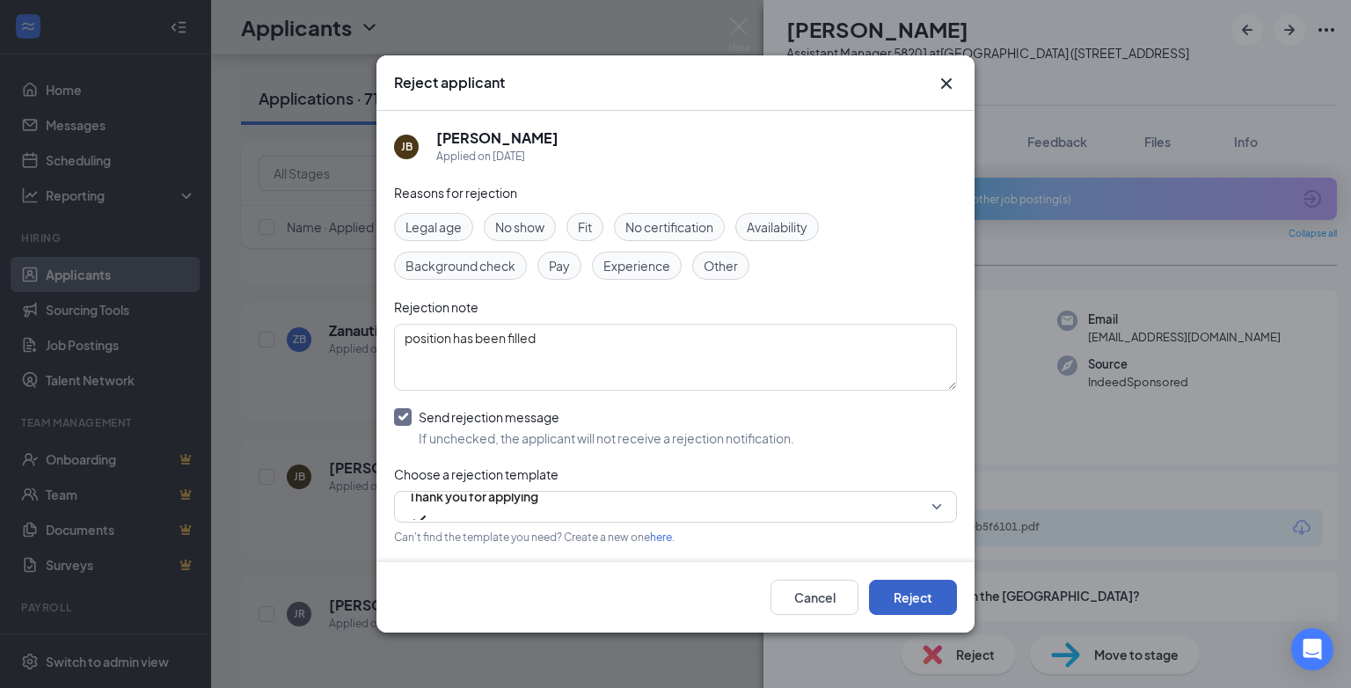
click at [916, 605] on button "Reject" at bounding box center [913, 597] width 88 height 35
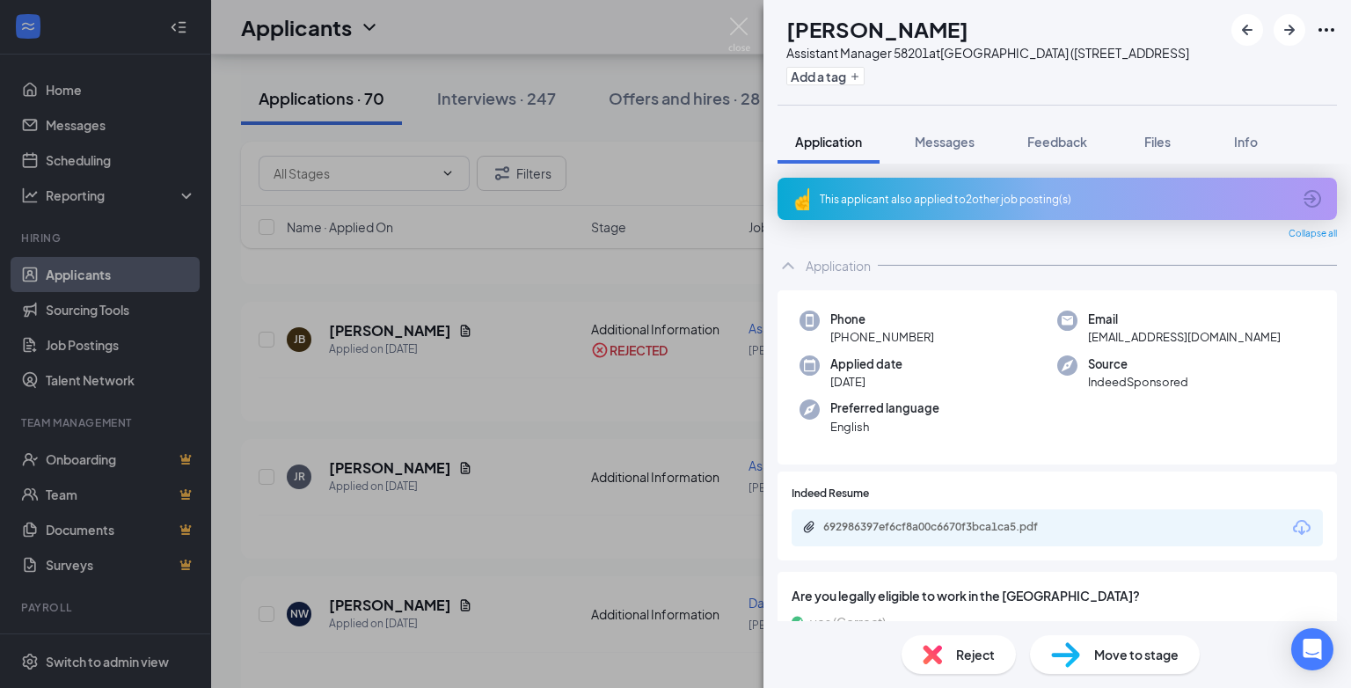
click at [977, 663] on span "Reject" at bounding box center [975, 654] width 39 height 19
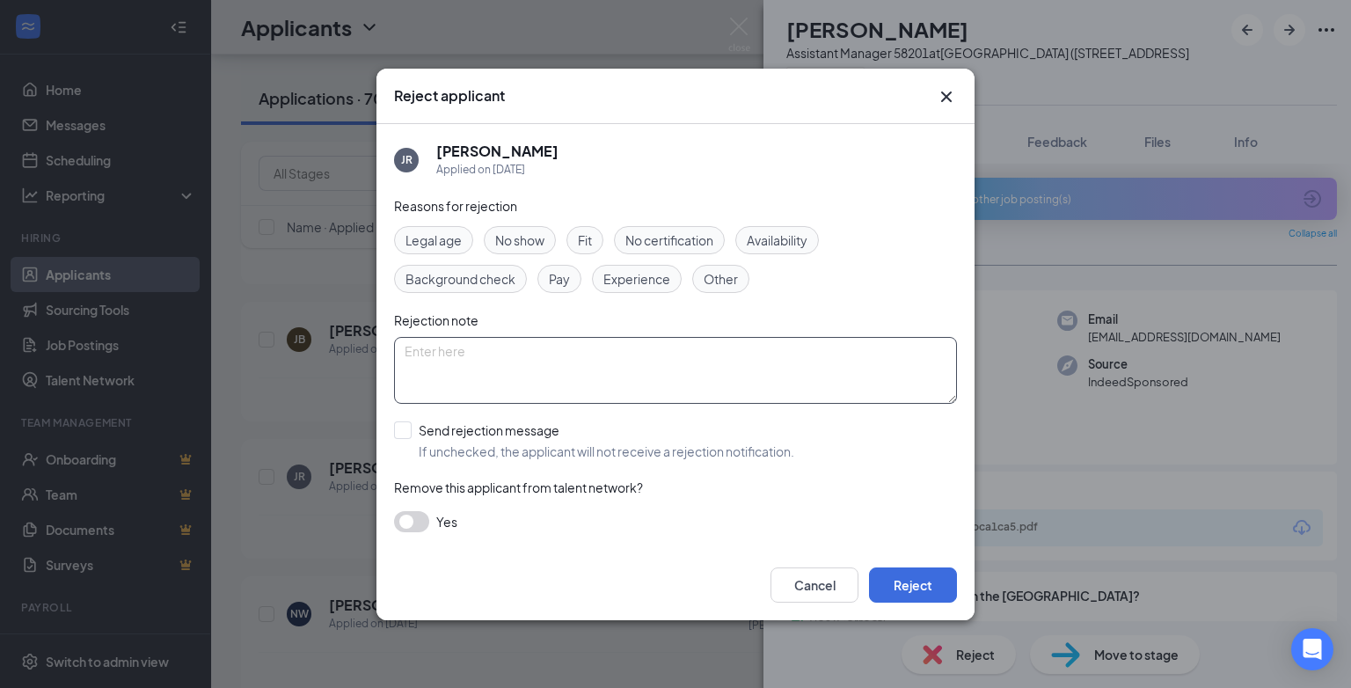
click at [434, 368] on textarea at bounding box center [675, 370] width 563 height 67
paste textarea "position has been filled"
type textarea "position has been filled"
click at [407, 434] on input "Send rejection message If unchecked, the applicant will not receive a rejection…" at bounding box center [594, 440] width 400 height 39
checkbox input "true"
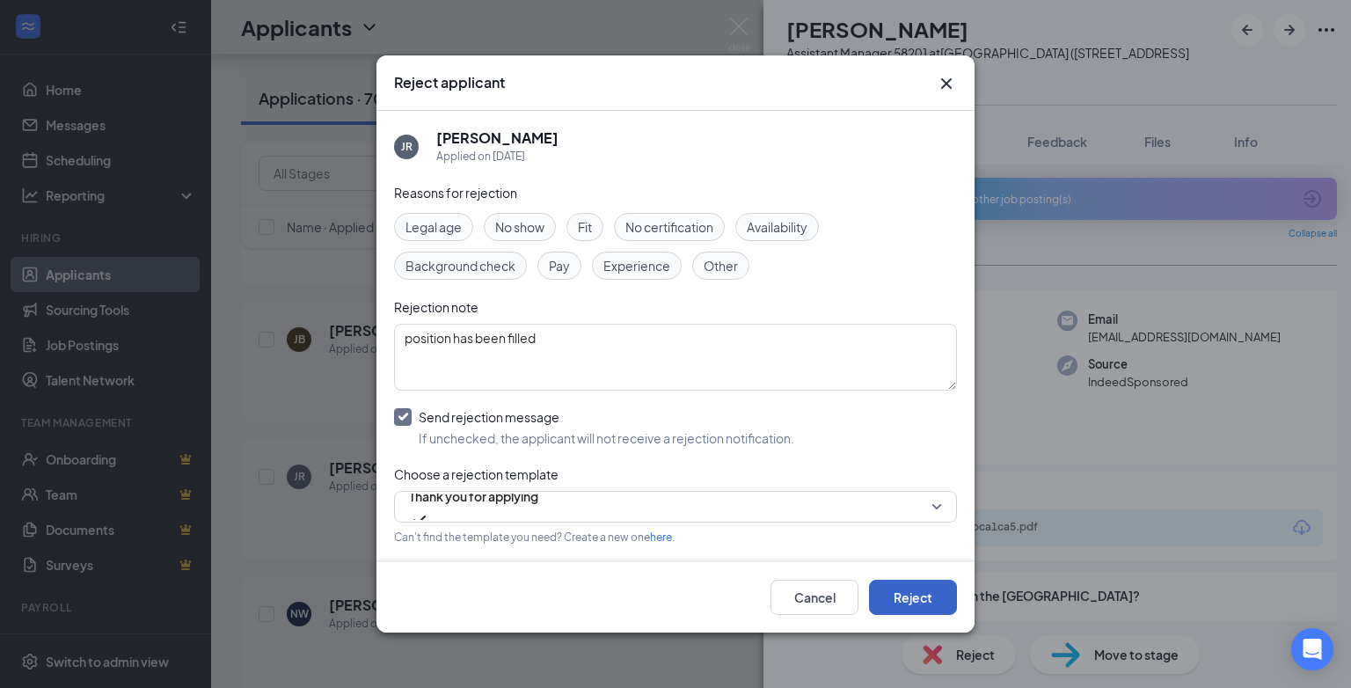
click at [920, 607] on button "Reject" at bounding box center [913, 597] width 88 height 35
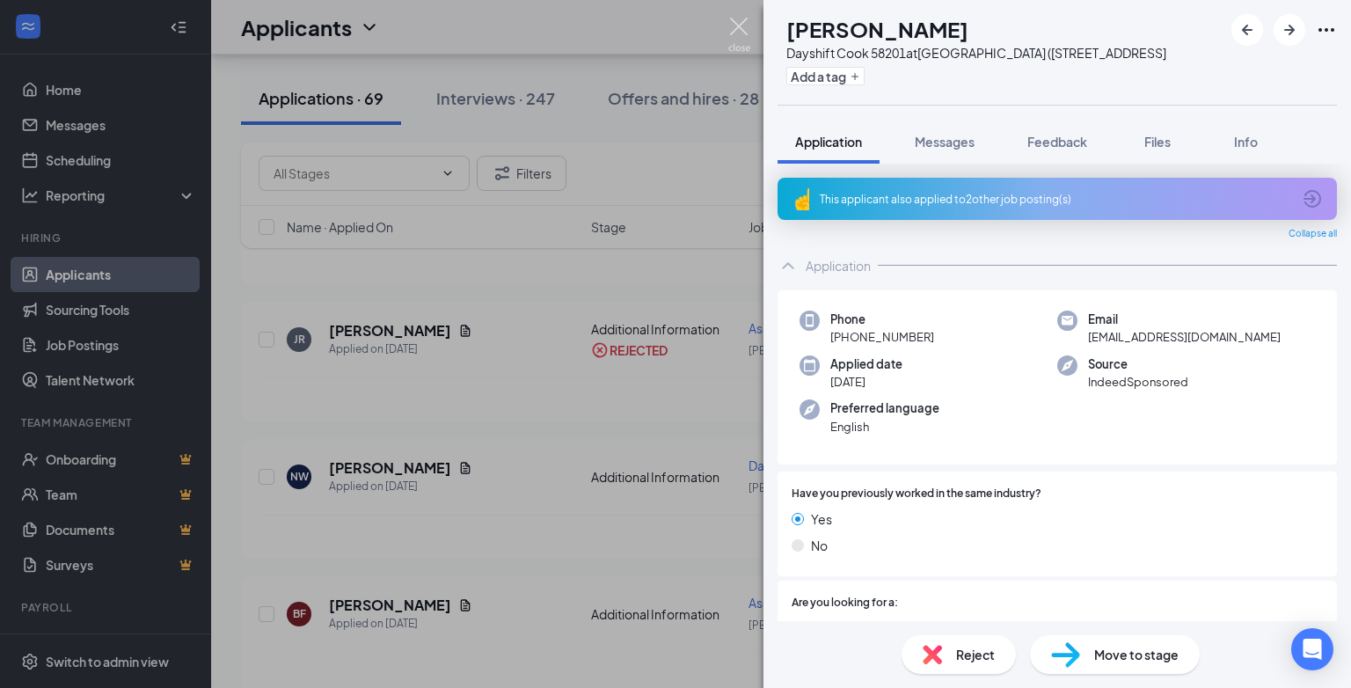
click at [739, 33] on img at bounding box center [739, 35] width 22 height 34
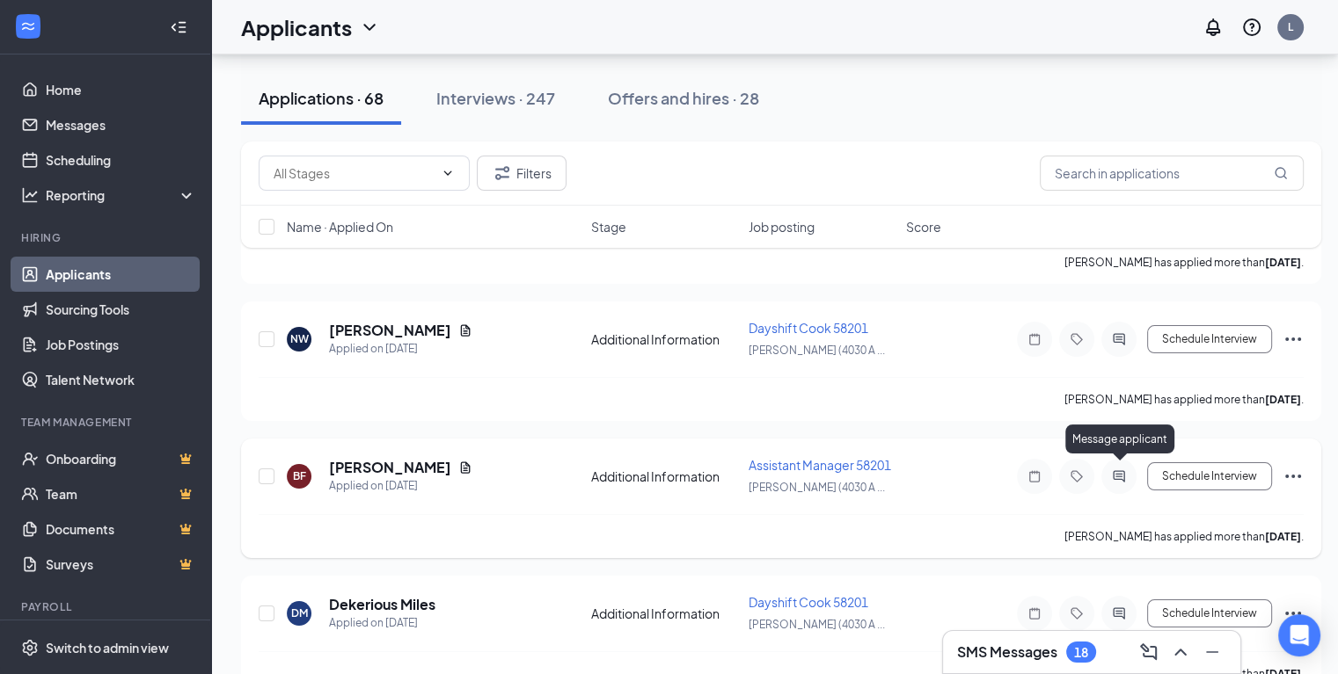
click at [1119, 470] on icon "ActiveChat" at bounding box center [1118, 477] width 21 height 14
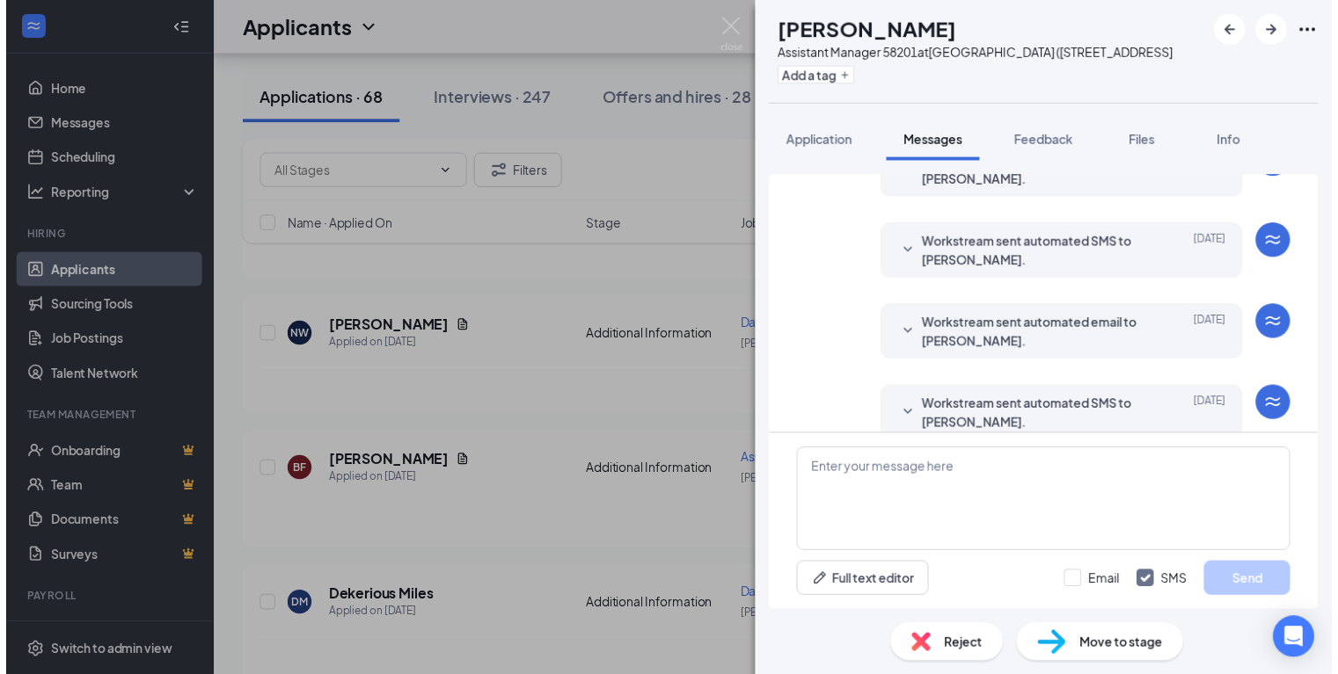
scroll to position [283, 0]
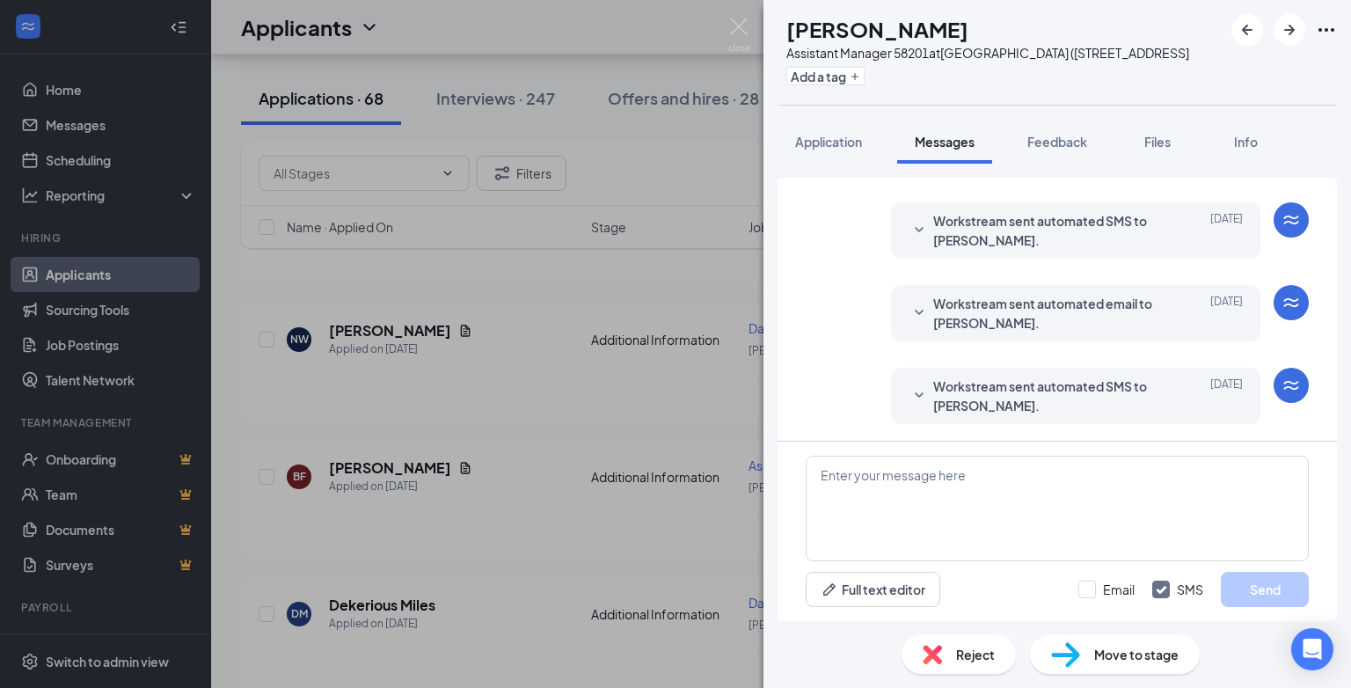
click at [950, 649] on div "Reject" at bounding box center [958, 654] width 114 height 39
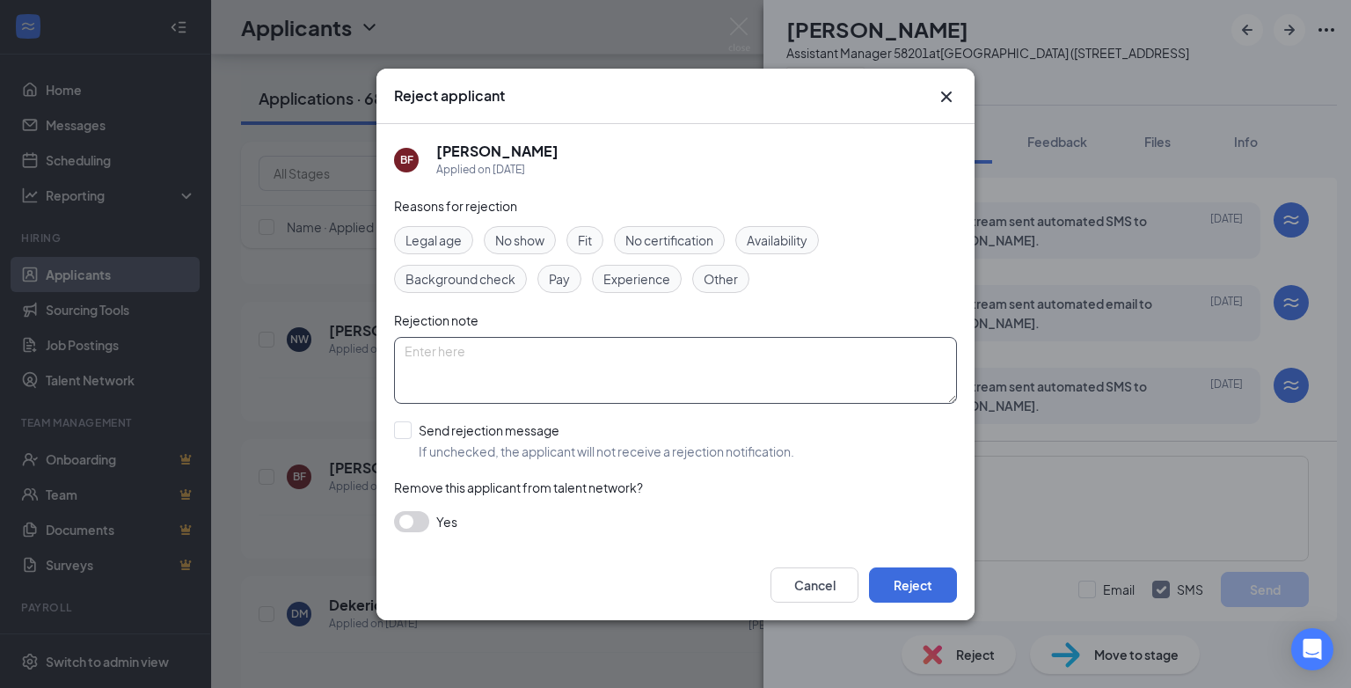
click at [431, 358] on textarea at bounding box center [675, 370] width 563 height 67
paste textarea "position has been filled"
type textarea "position has been filled"
click at [396, 434] on input "Send rejection message If unchecked, the applicant will not receive a rejection…" at bounding box center [594, 440] width 400 height 39
checkbox input "true"
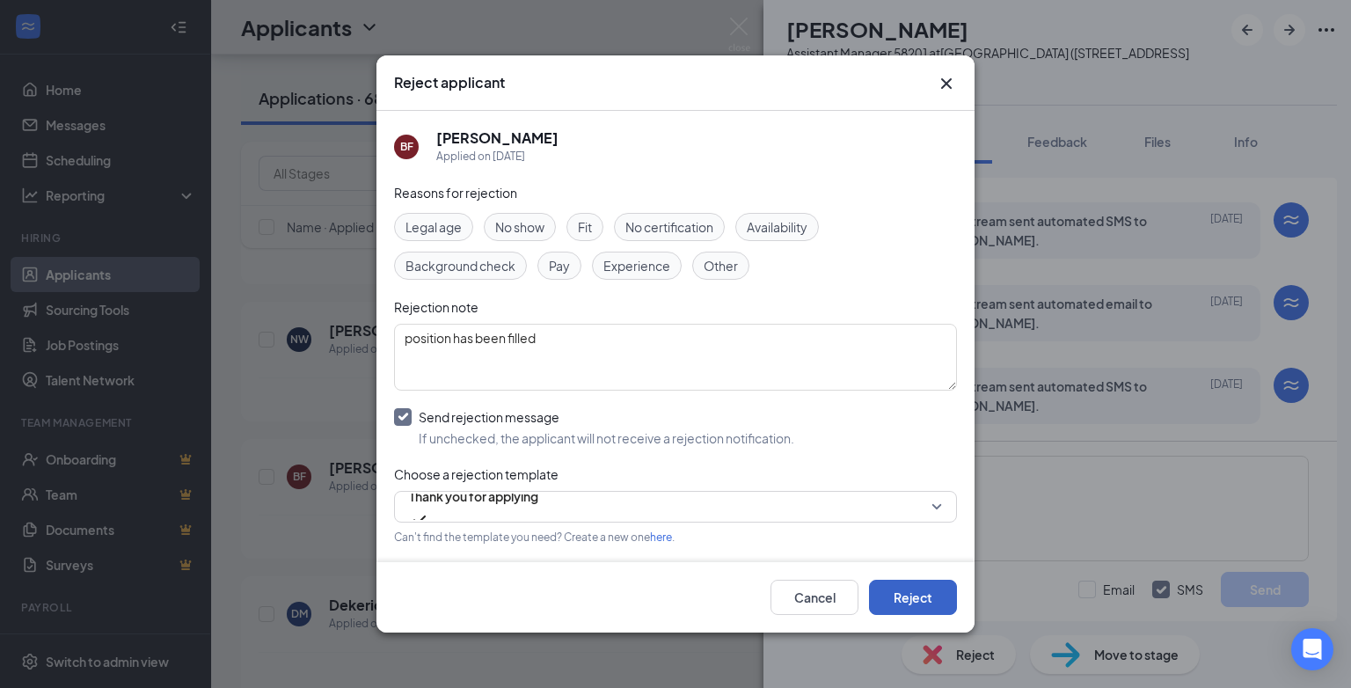
click at [912, 599] on button "Reject" at bounding box center [913, 597] width 88 height 35
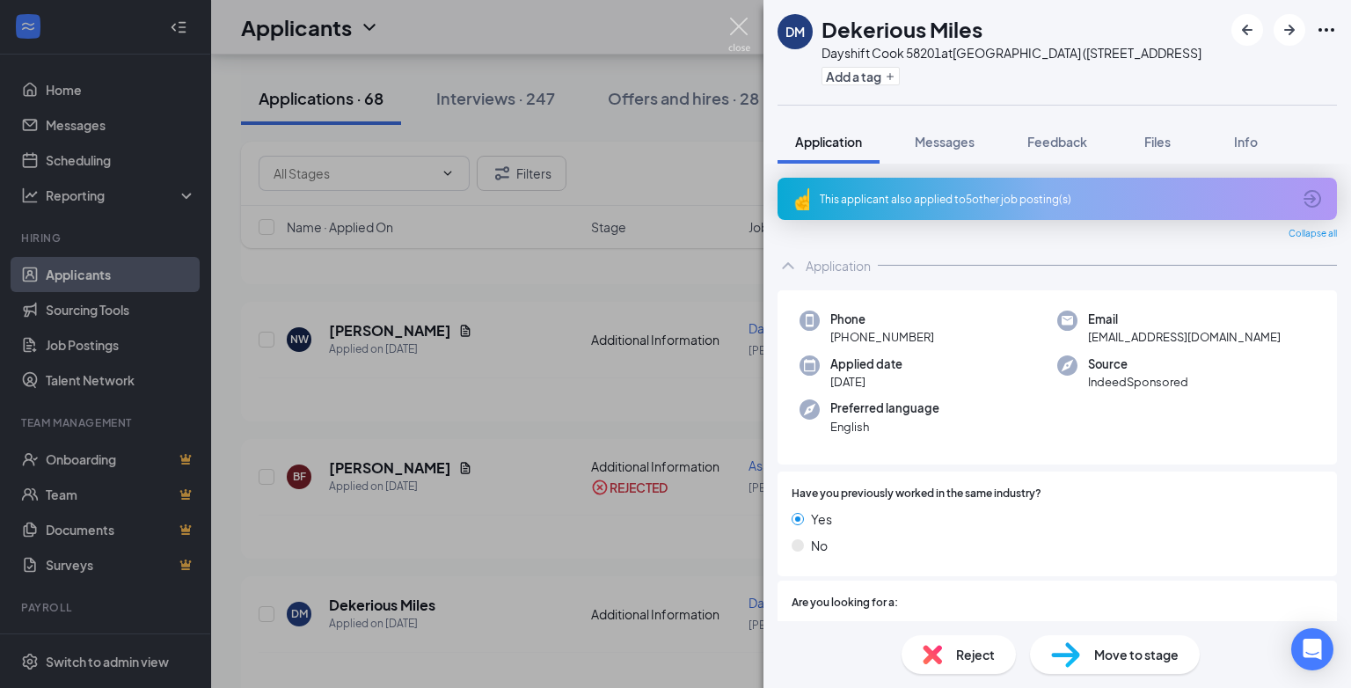
click at [734, 22] on img at bounding box center [739, 35] width 22 height 34
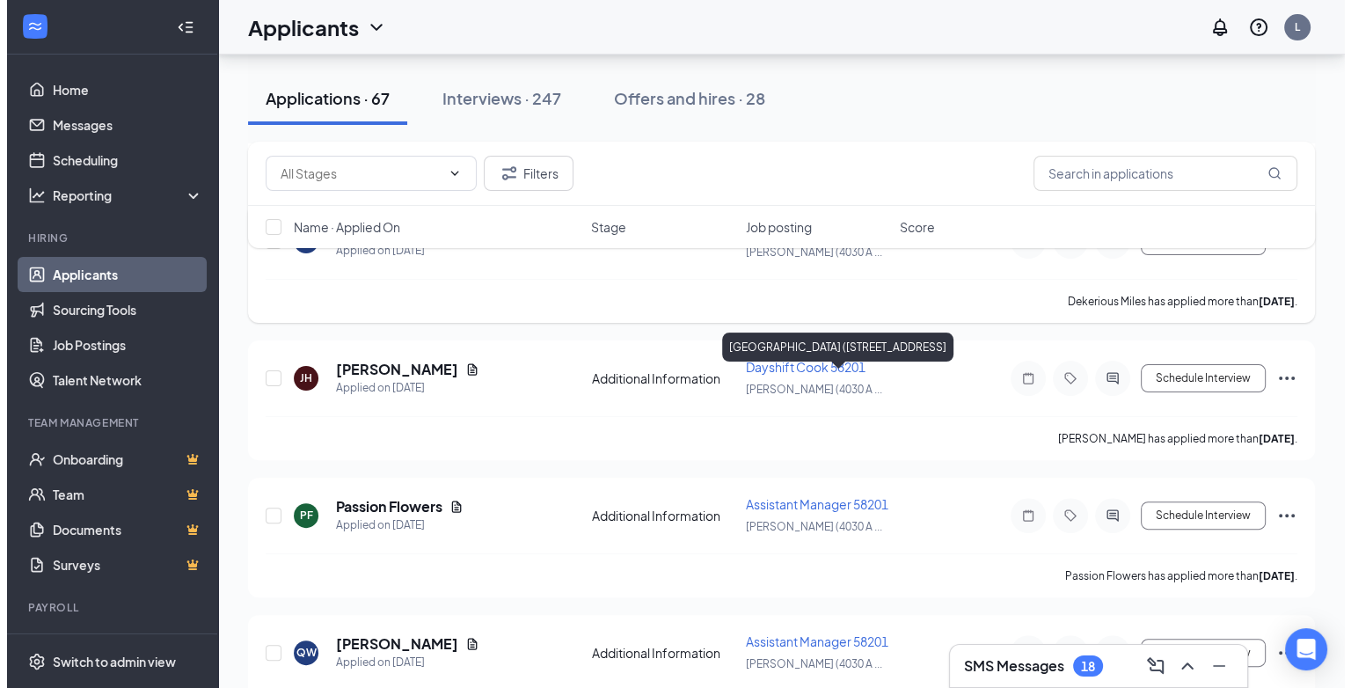
scroll to position [440, 0]
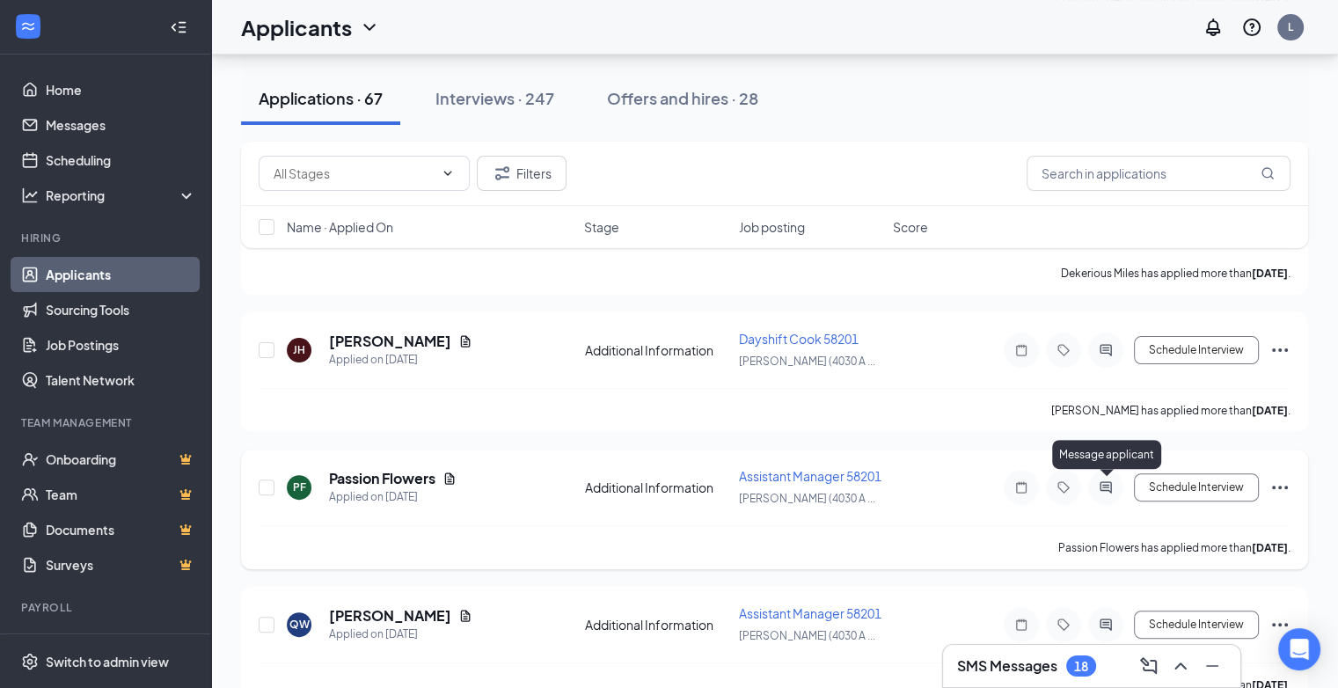
click at [1106, 482] on icon "ActiveChat" at bounding box center [1105, 487] width 21 height 14
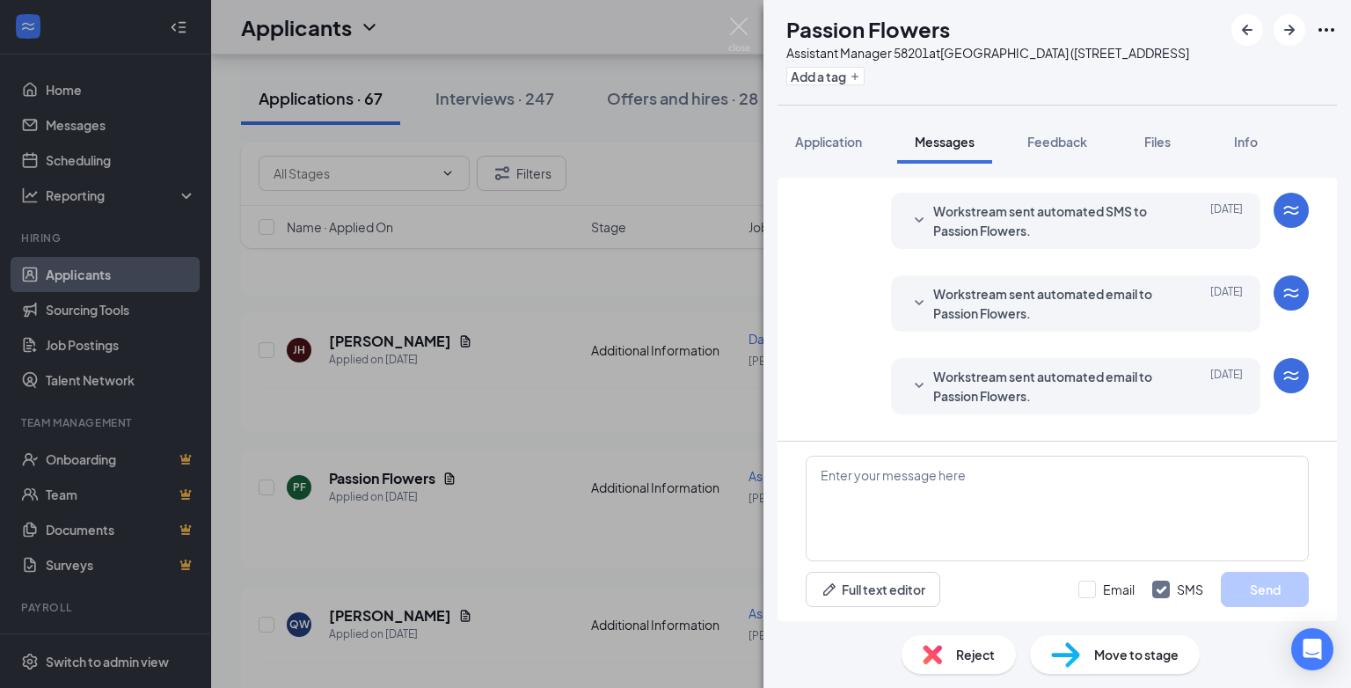
scroll to position [283, 0]
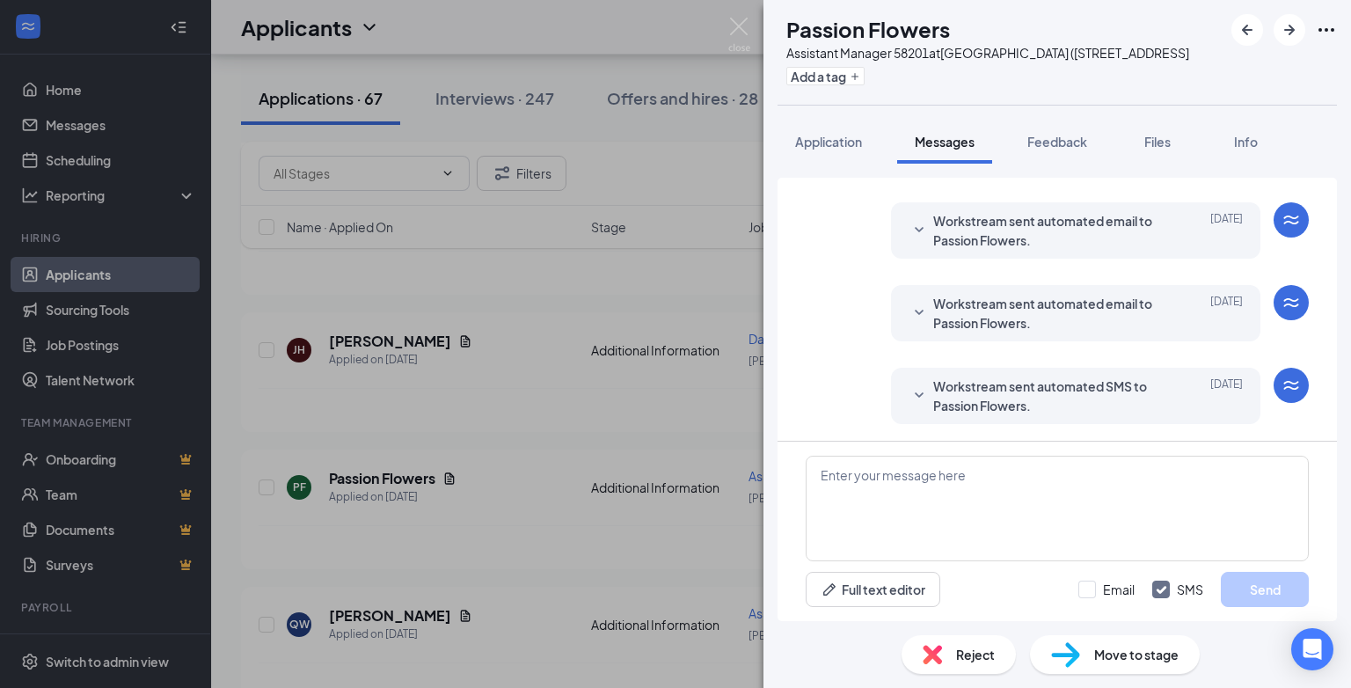
click at [947, 646] on div "Reject" at bounding box center [958, 654] width 114 height 39
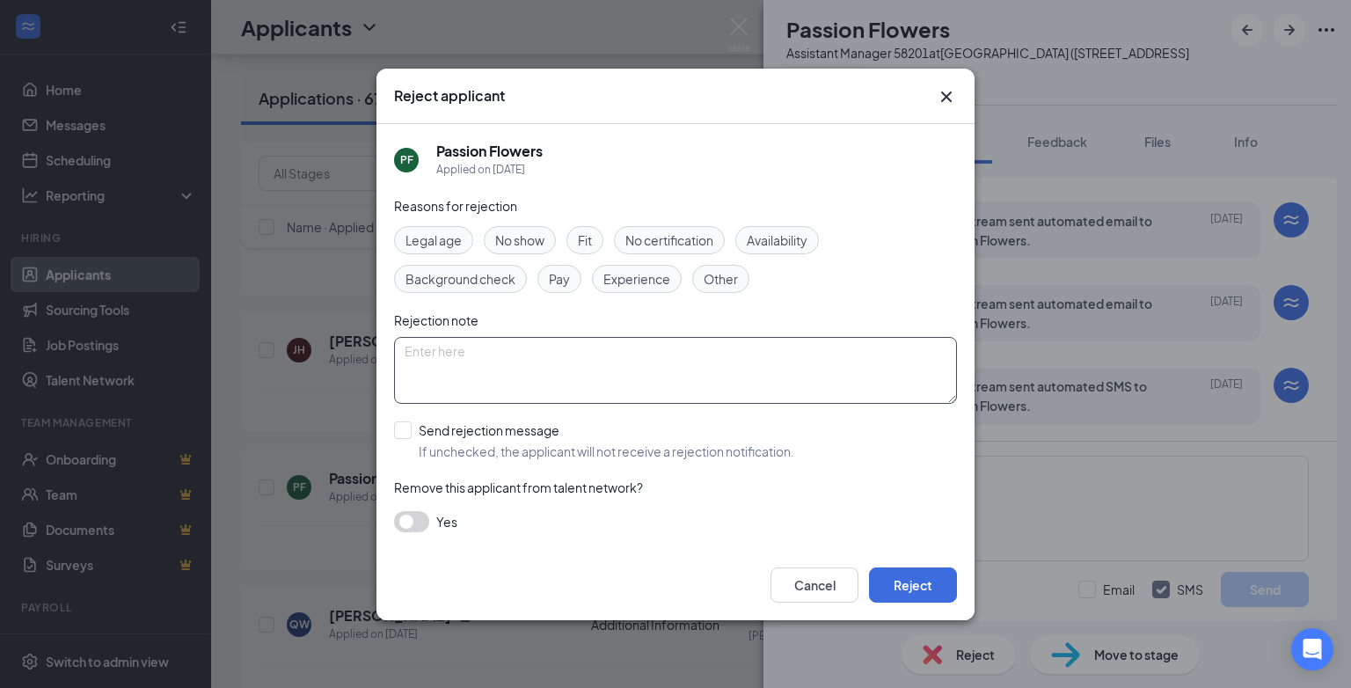
click at [419, 348] on textarea at bounding box center [675, 370] width 563 height 67
paste textarea "position has been filled"
type textarea "position has been filled"
click at [405, 436] on input "Send rejection message If unchecked, the applicant will not receive a rejection…" at bounding box center [594, 440] width 400 height 39
checkbox input "true"
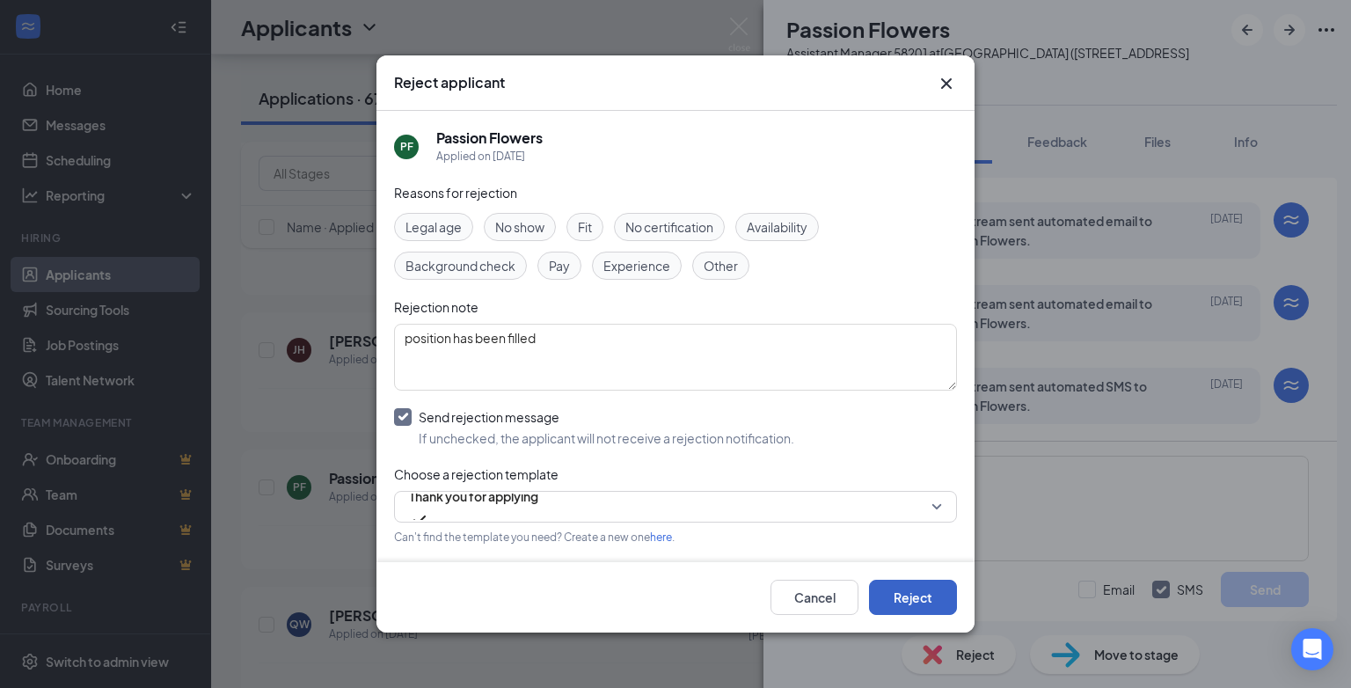
click at [925, 603] on button "Reject" at bounding box center [913, 597] width 88 height 35
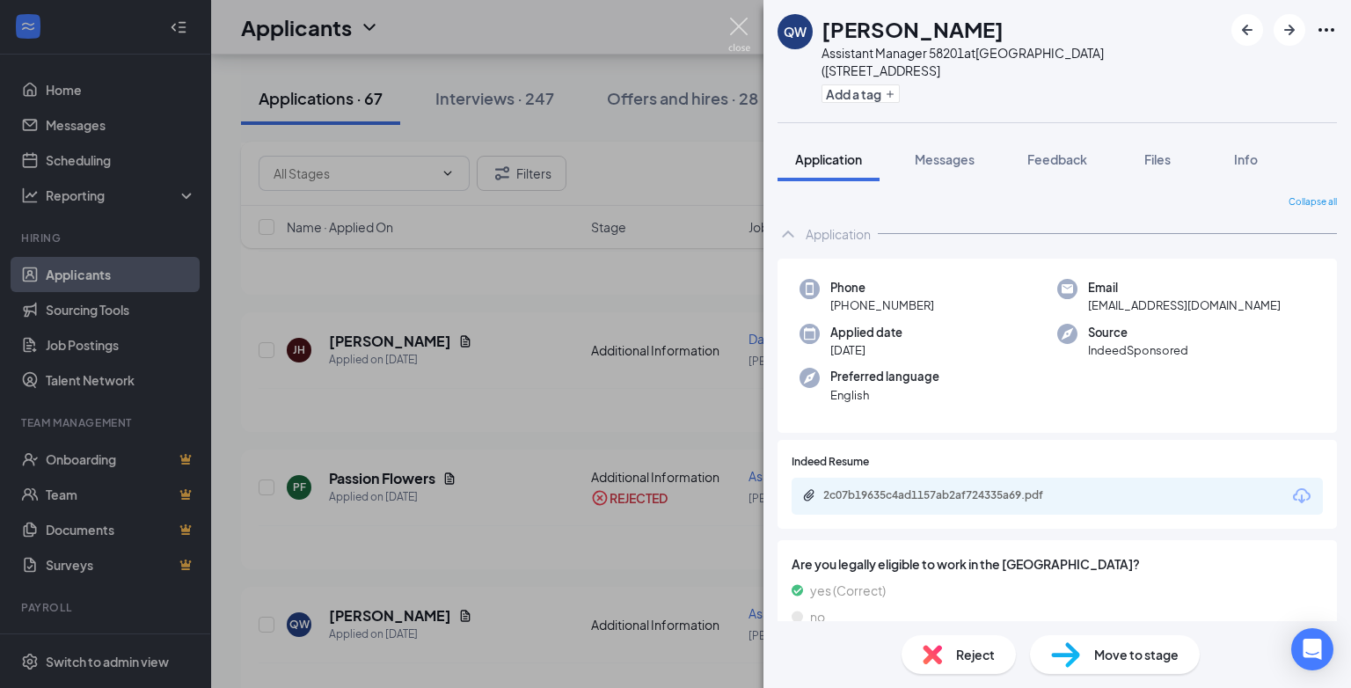
click at [736, 28] on img at bounding box center [739, 35] width 22 height 34
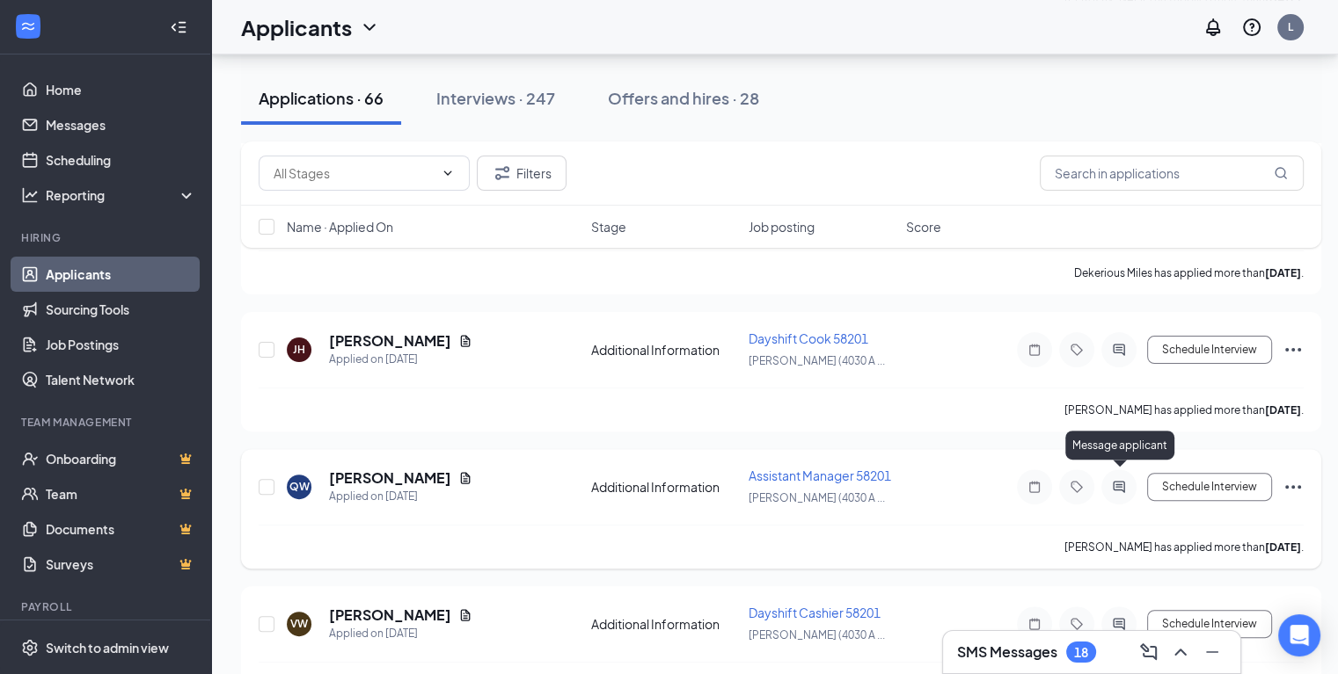
click at [1117, 481] on icon "ActiveChat" at bounding box center [1117, 486] width 11 height 11
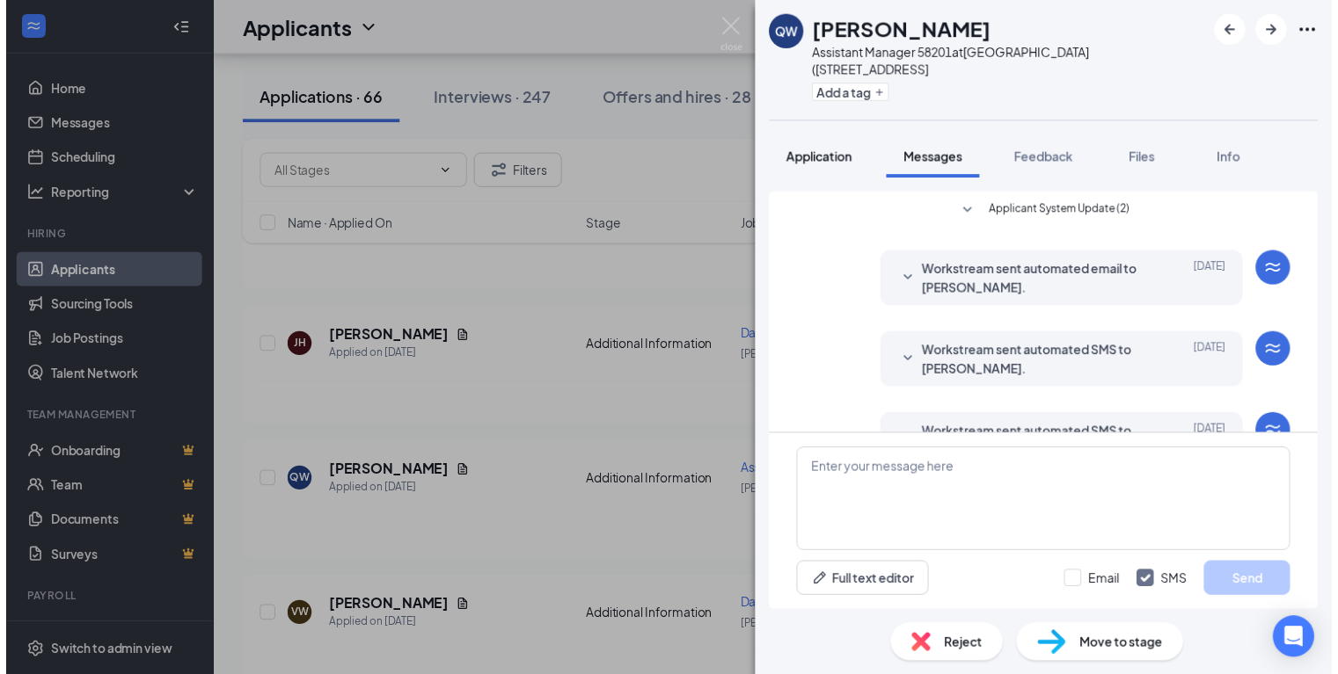
scroll to position [283, 0]
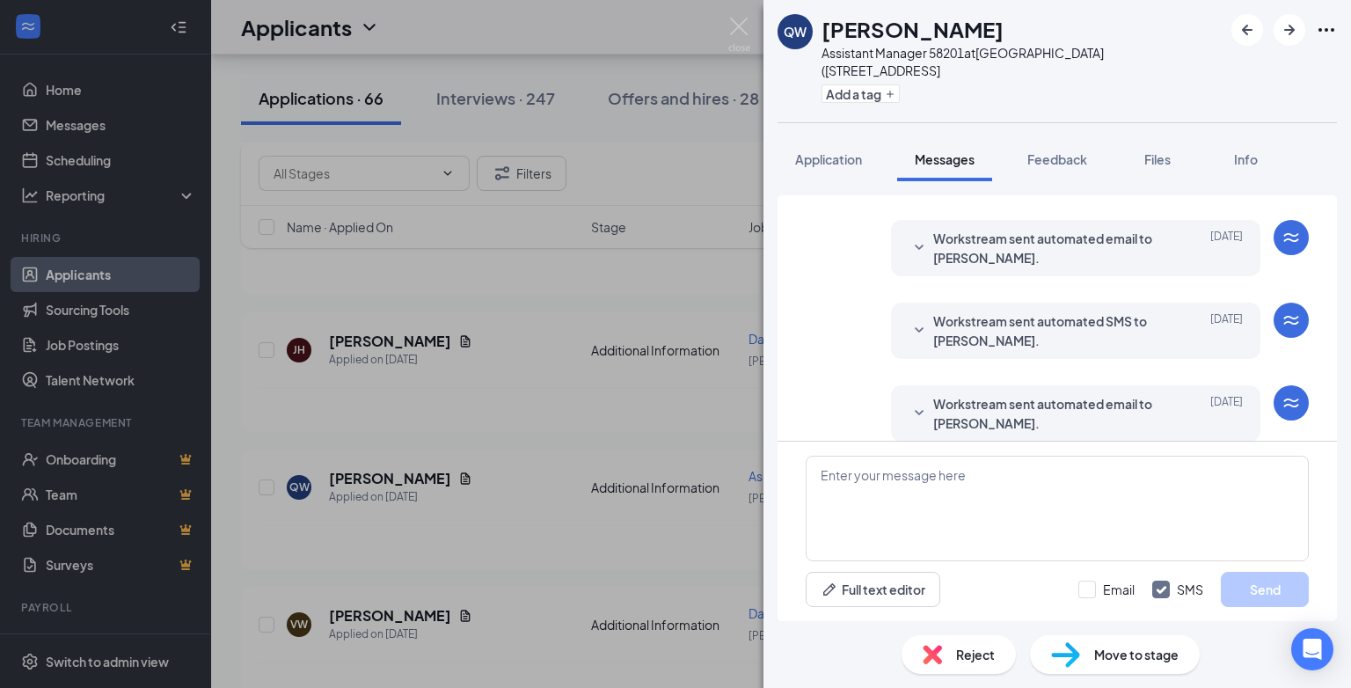
click at [964, 652] on span "Reject" at bounding box center [975, 654] width 39 height 19
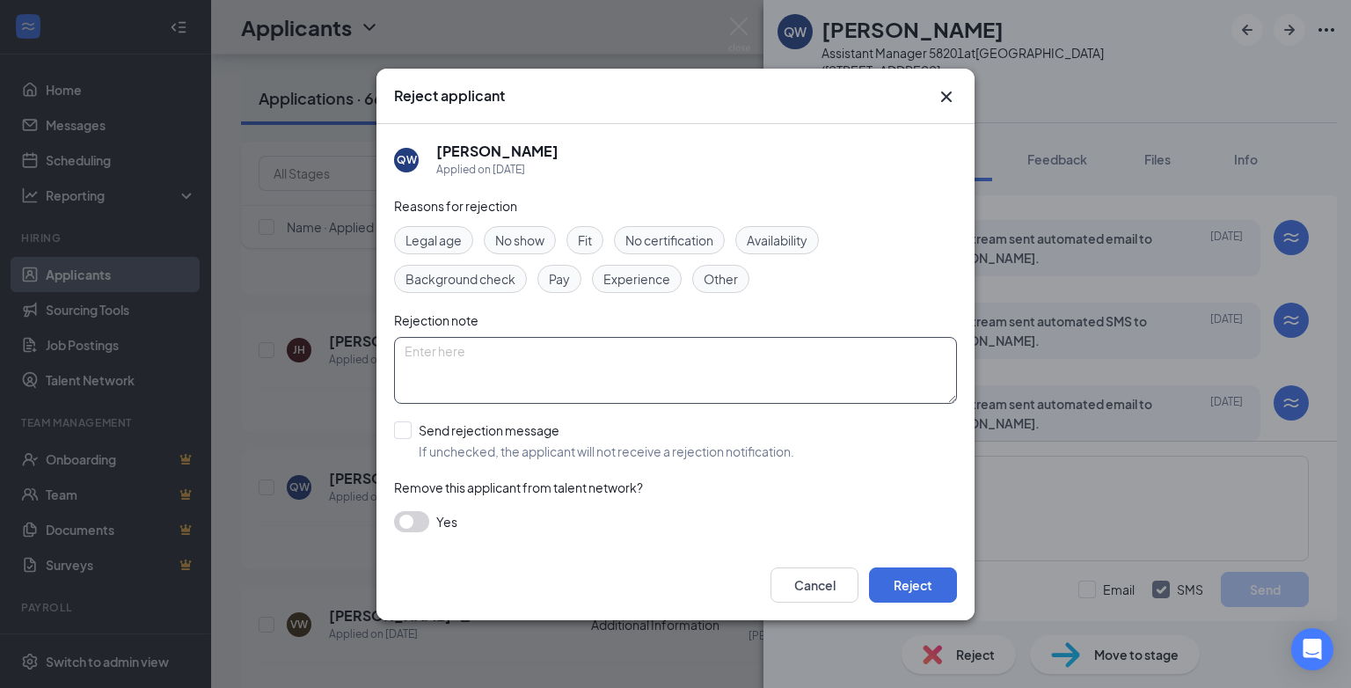
click at [448, 345] on textarea at bounding box center [675, 370] width 563 height 67
paste textarea "position has been filled"
type textarea "position has been filled"
click at [405, 430] on input "Send rejection message If unchecked, the applicant will not receive a rejection…" at bounding box center [594, 440] width 400 height 39
checkbox input "true"
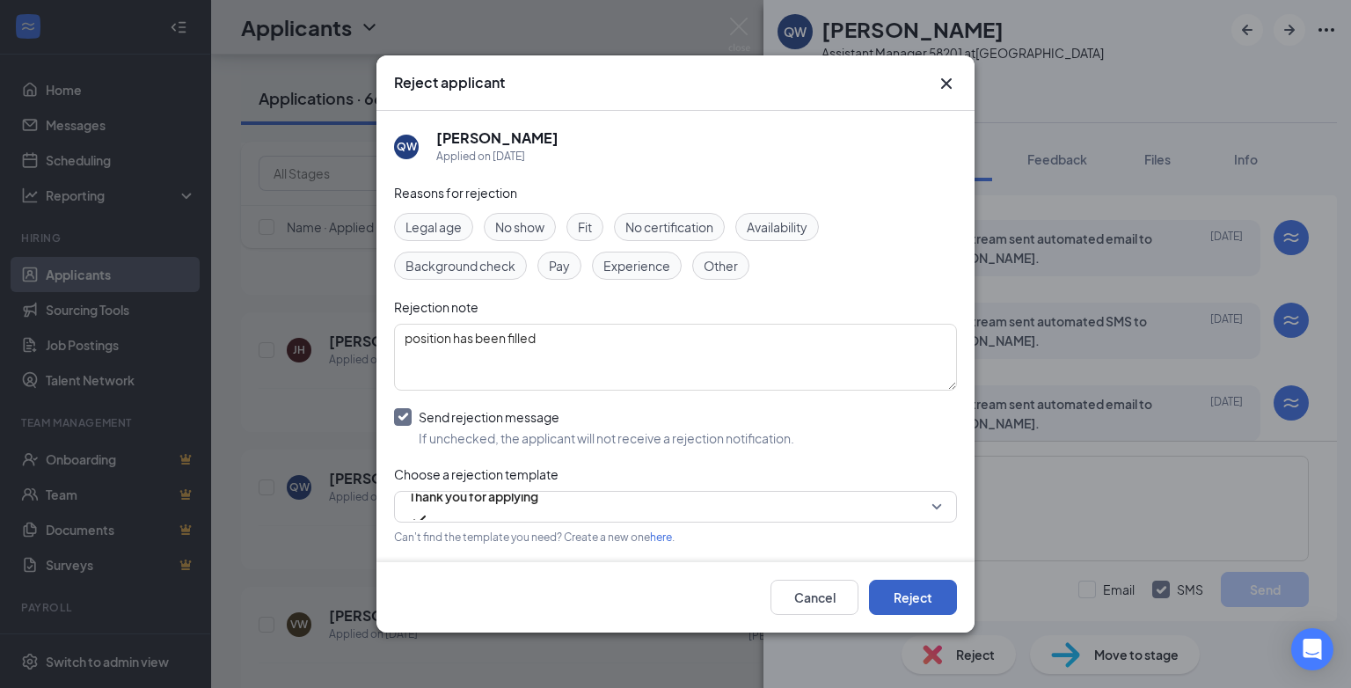
click at [916, 603] on button "Reject" at bounding box center [913, 597] width 88 height 35
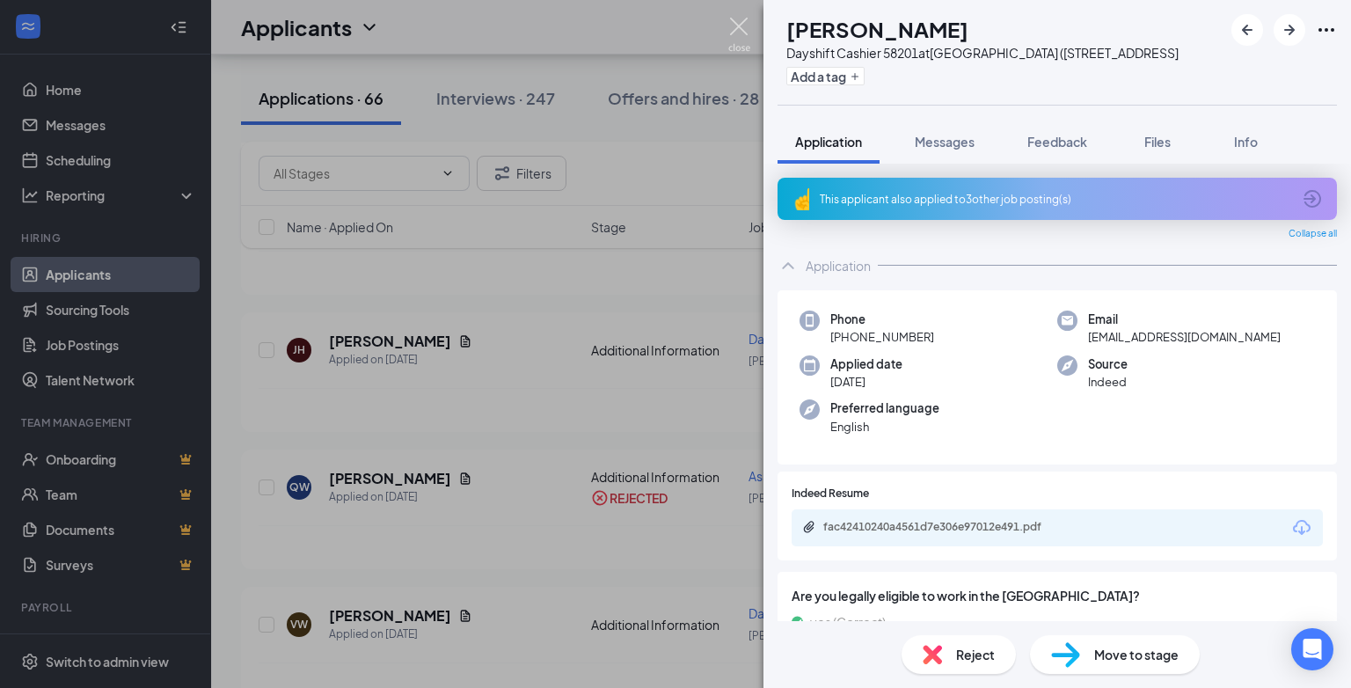
click at [740, 19] on img at bounding box center [739, 35] width 22 height 34
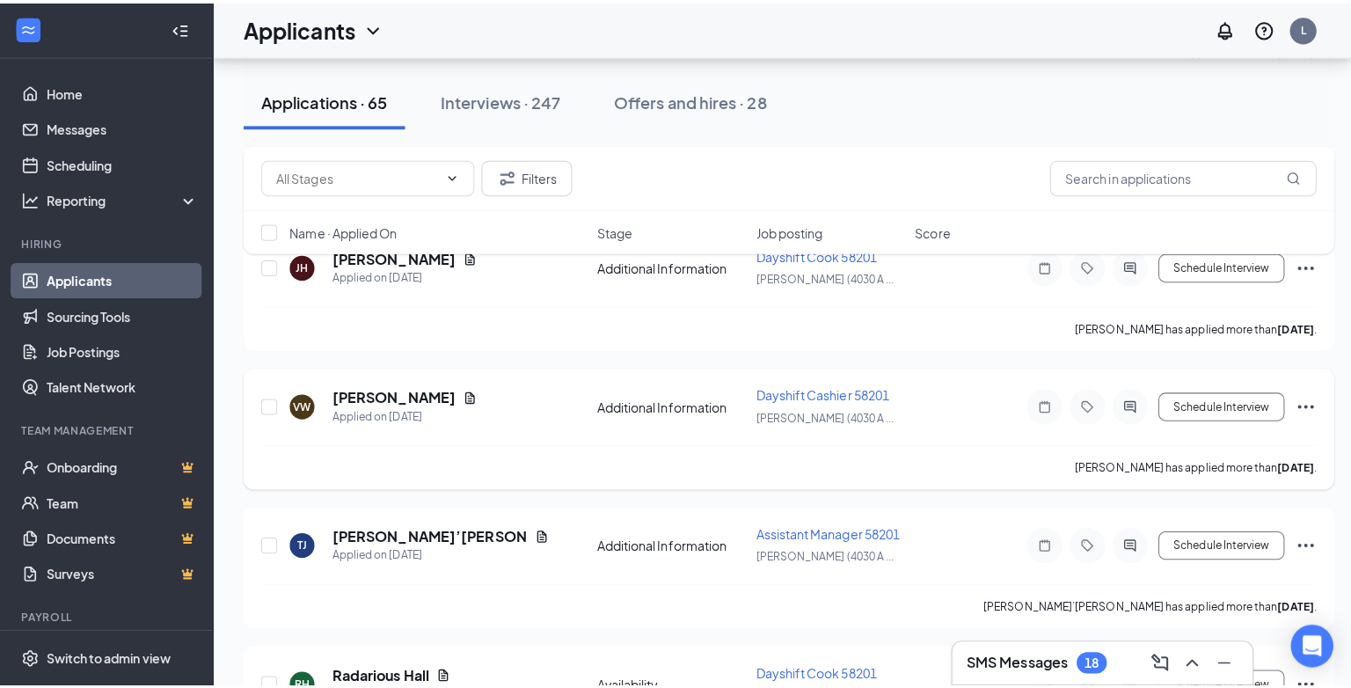
scroll to position [616, 0]
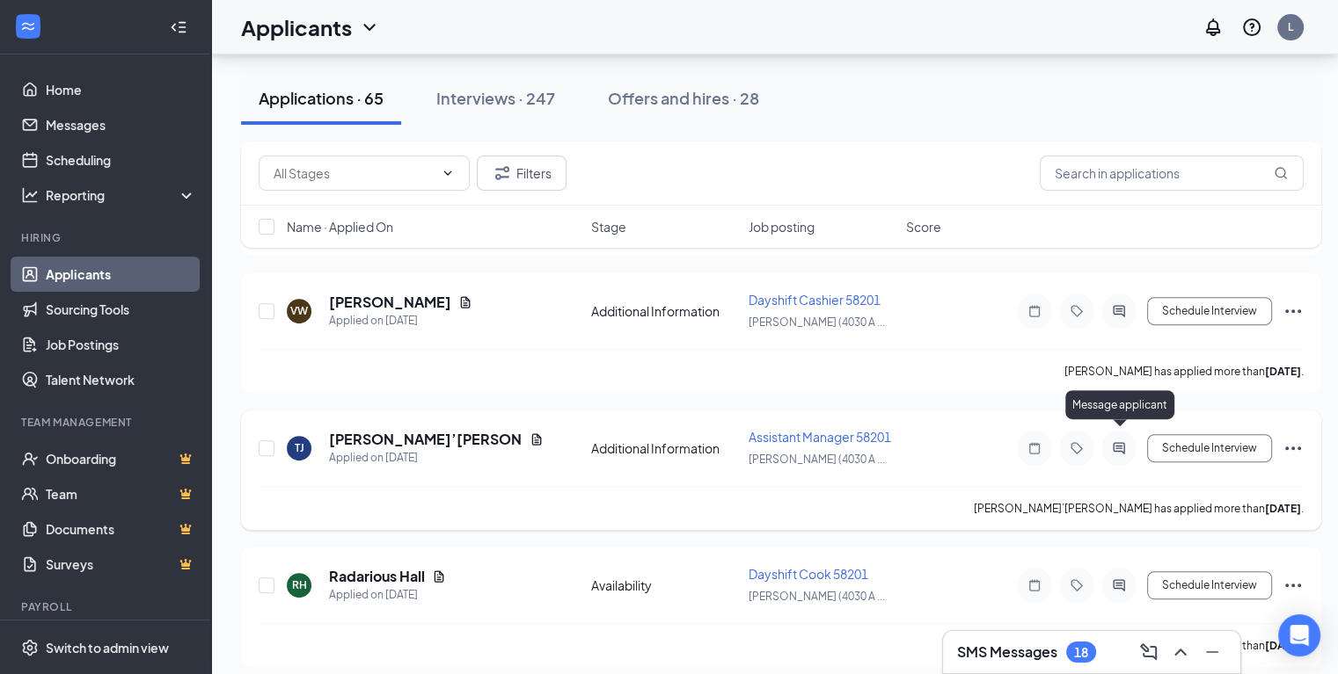
click at [1122, 441] on icon "ActiveChat" at bounding box center [1118, 448] width 21 height 14
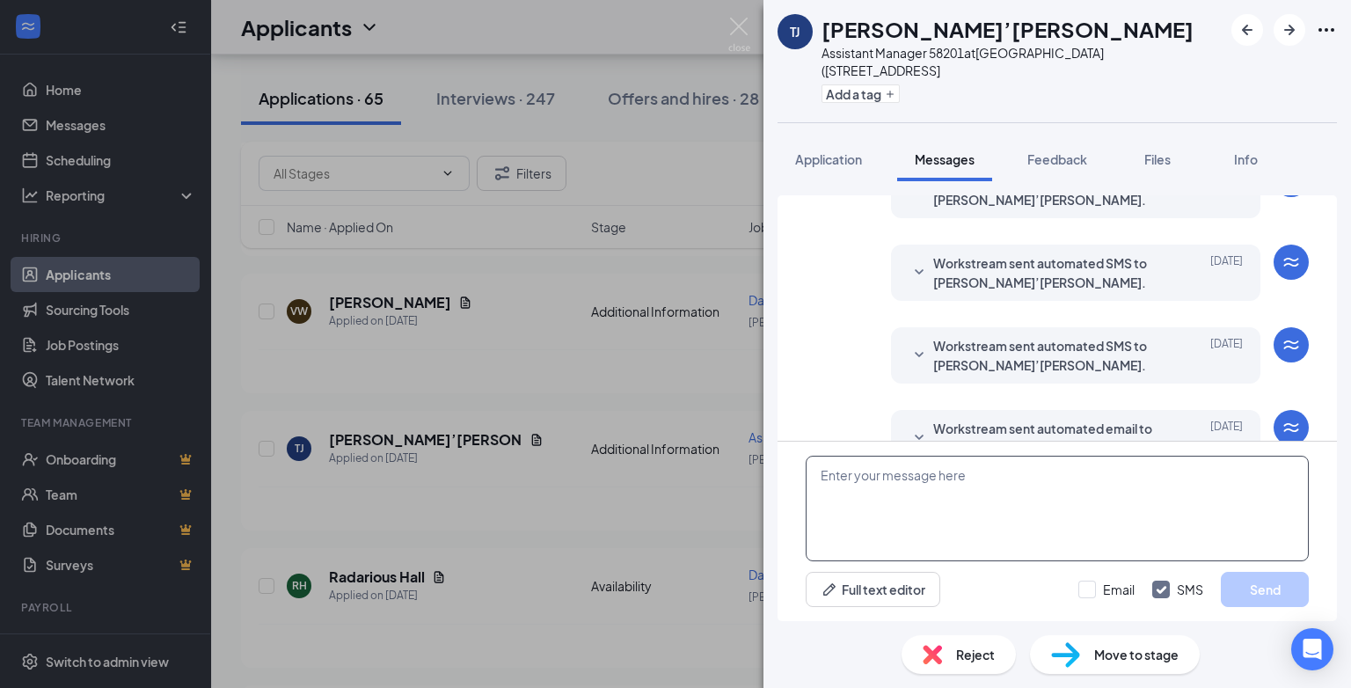
scroll to position [283, 0]
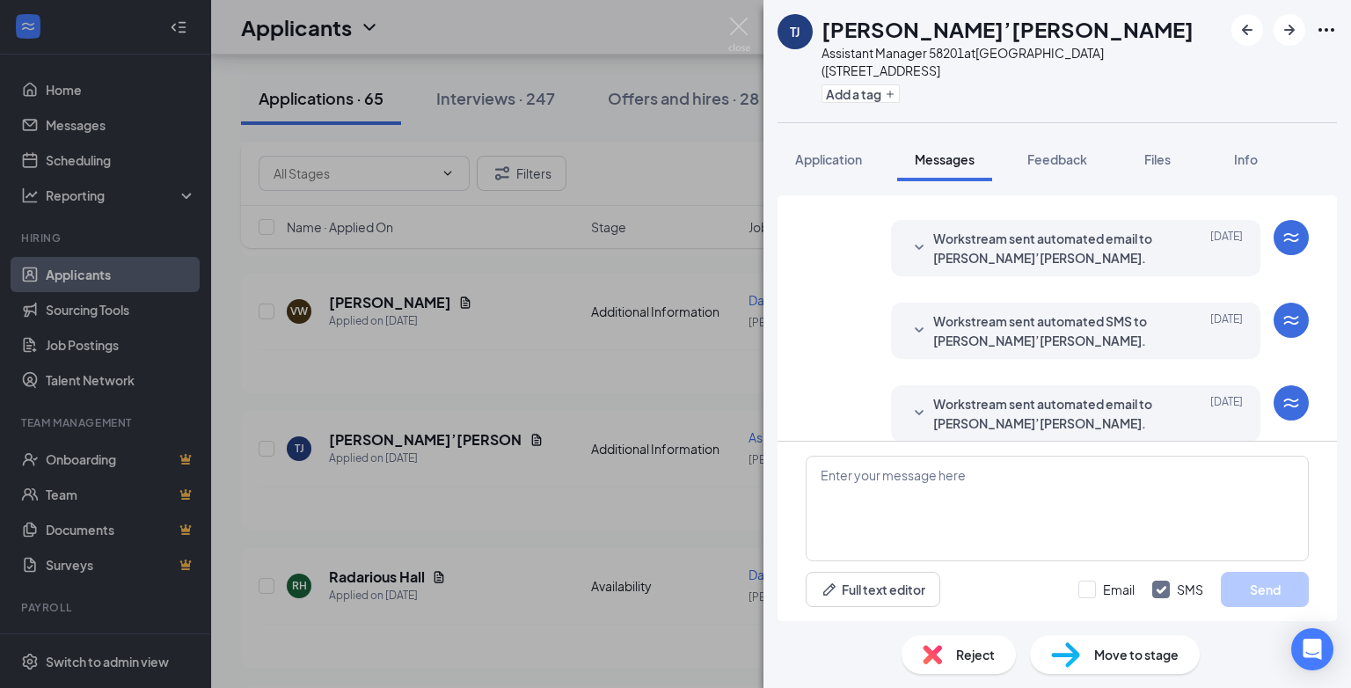
click at [957, 658] on span "Reject" at bounding box center [975, 654] width 39 height 19
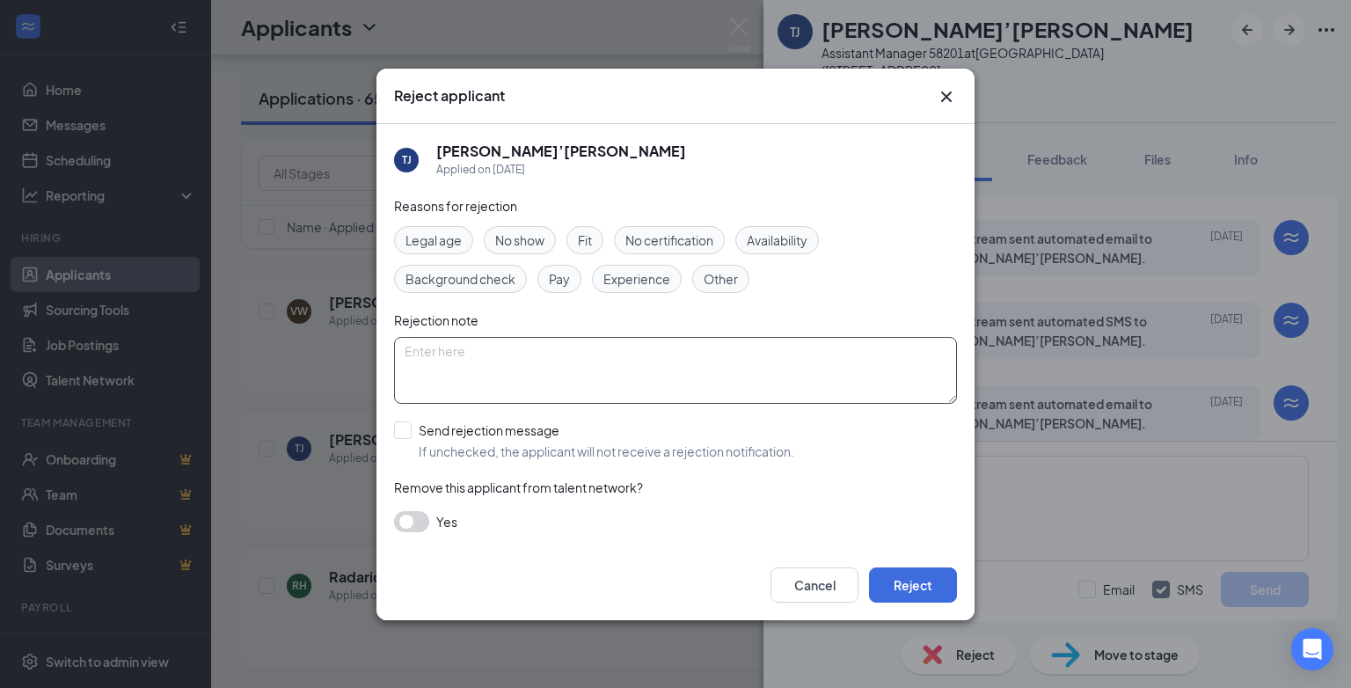
click at [439, 362] on textarea at bounding box center [675, 370] width 563 height 67
type textarea "position has been filled"
click at [404, 427] on input "Send rejection message If unchecked, the applicant will not receive a rejection…" at bounding box center [594, 440] width 400 height 39
checkbox input "true"
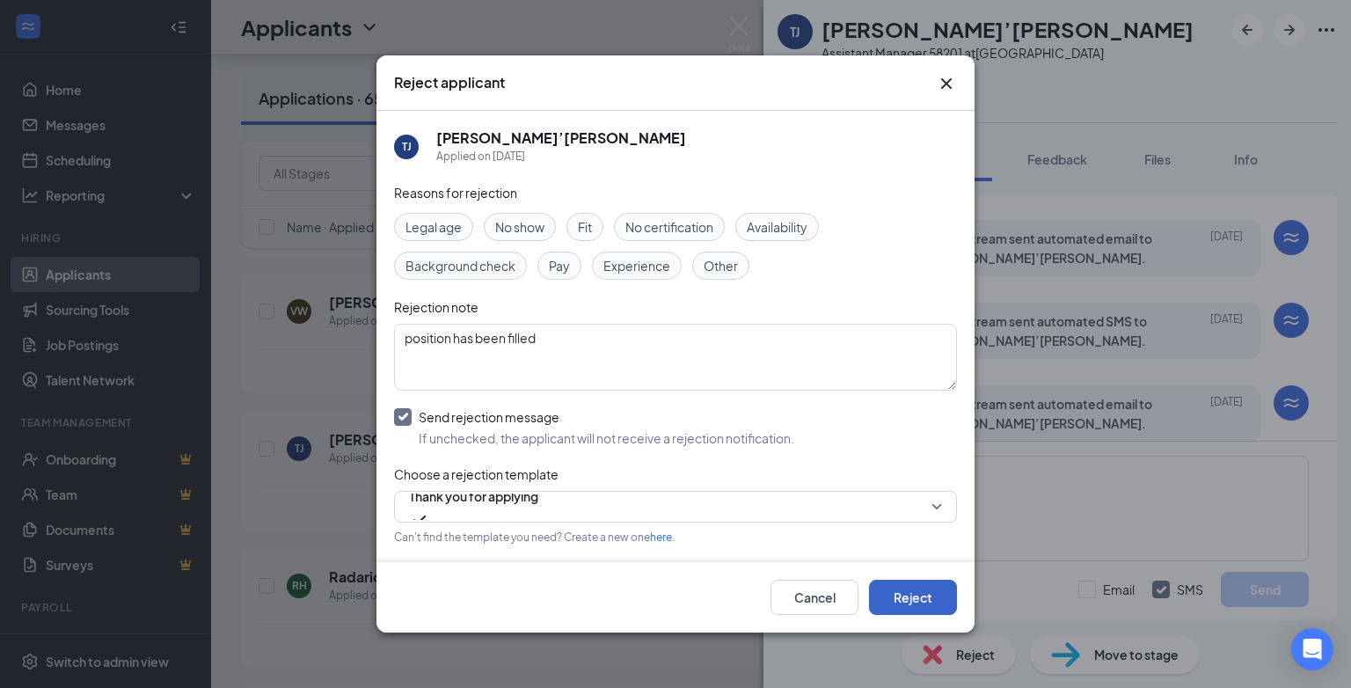
click at [900, 595] on button "Reject" at bounding box center [913, 597] width 88 height 35
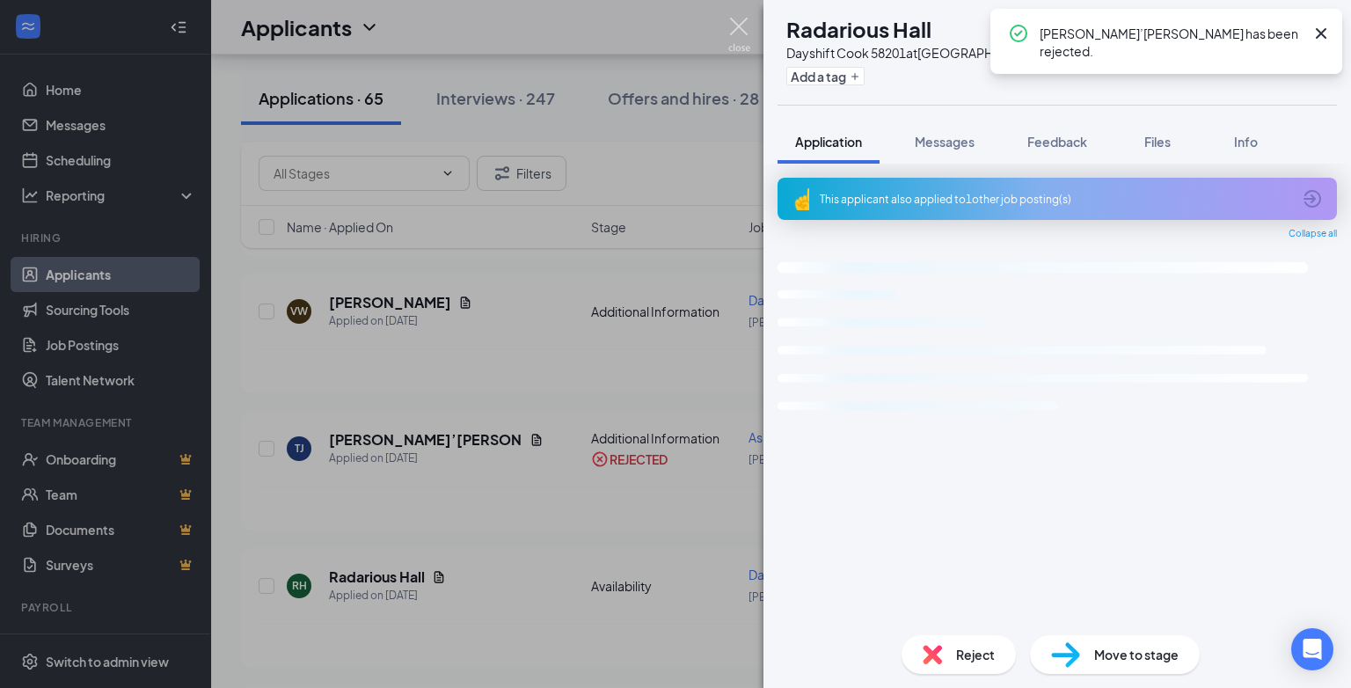
click at [738, 21] on img at bounding box center [739, 35] width 22 height 34
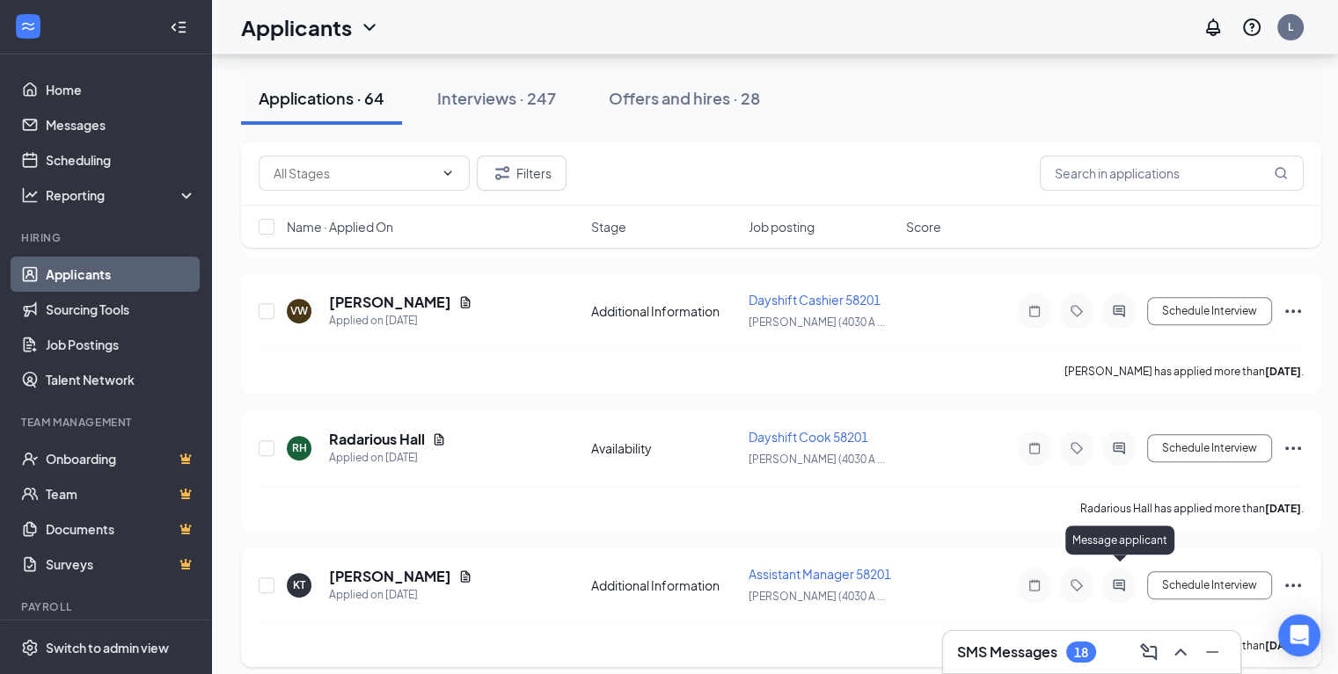
click at [1122, 579] on icon "ActiveChat" at bounding box center [1118, 586] width 21 height 14
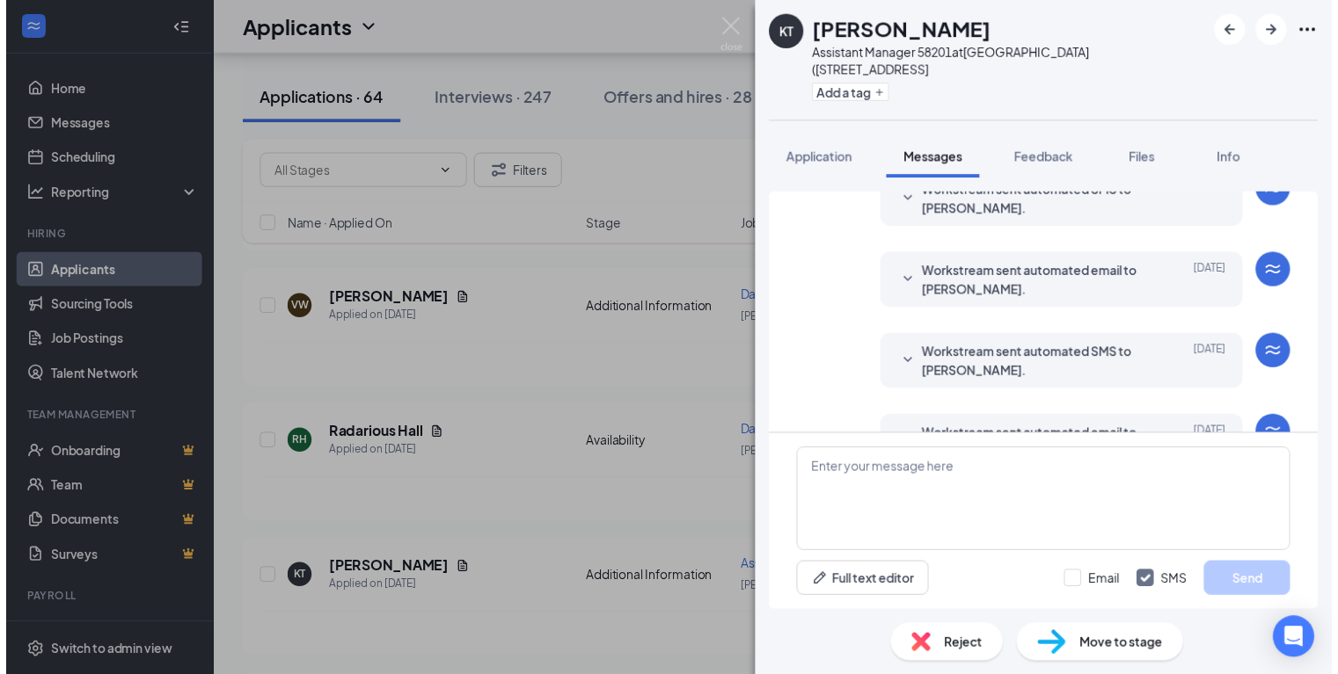
scroll to position [283, 0]
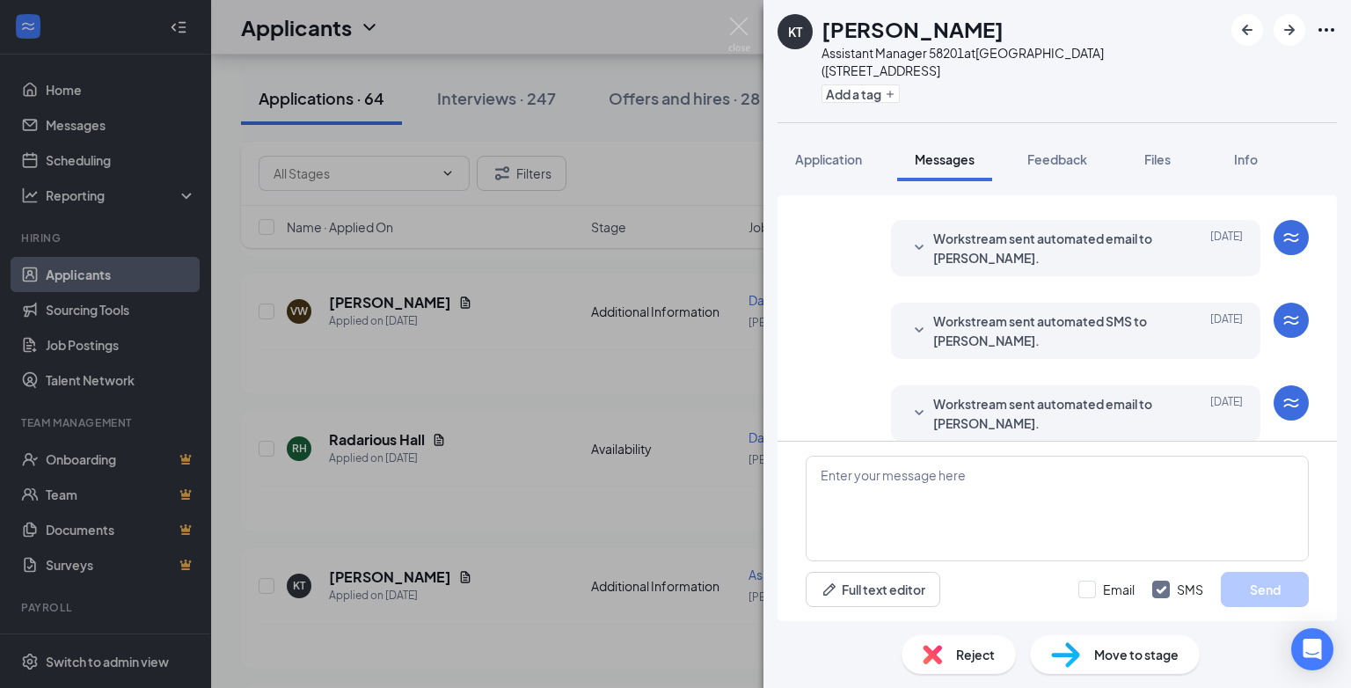
click at [975, 656] on span "Reject" at bounding box center [975, 654] width 39 height 19
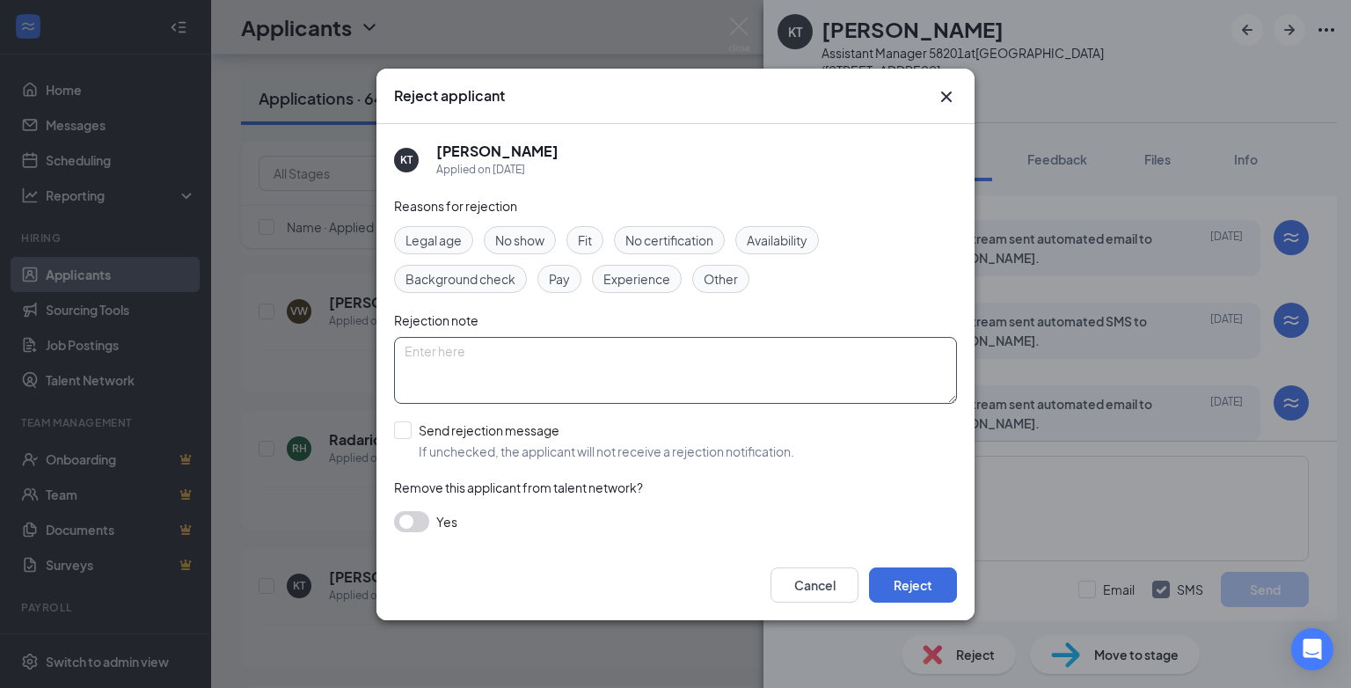
click at [463, 345] on textarea at bounding box center [675, 370] width 563 height 67
type textarea "position has been filled"
click at [401, 423] on input "Send rejection message If unchecked, the applicant will not receive a rejection…" at bounding box center [594, 440] width 400 height 39
checkbox input "true"
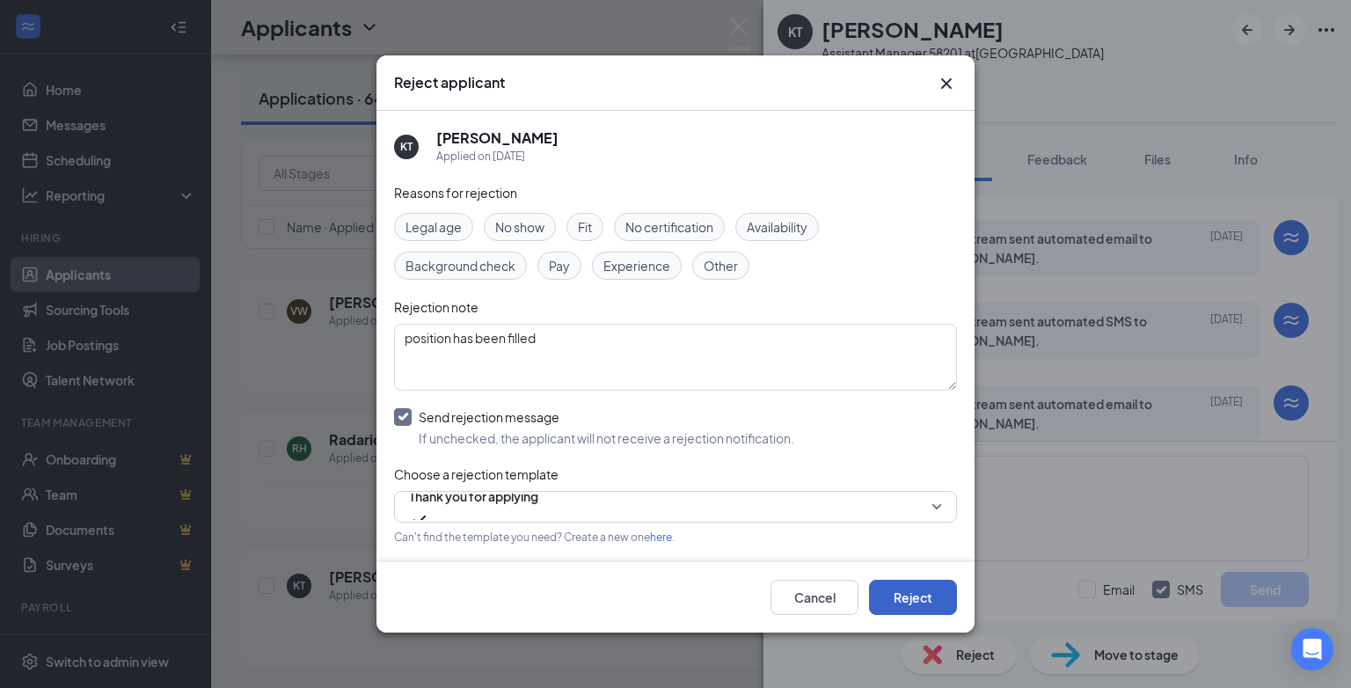
click at [901, 596] on button "Reject" at bounding box center [913, 597] width 88 height 35
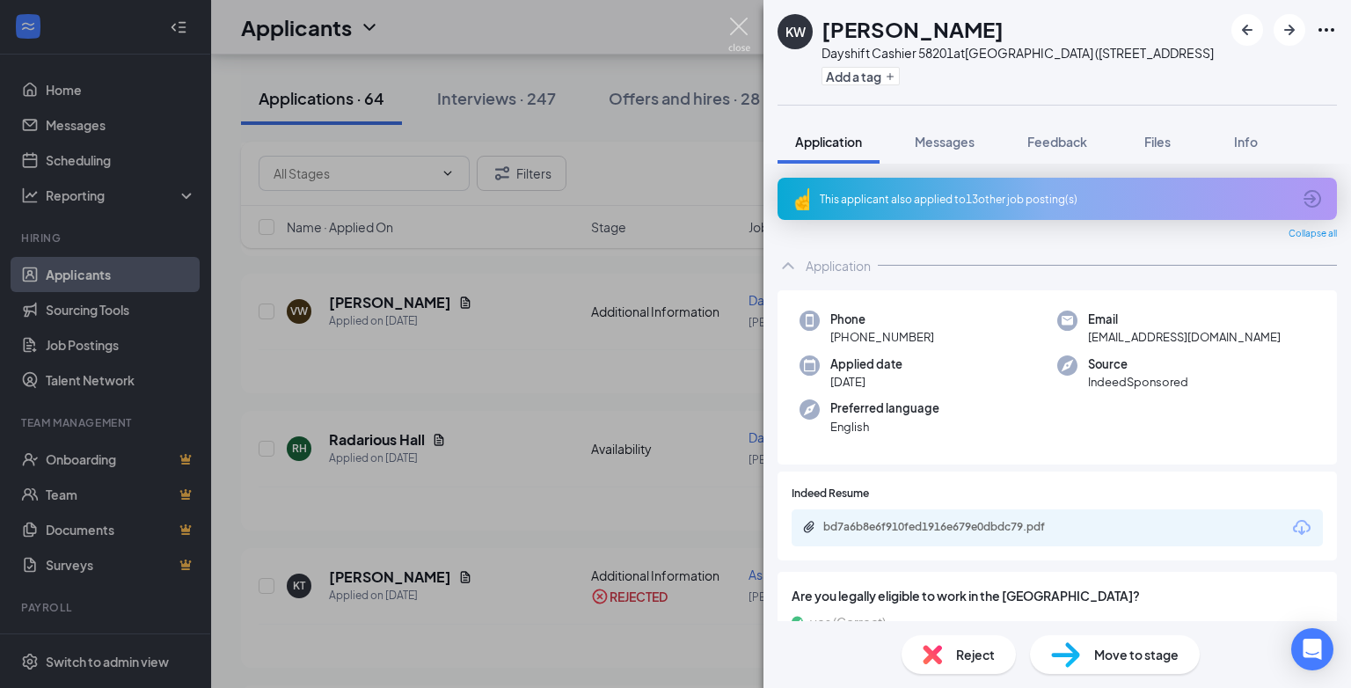
click at [733, 22] on img at bounding box center [739, 35] width 22 height 34
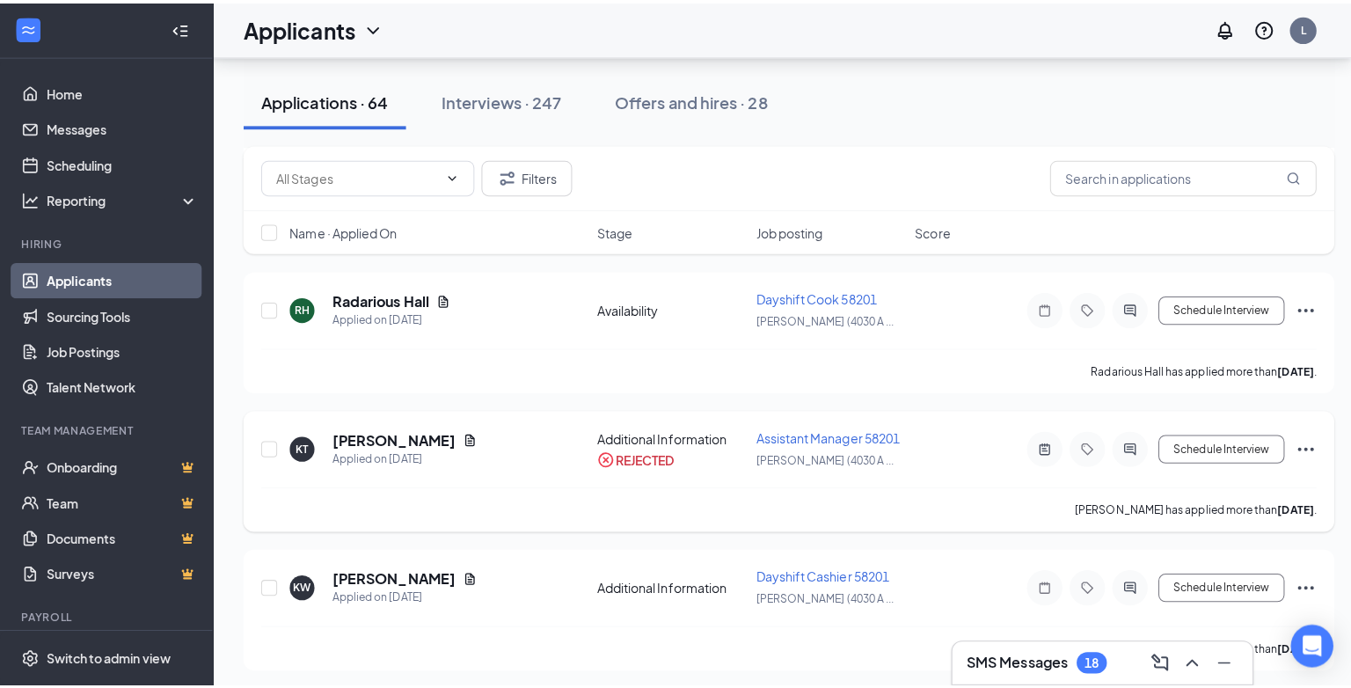
scroll to position [791, 0]
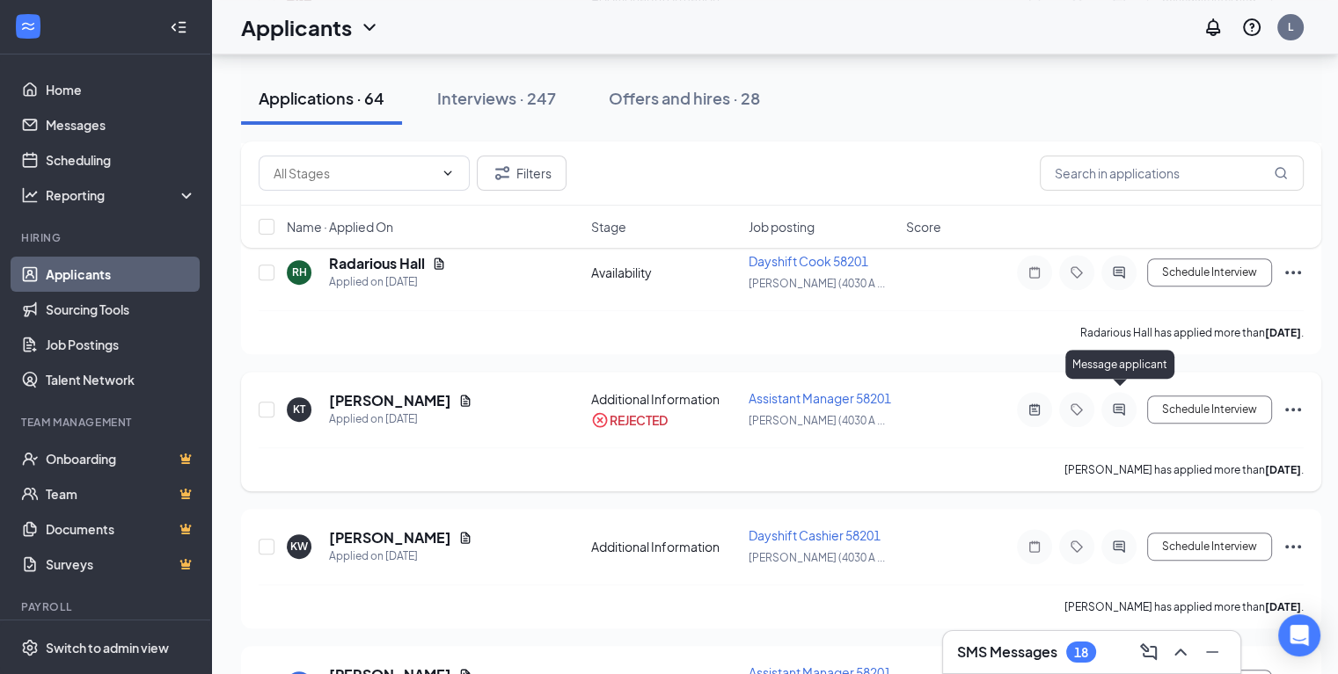
click at [1126, 403] on icon "ActiveChat" at bounding box center [1118, 410] width 21 height 14
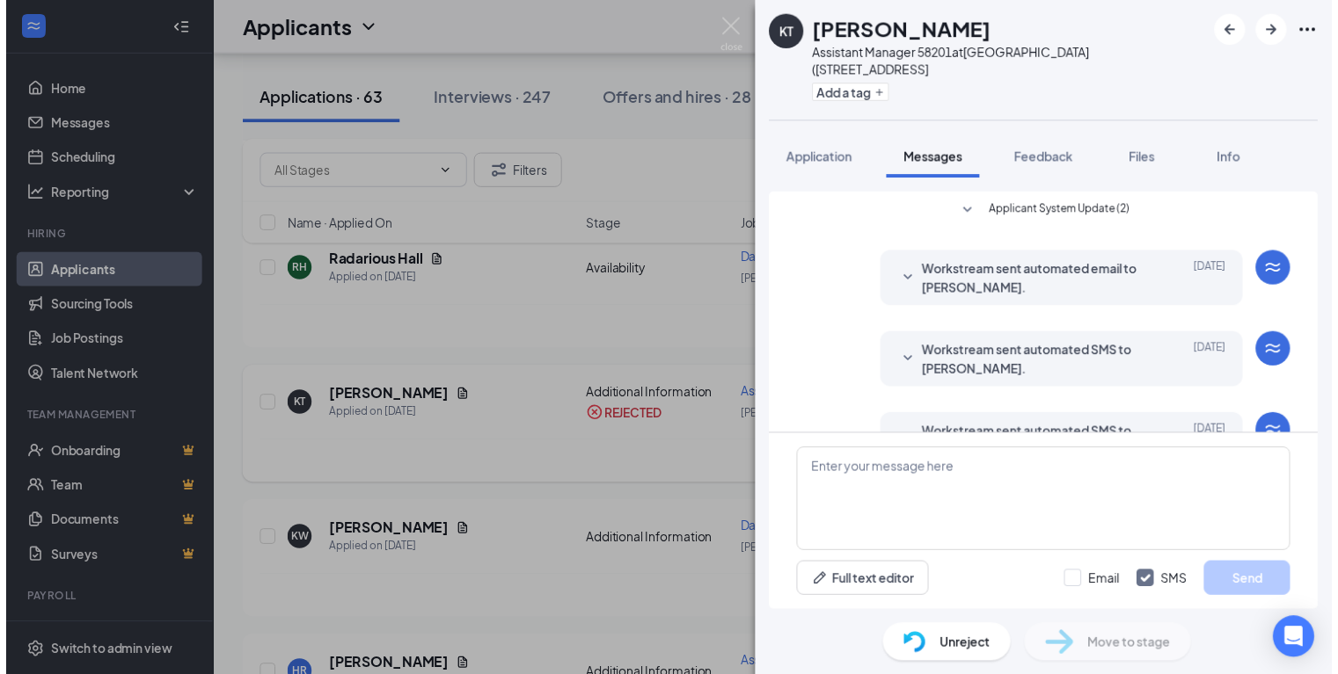
scroll to position [334, 0]
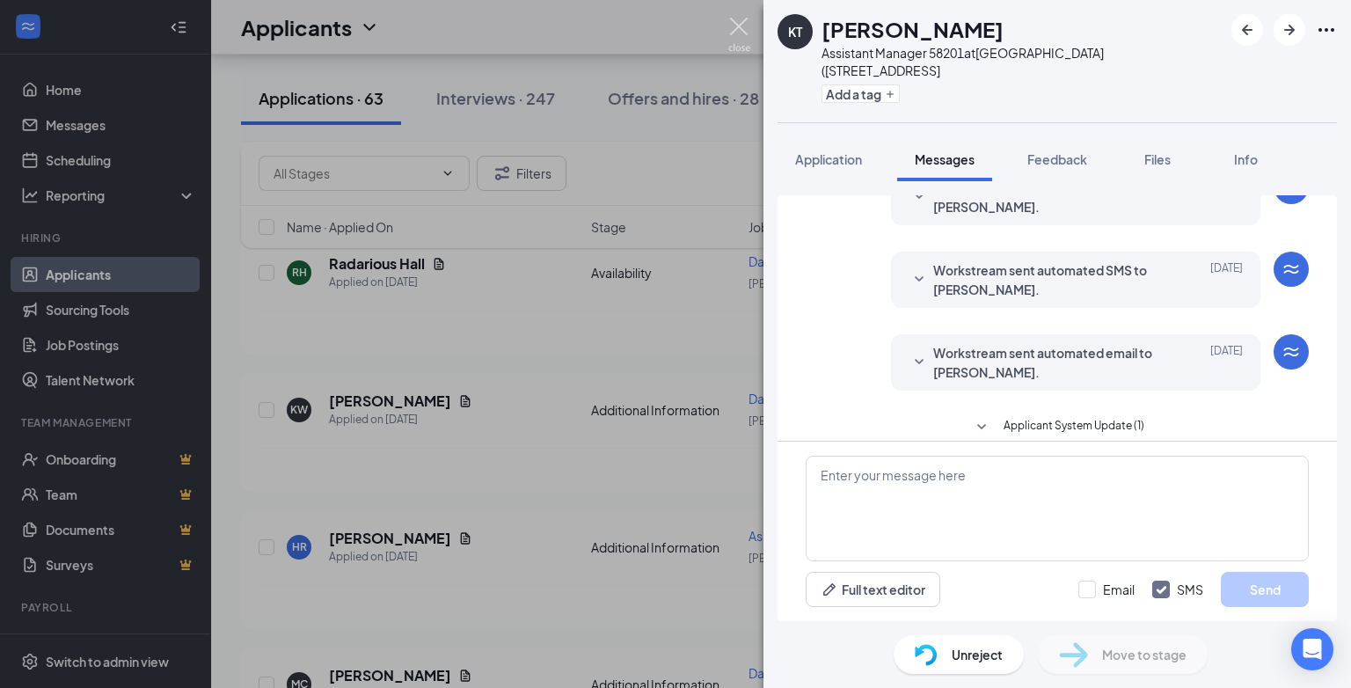
click at [736, 26] on img at bounding box center [739, 35] width 22 height 34
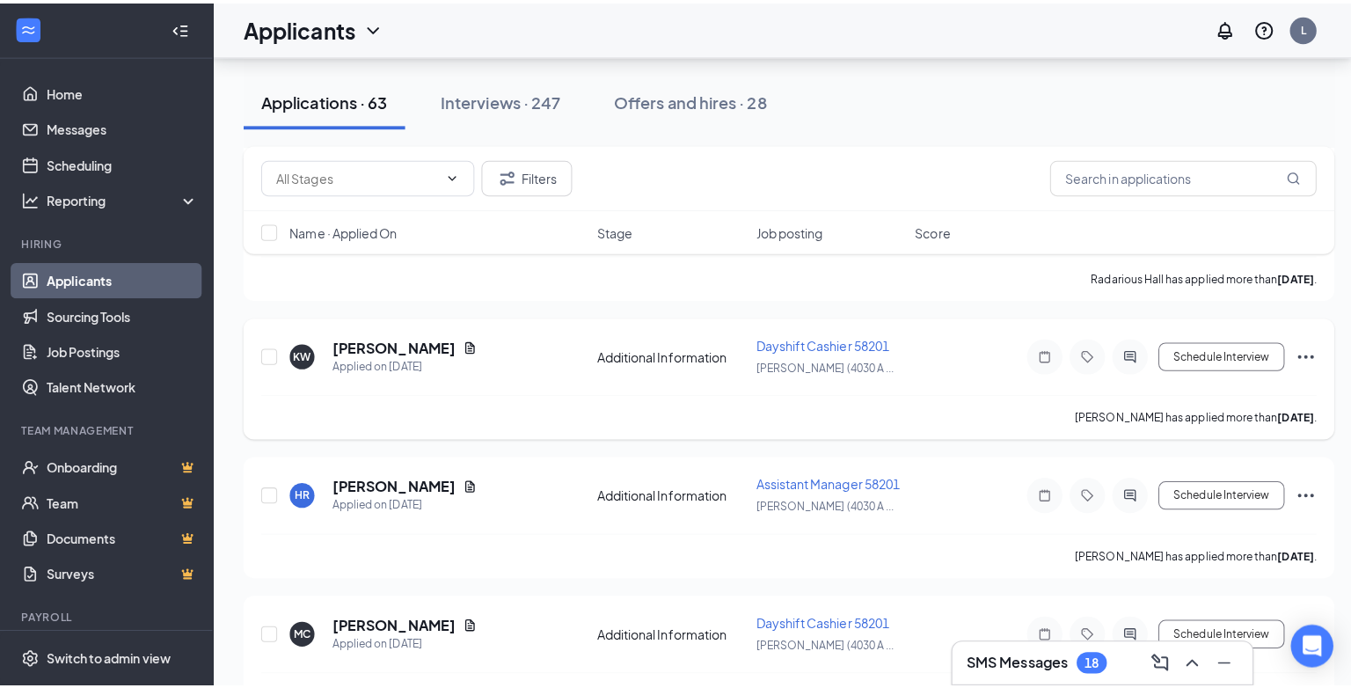
scroll to position [879, 0]
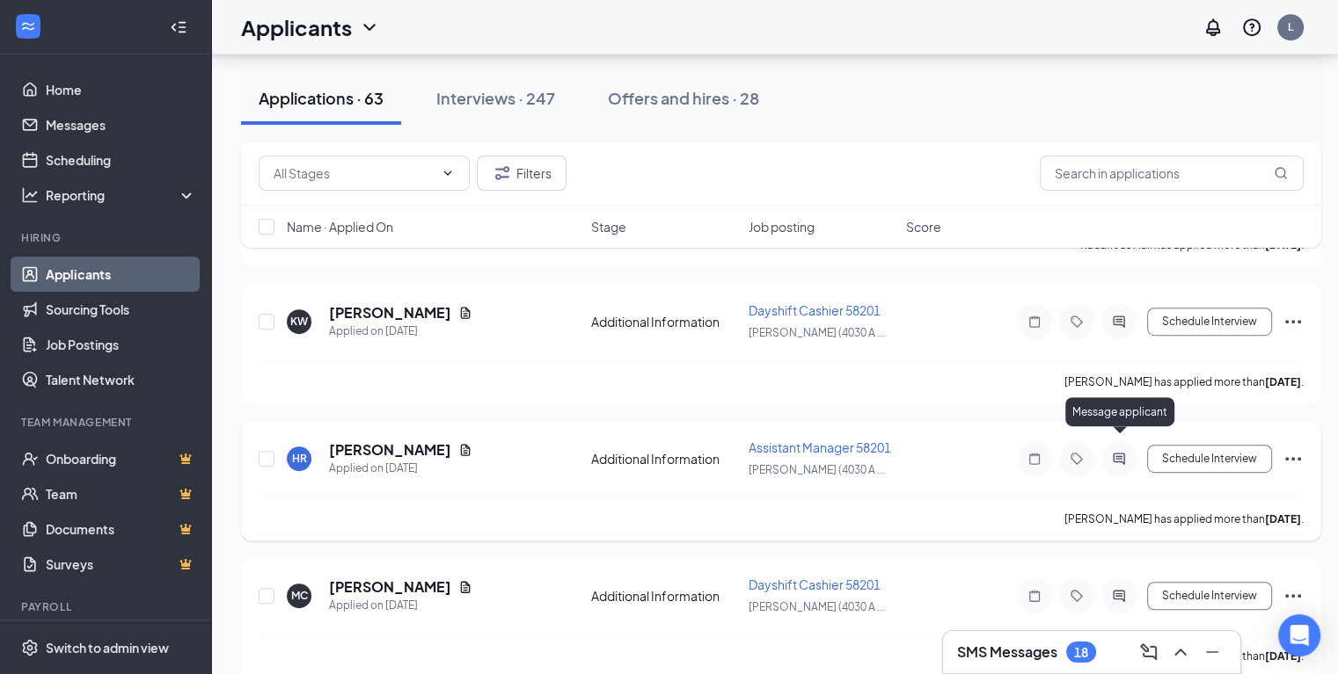
click at [1126, 452] on icon "ActiveChat" at bounding box center [1118, 459] width 21 height 14
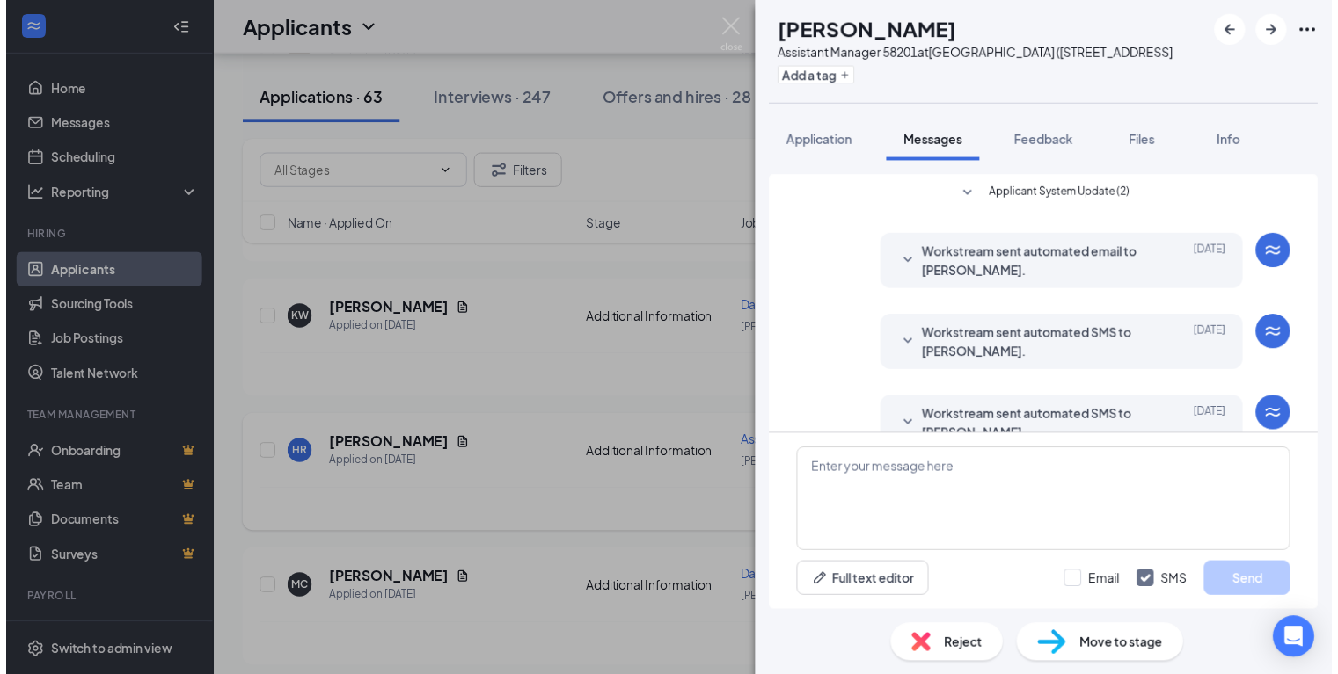
scroll to position [283, 0]
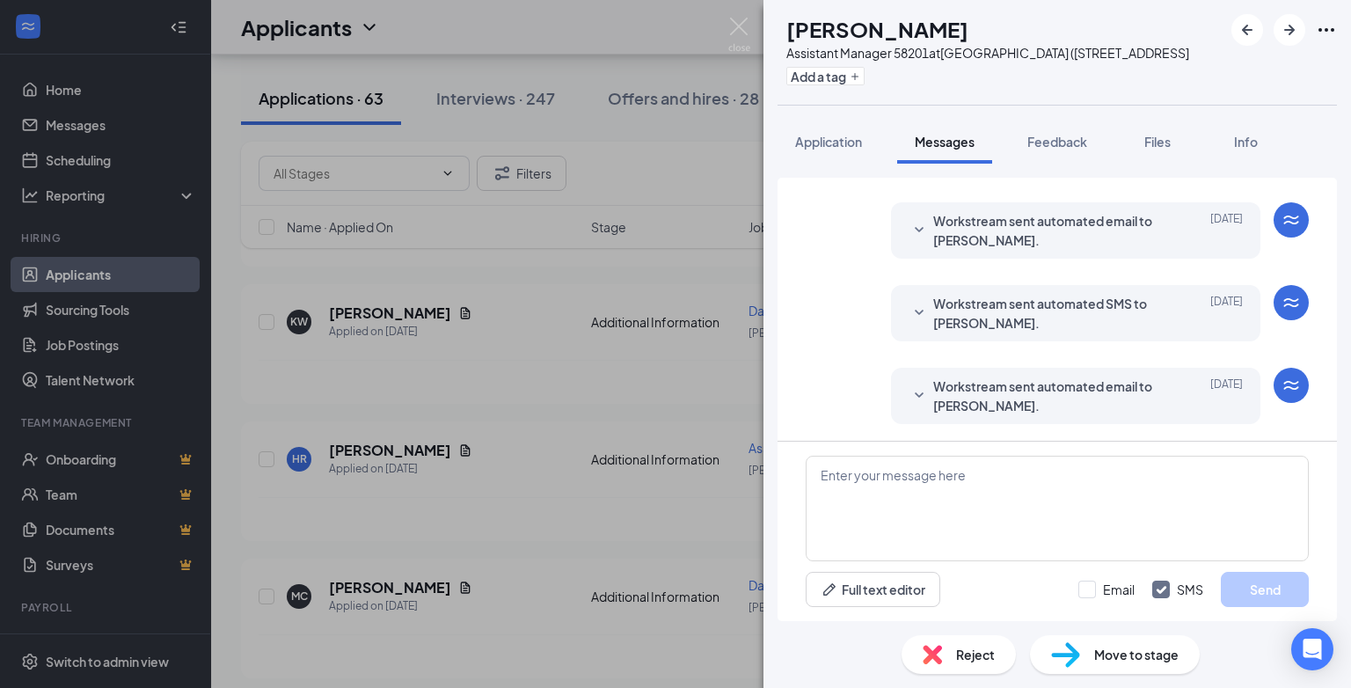
click at [956, 653] on span "Reject" at bounding box center [975, 654] width 39 height 19
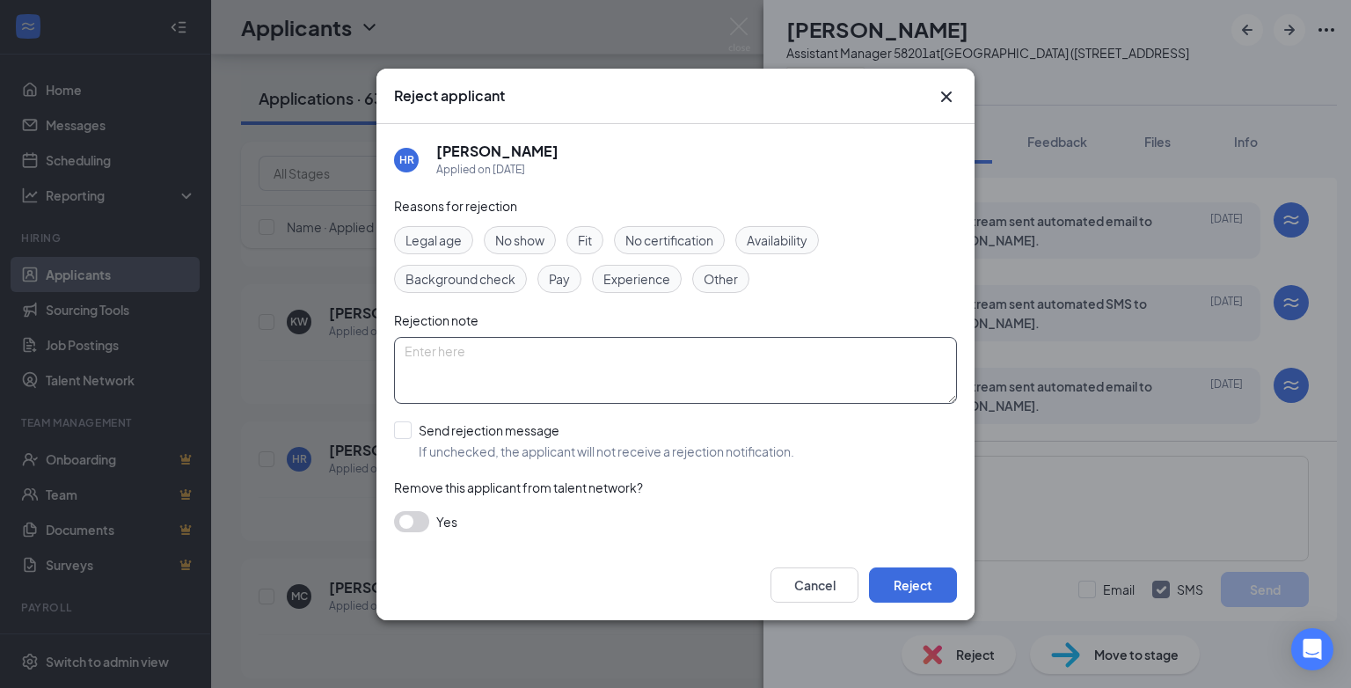
click at [433, 358] on textarea at bounding box center [675, 370] width 563 height 67
paste textarea "position has been filled"
type textarea "position has been filled"
click at [403, 429] on input "Send rejection message If unchecked, the applicant will not receive a rejection…" at bounding box center [594, 440] width 400 height 39
checkbox input "true"
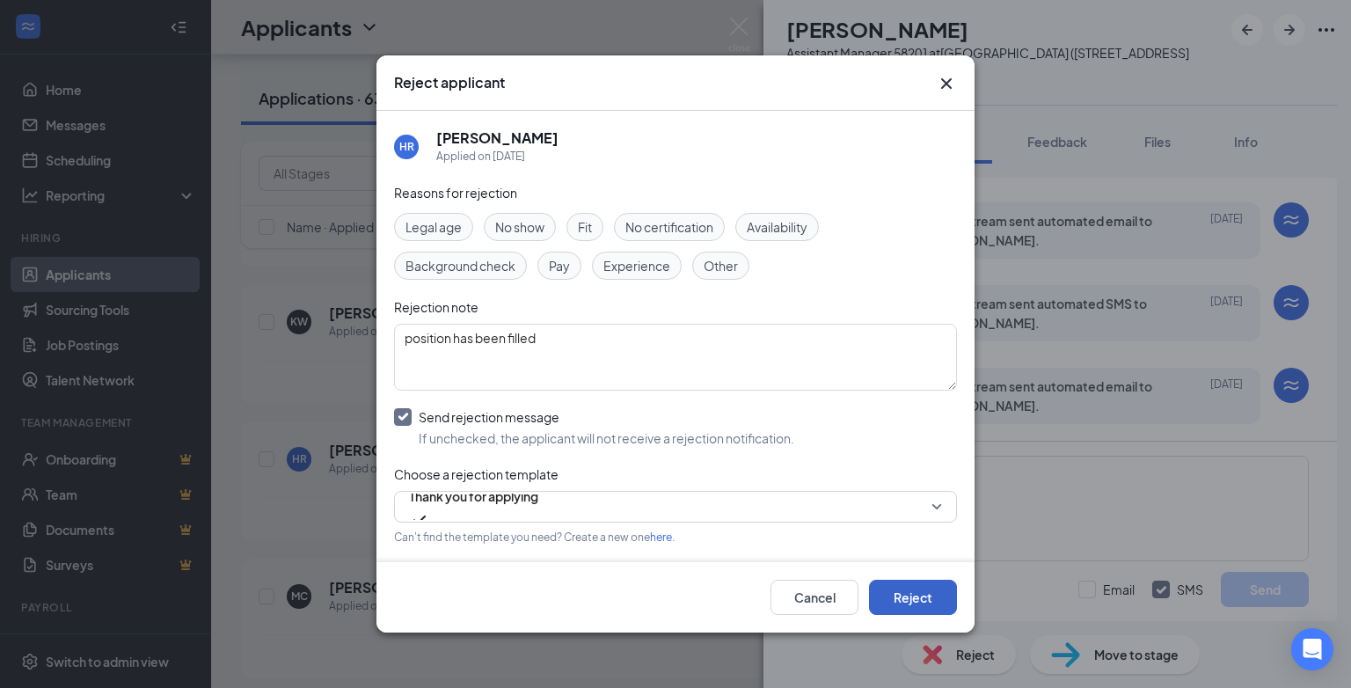
click at [922, 598] on button "Reject" at bounding box center [913, 597] width 88 height 35
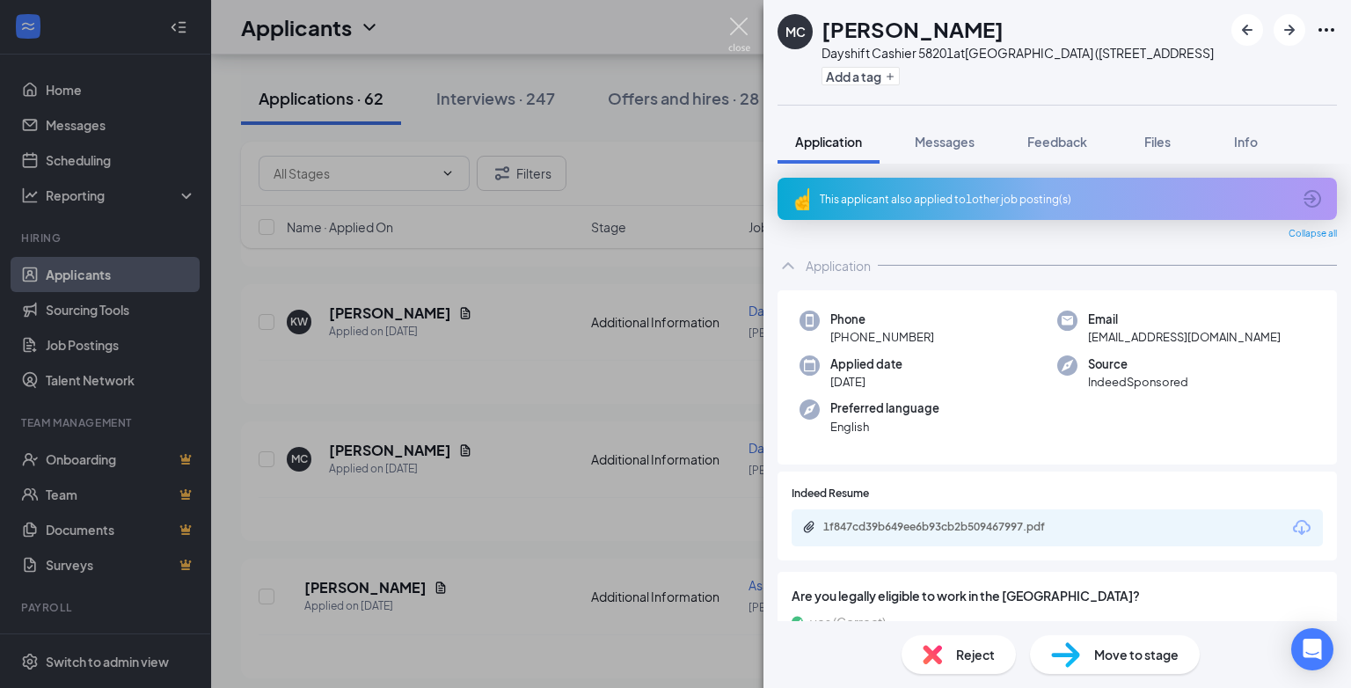
click at [731, 28] on img at bounding box center [739, 35] width 22 height 34
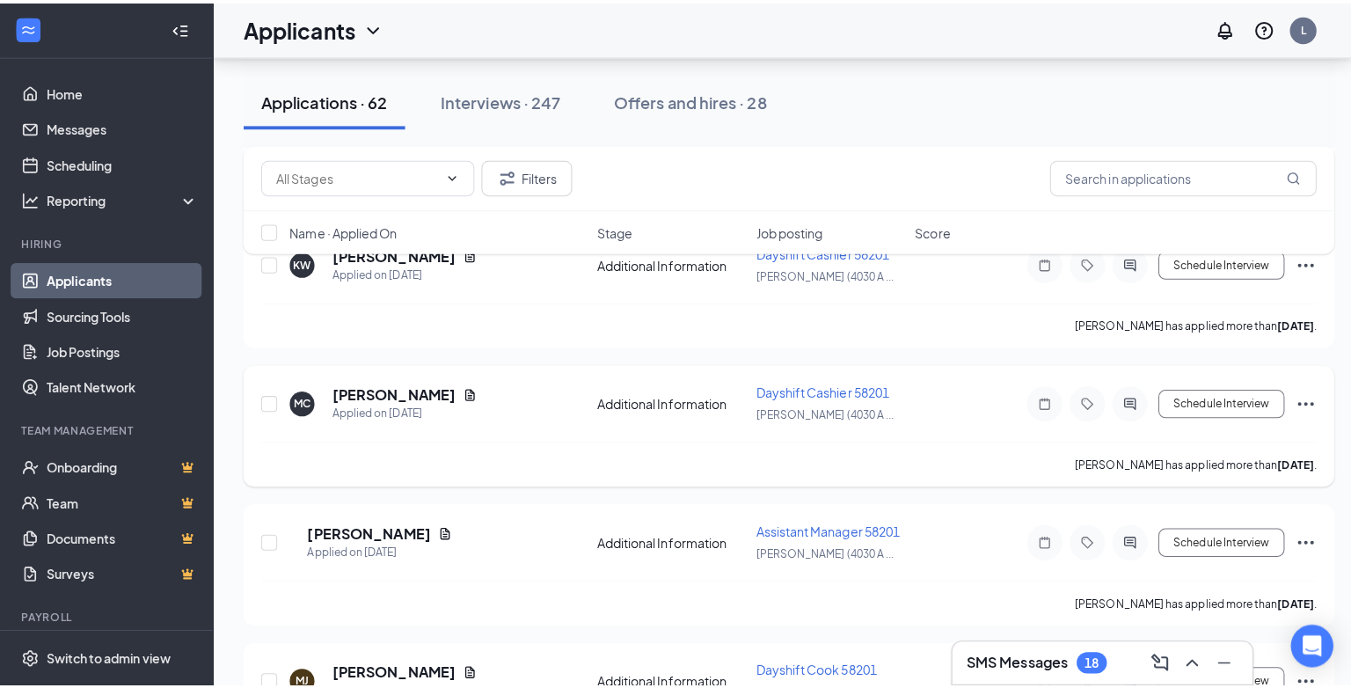
scroll to position [967, 0]
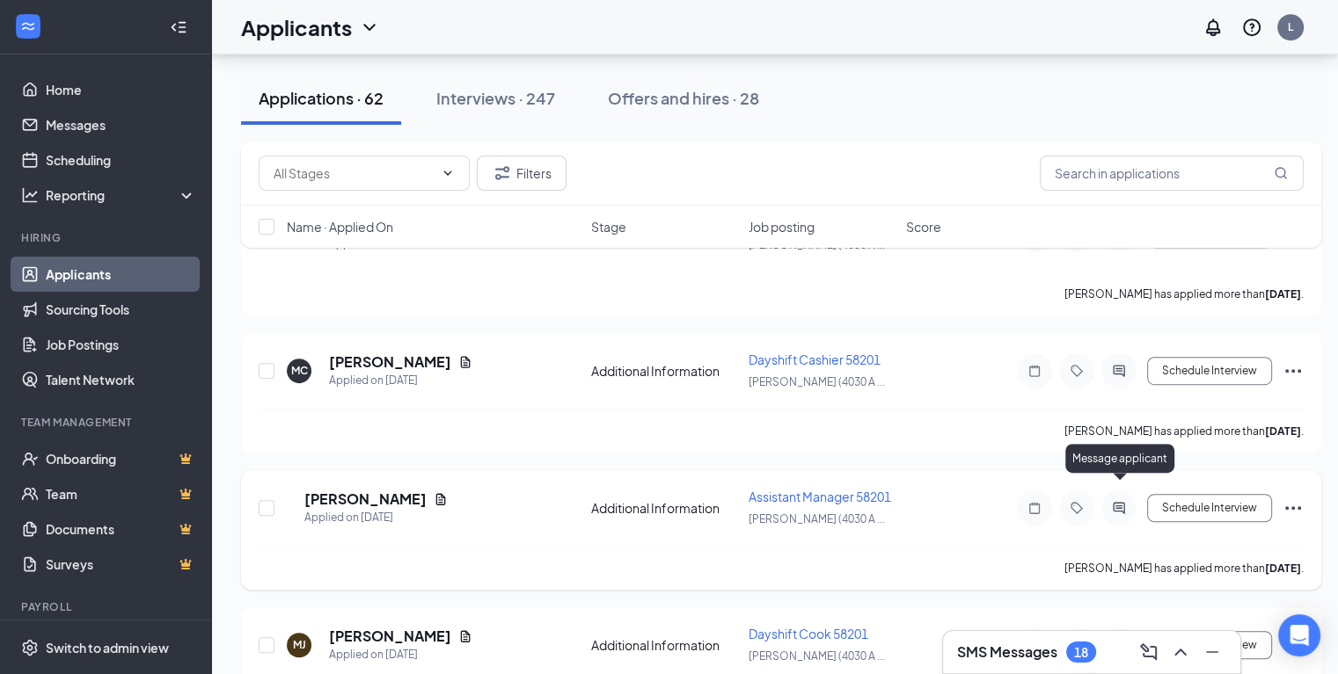
click at [1119, 502] on icon "ActiveChat" at bounding box center [1117, 507] width 11 height 11
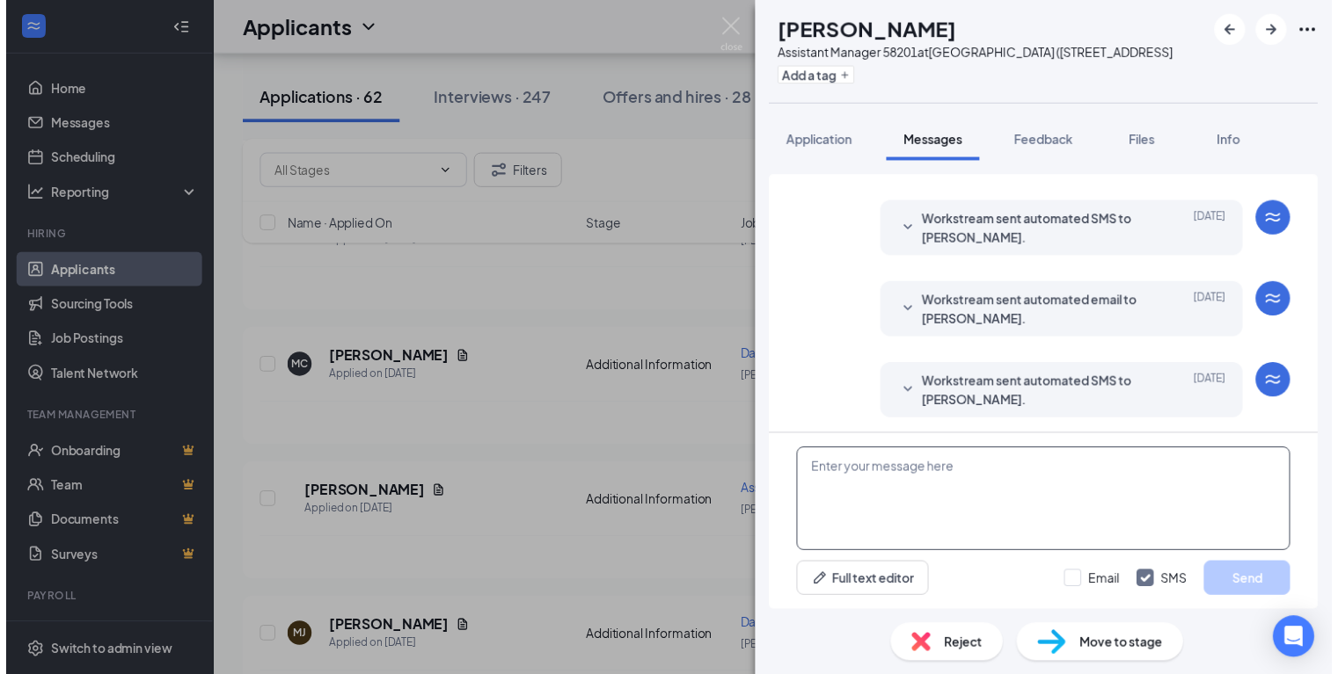
scroll to position [283, 0]
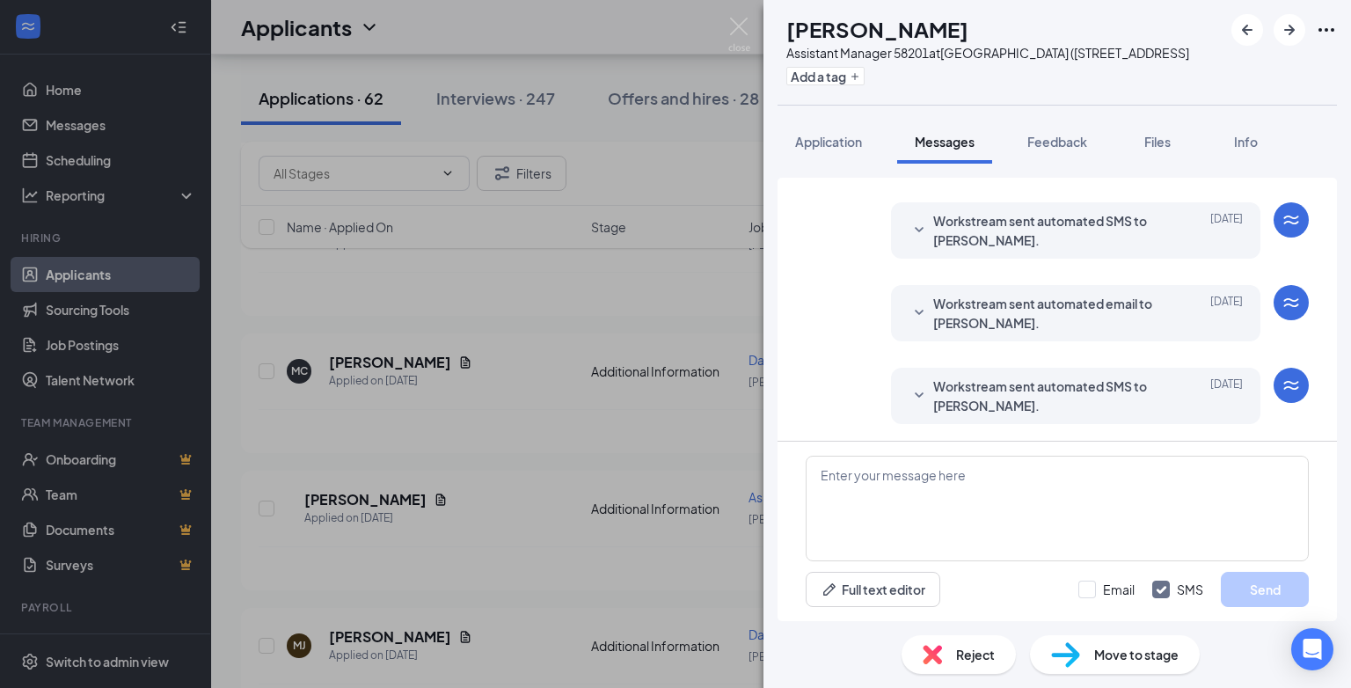
click at [966, 663] on span "Reject" at bounding box center [975, 654] width 39 height 19
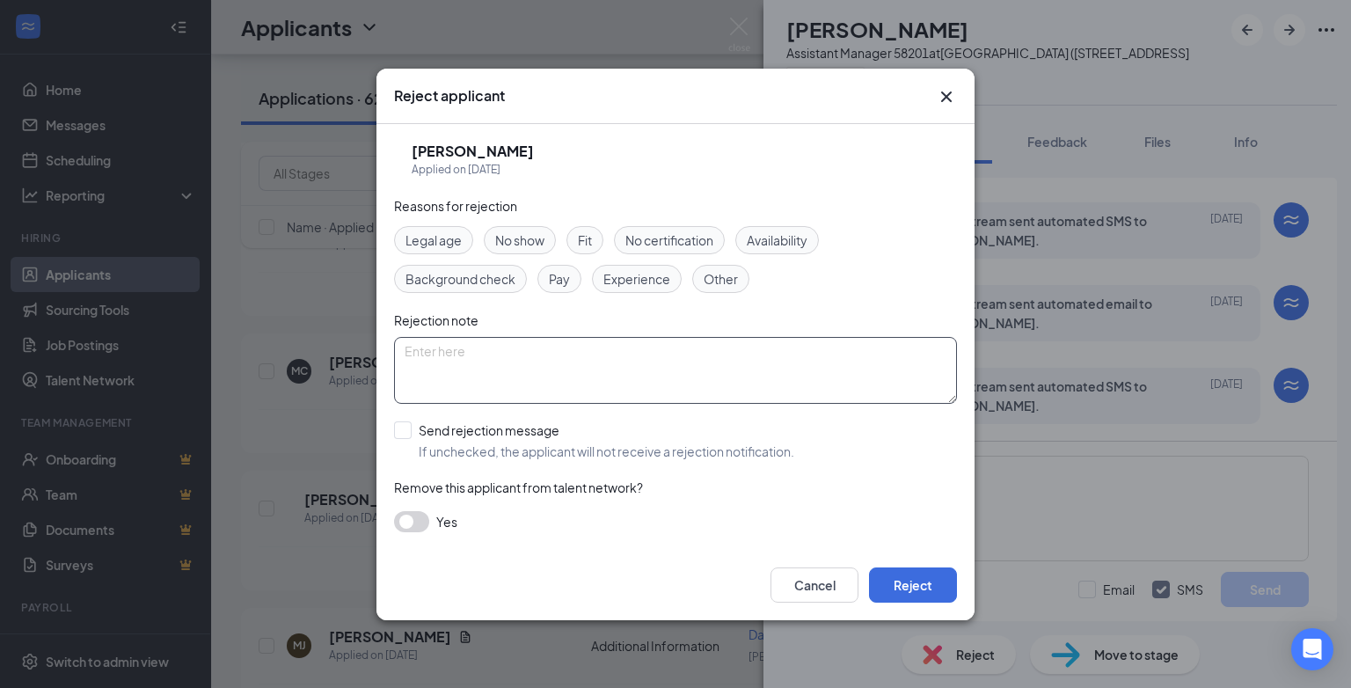
click at [414, 355] on textarea at bounding box center [675, 370] width 563 height 67
type textarea "position has been filled"
click at [405, 432] on input "Send rejection message If unchecked, the applicant will not receive a rejection…" at bounding box center [594, 440] width 400 height 39
checkbox input "true"
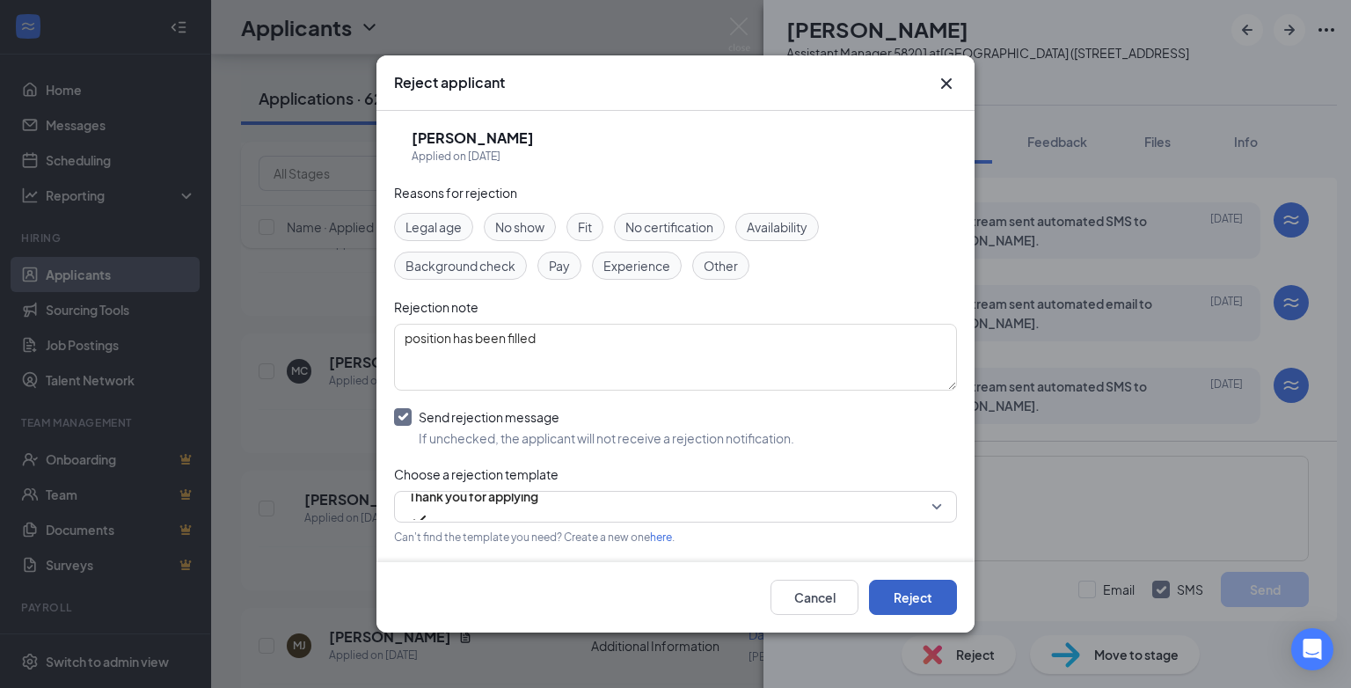
click at [921, 607] on button "Reject" at bounding box center [913, 597] width 88 height 35
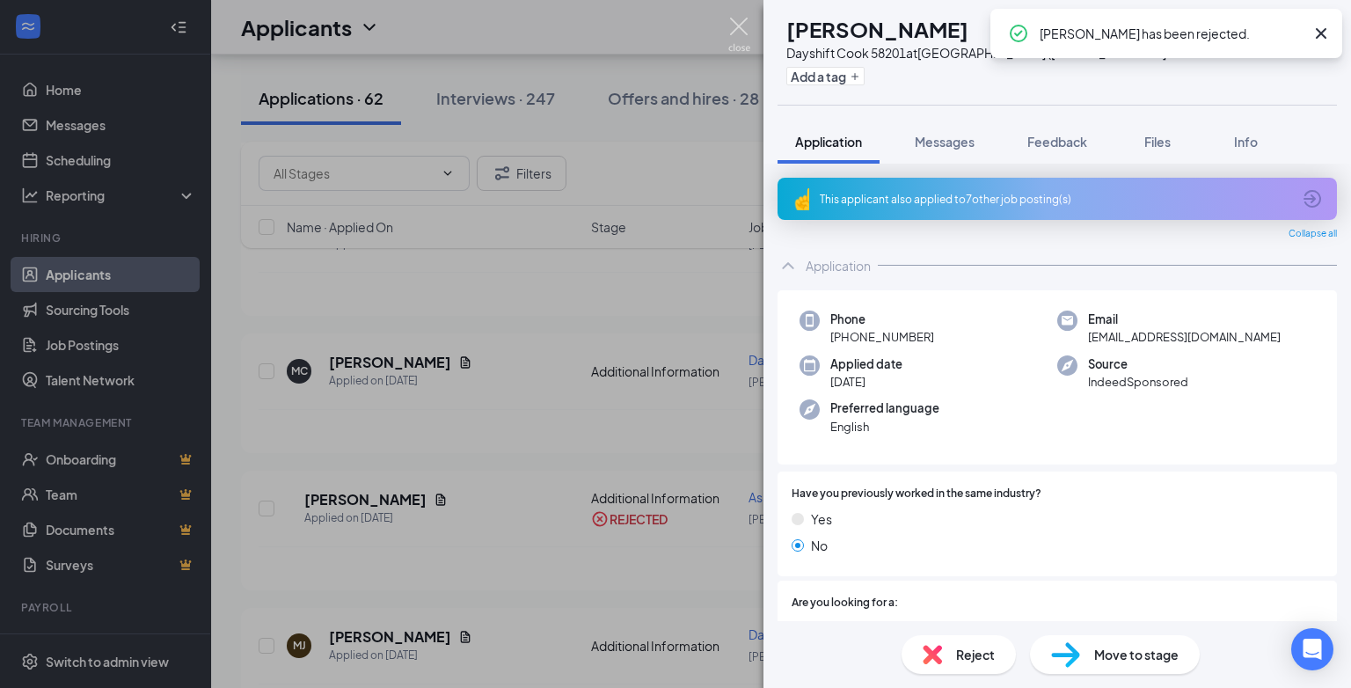
click at [742, 23] on img at bounding box center [739, 35] width 22 height 34
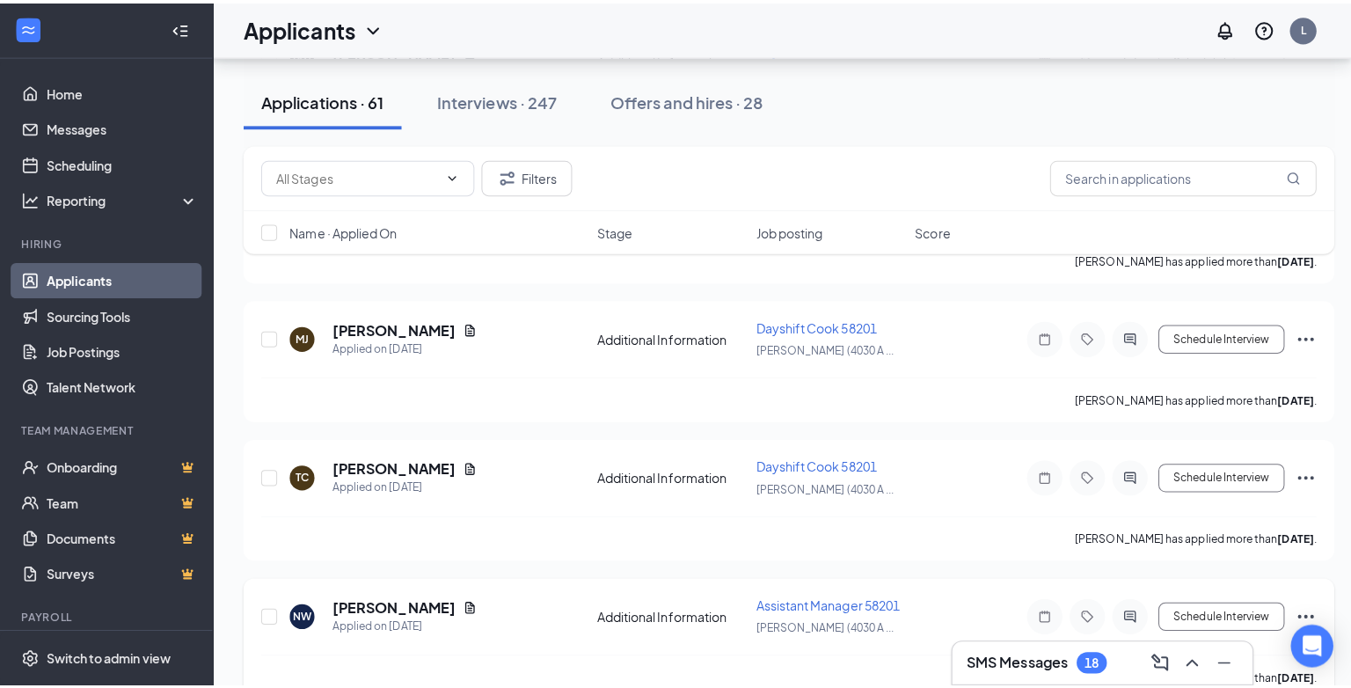
scroll to position [1319, 0]
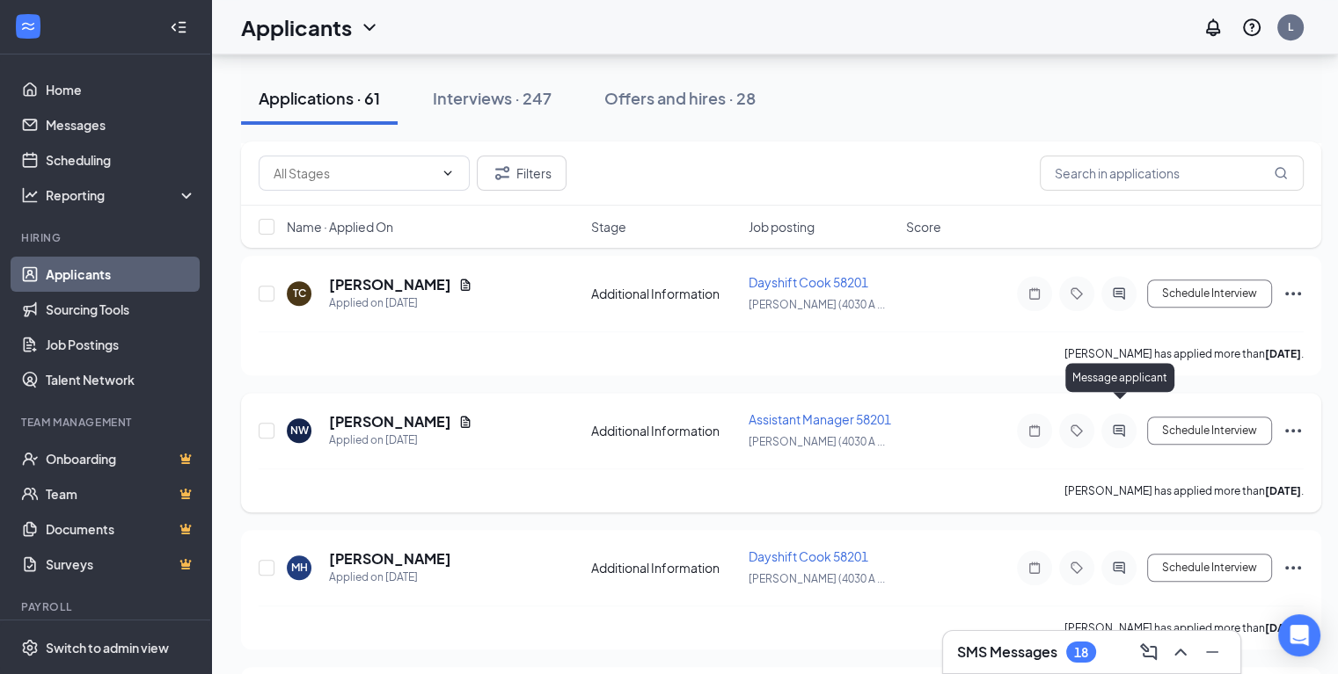
click at [1118, 425] on icon "ActiveChat" at bounding box center [1117, 430] width 11 height 11
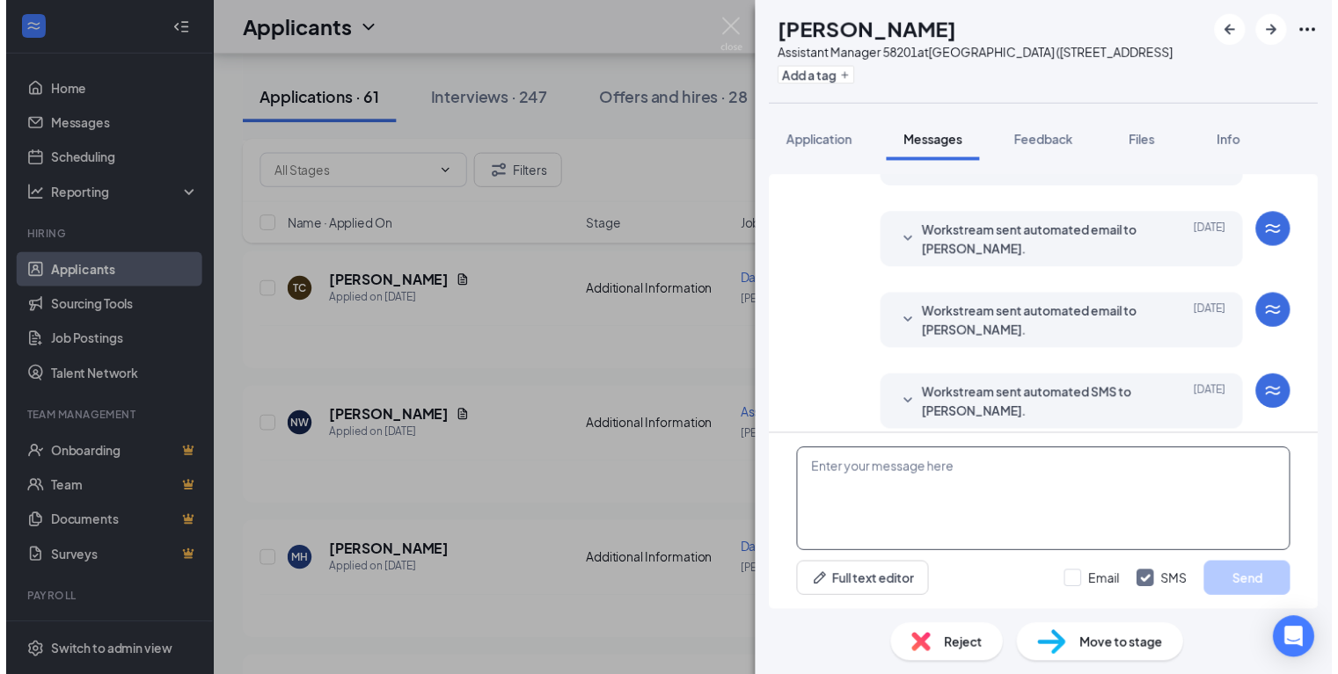
scroll to position [283, 0]
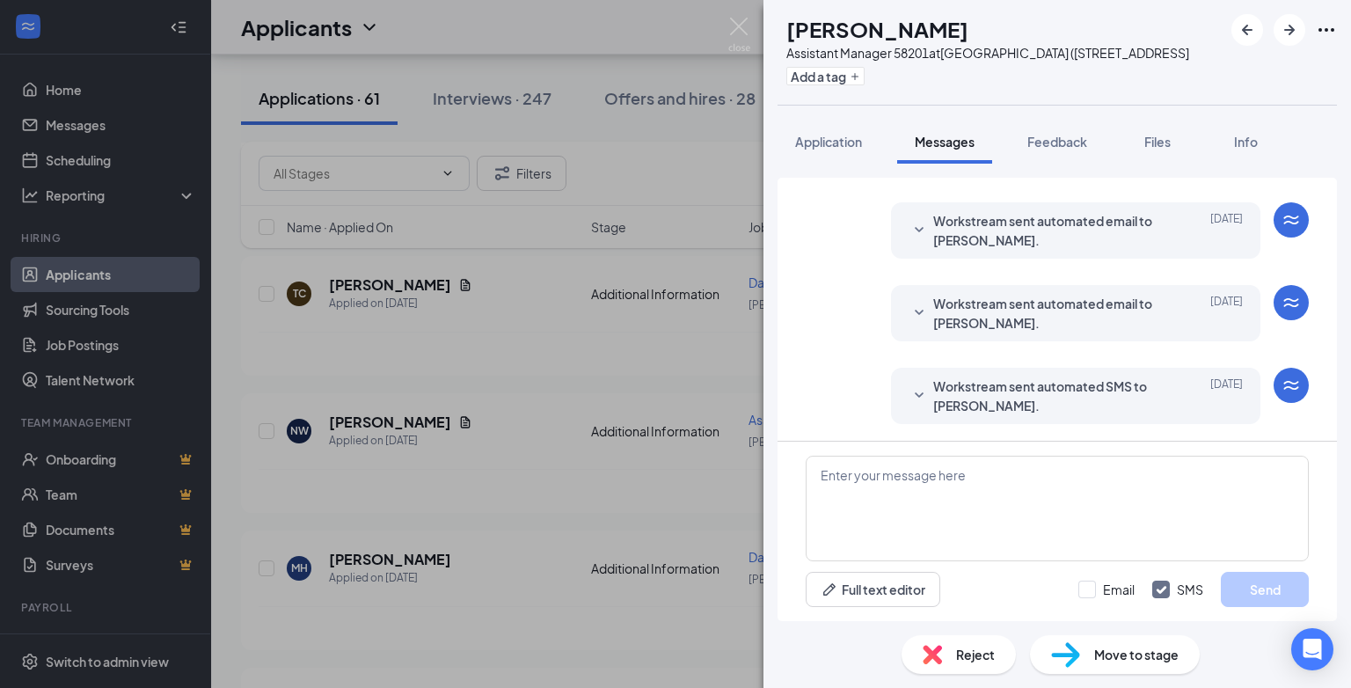
click at [963, 649] on span "Reject" at bounding box center [975, 654] width 39 height 19
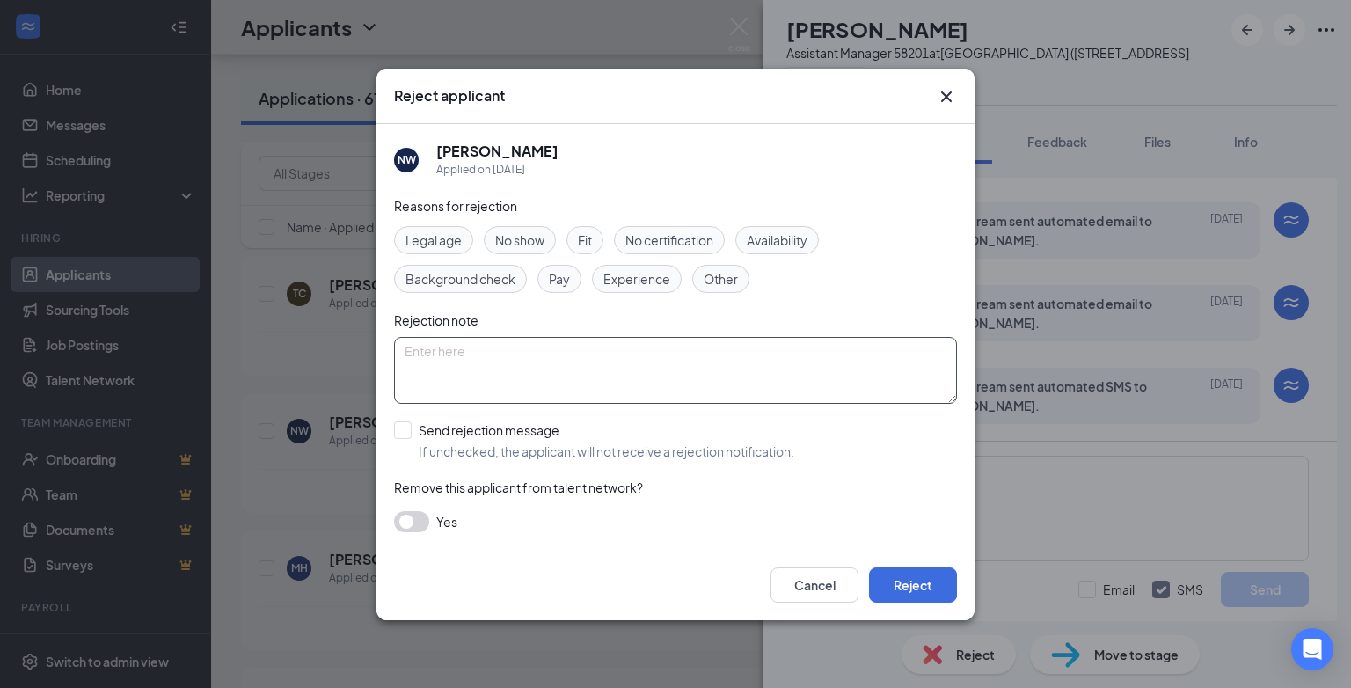
click at [448, 356] on textarea at bounding box center [675, 370] width 563 height 67
type textarea "position has been filled"
drag, startPoint x: 405, startPoint y: 430, endPoint x: 418, endPoint y: 426, distance: 12.8
click at [405, 429] on input "Send rejection message If unchecked, the applicant will not receive a rejection…" at bounding box center [594, 440] width 400 height 39
checkbox input "true"
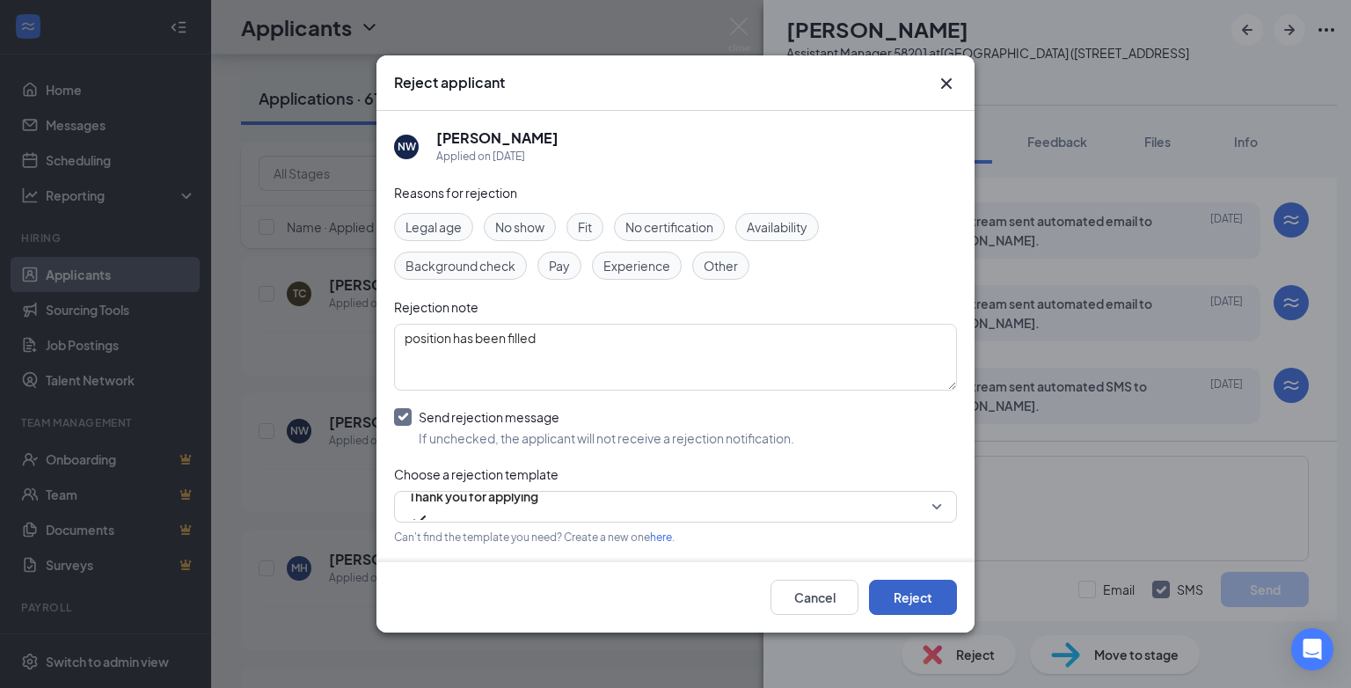
click at [924, 601] on button "Reject" at bounding box center [913, 597] width 88 height 35
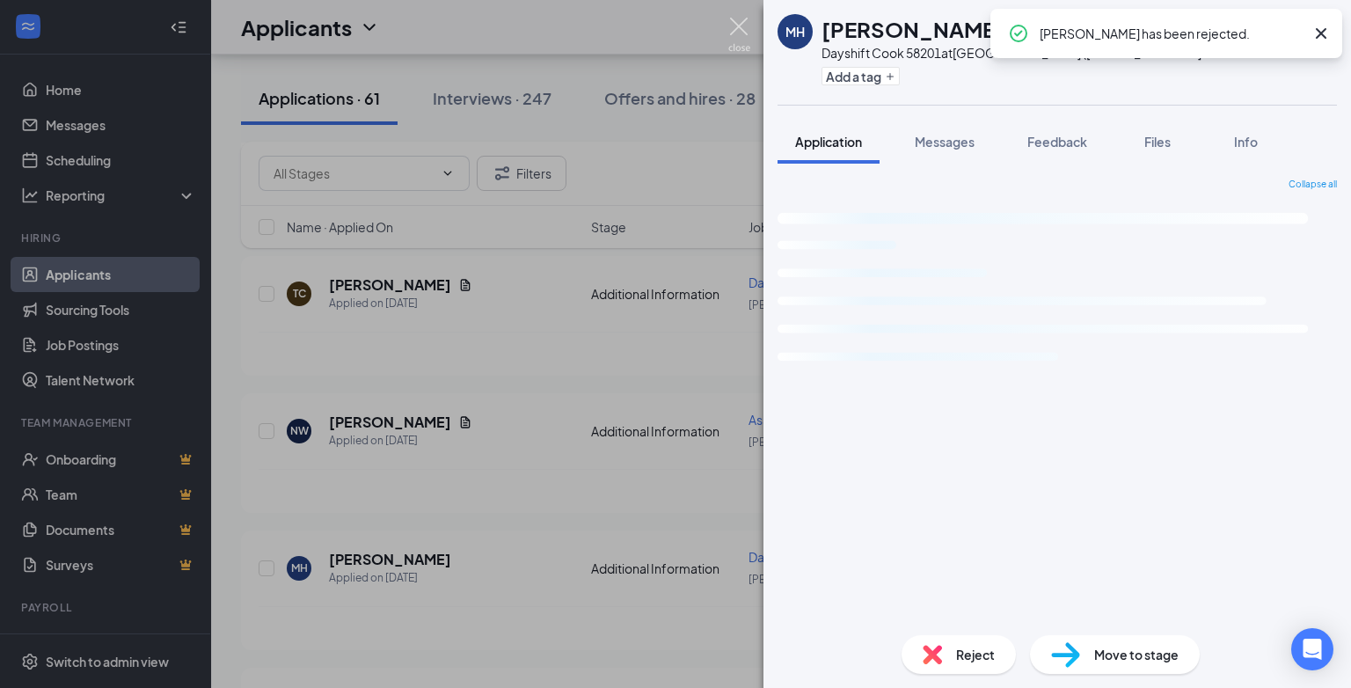
click at [739, 38] on img at bounding box center [739, 35] width 22 height 34
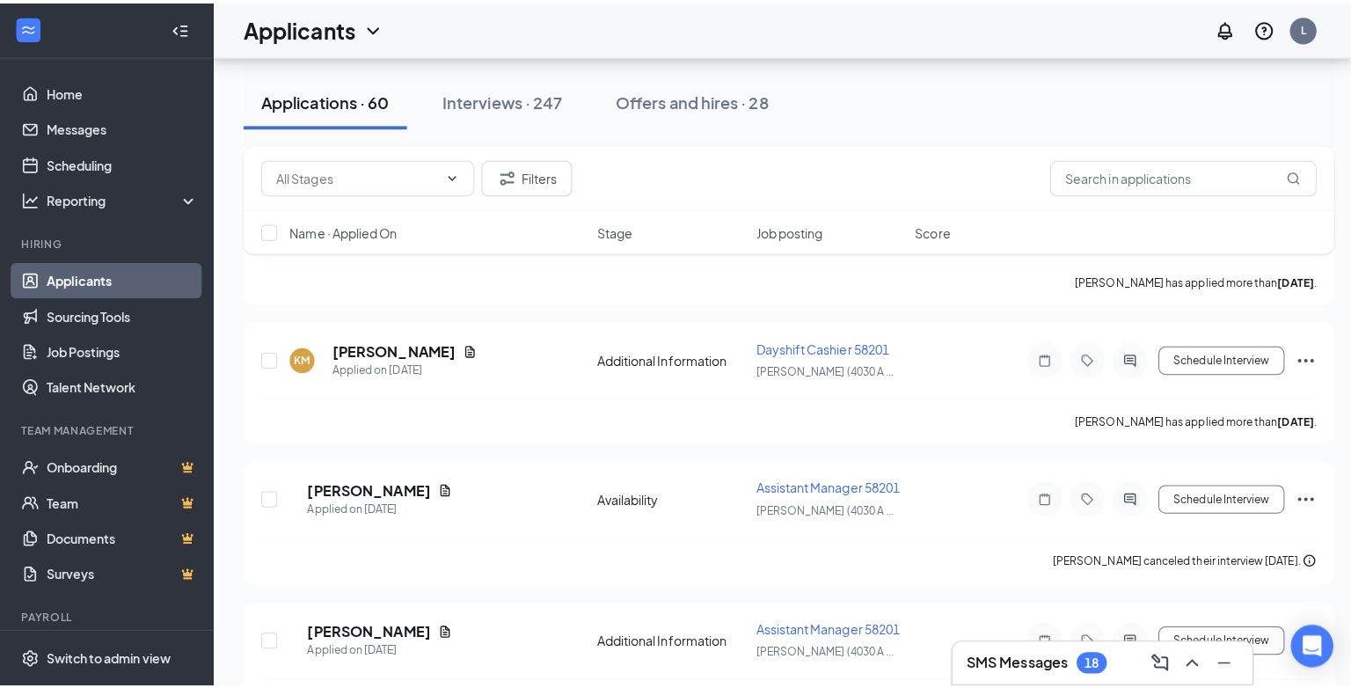
scroll to position [1759, 0]
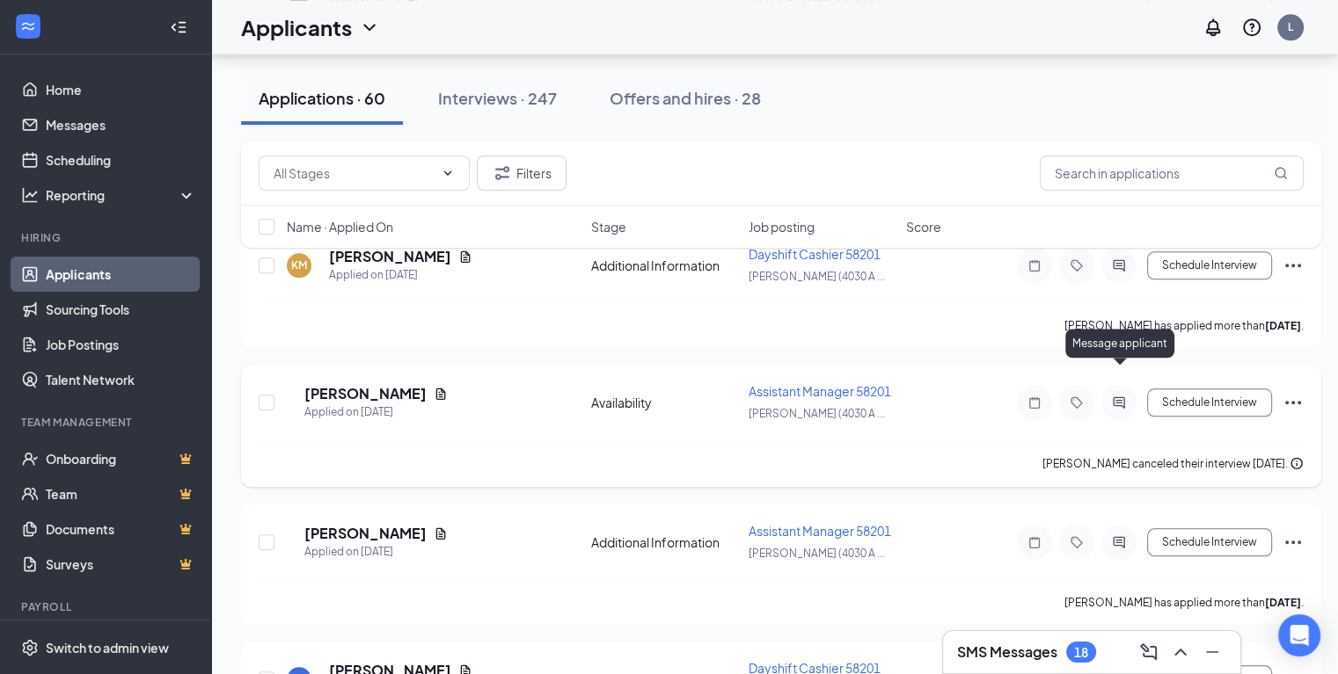
click at [1119, 396] on icon "ActiveChat" at bounding box center [1118, 403] width 21 height 14
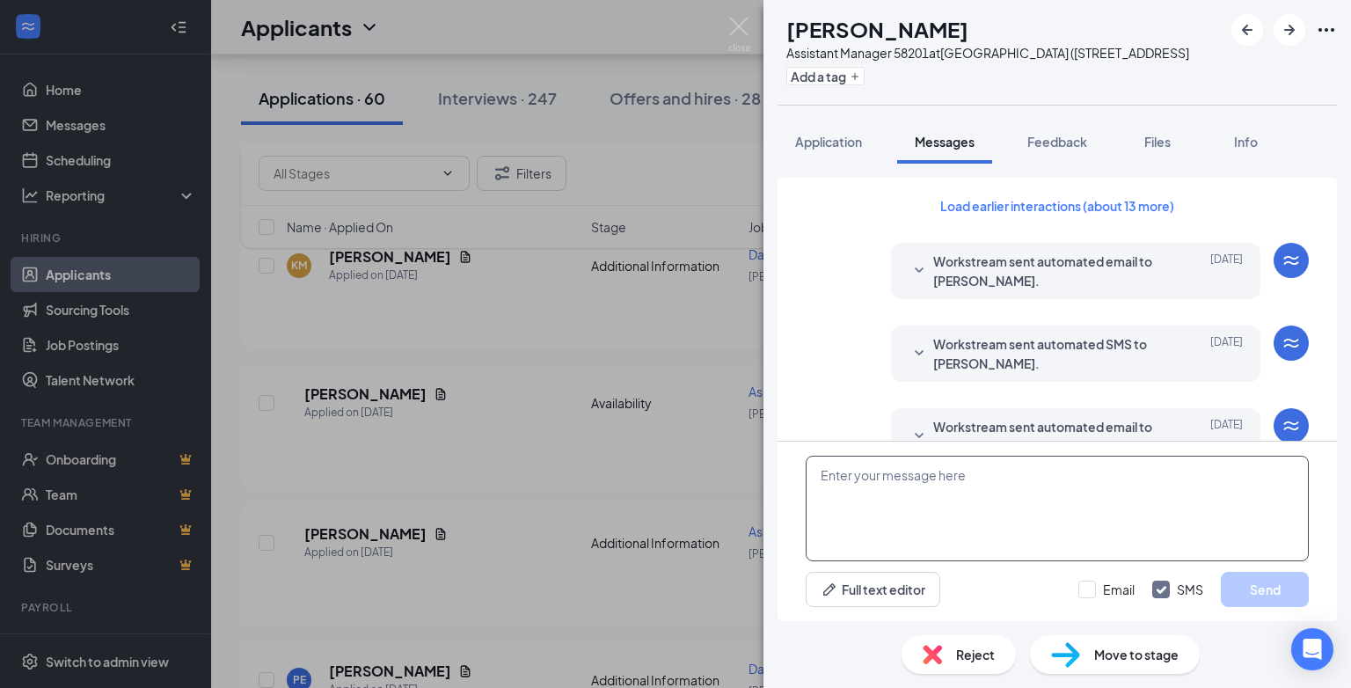
scroll to position [568, 0]
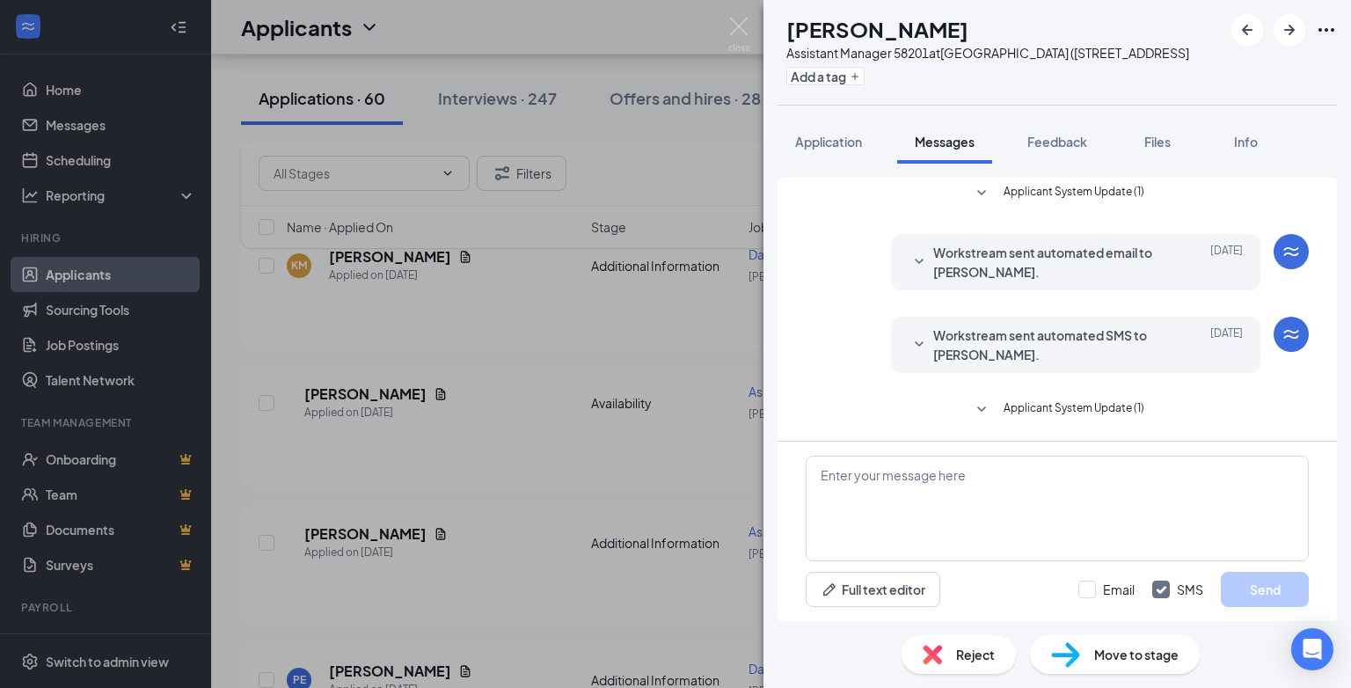
click at [968, 647] on span "Reject" at bounding box center [975, 654] width 39 height 19
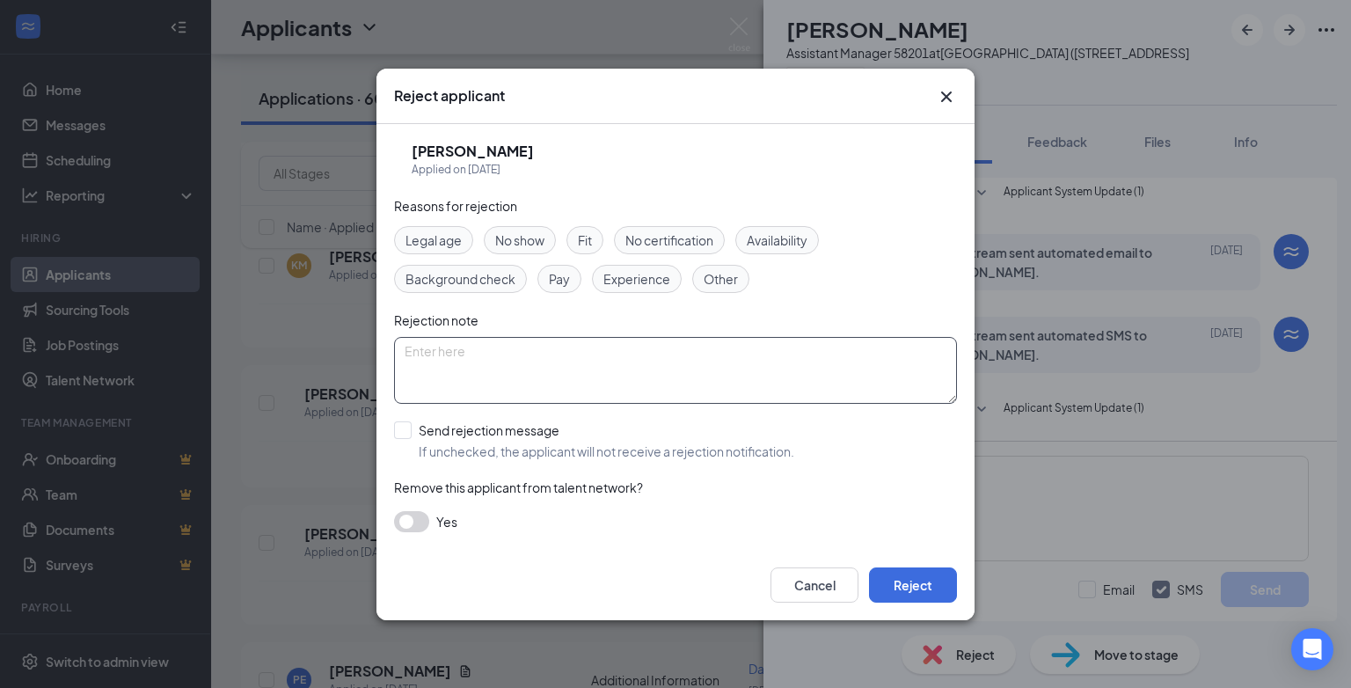
click at [429, 351] on textarea at bounding box center [675, 370] width 563 height 67
type textarea "position has been filled"
click at [401, 433] on input "Send rejection message If unchecked, the applicant will not receive a rejection…" at bounding box center [594, 440] width 400 height 39
checkbox input "true"
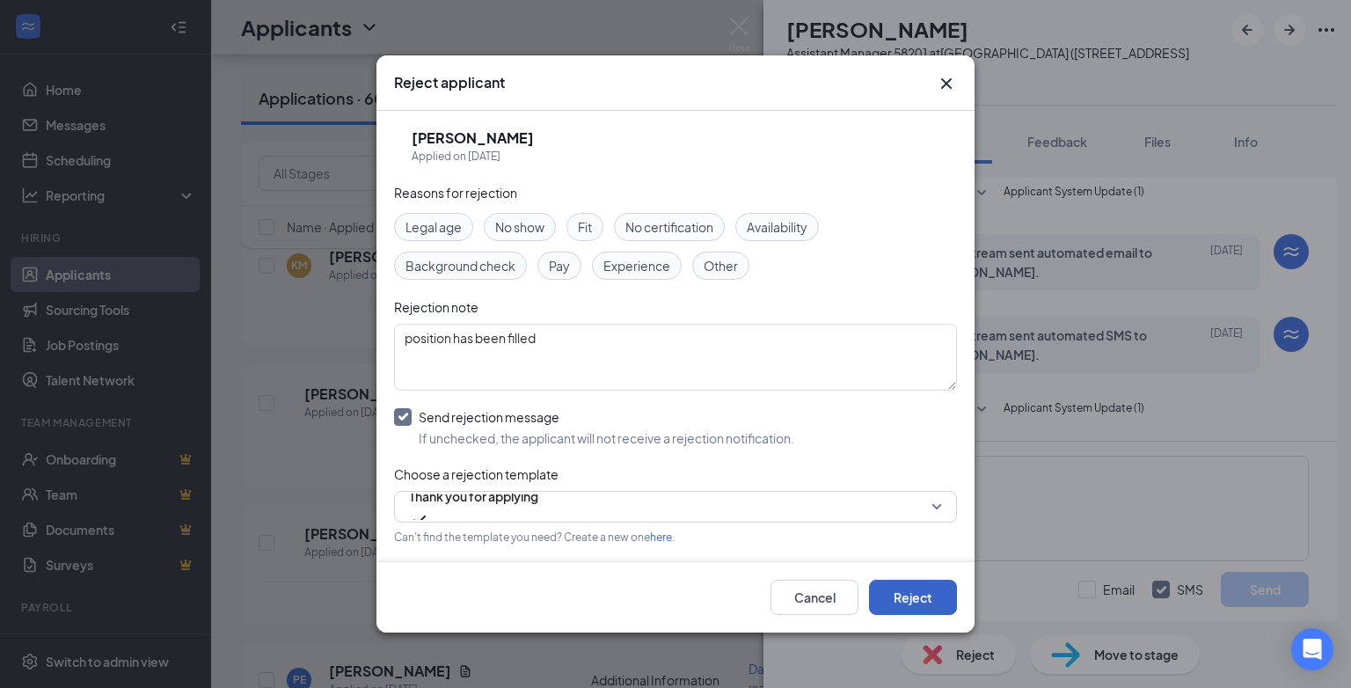
click at [915, 601] on button "Reject" at bounding box center [913, 597] width 88 height 35
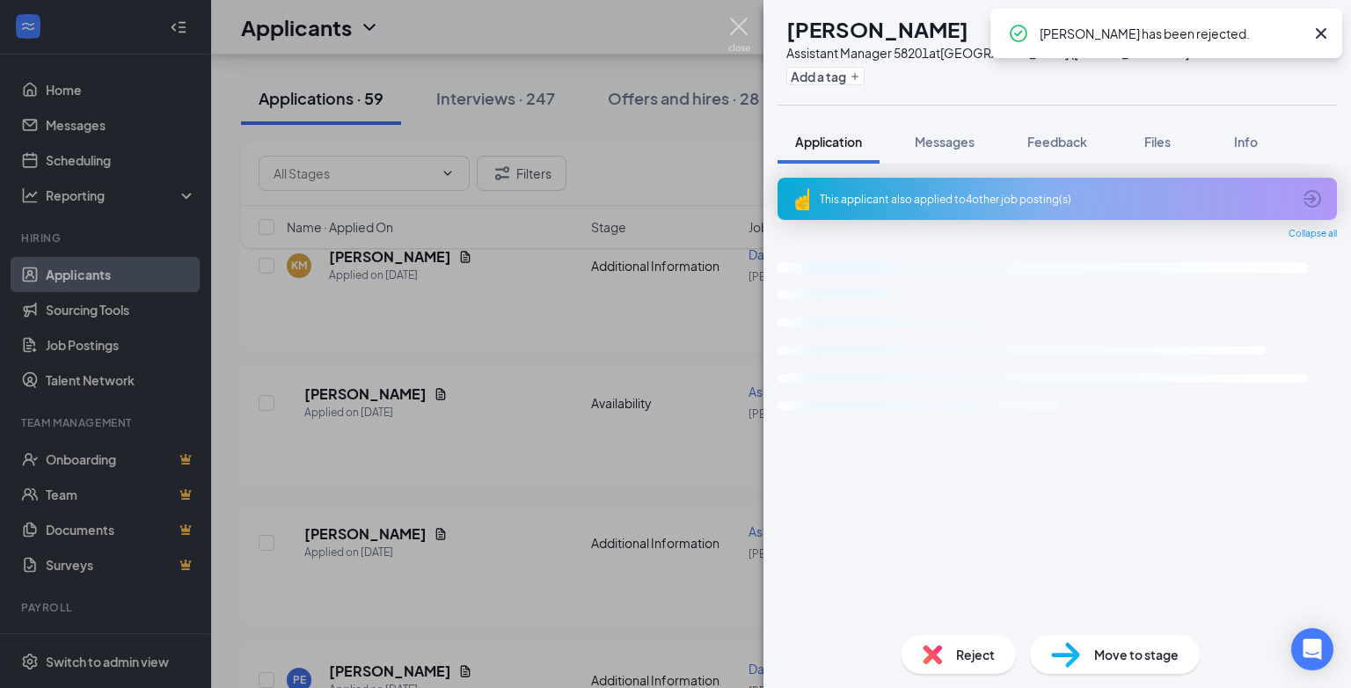
click at [739, 24] on img at bounding box center [739, 35] width 22 height 34
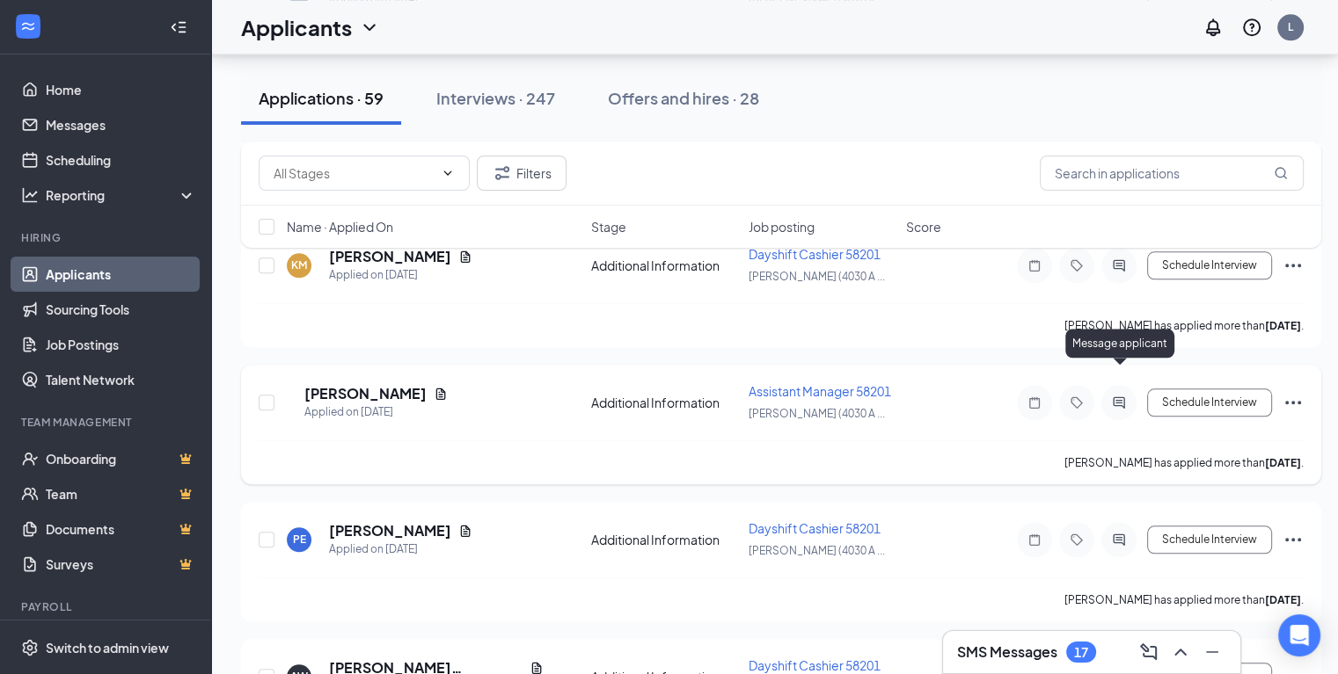
click at [1122, 396] on icon "ActiveChat" at bounding box center [1118, 403] width 21 height 14
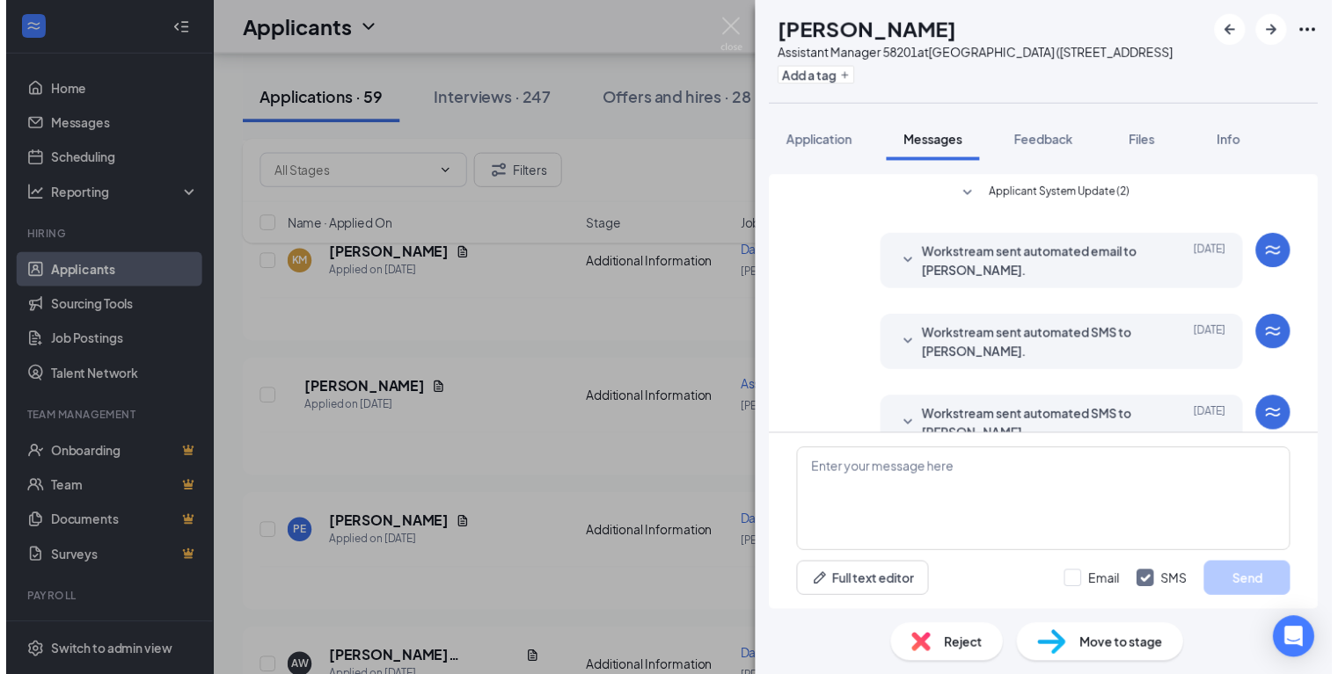
scroll to position [283, 0]
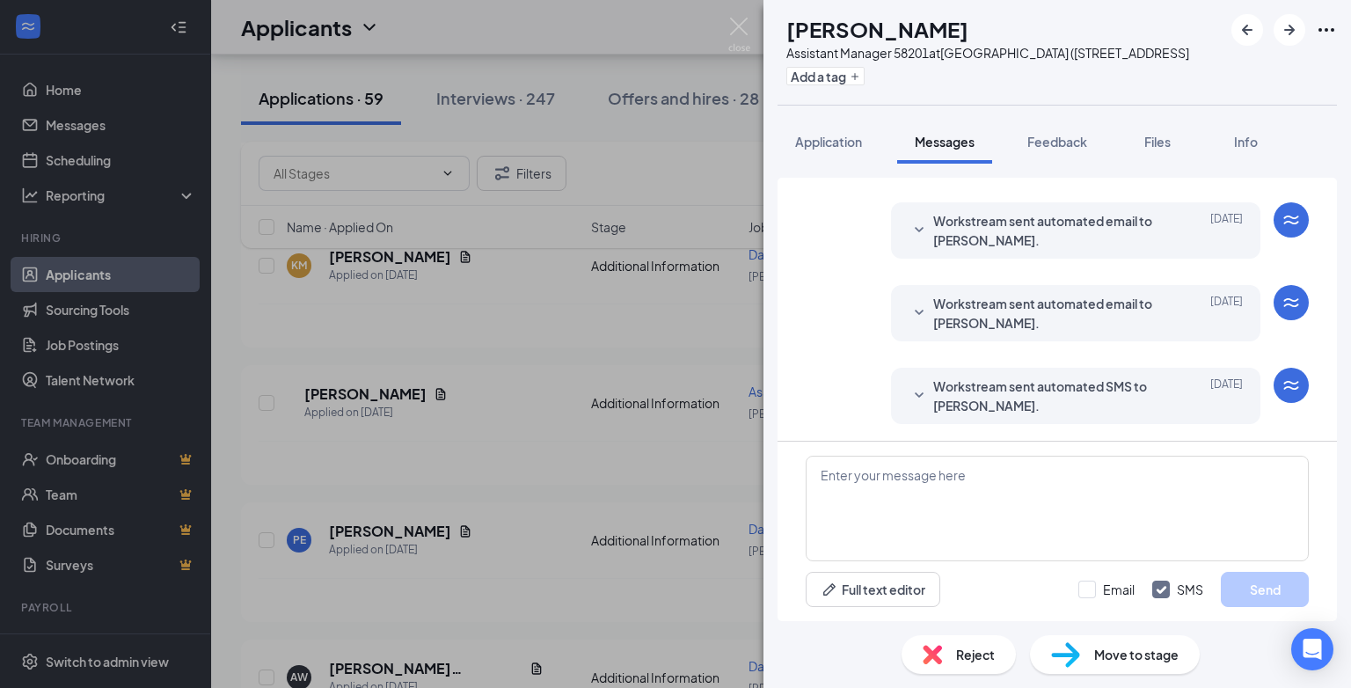
click at [952, 650] on div "Reject" at bounding box center [958, 654] width 114 height 39
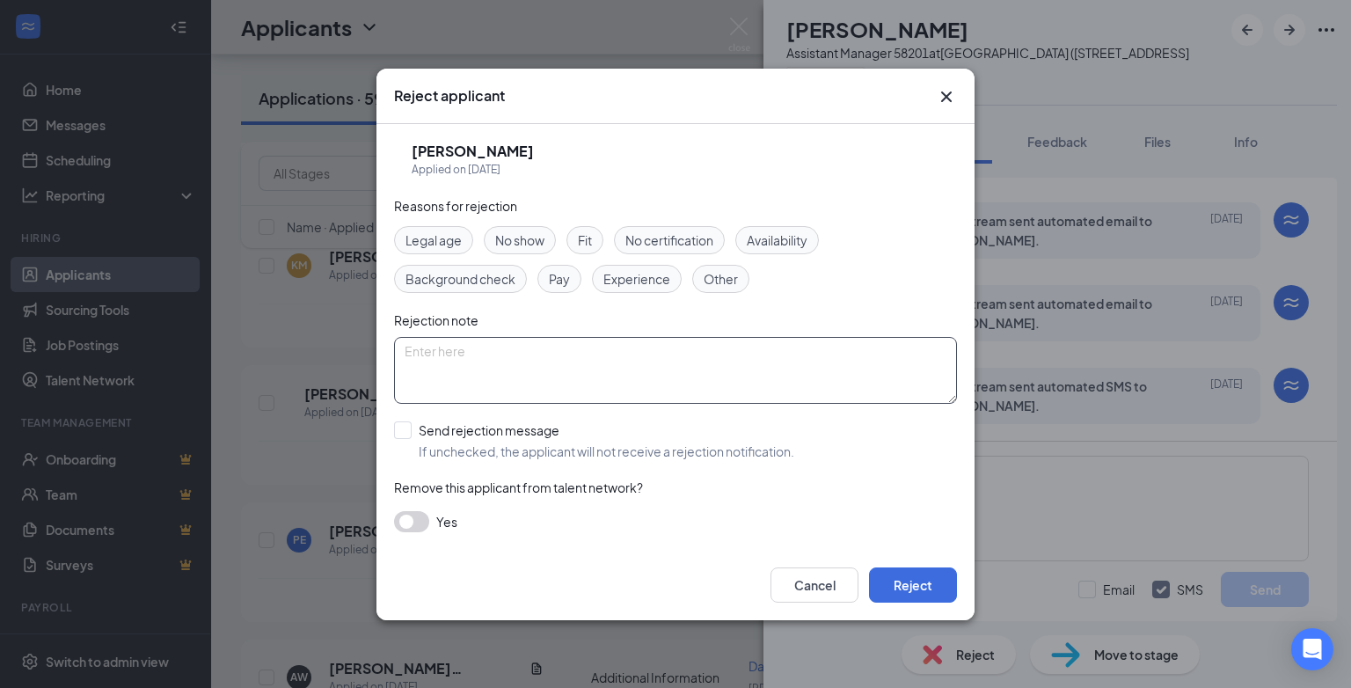
click at [417, 357] on textarea at bounding box center [675, 370] width 563 height 67
paste textarea "position has been filled"
type textarea "position has been filled"
click at [403, 428] on input "Send rejection message If unchecked, the applicant will not receive a rejection…" at bounding box center [594, 440] width 400 height 39
checkbox input "true"
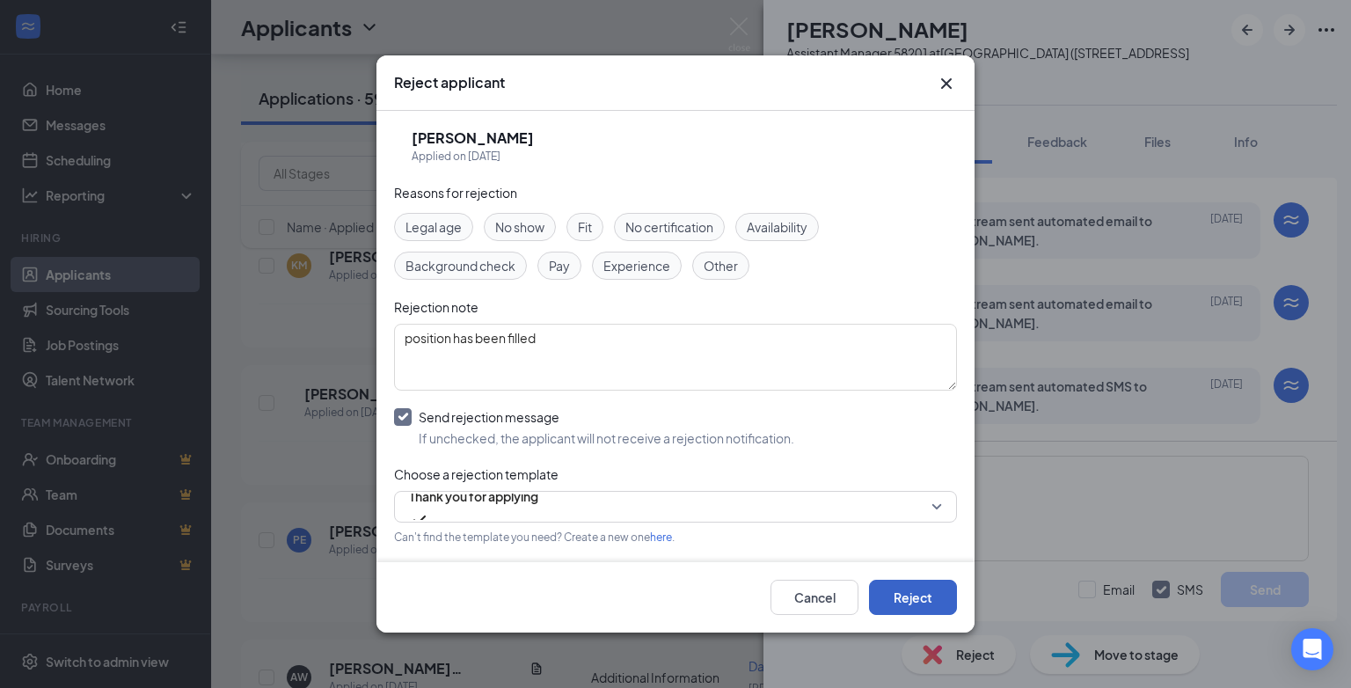
click at [916, 595] on button "Reject" at bounding box center [913, 597] width 88 height 35
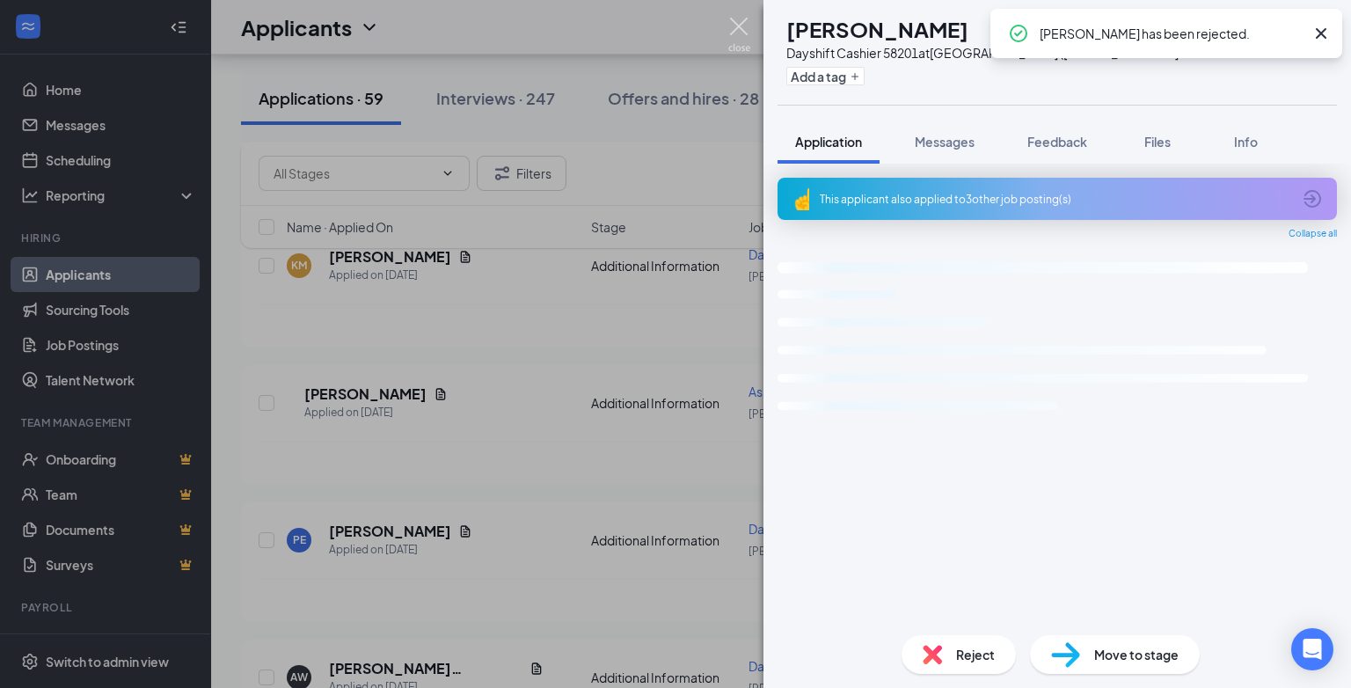
click at [735, 30] on img at bounding box center [739, 35] width 22 height 34
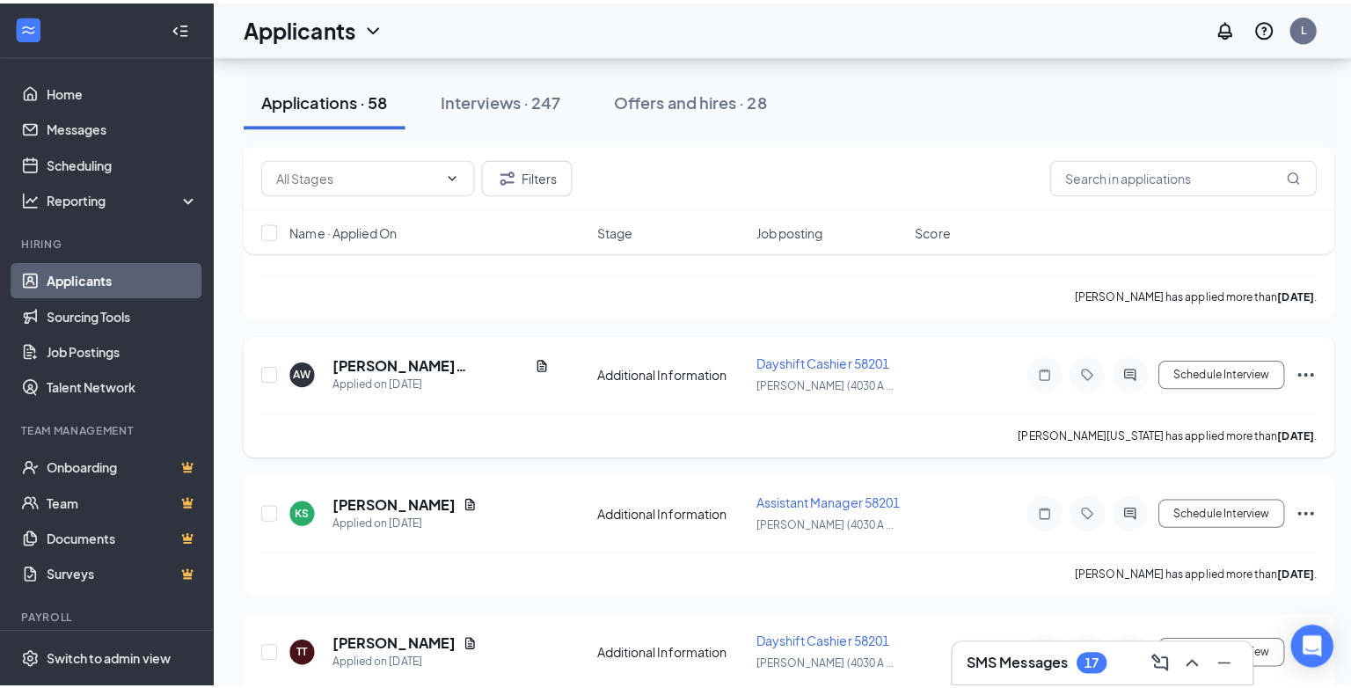
scroll to position [1935, 0]
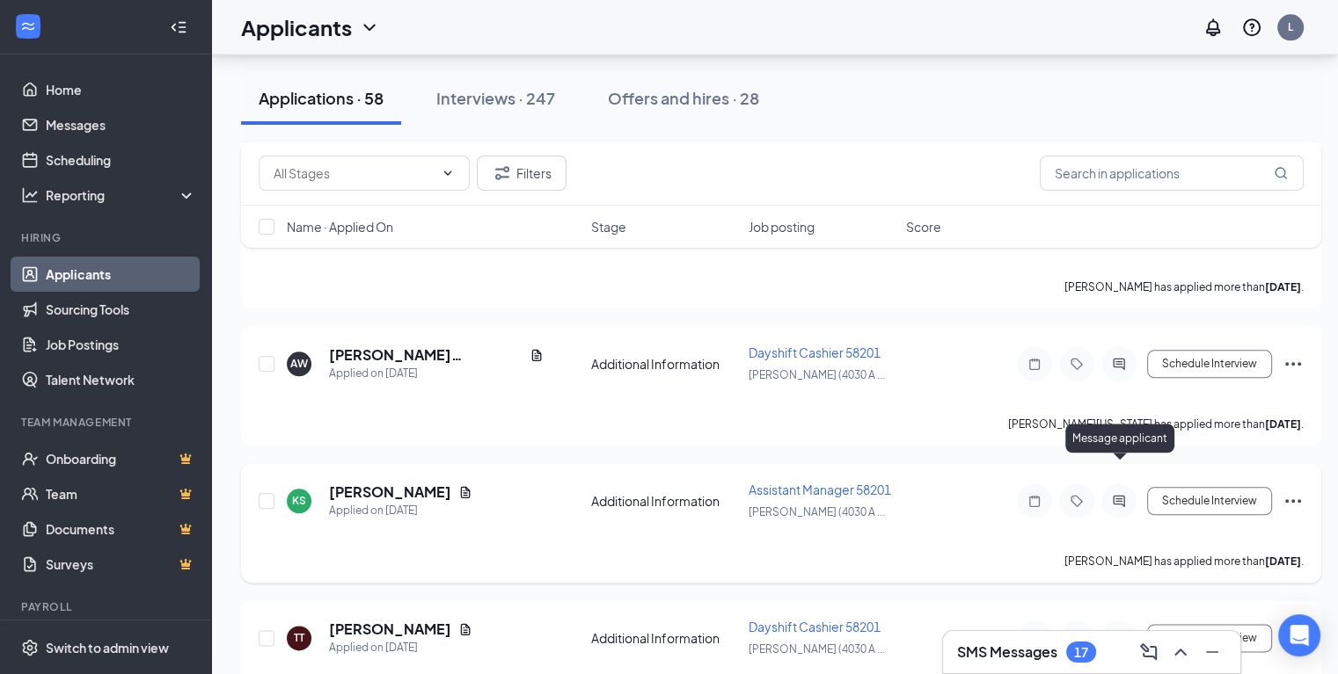
click at [1125, 494] on icon "ActiveChat" at bounding box center [1118, 501] width 21 height 14
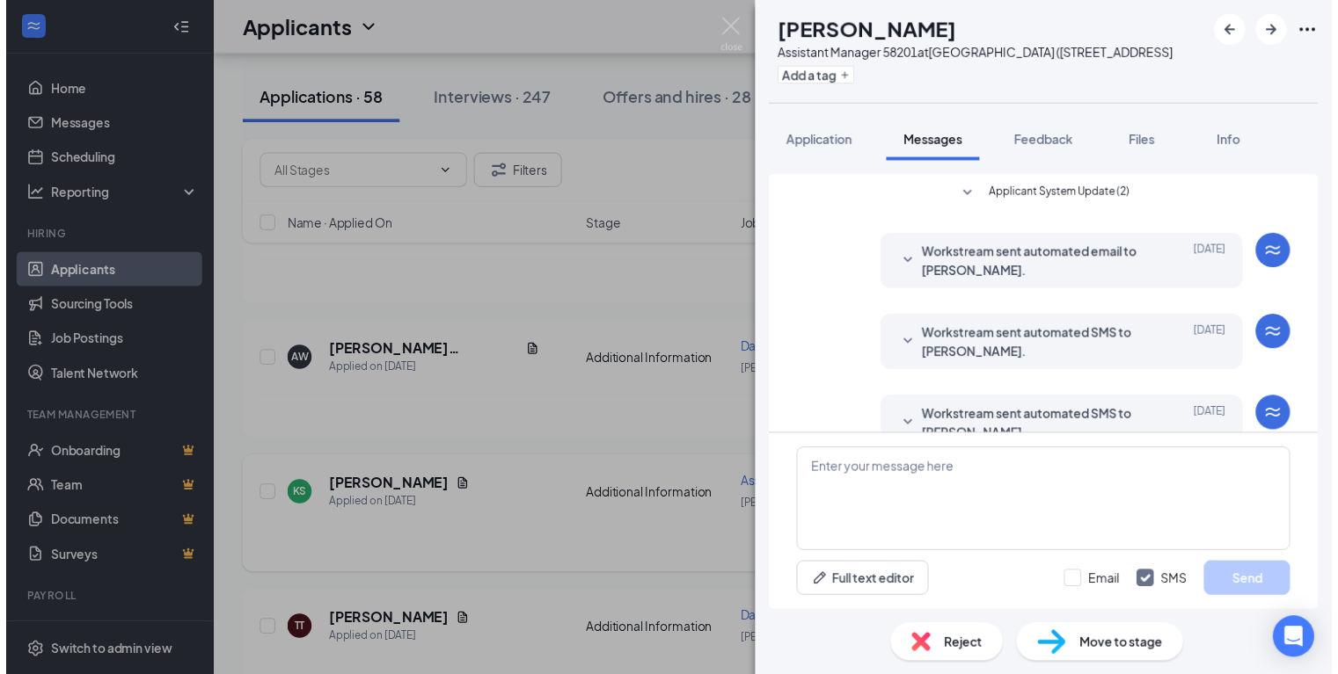
scroll to position [283, 0]
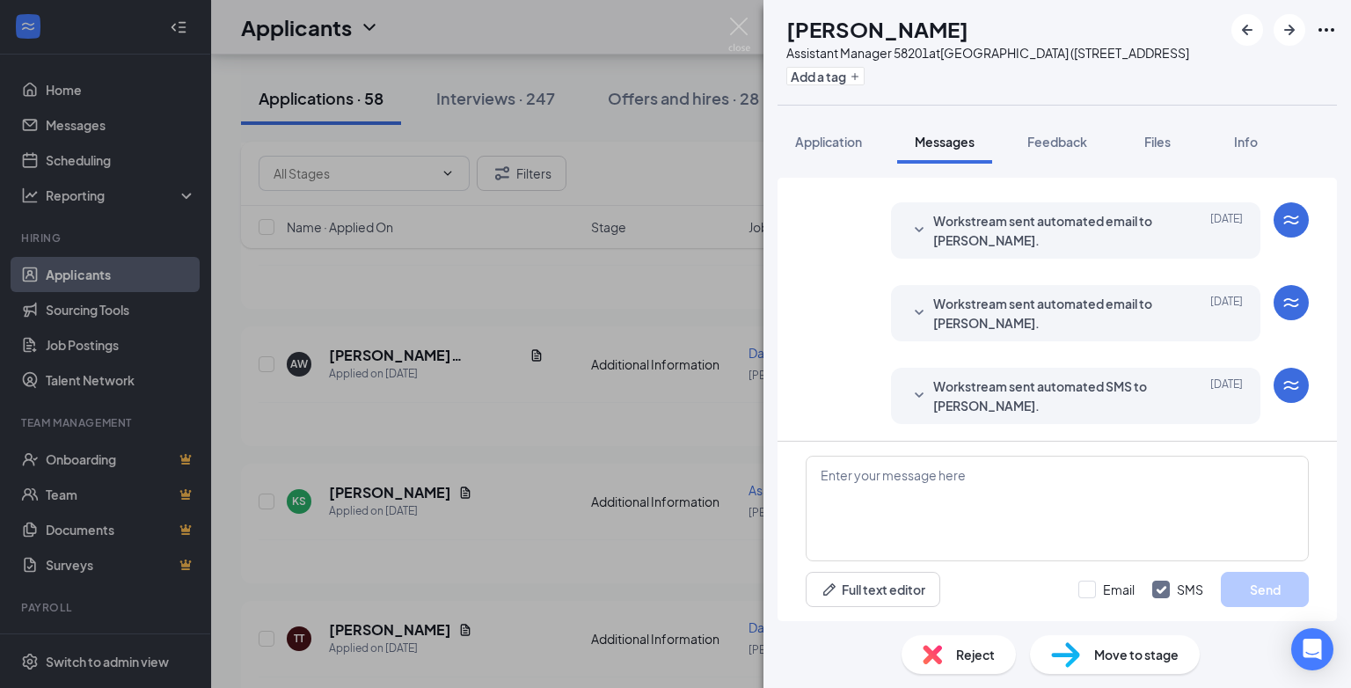
click at [990, 650] on span "Reject" at bounding box center [975, 654] width 39 height 19
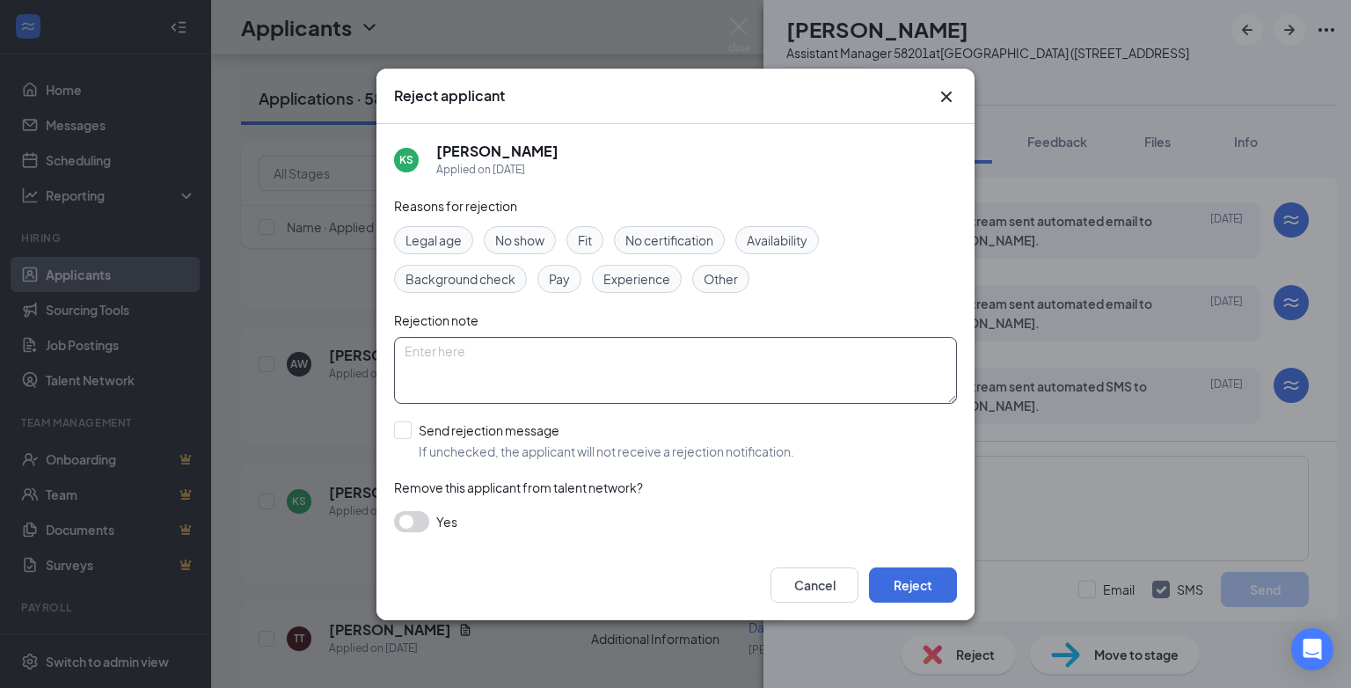
click at [487, 353] on textarea at bounding box center [675, 370] width 563 height 67
paste textarea "position has been filled"
type textarea "position has been filled"
click at [404, 435] on input "Send rejection message If unchecked, the applicant will not receive a rejection…" at bounding box center [594, 440] width 400 height 39
checkbox input "true"
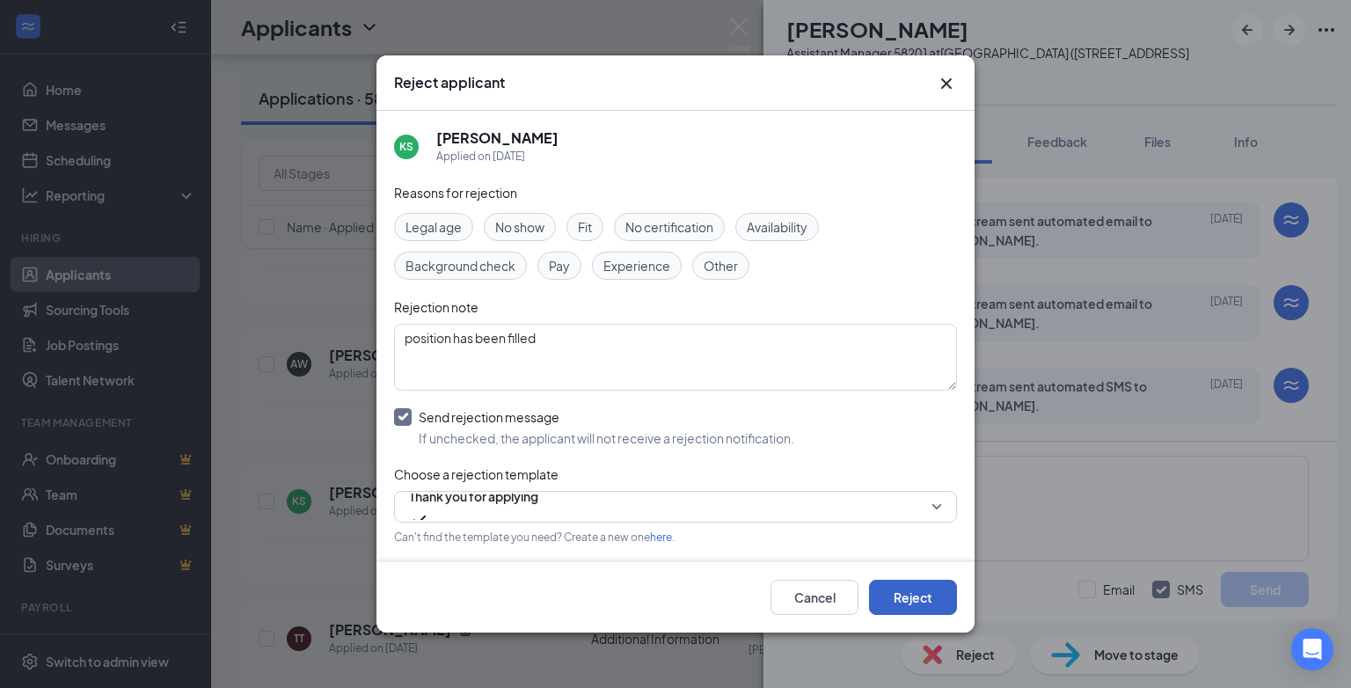
click at [916, 593] on button "Reject" at bounding box center [913, 597] width 88 height 35
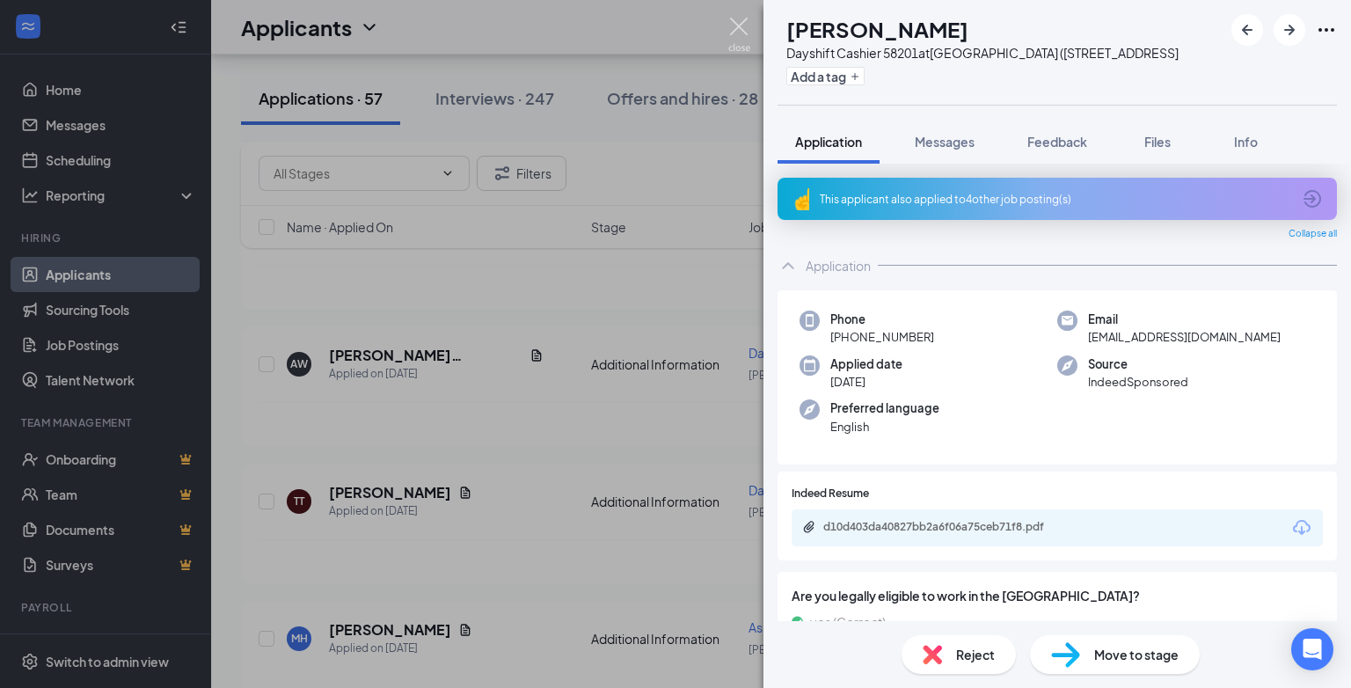
click at [741, 23] on img at bounding box center [739, 35] width 22 height 34
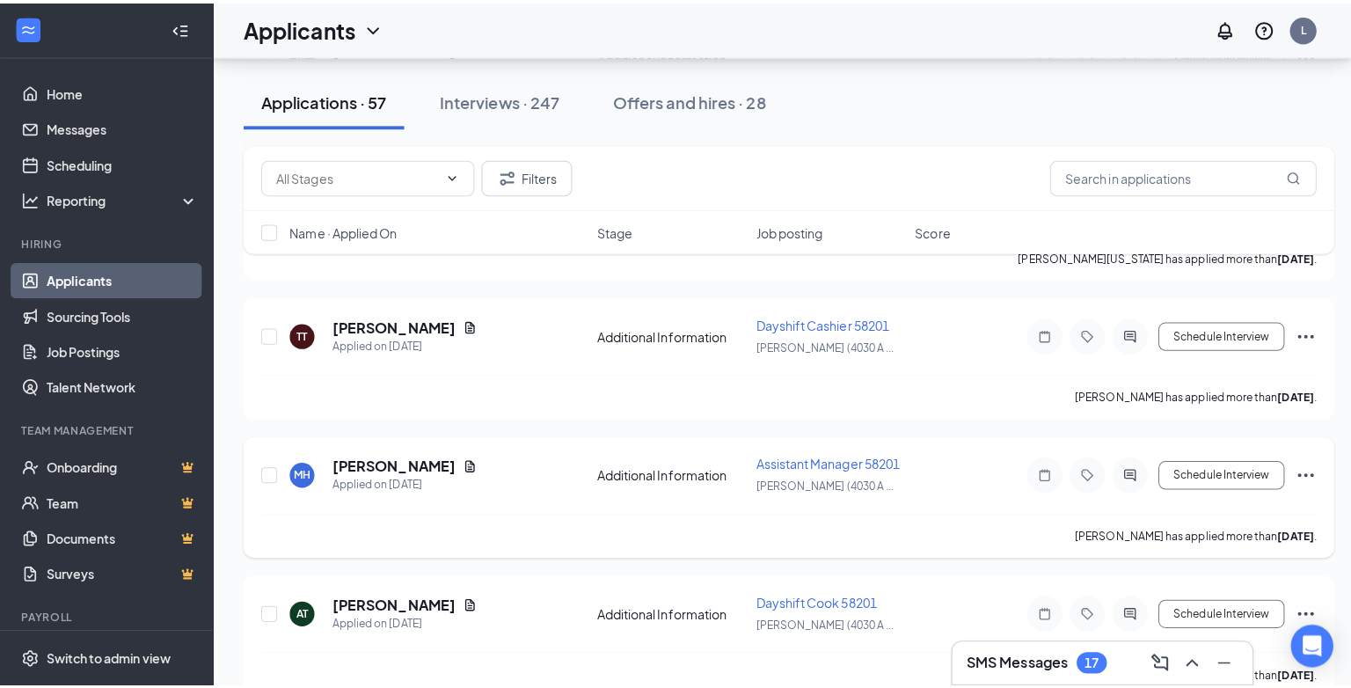
scroll to position [2110, 0]
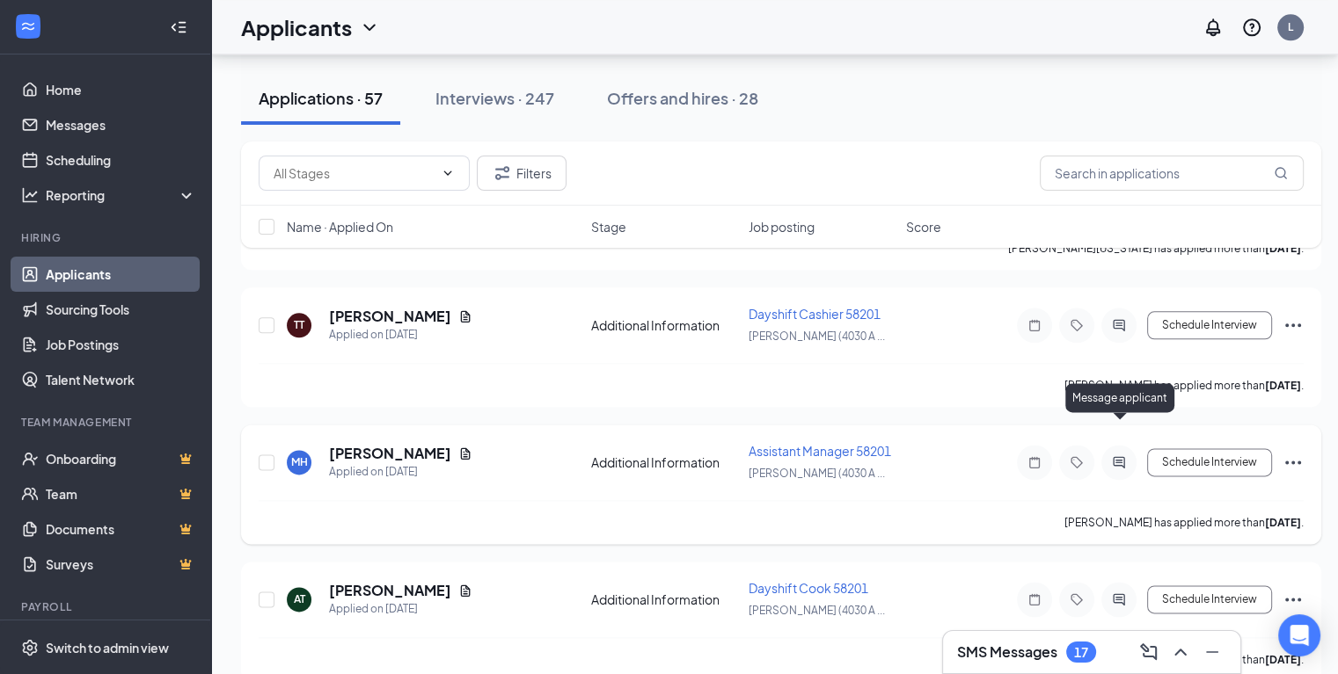
click at [1119, 456] on icon "ActiveChat" at bounding box center [1118, 463] width 21 height 14
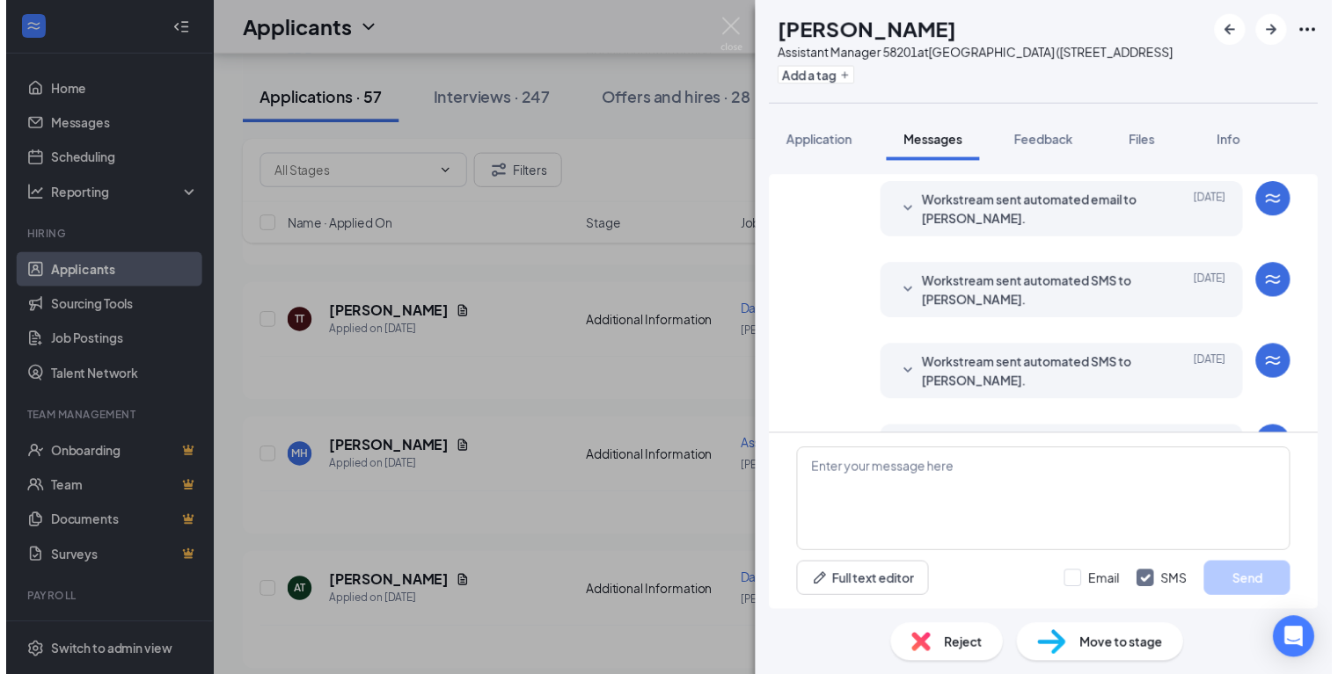
scroll to position [283, 0]
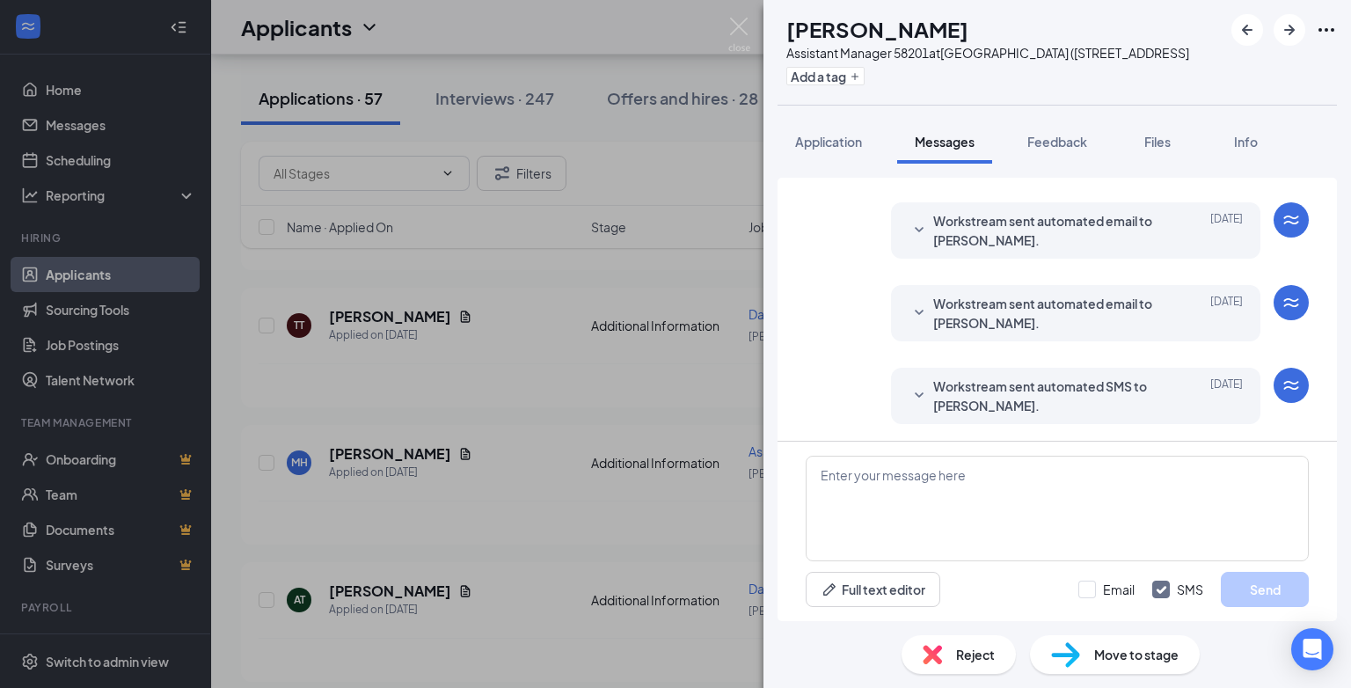
click at [940, 652] on img at bounding box center [931, 654] width 19 height 19
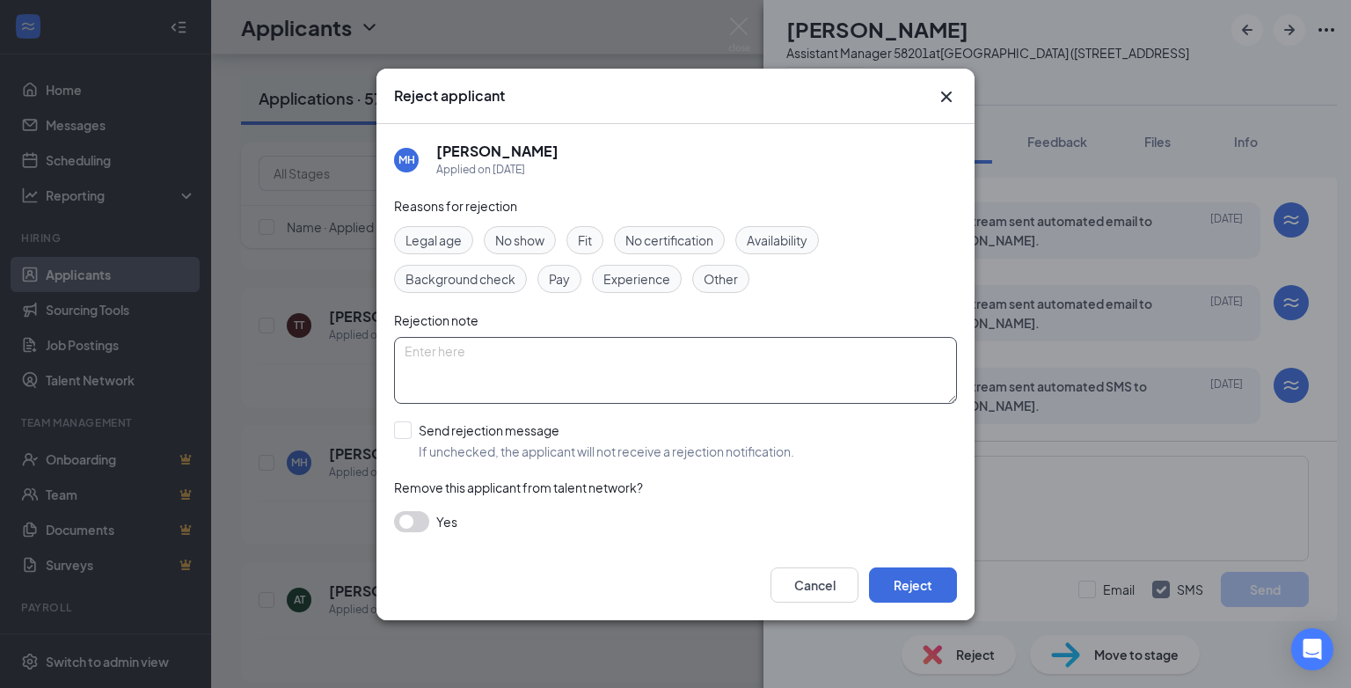
click at [422, 350] on textarea at bounding box center [675, 370] width 563 height 67
type textarea "position has been filled"
click at [407, 432] on input "Send rejection message If unchecked, the applicant will not receive a rejection…" at bounding box center [594, 440] width 400 height 39
checkbox input "true"
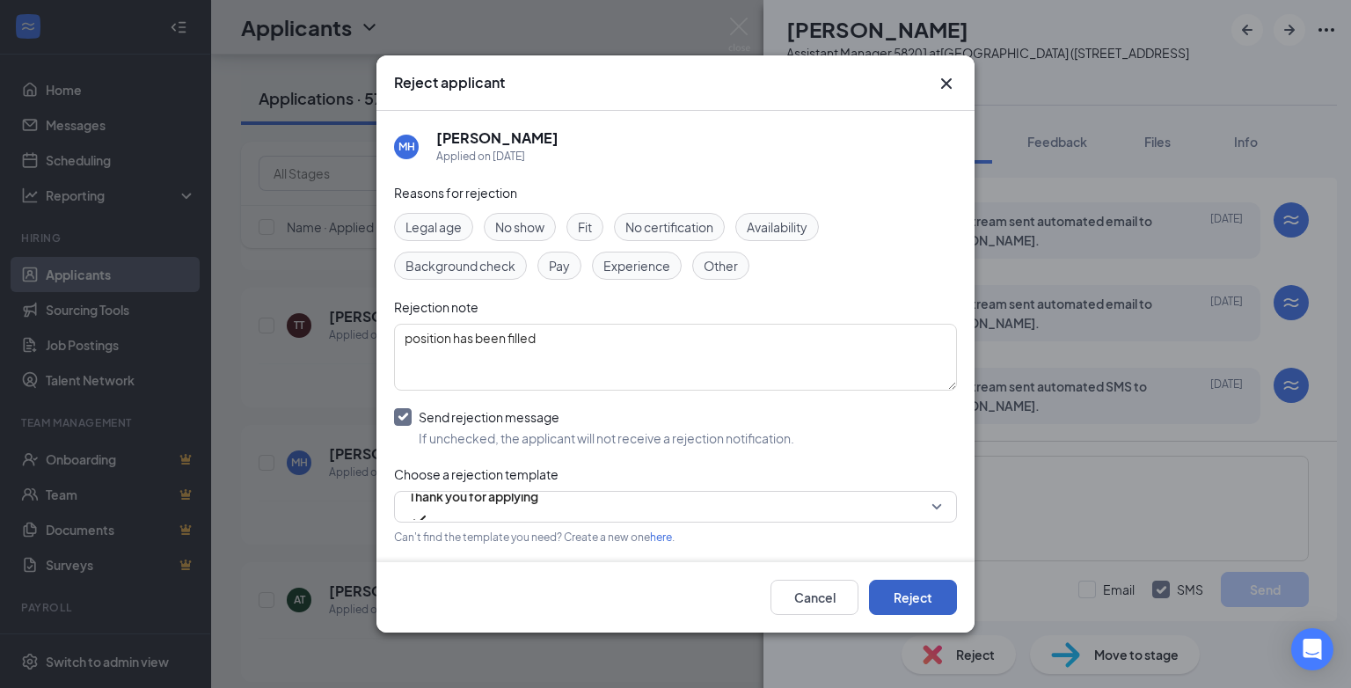
click at [922, 600] on button "Reject" at bounding box center [913, 597] width 88 height 35
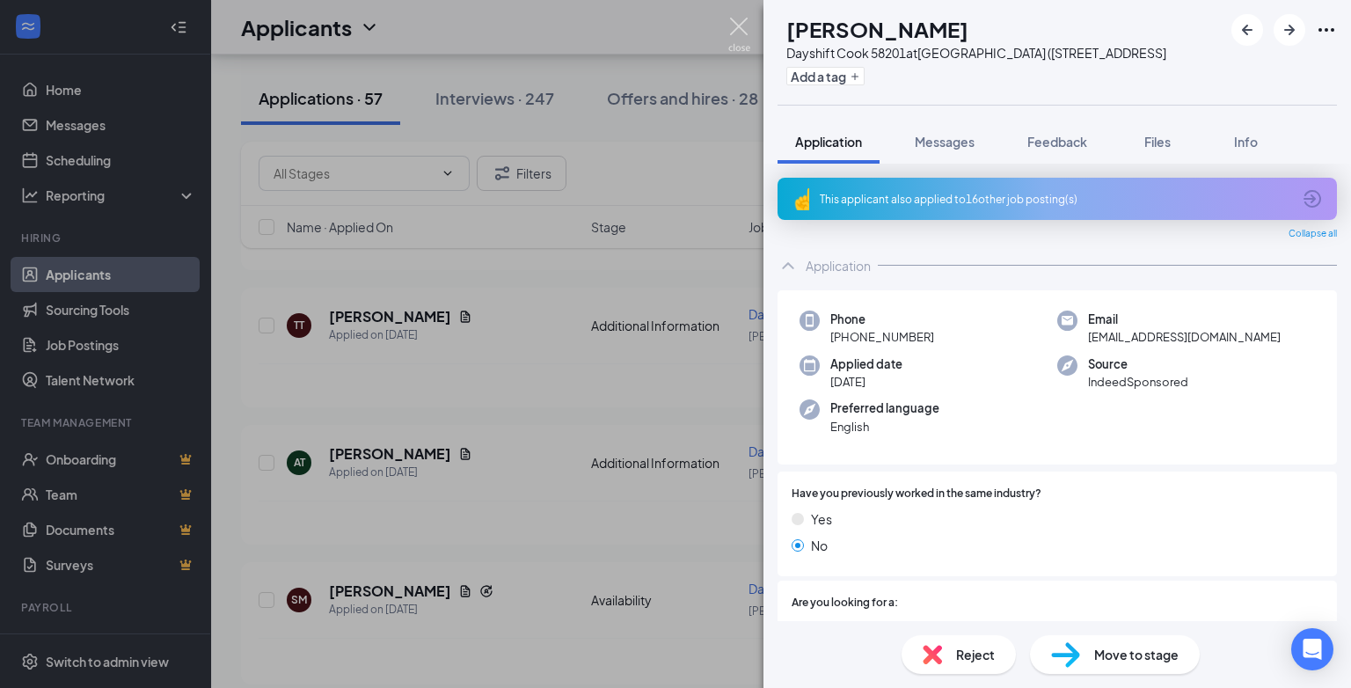
click at [734, 30] on img at bounding box center [739, 35] width 22 height 34
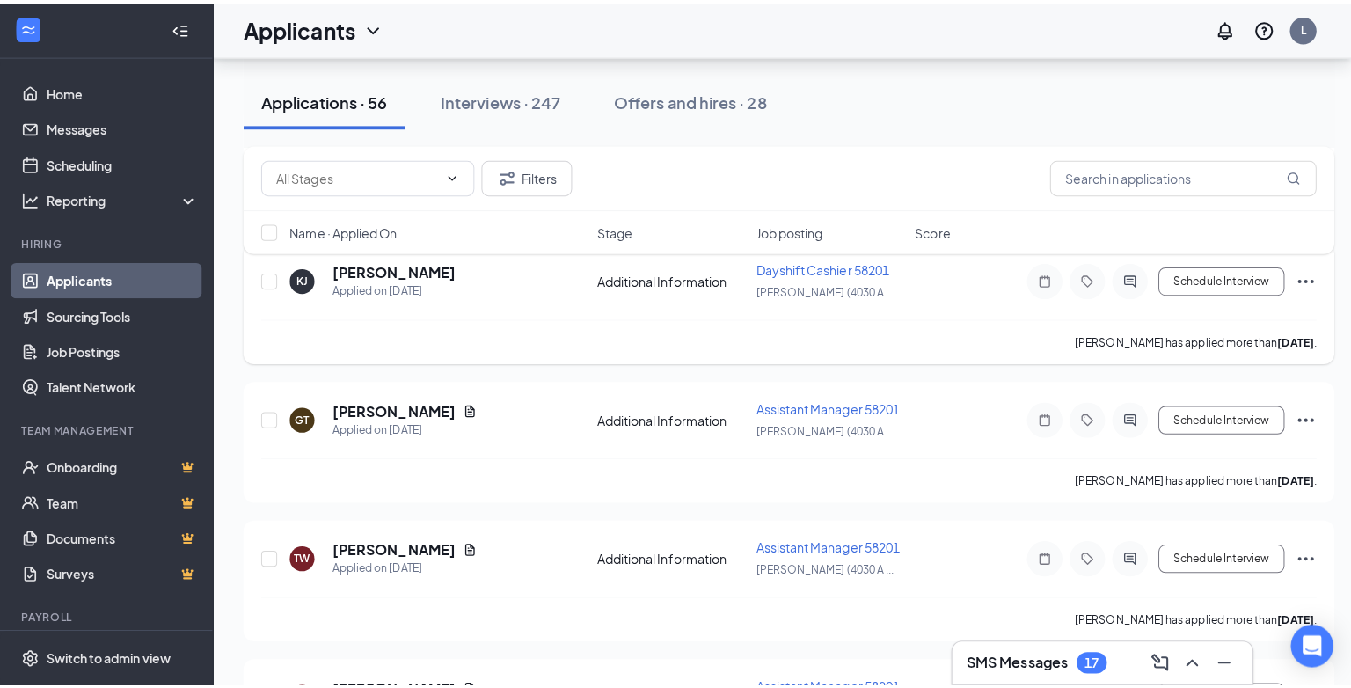
scroll to position [2990, 0]
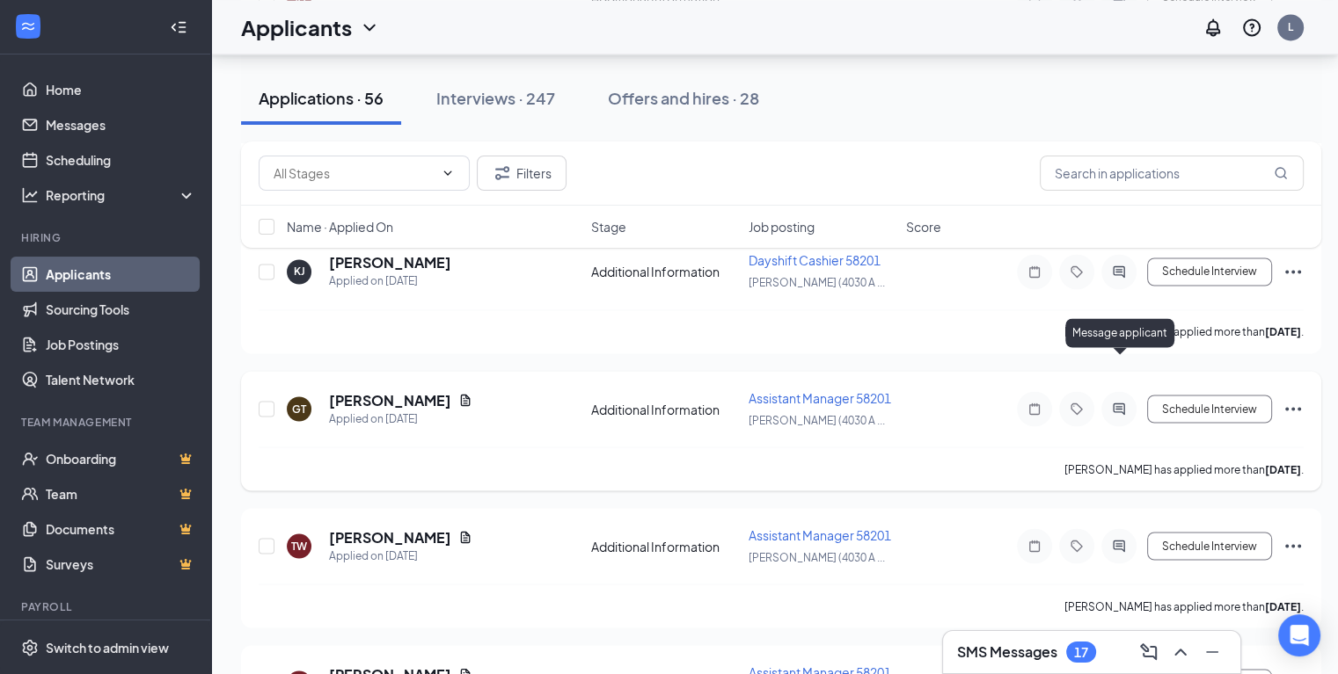
click at [1122, 403] on icon "ActiveChat" at bounding box center [1117, 408] width 11 height 11
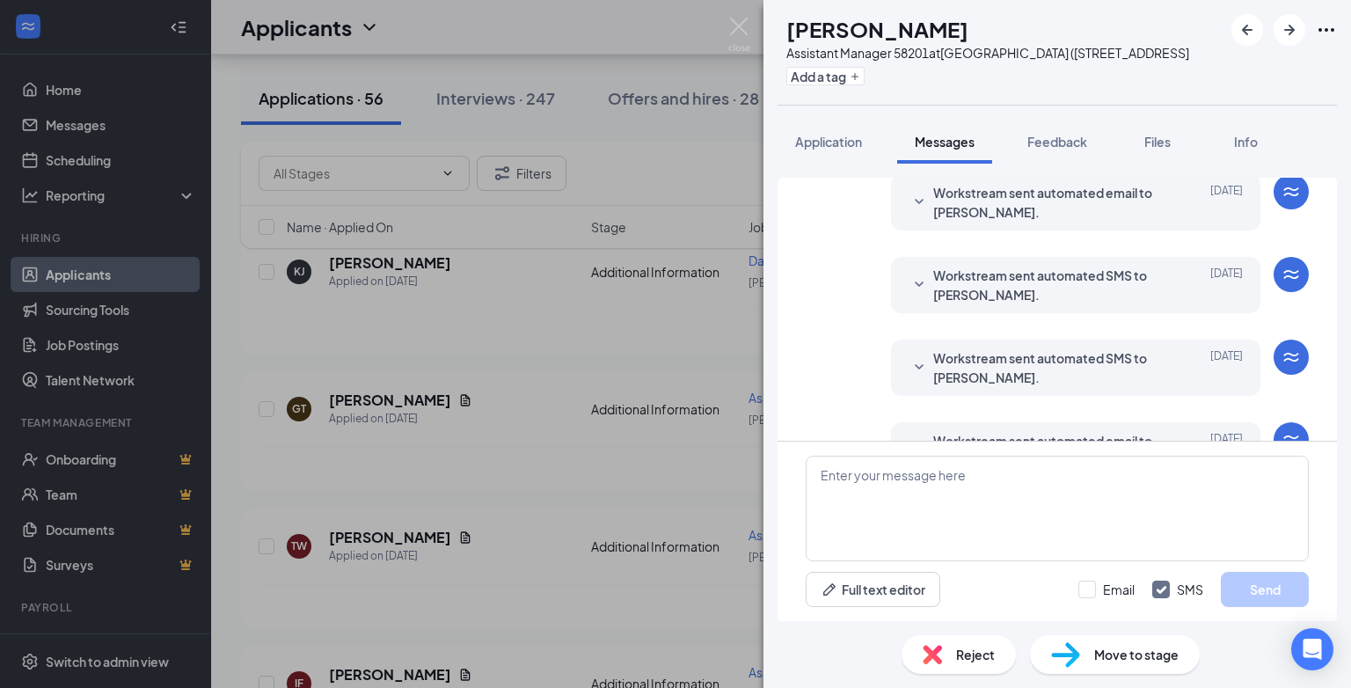
scroll to position [283, 0]
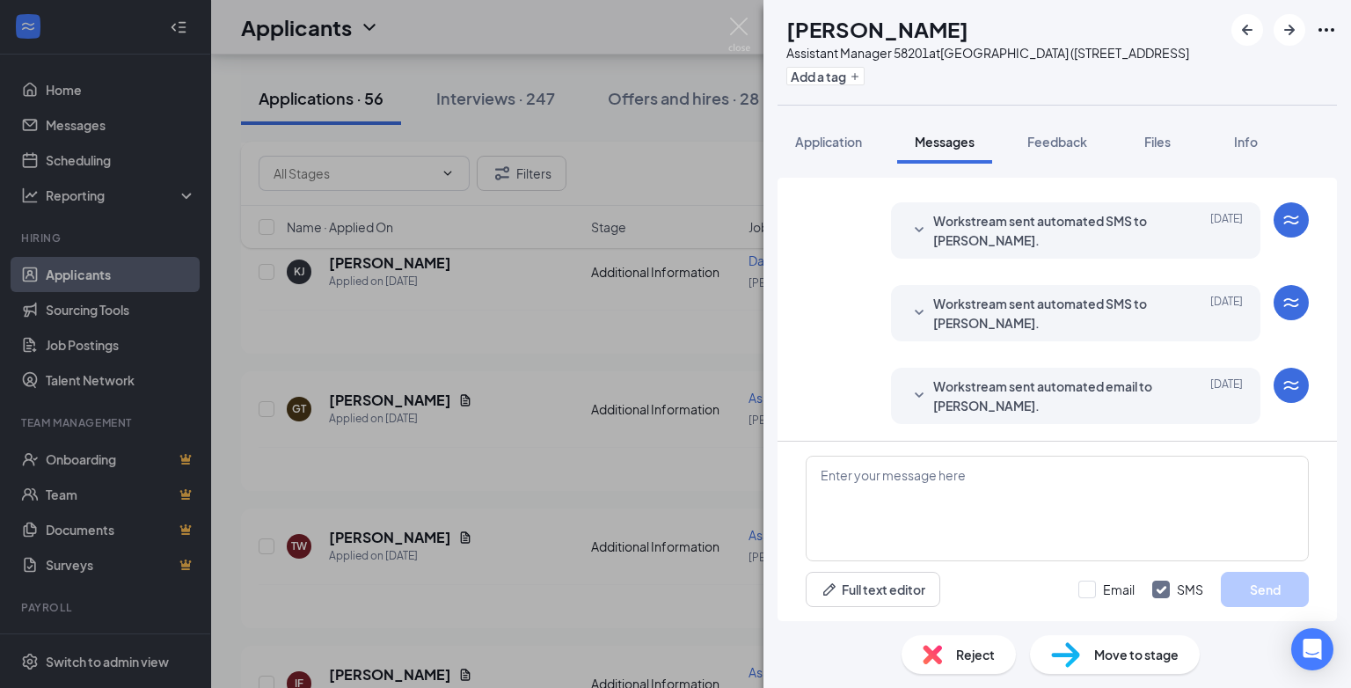
click at [961, 653] on span "Reject" at bounding box center [975, 654] width 39 height 19
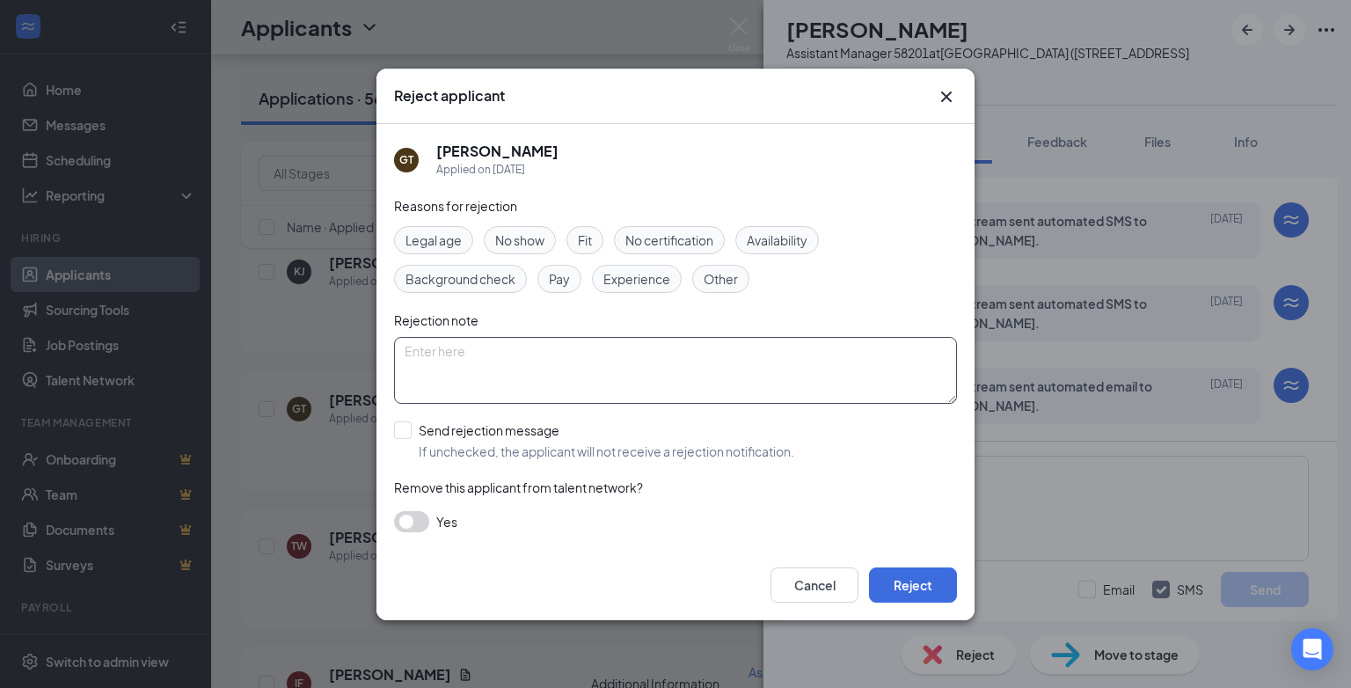
click at [436, 354] on textarea at bounding box center [675, 370] width 563 height 67
type textarea "position has been filled"
click at [405, 434] on input "Send rejection message If unchecked, the applicant will not receive a rejection…" at bounding box center [594, 440] width 400 height 39
checkbox input "true"
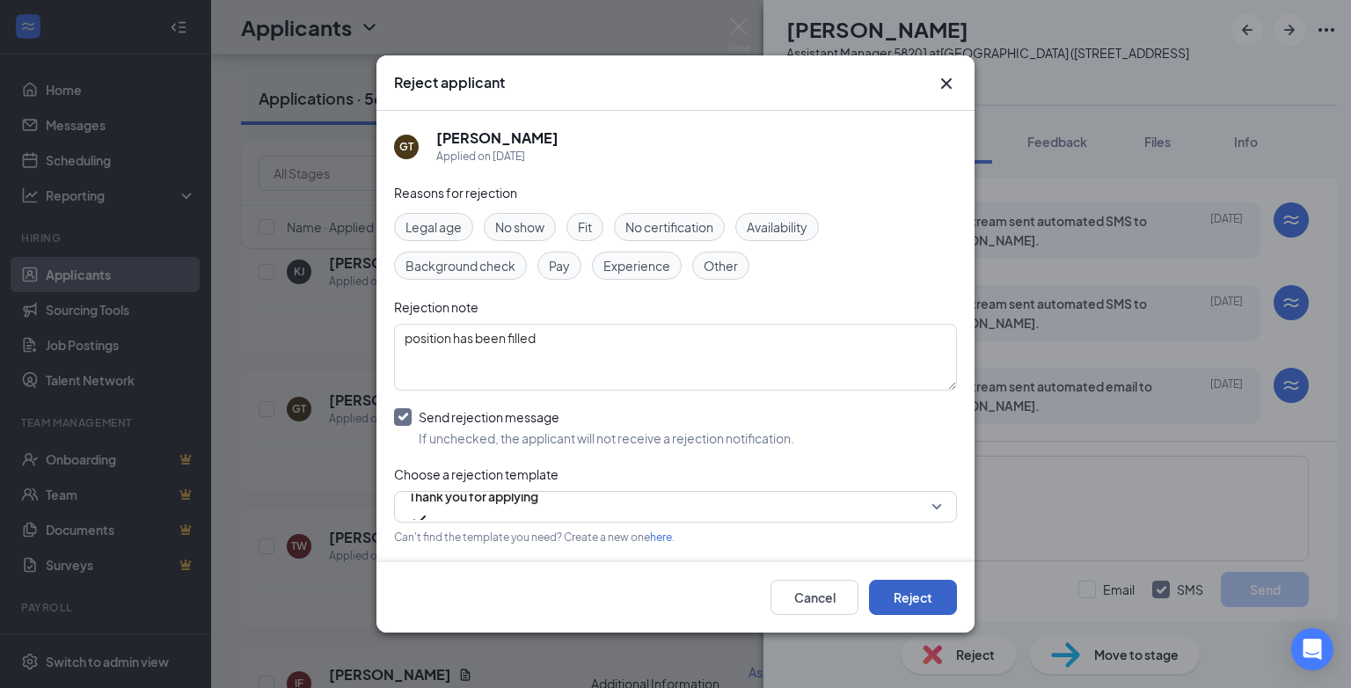
click at [912, 596] on button "Reject" at bounding box center [913, 597] width 88 height 35
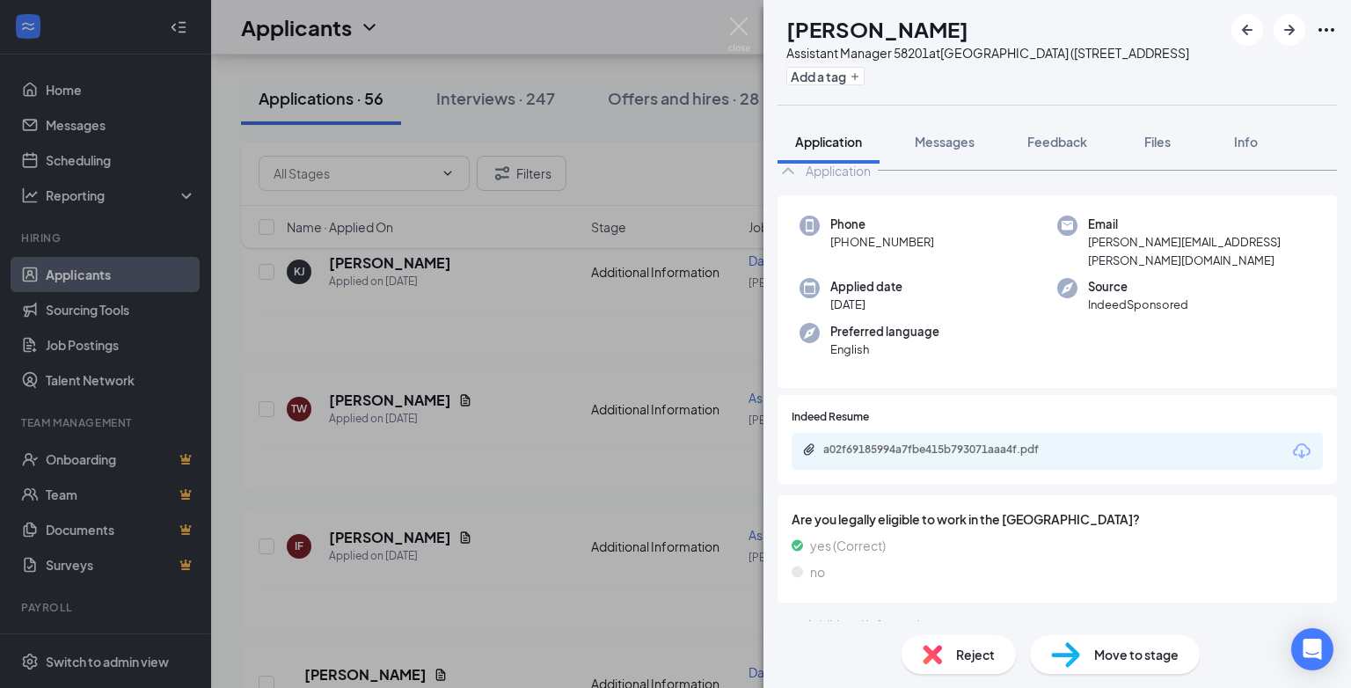
scroll to position [97, 0]
click at [957, 663] on span "Reject" at bounding box center [975, 654] width 39 height 19
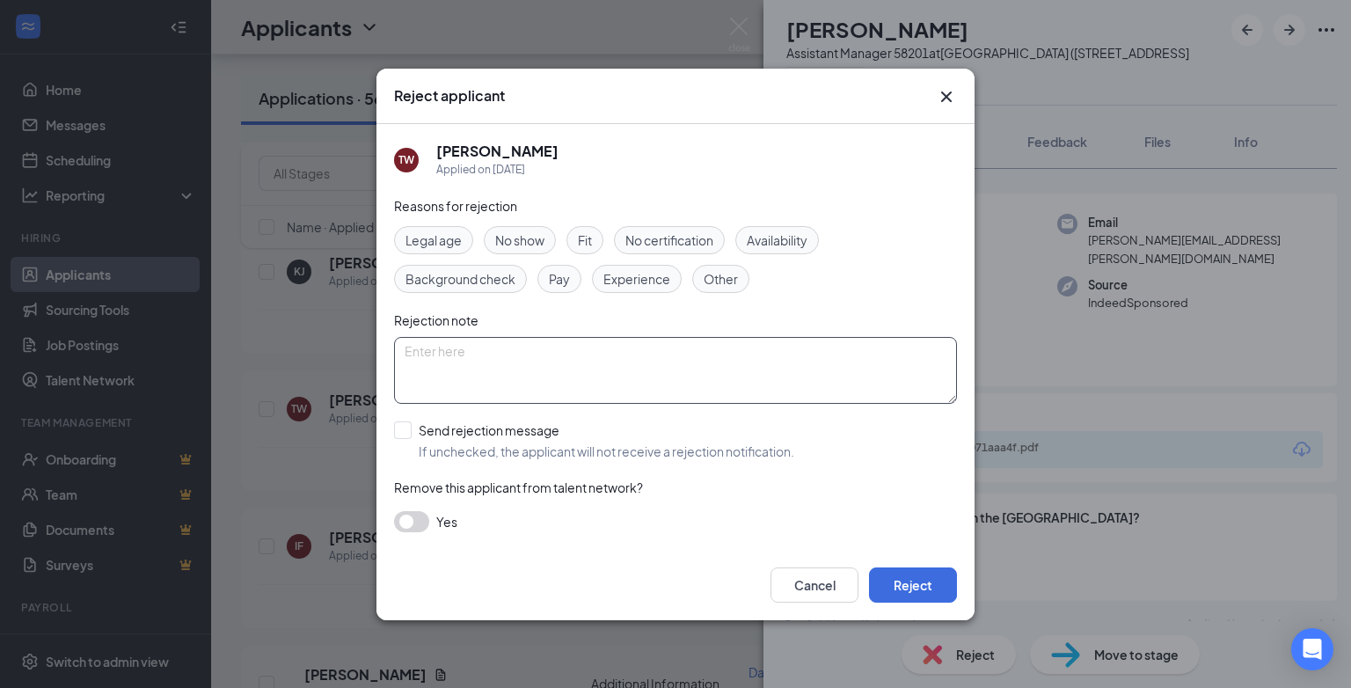
click at [434, 351] on textarea at bounding box center [675, 370] width 563 height 67
paste textarea "position has been filled"
type textarea "position has been filled"
click at [406, 431] on input "Send rejection message If unchecked, the applicant will not receive a rejection…" at bounding box center [594, 440] width 400 height 39
checkbox input "true"
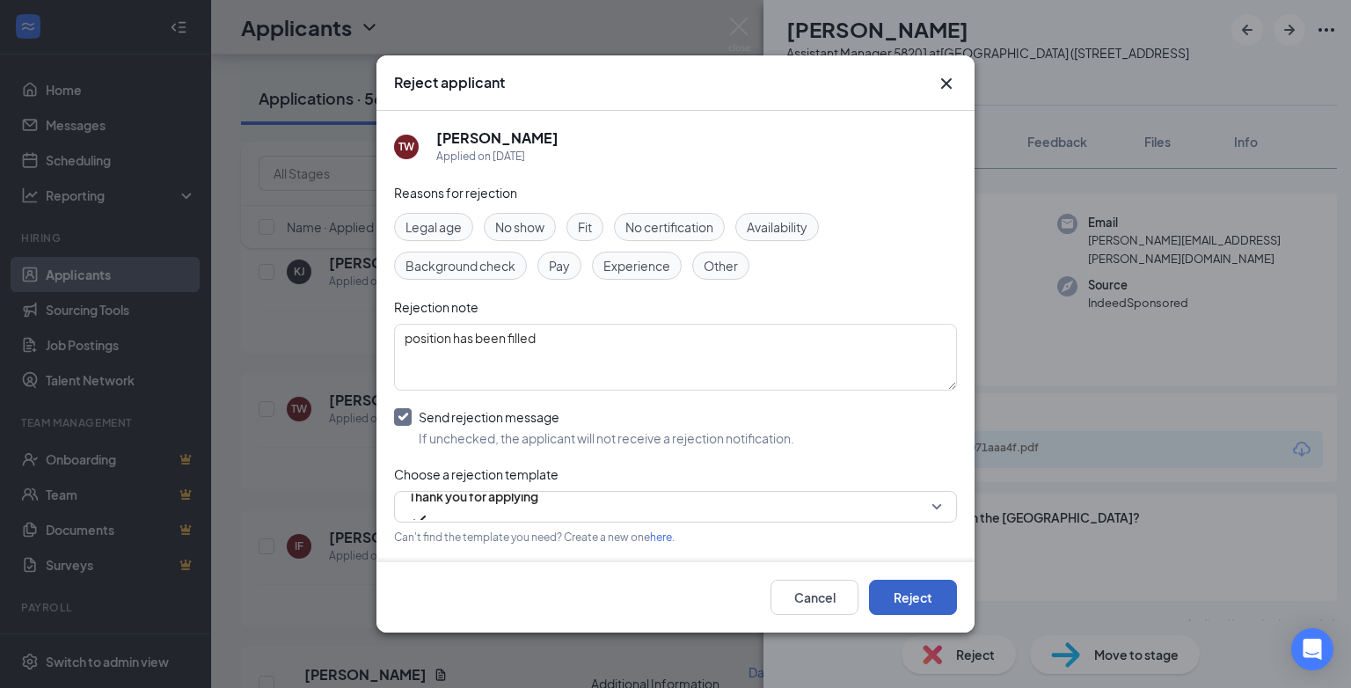
click at [904, 593] on button "Reject" at bounding box center [913, 597] width 88 height 35
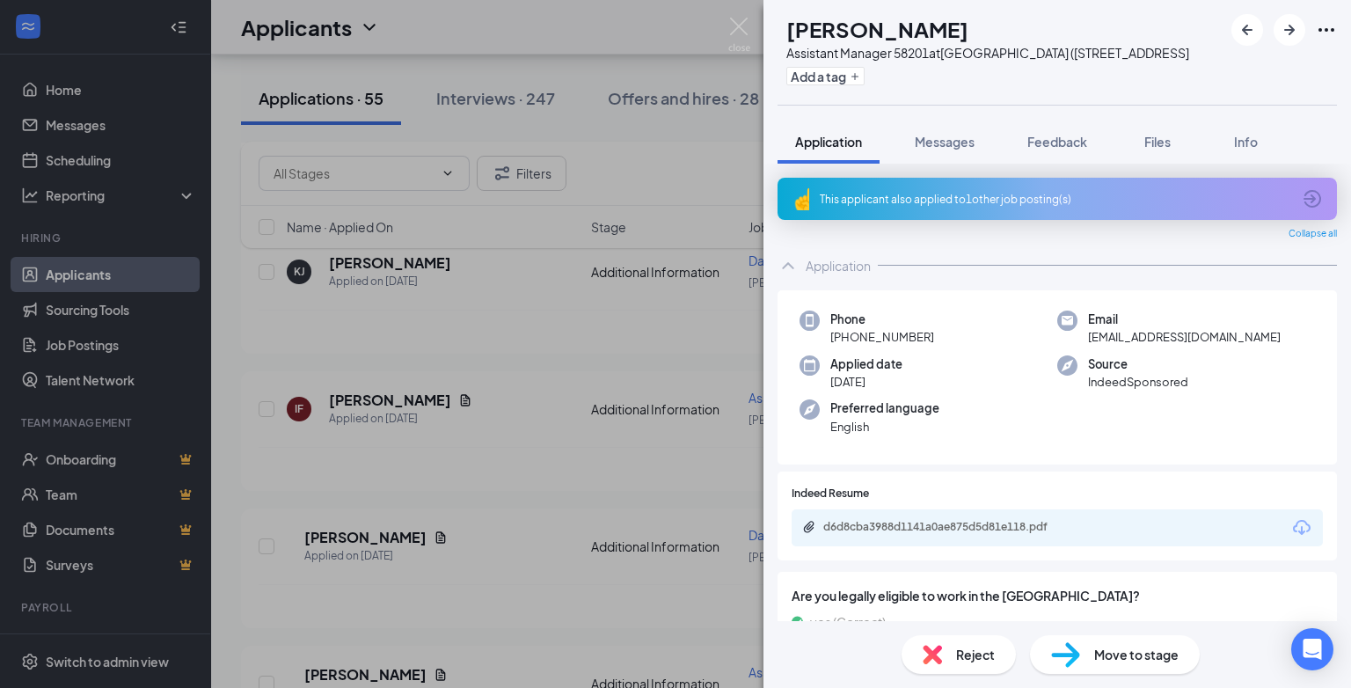
click at [969, 652] on span "Reject" at bounding box center [975, 654] width 39 height 19
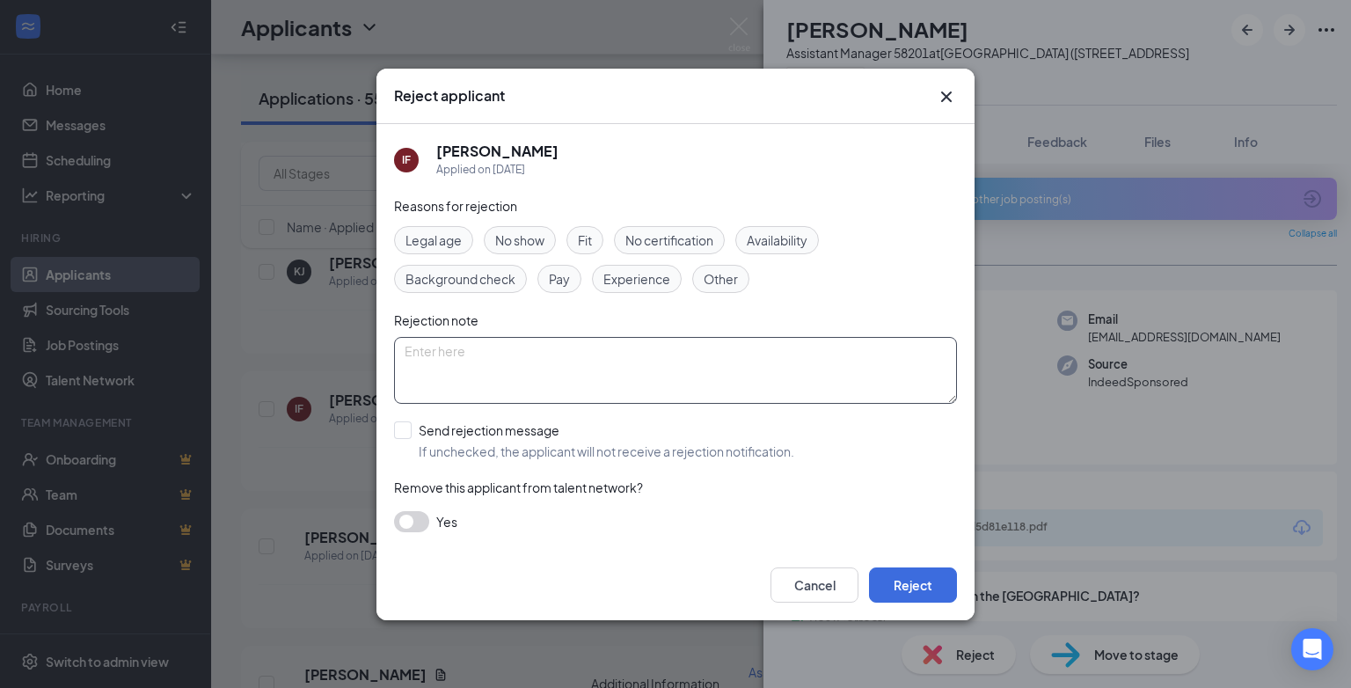
click at [451, 357] on textarea at bounding box center [675, 370] width 563 height 67
paste textarea "position has been filled"
type textarea "position has been filled"
click at [403, 433] on input "Send rejection message If unchecked, the applicant will not receive a rejection…" at bounding box center [594, 440] width 400 height 39
checkbox input "true"
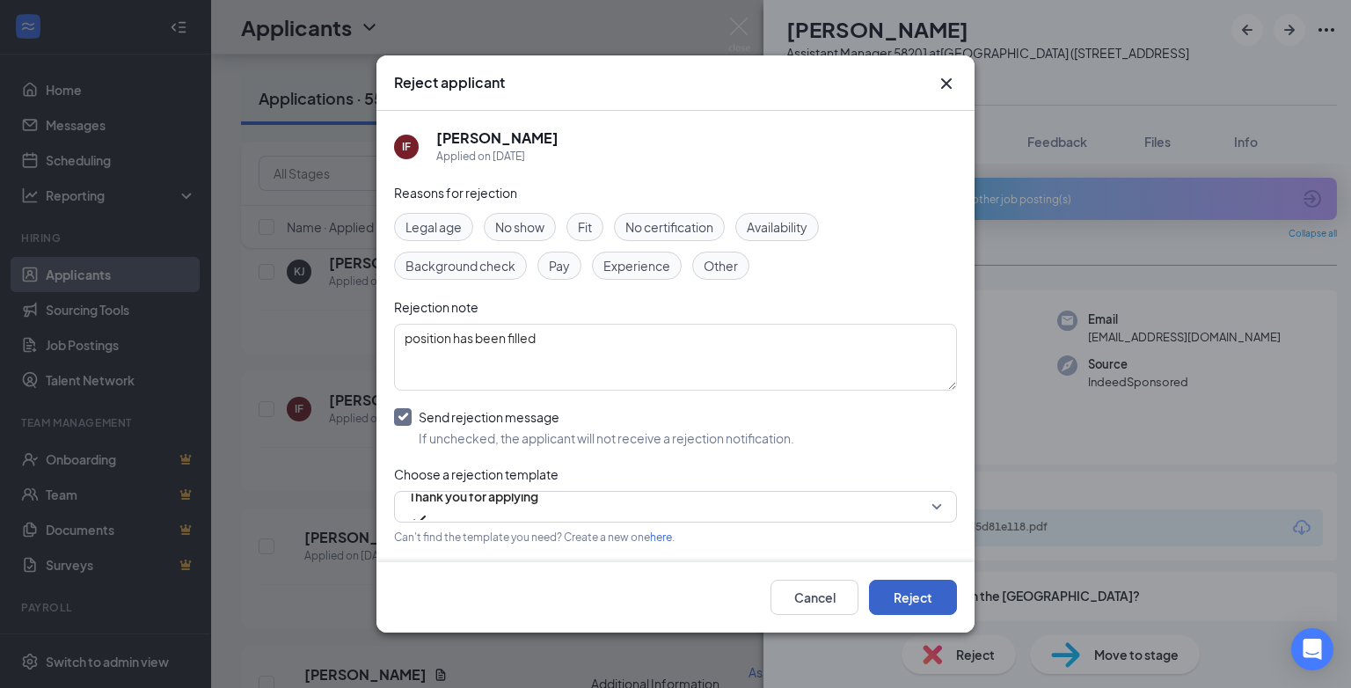
click at [918, 606] on button "Reject" at bounding box center [913, 597] width 88 height 35
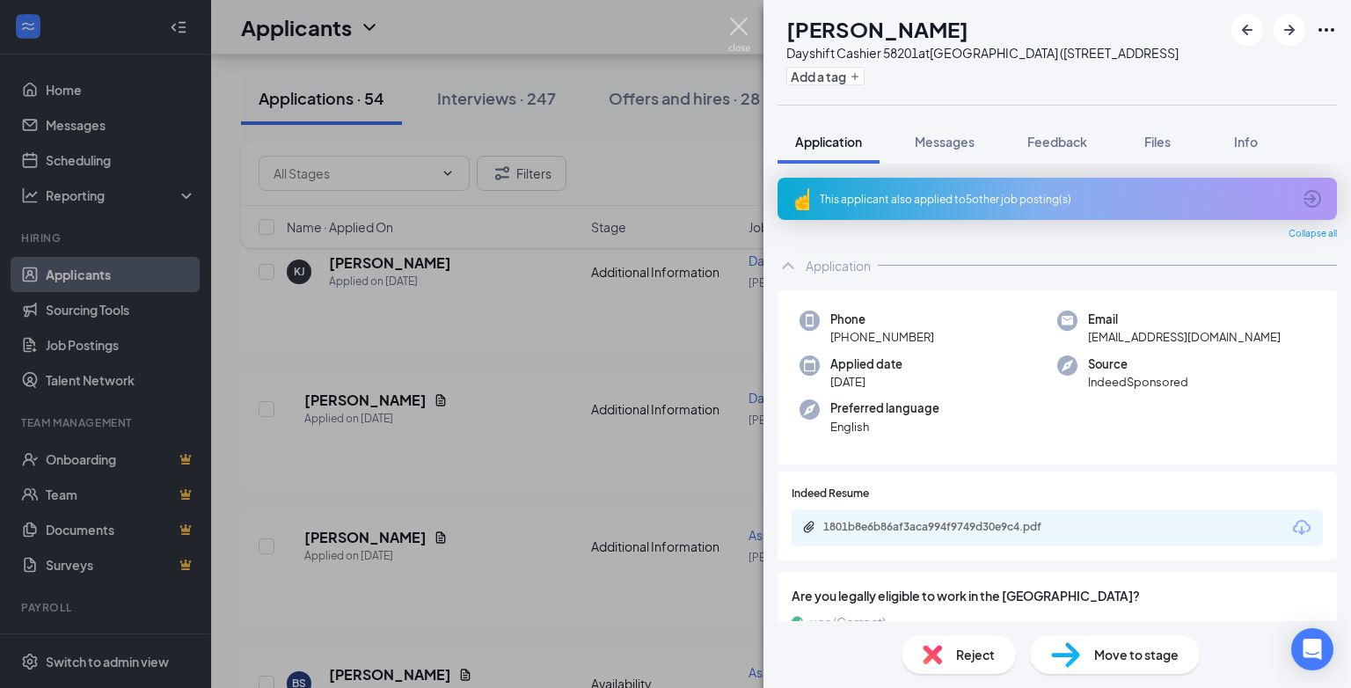
click at [739, 25] on img at bounding box center [739, 35] width 22 height 34
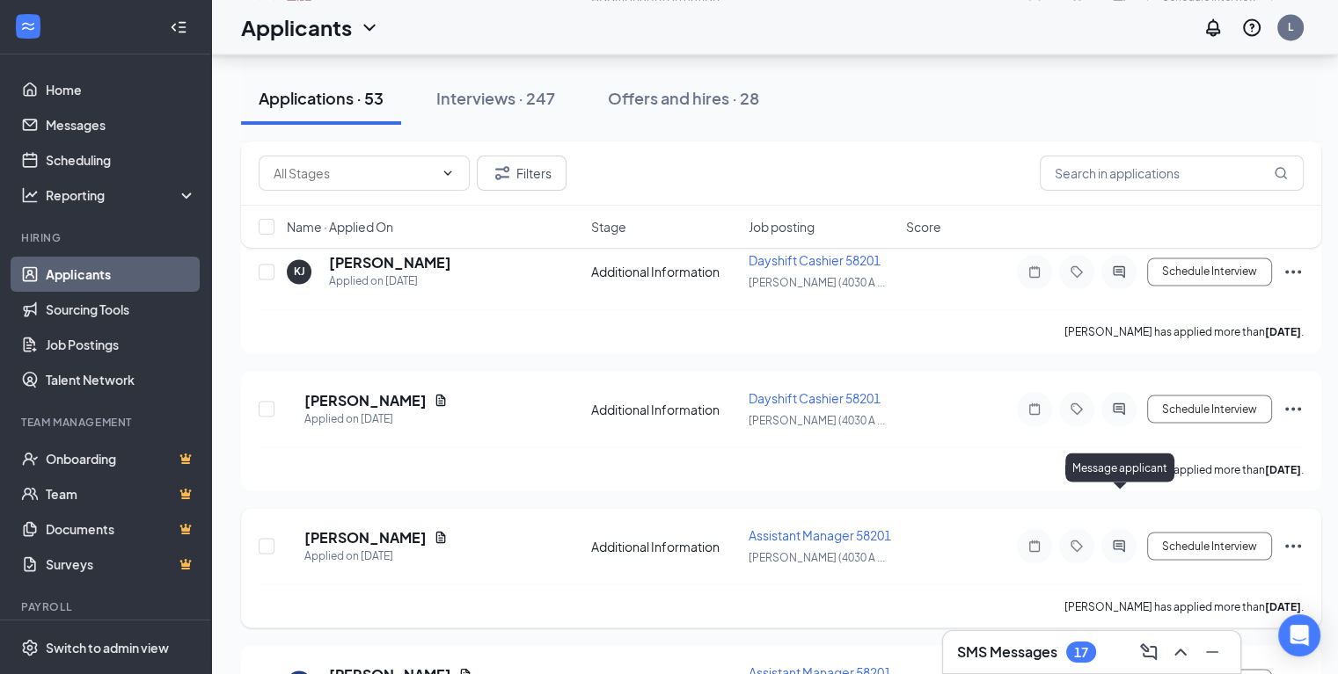
click at [1125, 539] on icon "ActiveChat" at bounding box center [1118, 546] width 21 height 14
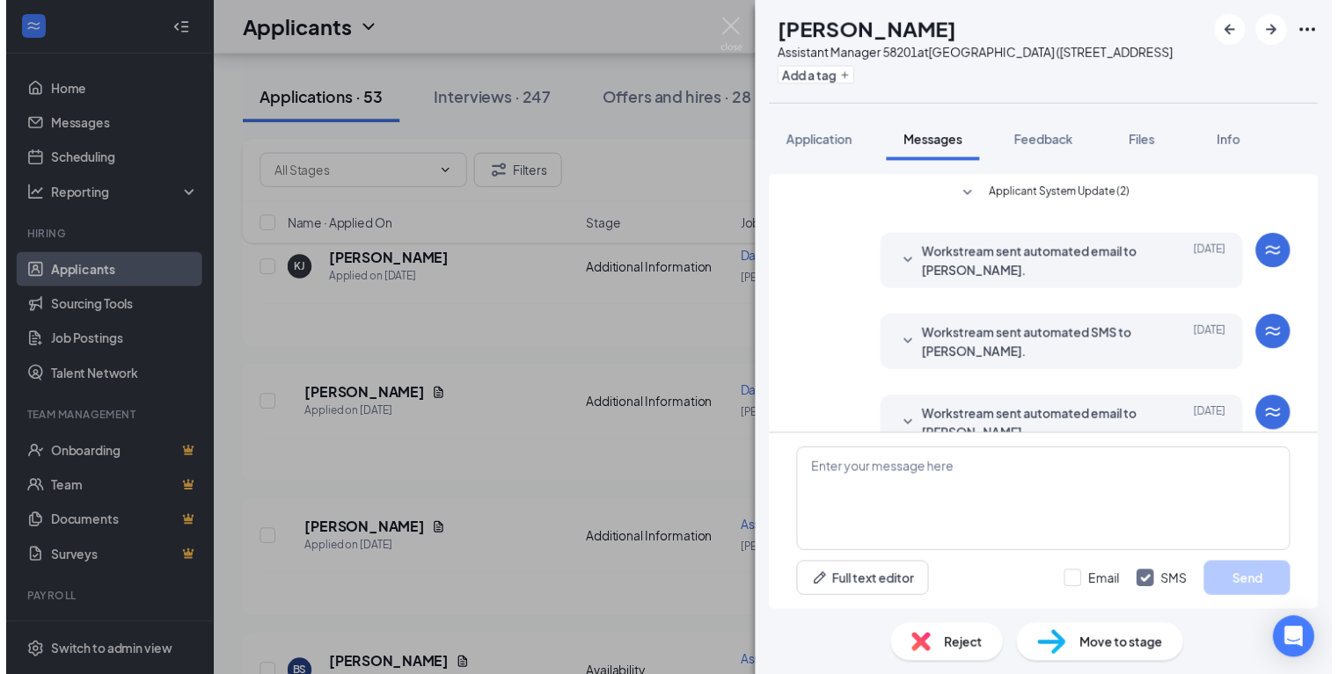
scroll to position [283, 0]
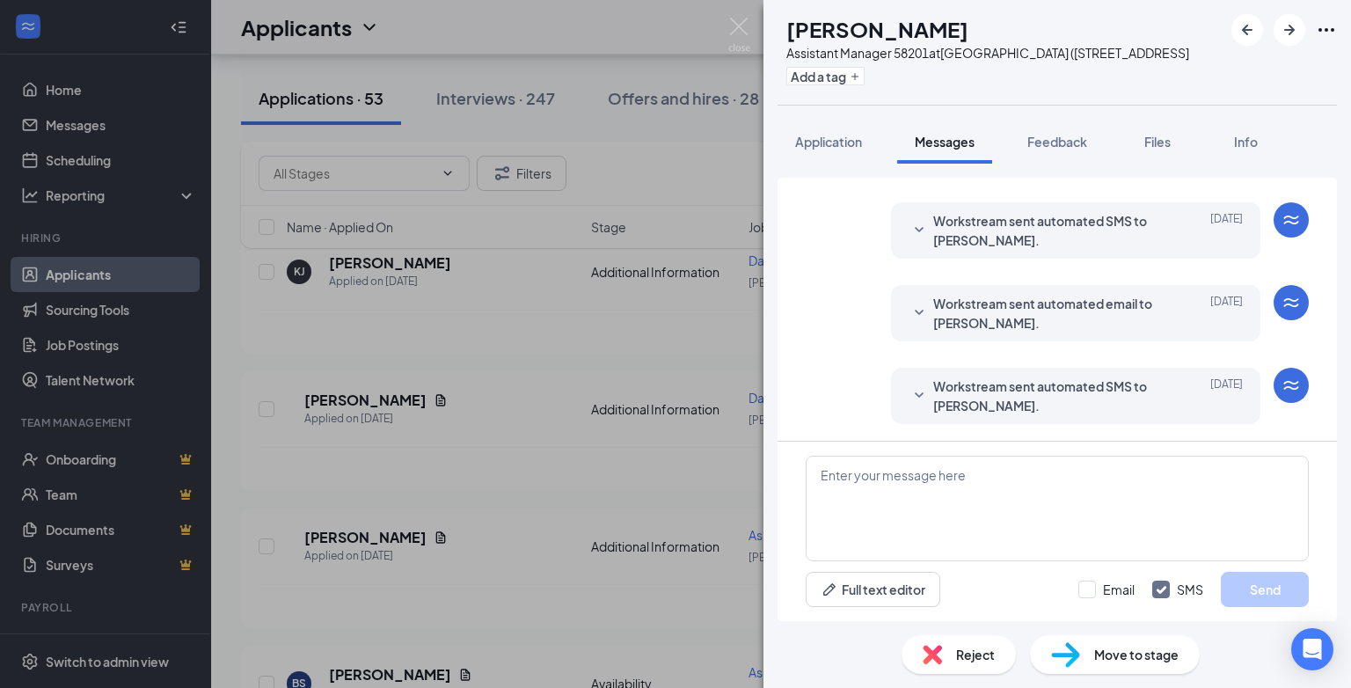
click at [950, 650] on div "Reject" at bounding box center [958, 654] width 114 height 39
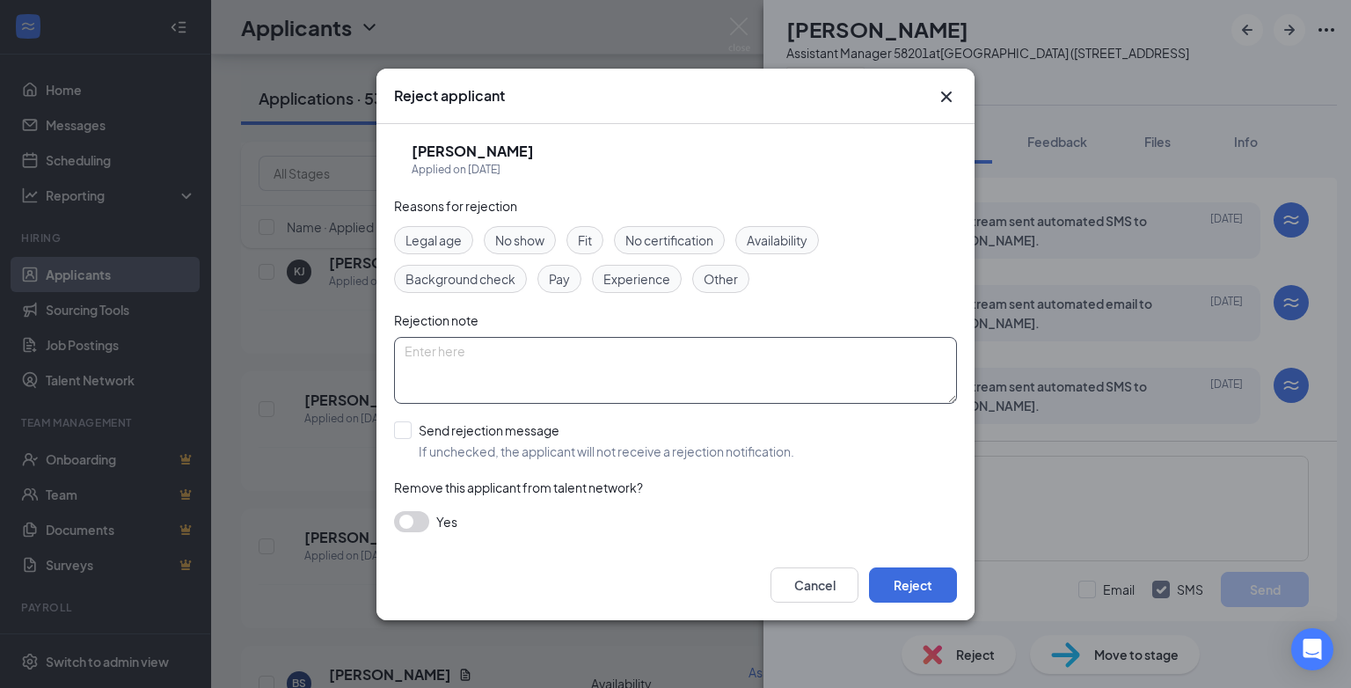
click at [414, 345] on textarea at bounding box center [675, 370] width 563 height 67
click at [414, 351] on textarea at bounding box center [675, 370] width 563 height 67
paste textarea "position has been filled"
type textarea "position has been filled"
click at [405, 431] on input "Send rejection message If unchecked, the applicant will not receive a rejection…" at bounding box center [594, 440] width 400 height 39
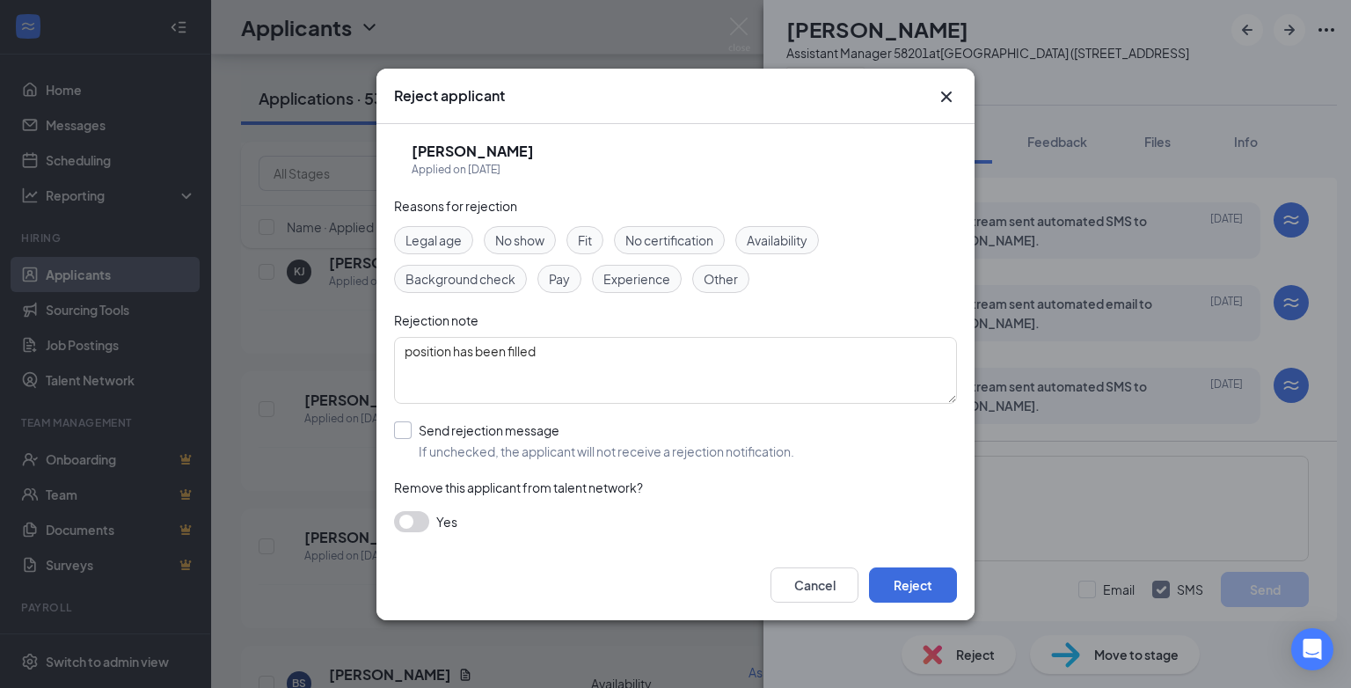
checkbox input "true"
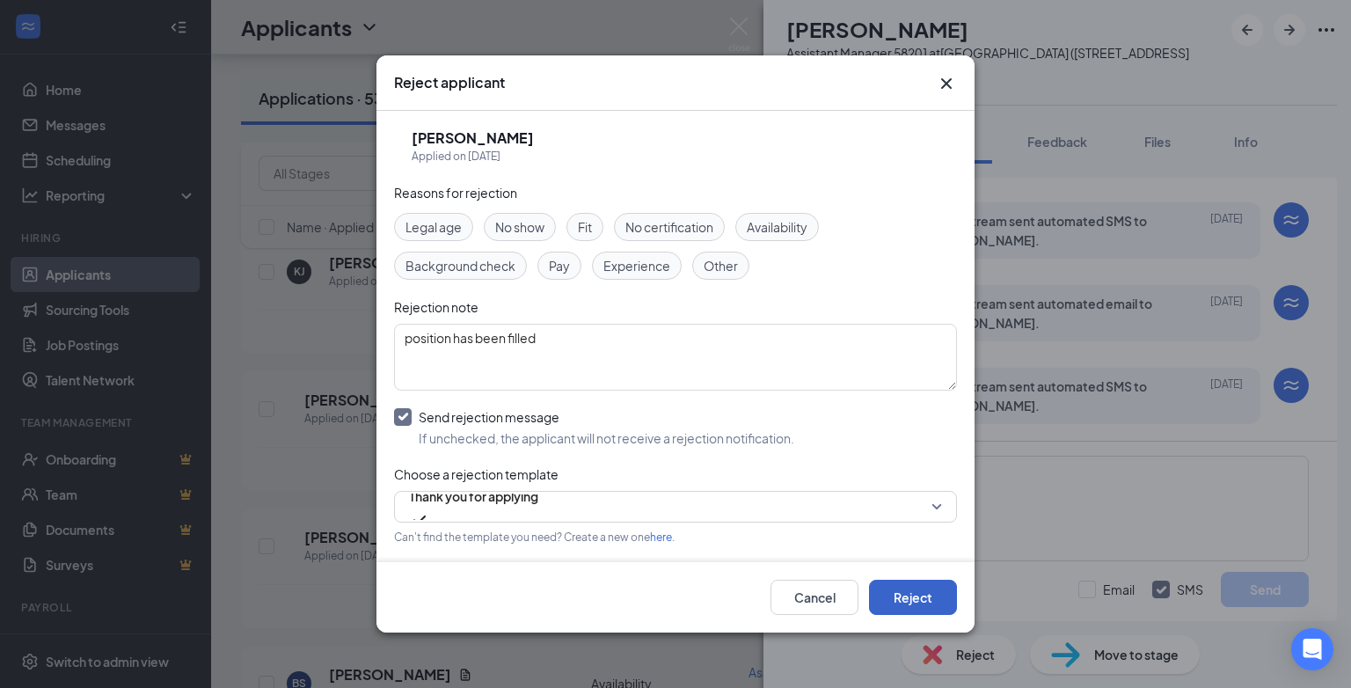
click at [916, 593] on button "Reject" at bounding box center [913, 597] width 88 height 35
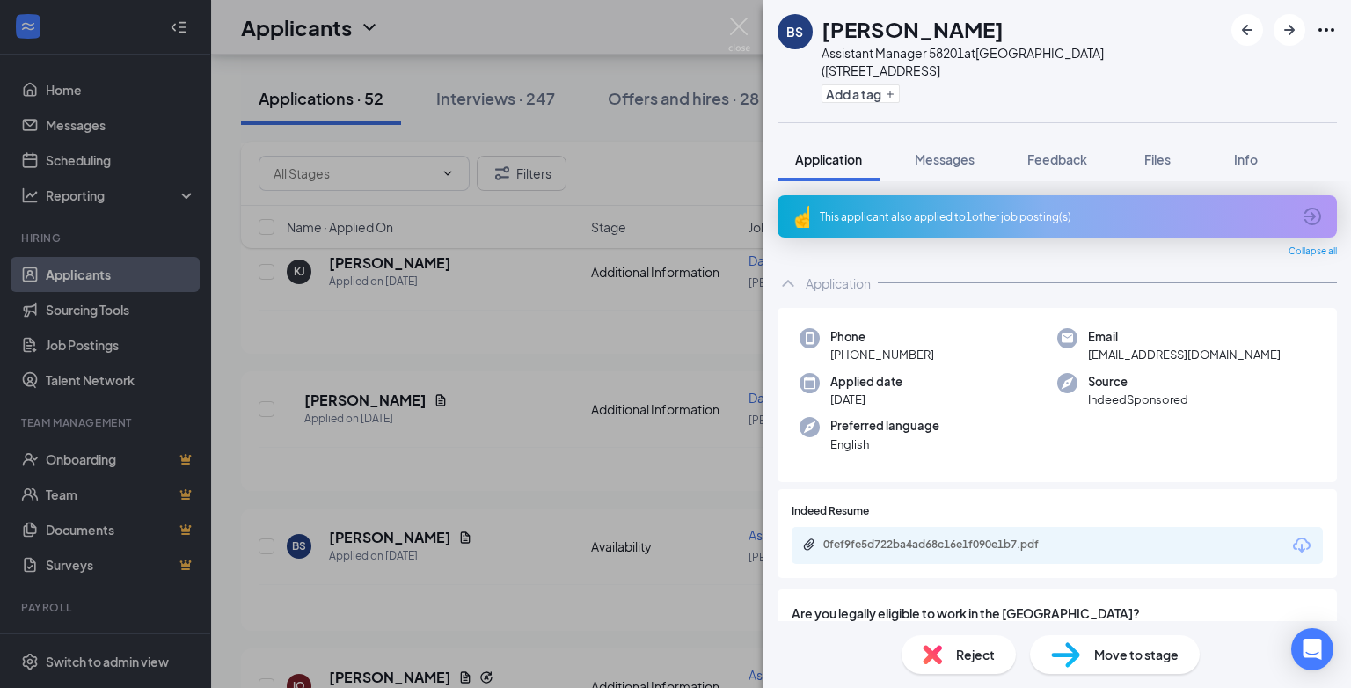
click at [970, 661] on span "Reject" at bounding box center [975, 654] width 39 height 19
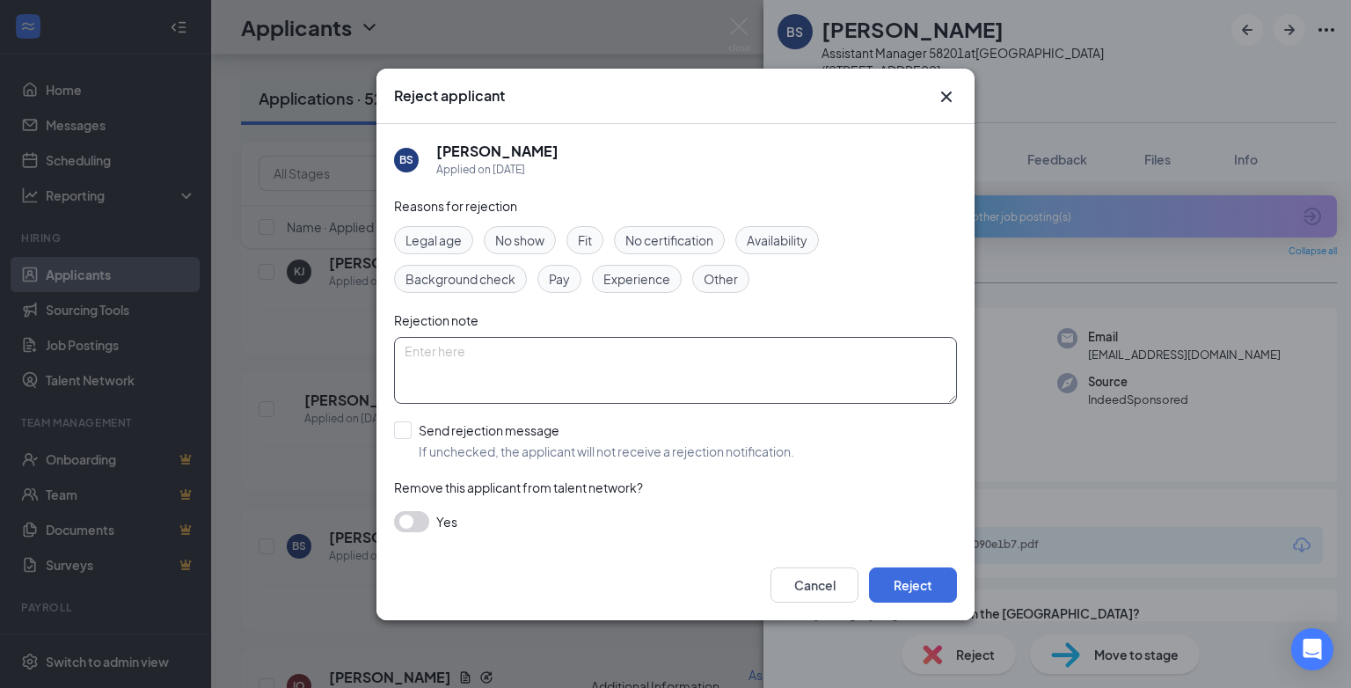
click at [442, 343] on textarea at bounding box center [675, 370] width 563 height 67
paste textarea "position has been filled"
type textarea "position has been filled"
click at [399, 424] on input "Send rejection message If unchecked, the applicant will not receive a rejection…" at bounding box center [594, 440] width 400 height 39
checkbox input "true"
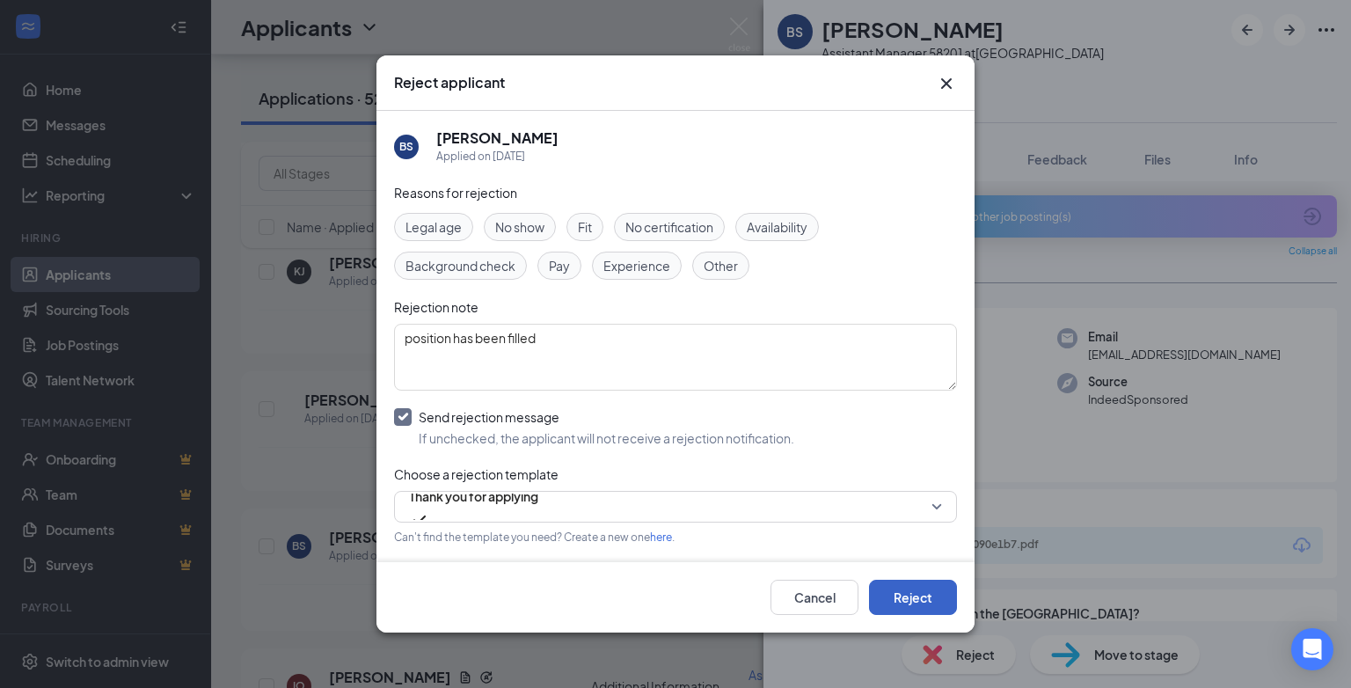
click at [915, 596] on button "Reject" at bounding box center [913, 597] width 88 height 35
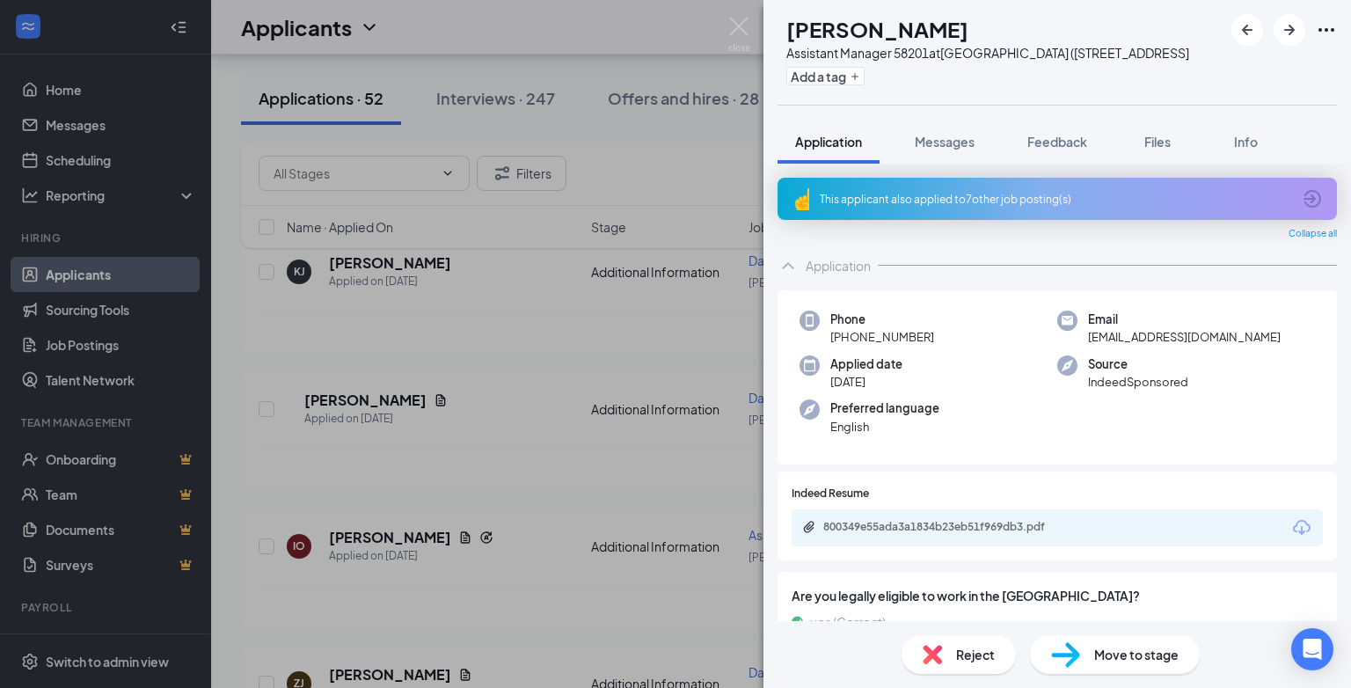
click at [952, 642] on div "Reject" at bounding box center [958, 654] width 114 height 39
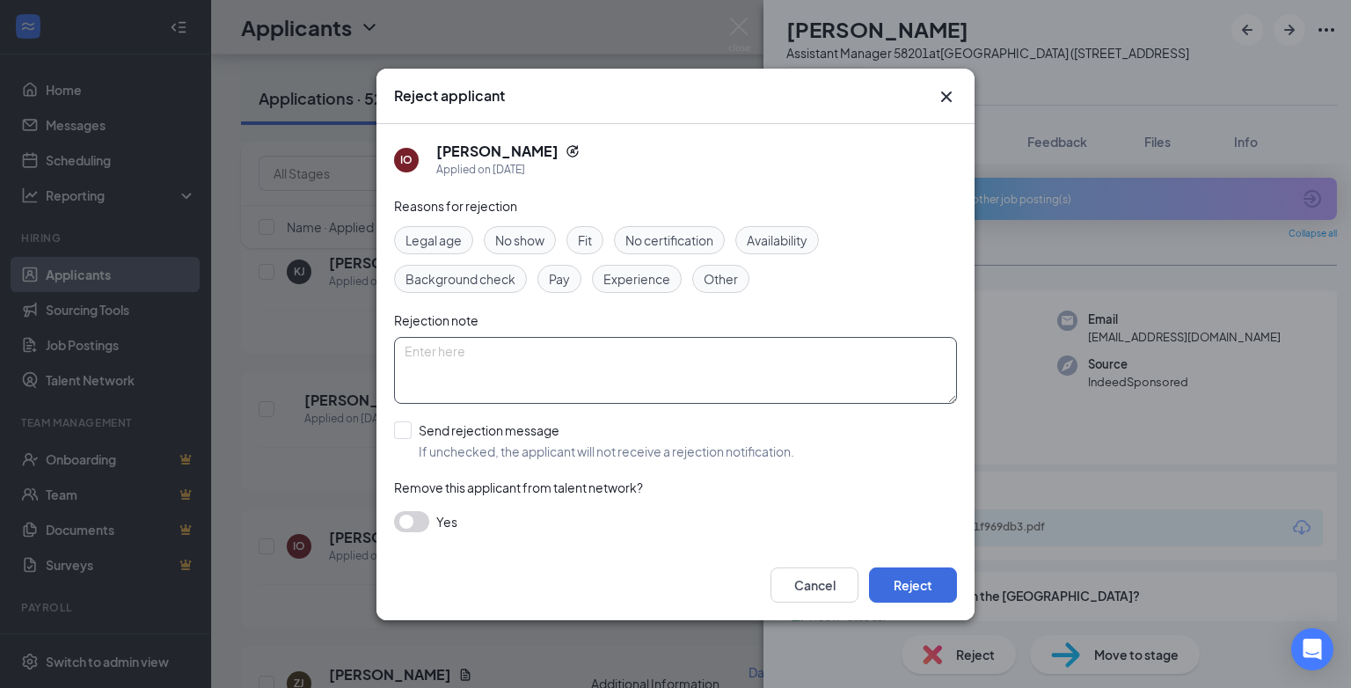
click at [461, 359] on textarea at bounding box center [675, 370] width 563 height 67
paste textarea "position has been filled"
type textarea "position has been filled"
click at [402, 429] on input "Send rejection message If unchecked, the applicant will not receive a rejection…" at bounding box center [594, 440] width 400 height 39
checkbox input "true"
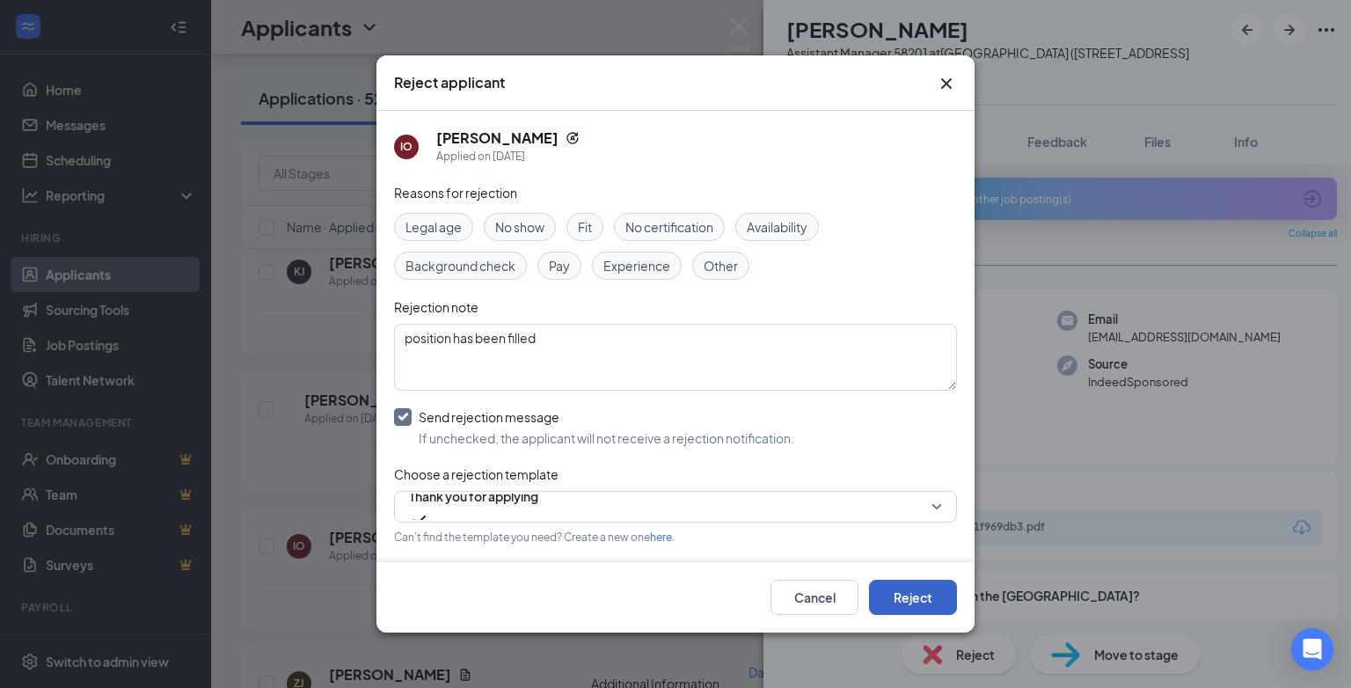
click at [922, 599] on button "Reject" at bounding box center [913, 597] width 88 height 35
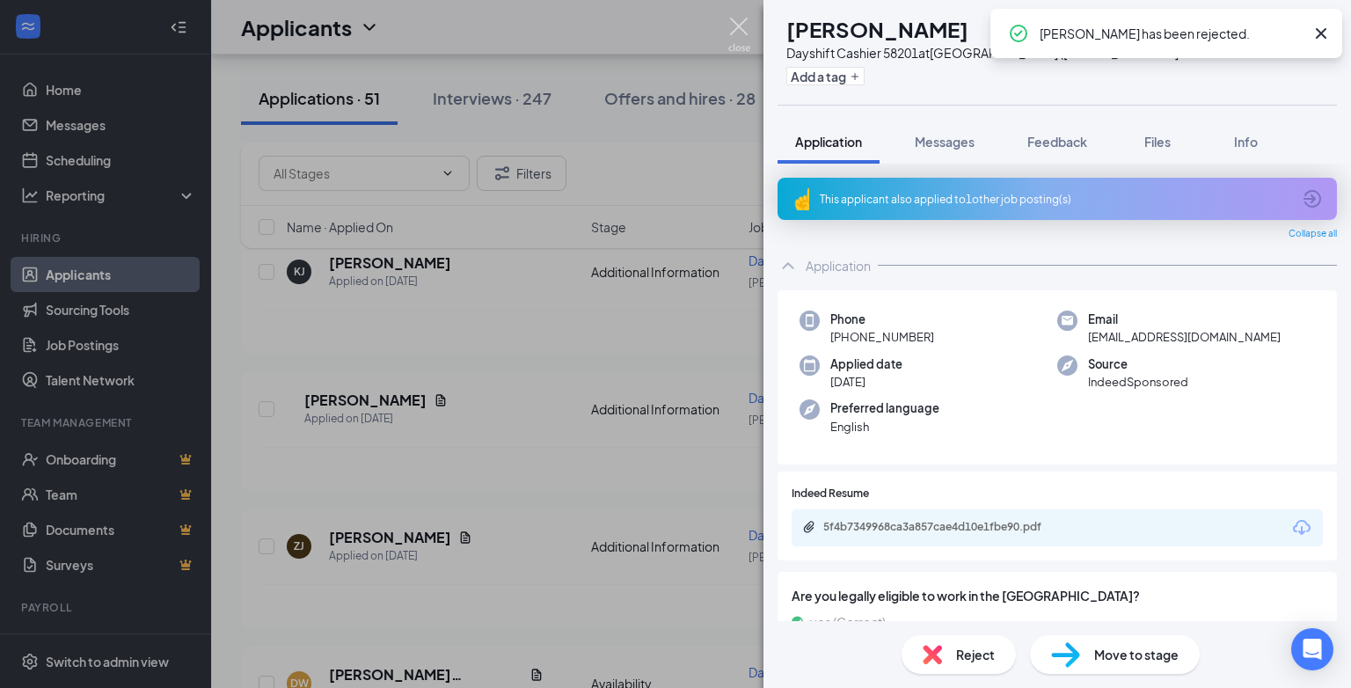
click at [739, 22] on img at bounding box center [739, 35] width 22 height 34
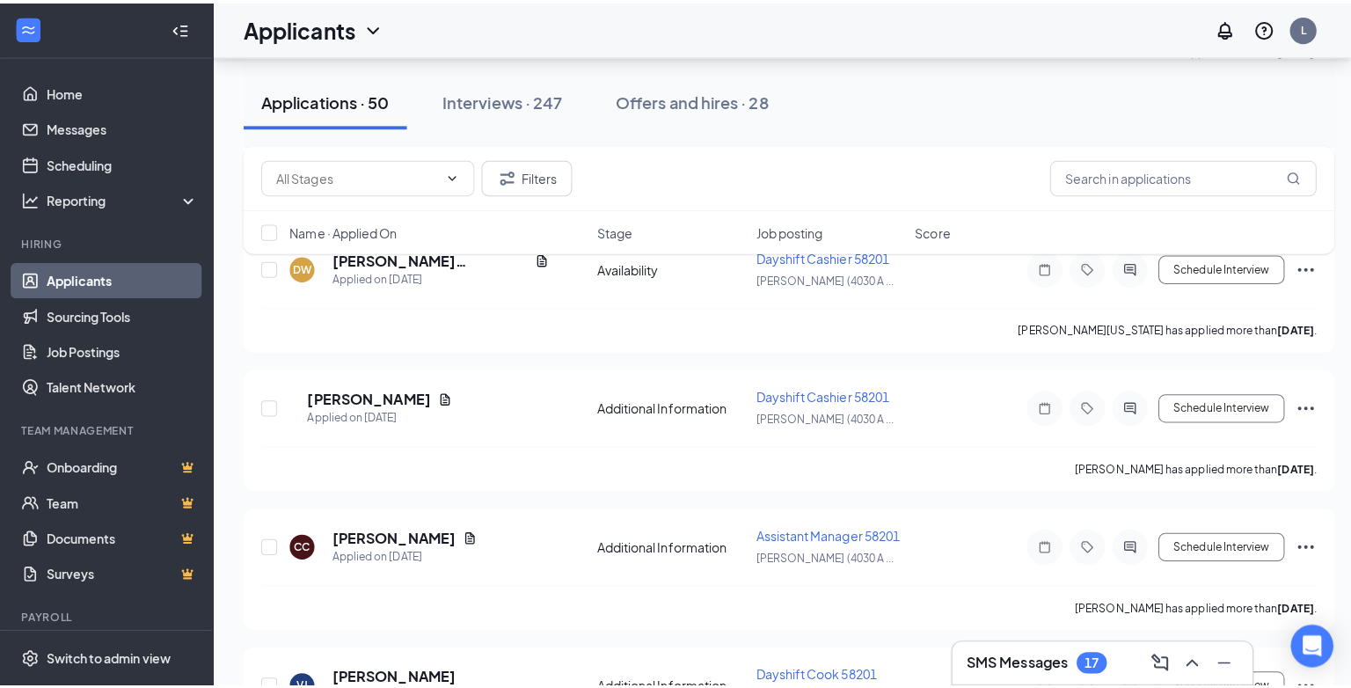
scroll to position [3430, 0]
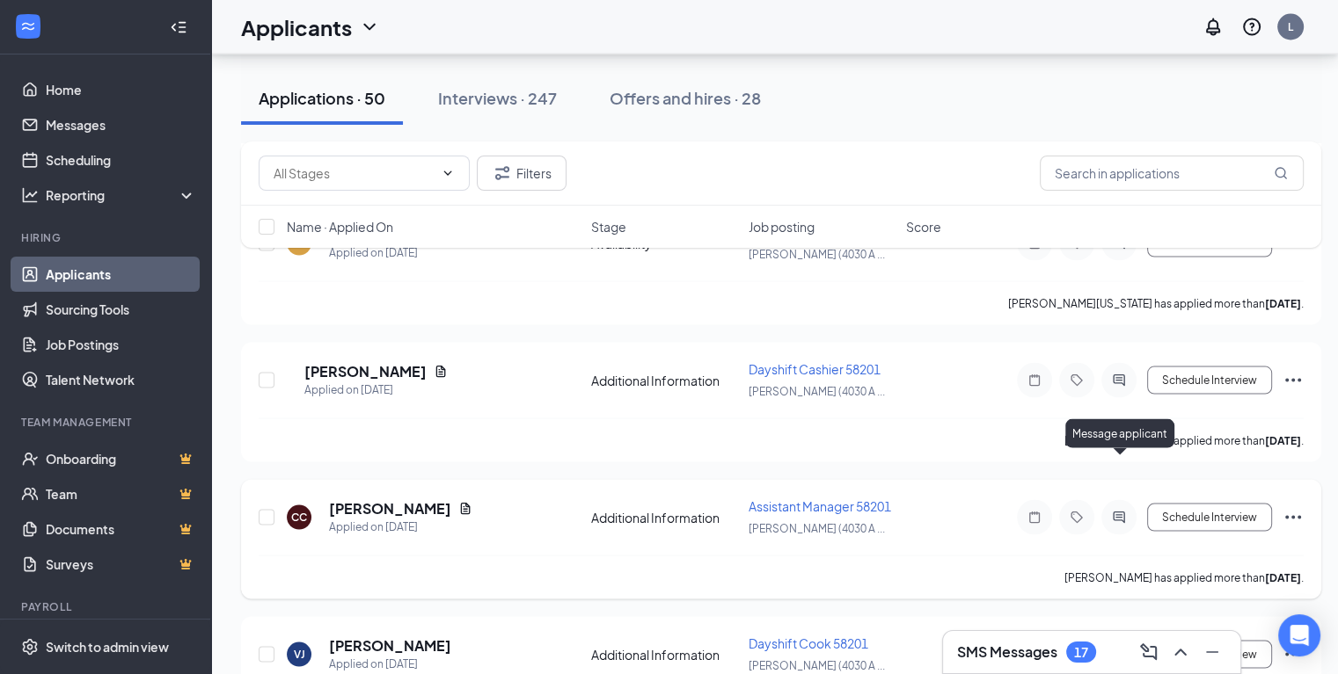
click at [1121, 511] on icon "ActiveChat" at bounding box center [1118, 518] width 21 height 14
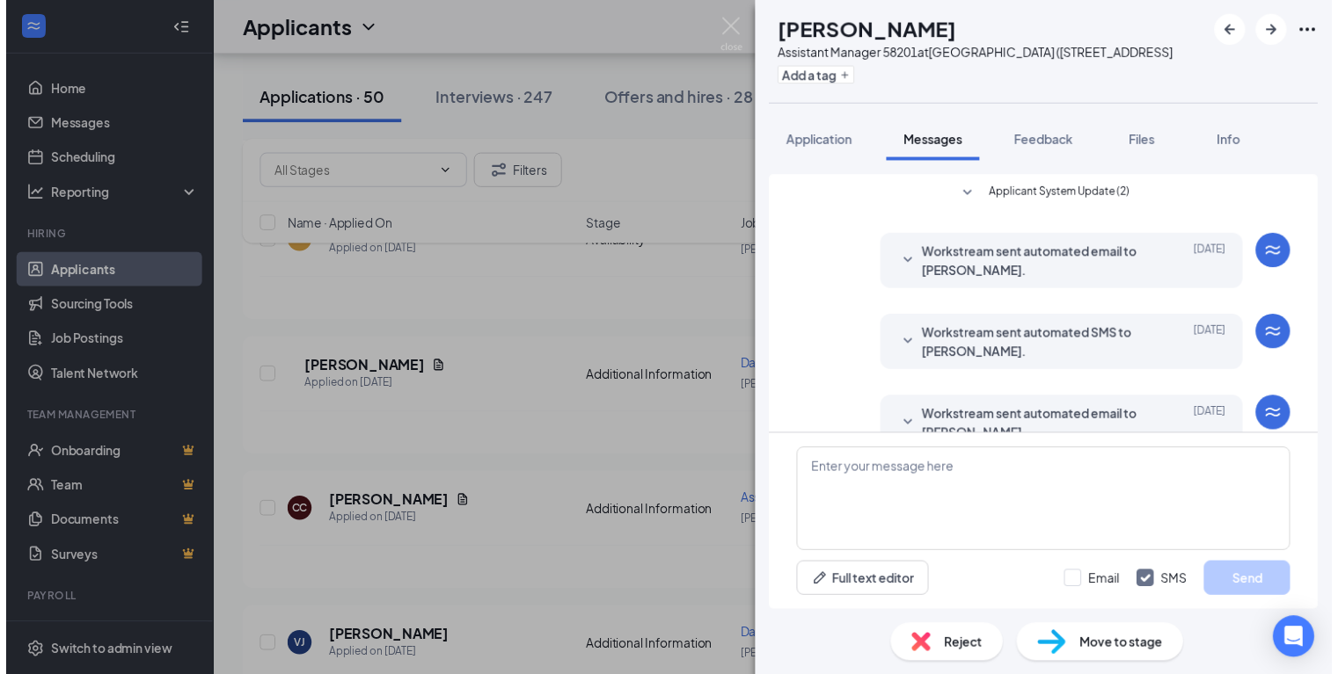
scroll to position [283, 0]
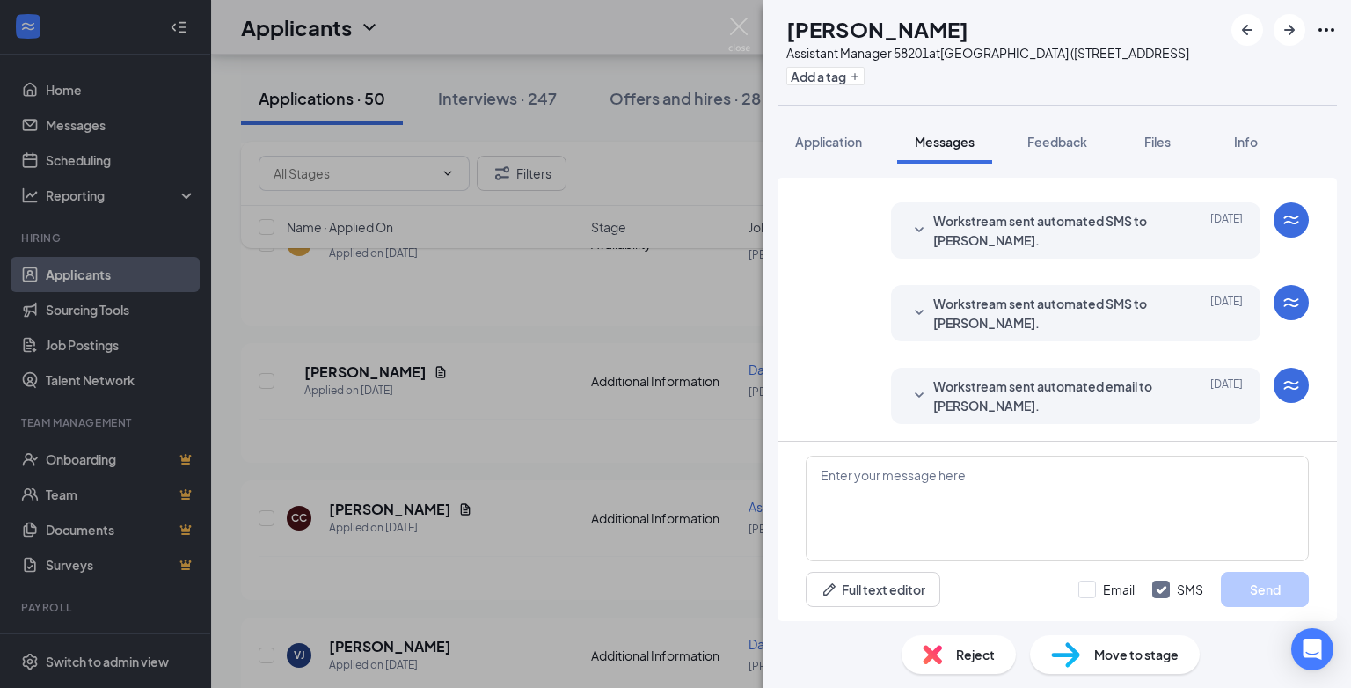
click at [965, 649] on span "Reject" at bounding box center [975, 654] width 39 height 19
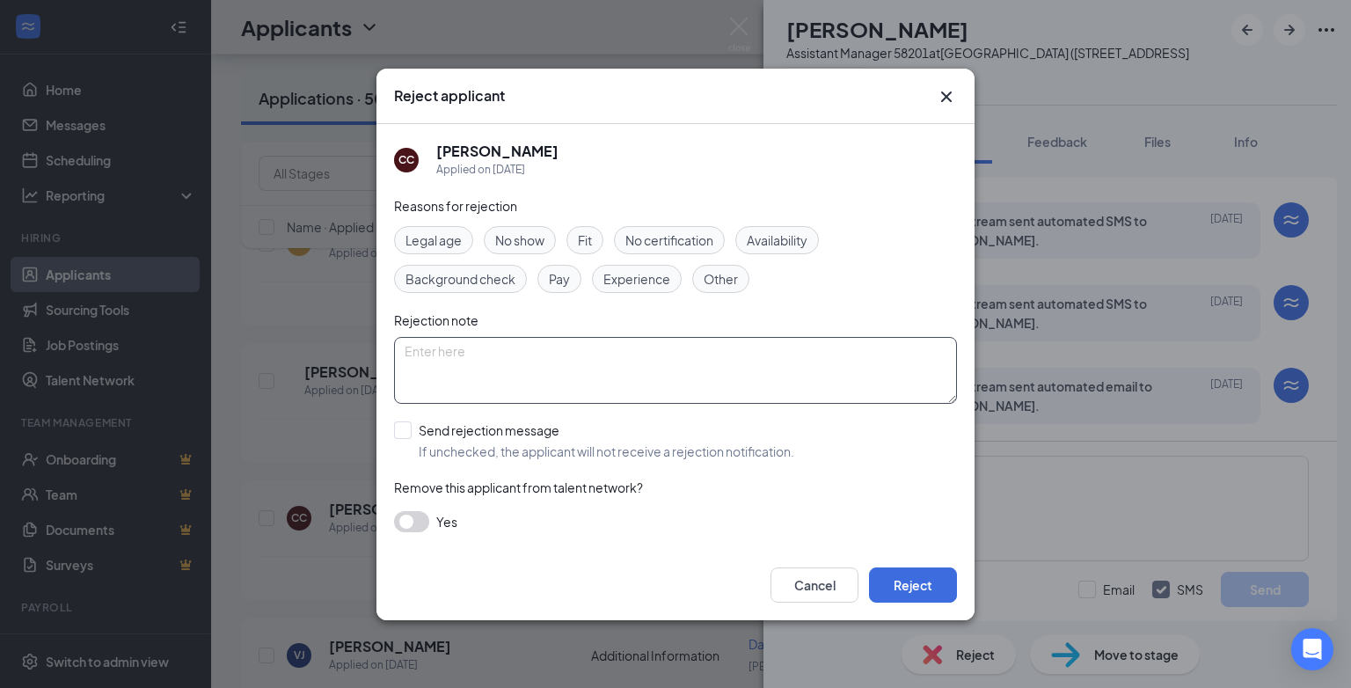
click at [433, 352] on textarea at bounding box center [675, 370] width 563 height 67
paste textarea "position has been filled"
type textarea "position has been filled"
click at [405, 425] on input "Send rejection message If unchecked, the applicant will not receive a rejection…" at bounding box center [594, 440] width 400 height 39
checkbox input "true"
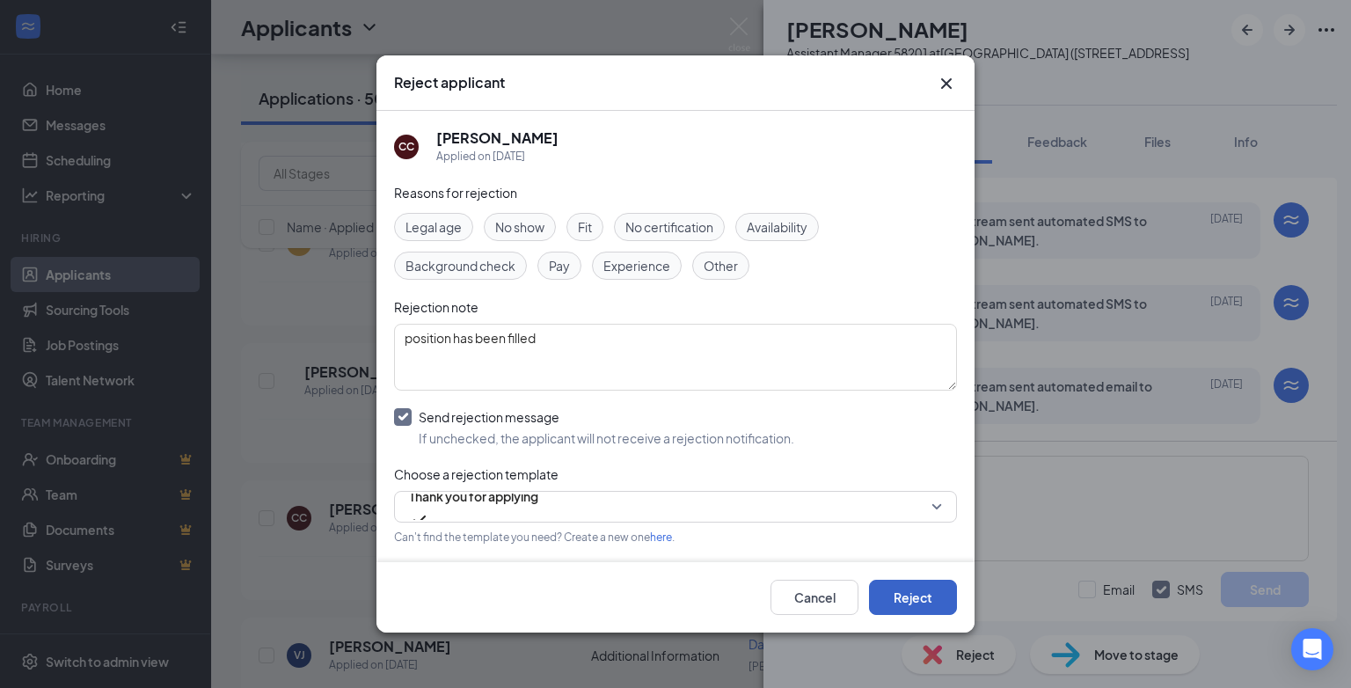
click at [896, 594] on button "Reject" at bounding box center [913, 597] width 88 height 35
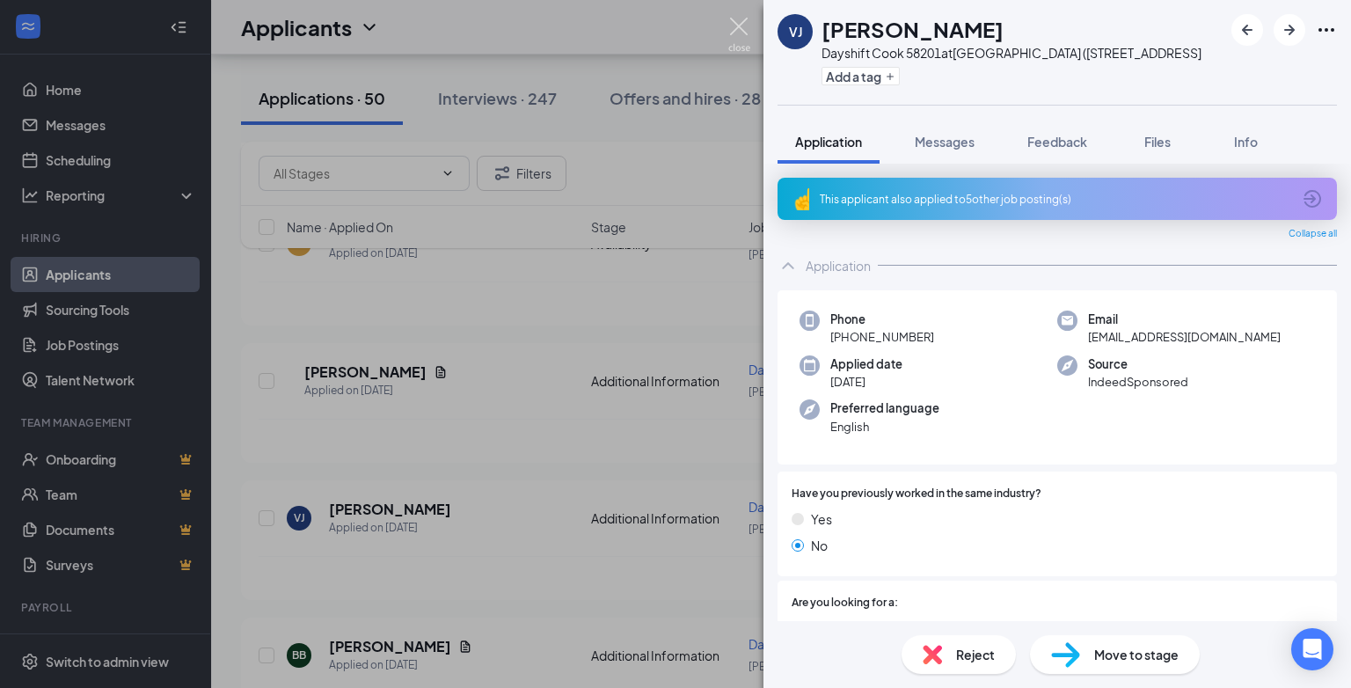
click at [737, 30] on img at bounding box center [739, 35] width 22 height 34
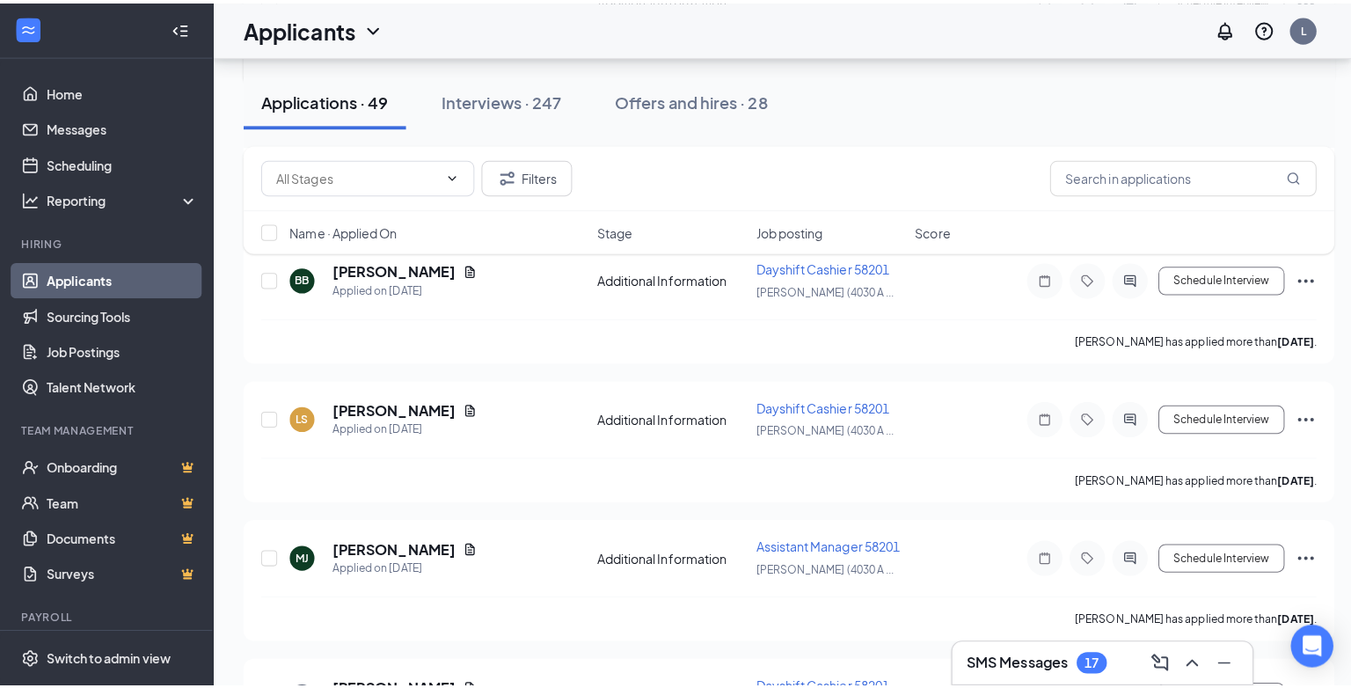
scroll to position [3869, 0]
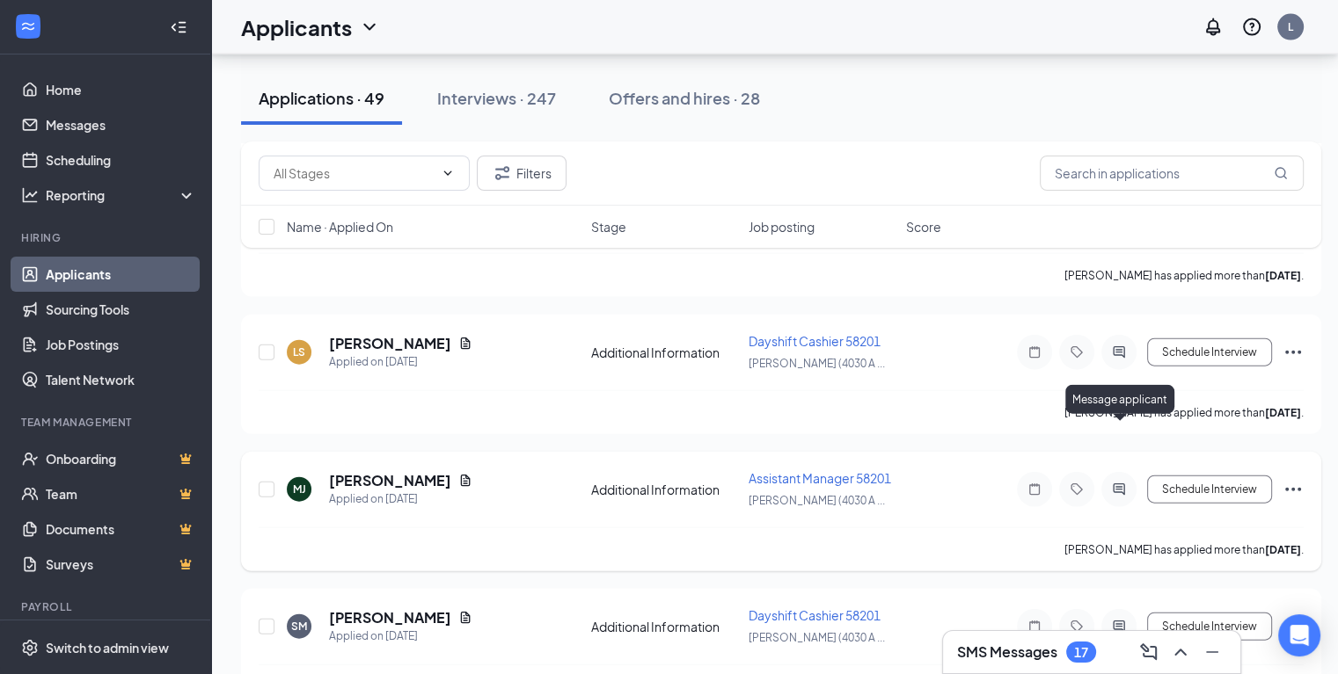
click at [1120, 483] on icon "ActiveChat" at bounding box center [1118, 490] width 21 height 14
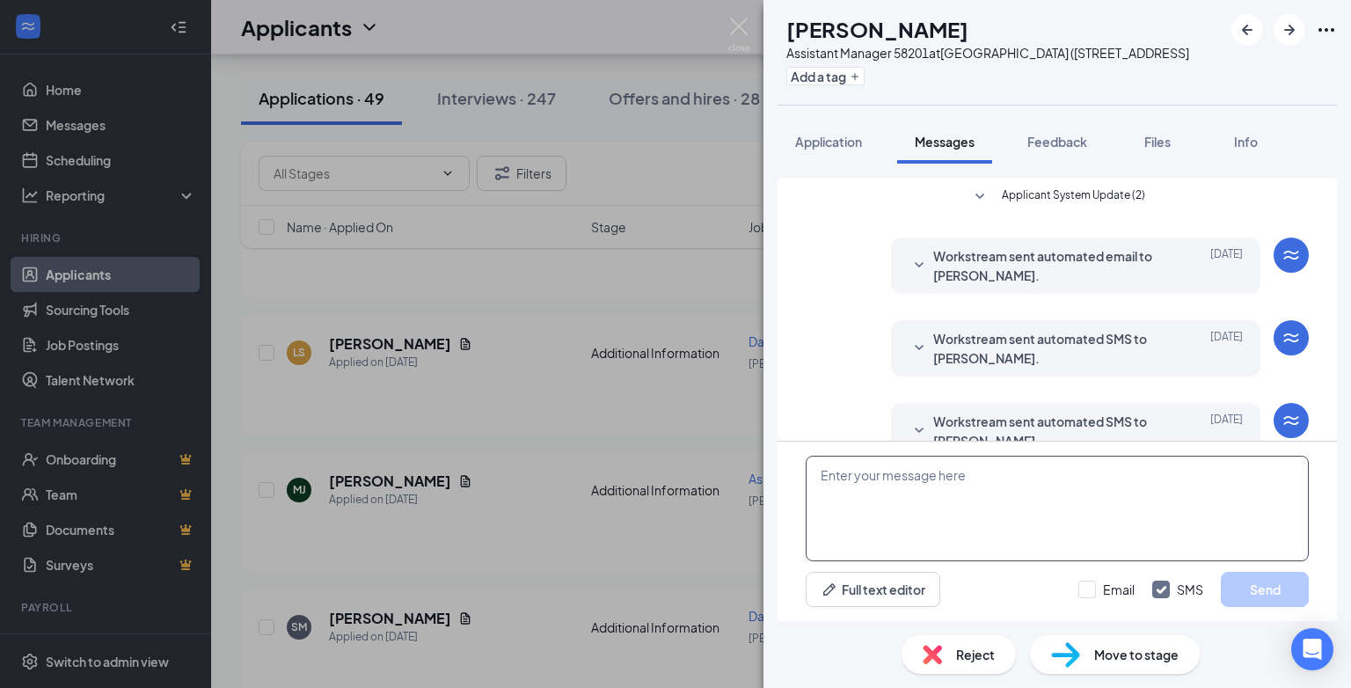
scroll to position [283, 0]
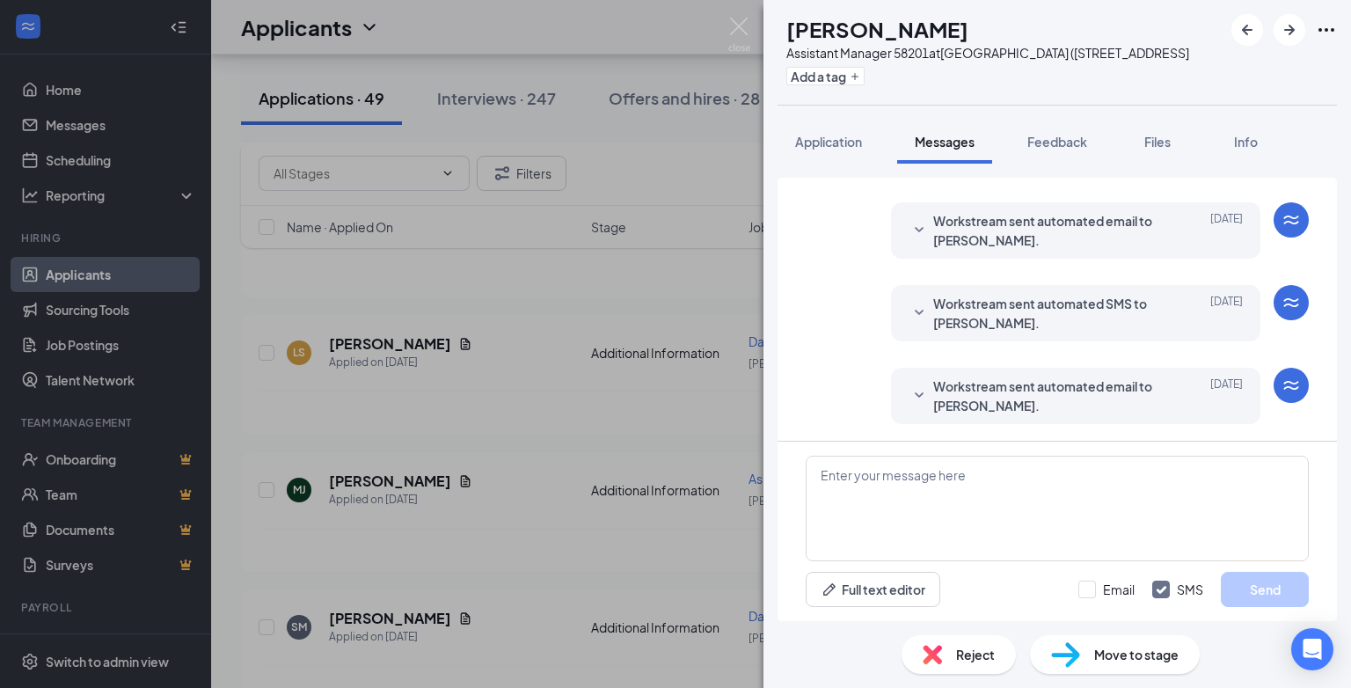
click at [985, 658] on span "Reject" at bounding box center [975, 654] width 39 height 19
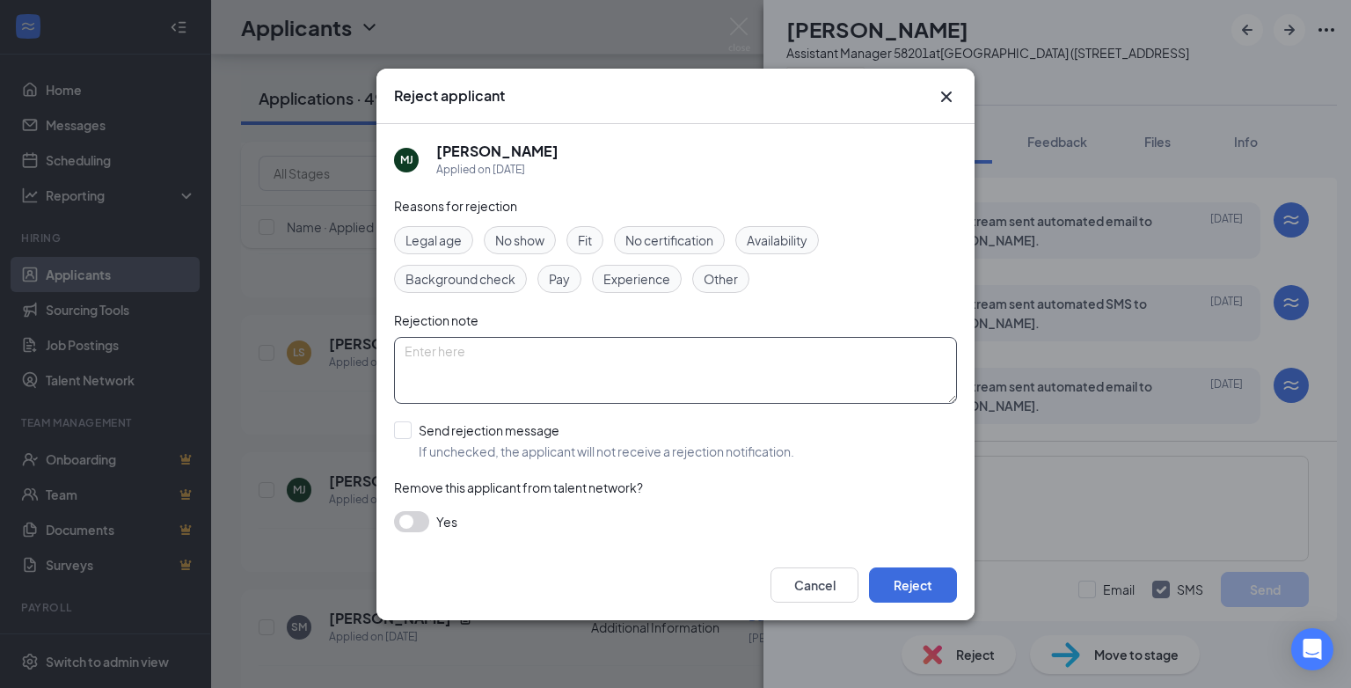
click at [460, 355] on textarea at bounding box center [675, 370] width 563 height 67
type textarea "position has been filled"
click at [405, 430] on input "Send rejection message If unchecked, the applicant will not receive a rejection…" at bounding box center [594, 440] width 400 height 39
checkbox input "true"
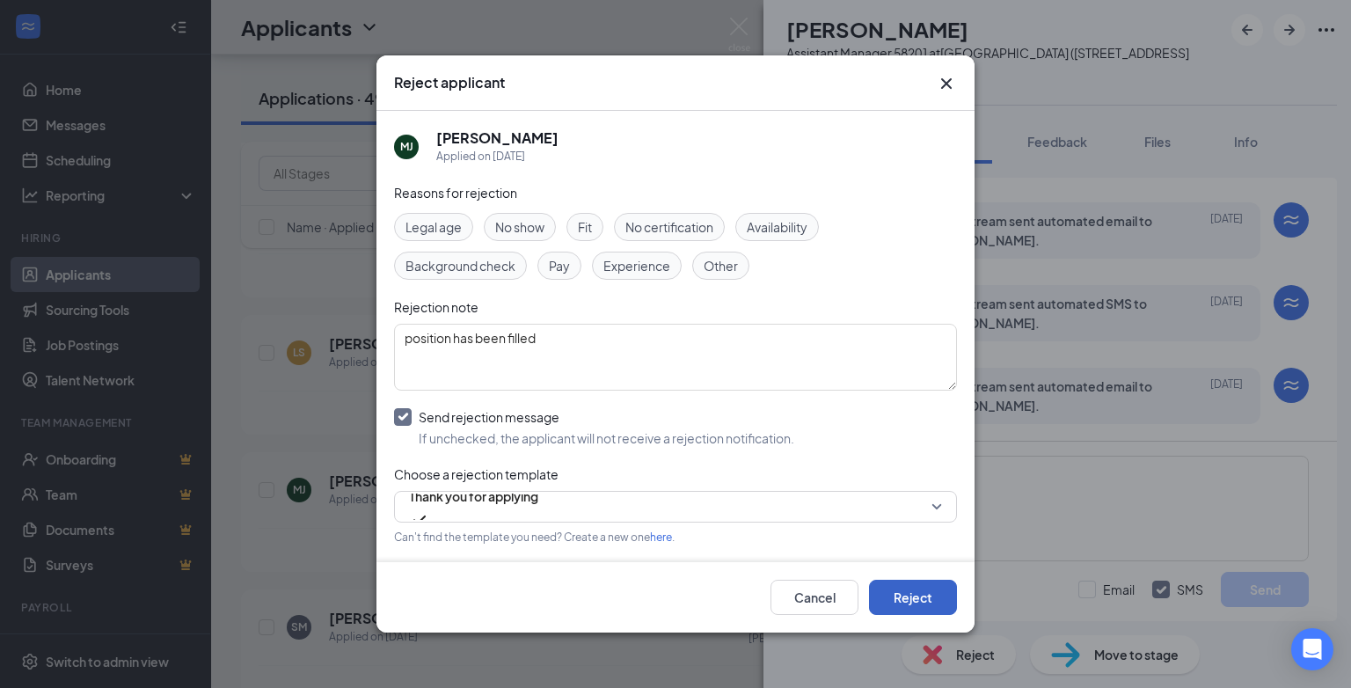
click at [910, 600] on button "Reject" at bounding box center [913, 597] width 88 height 35
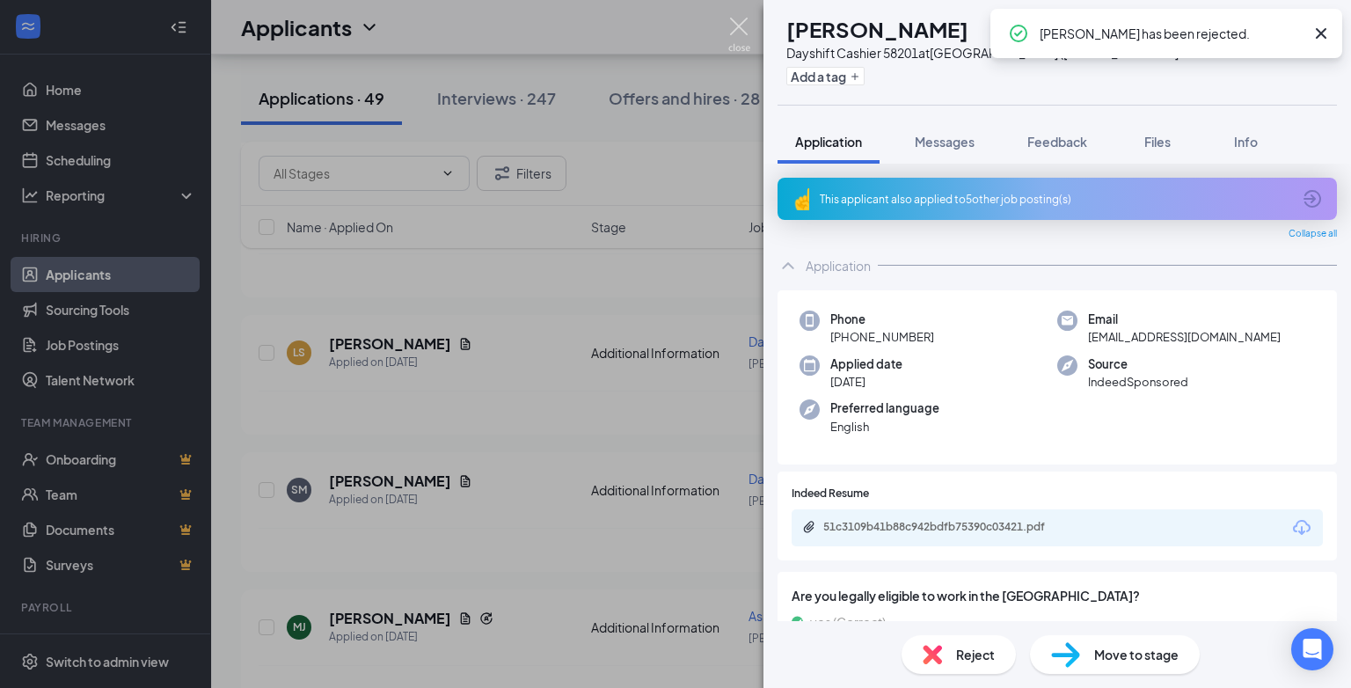
click at [737, 19] on img at bounding box center [739, 35] width 22 height 34
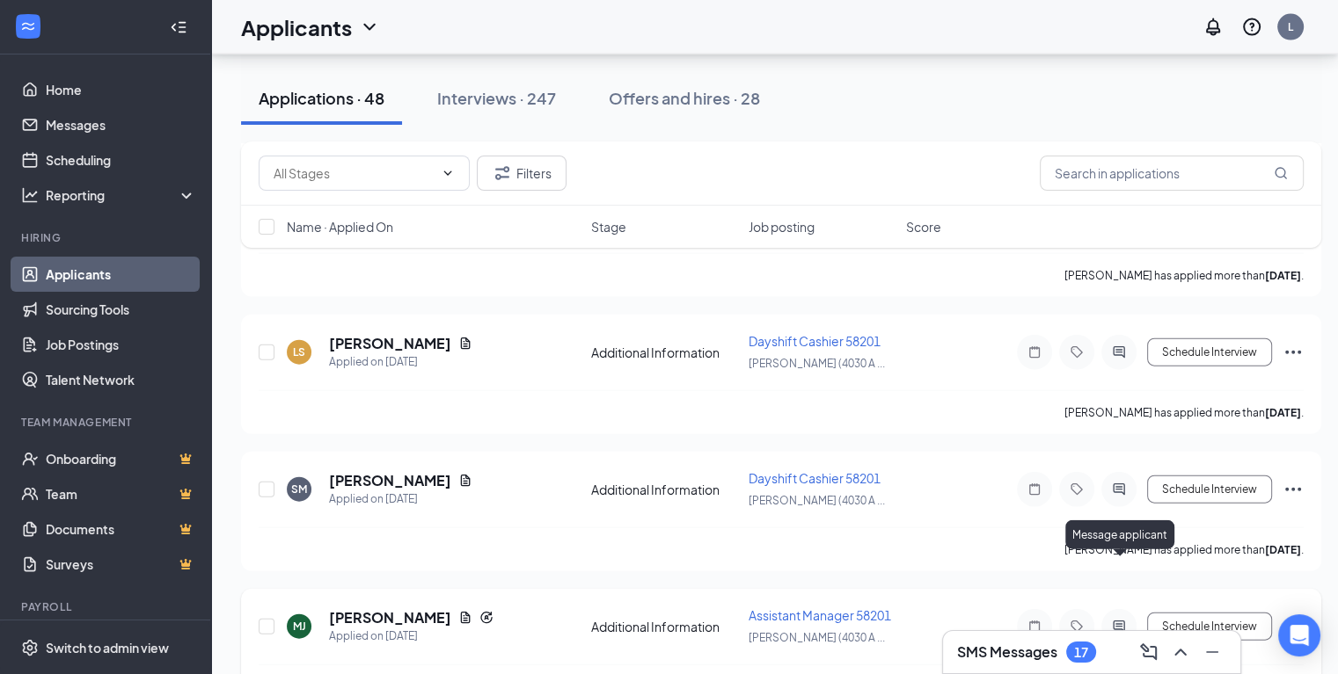
click at [1119, 620] on icon "ActiveChat" at bounding box center [1118, 627] width 21 height 14
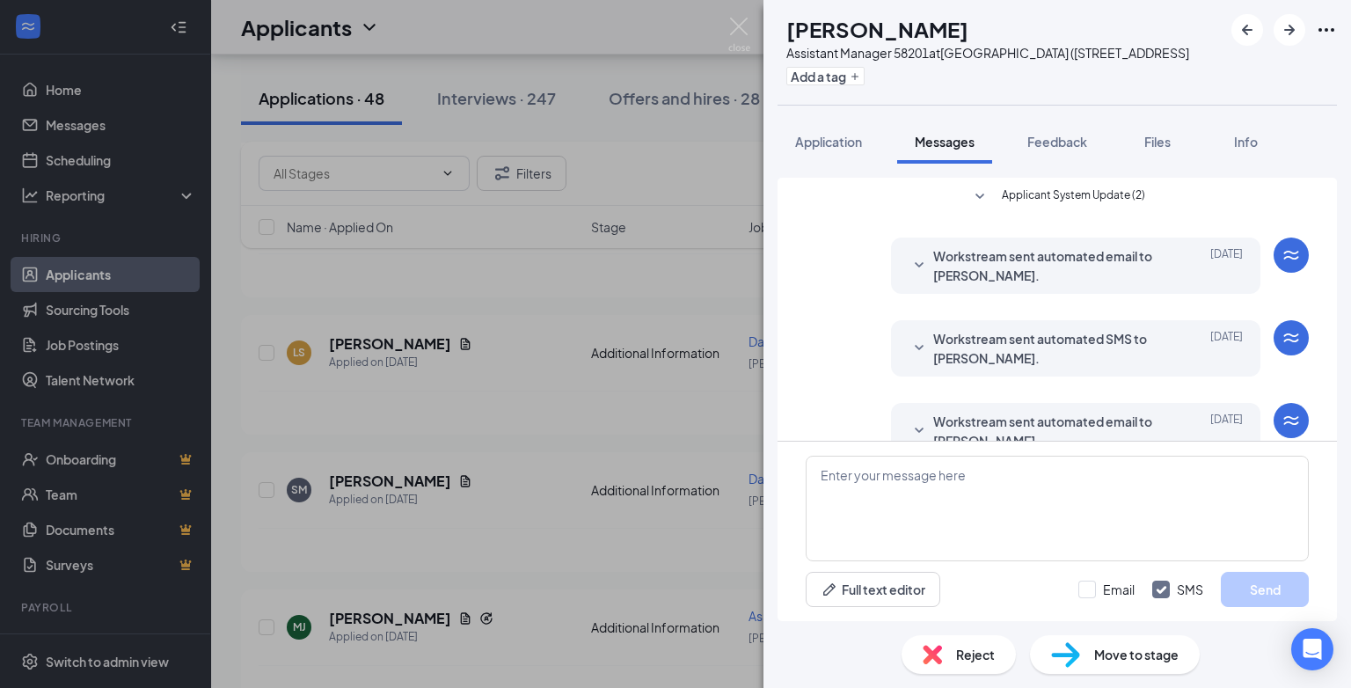
scroll to position [283, 0]
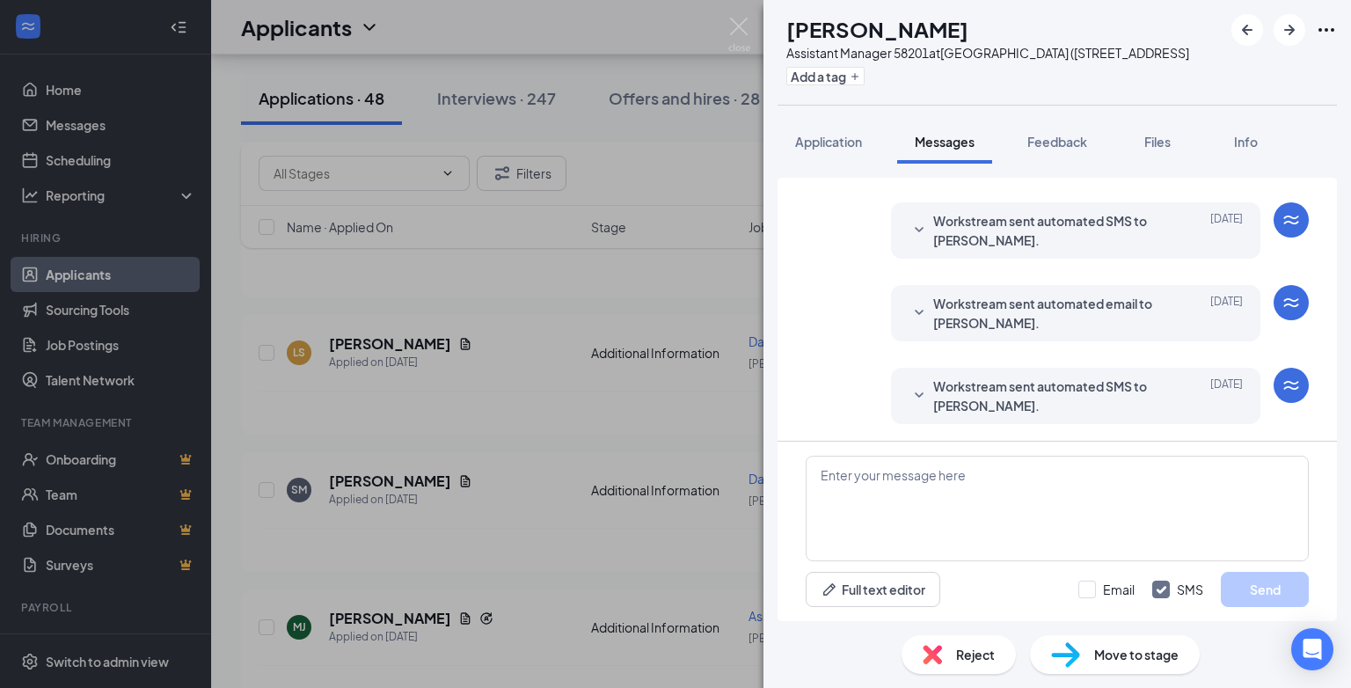
click at [965, 642] on div "Reject" at bounding box center [958, 654] width 114 height 39
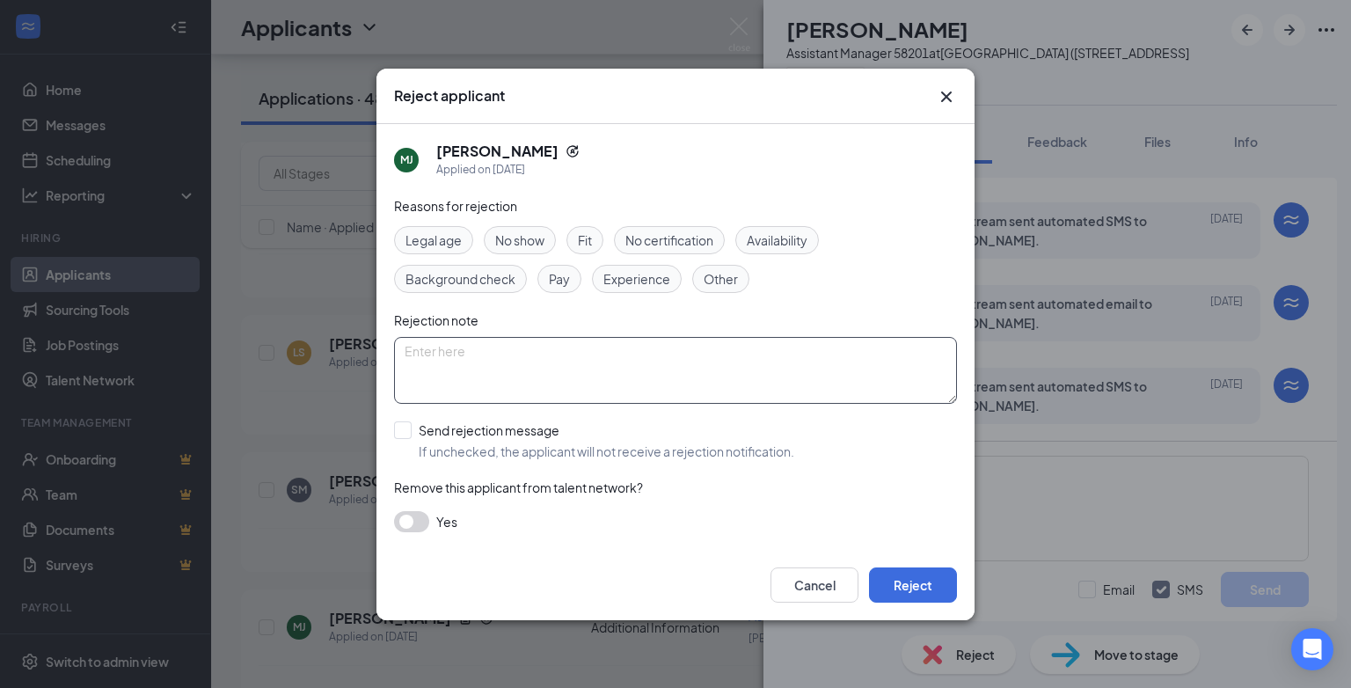
click at [434, 350] on textarea at bounding box center [675, 370] width 563 height 67
paste textarea "position has been filled"
type textarea "position has been filled"
click at [405, 427] on input "Send rejection message If unchecked, the applicant will not receive a rejection…" at bounding box center [594, 440] width 400 height 39
checkbox input "true"
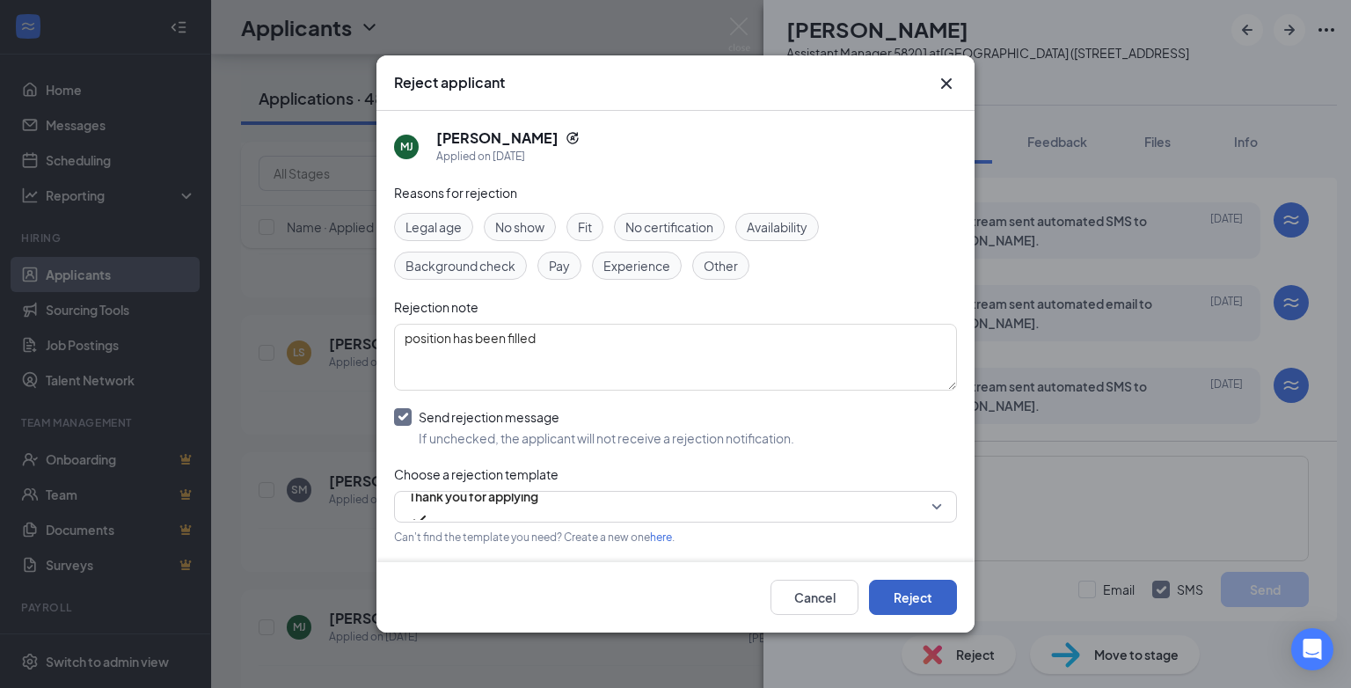
click at [908, 599] on button "Reject" at bounding box center [913, 597] width 88 height 35
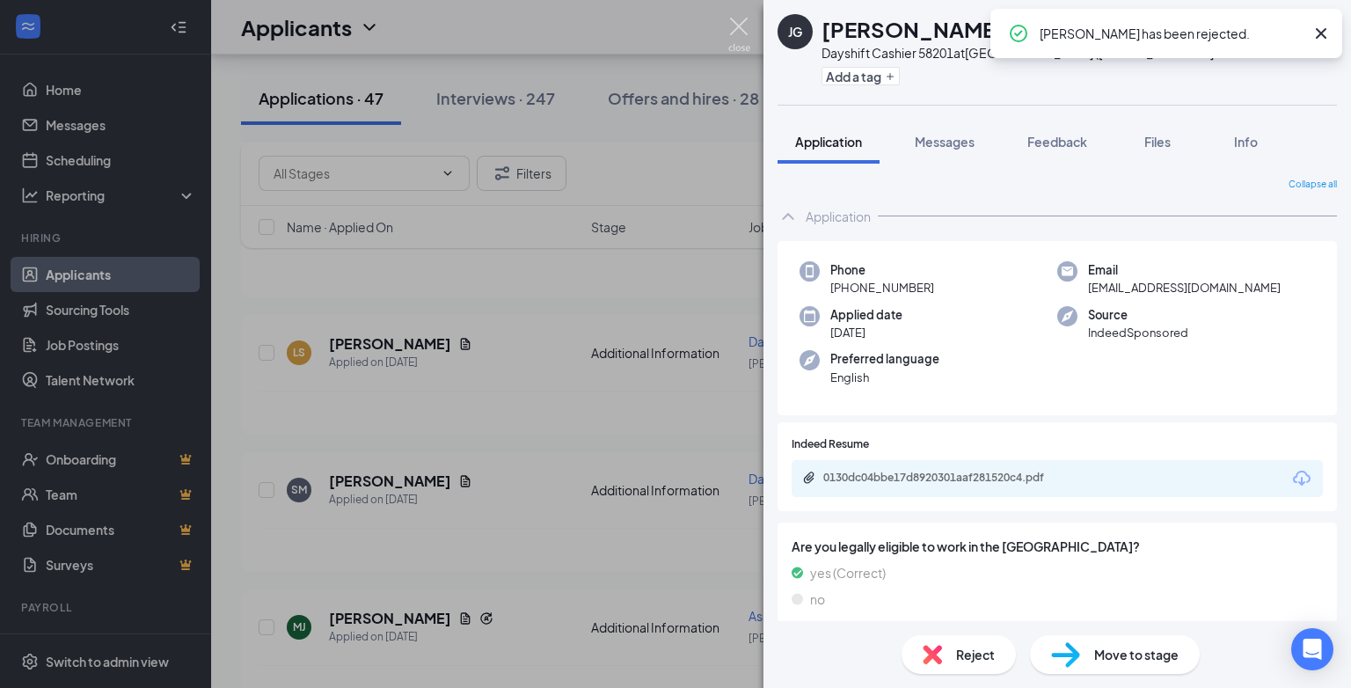
click at [730, 21] on img at bounding box center [739, 35] width 22 height 34
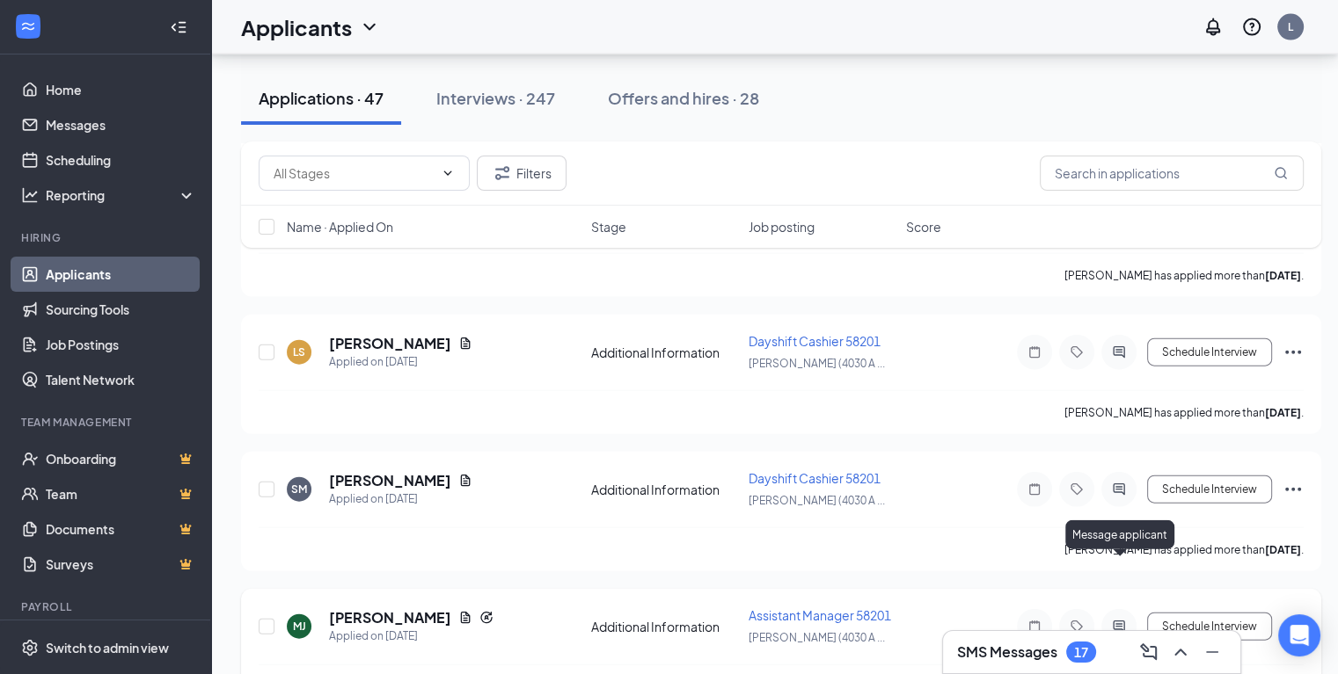
click at [1123, 620] on icon "ActiveChat" at bounding box center [1118, 627] width 21 height 14
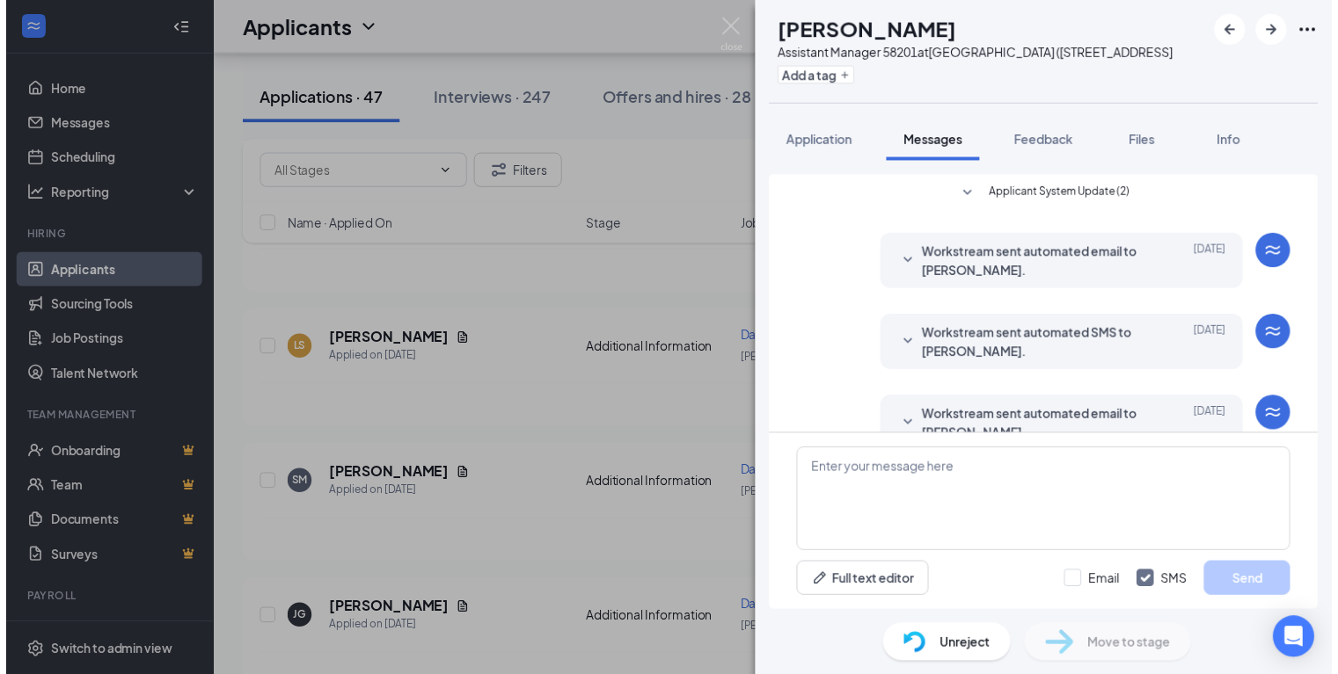
scroll to position [334, 0]
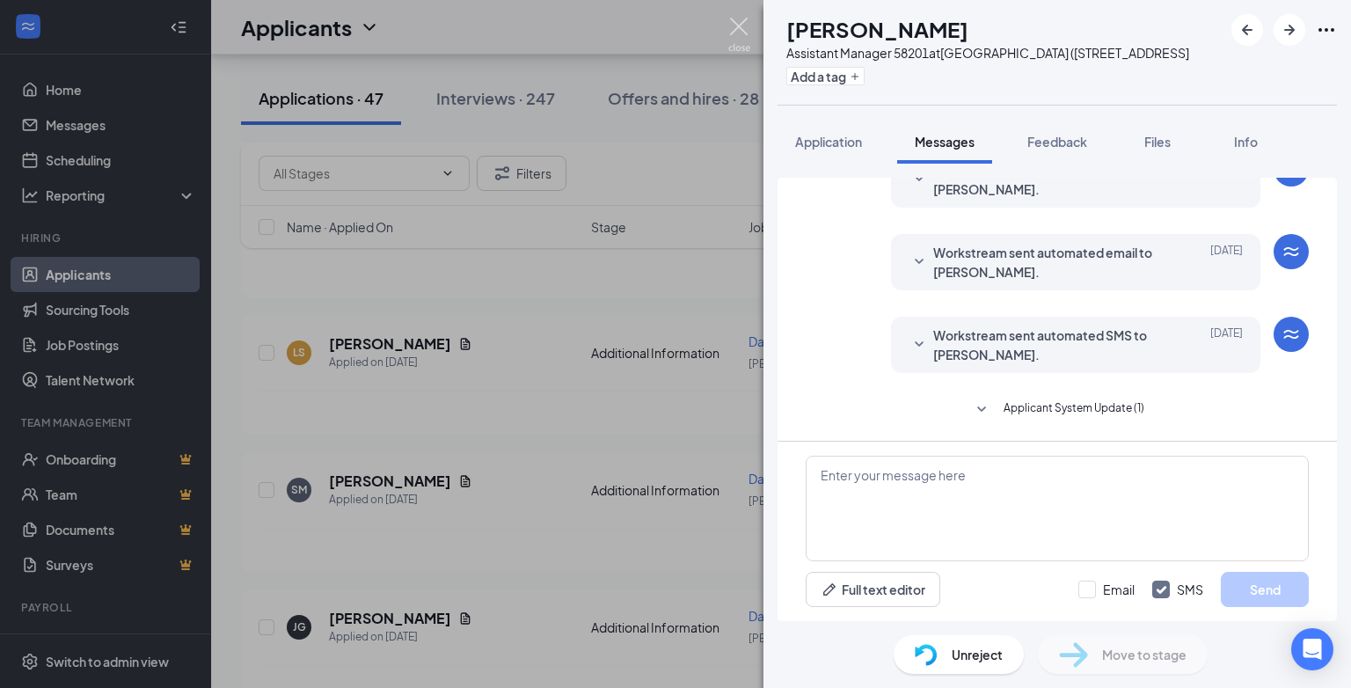
click at [737, 24] on img at bounding box center [739, 35] width 22 height 34
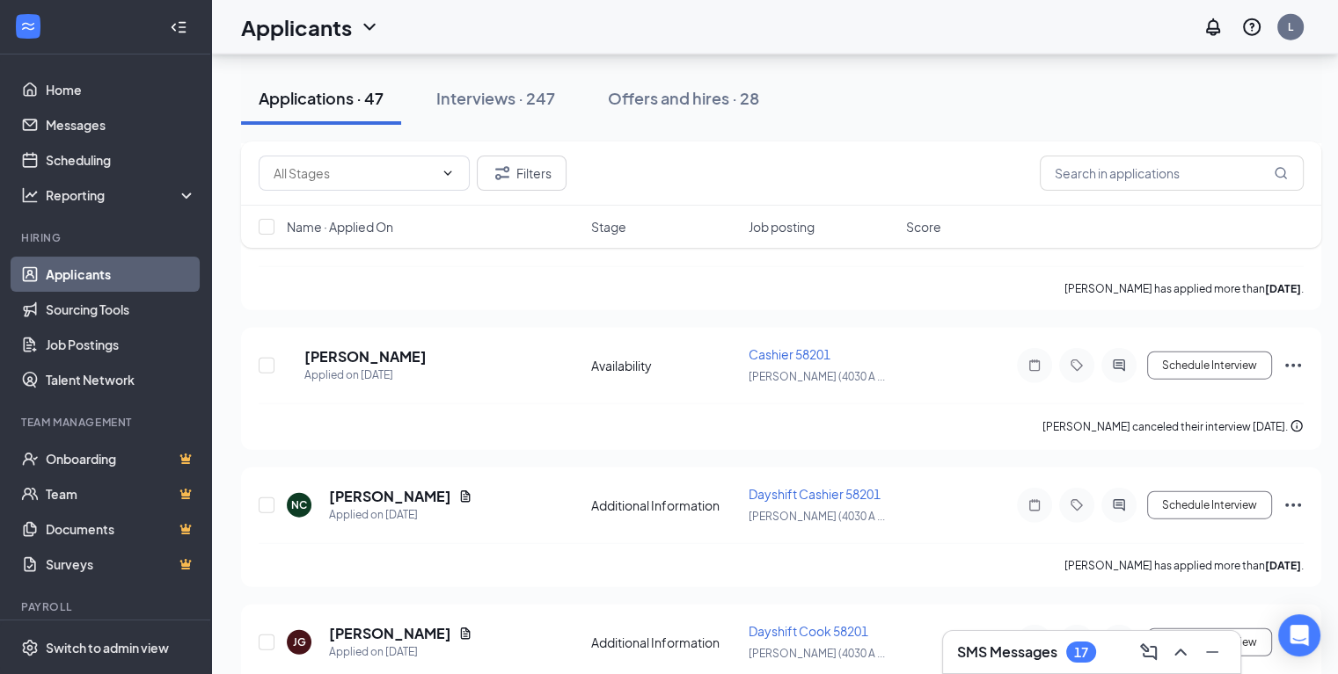
scroll to position [3678, 0]
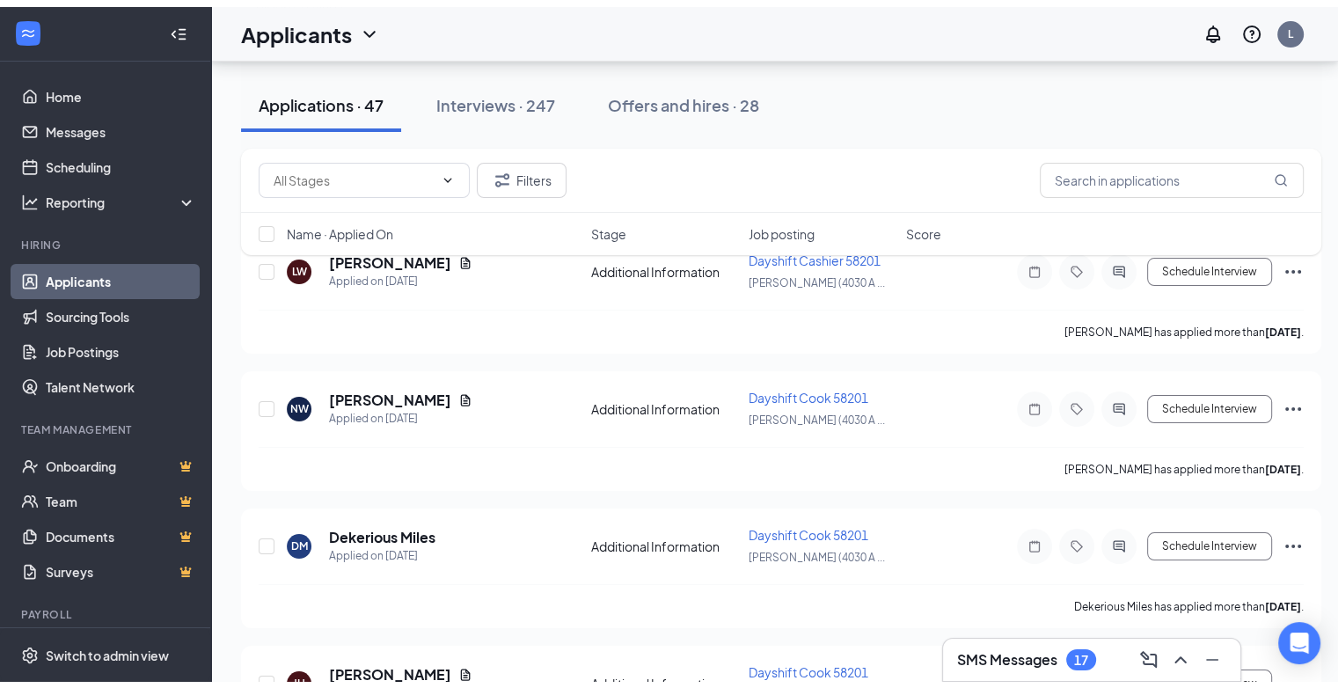
scroll to position [0, 0]
